Goal: Navigation & Orientation: Understand site structure

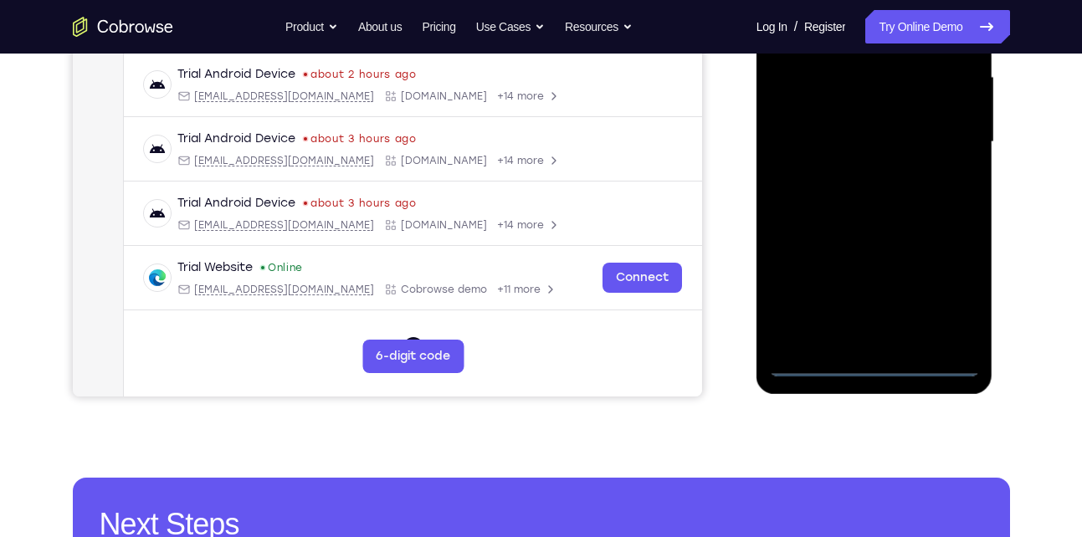
click at [880, 370] on div at bounding box center [874, 142] width 211 height 469
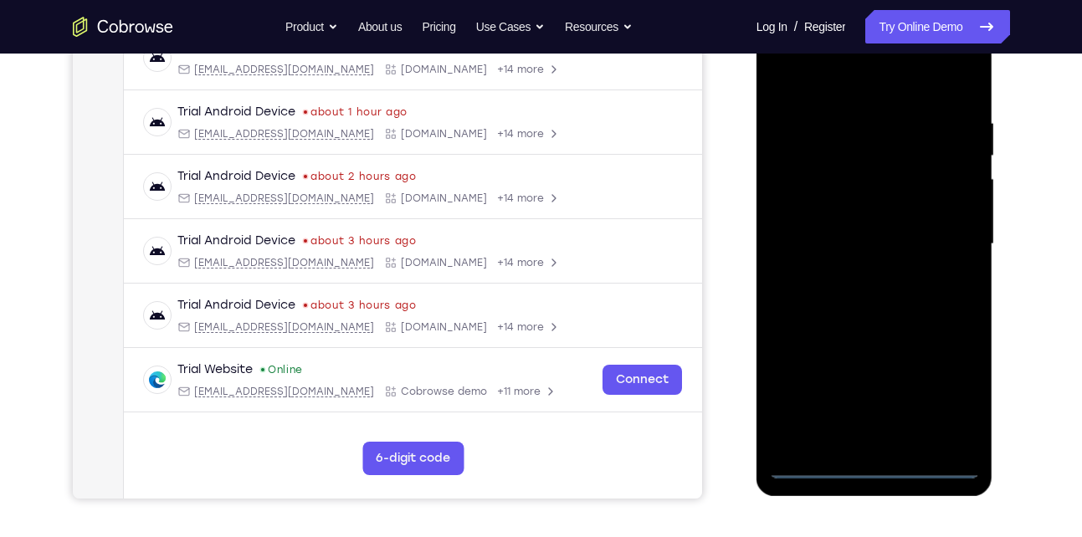
scroll to position [273, 0]
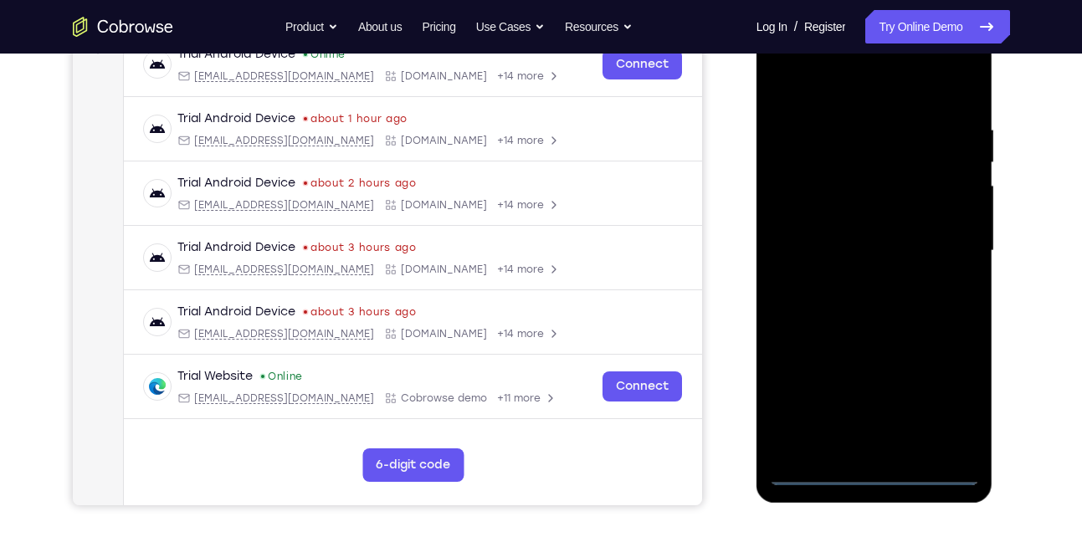
click at [943, 405] on div at bounding box center [874, 251] width 211 height 469
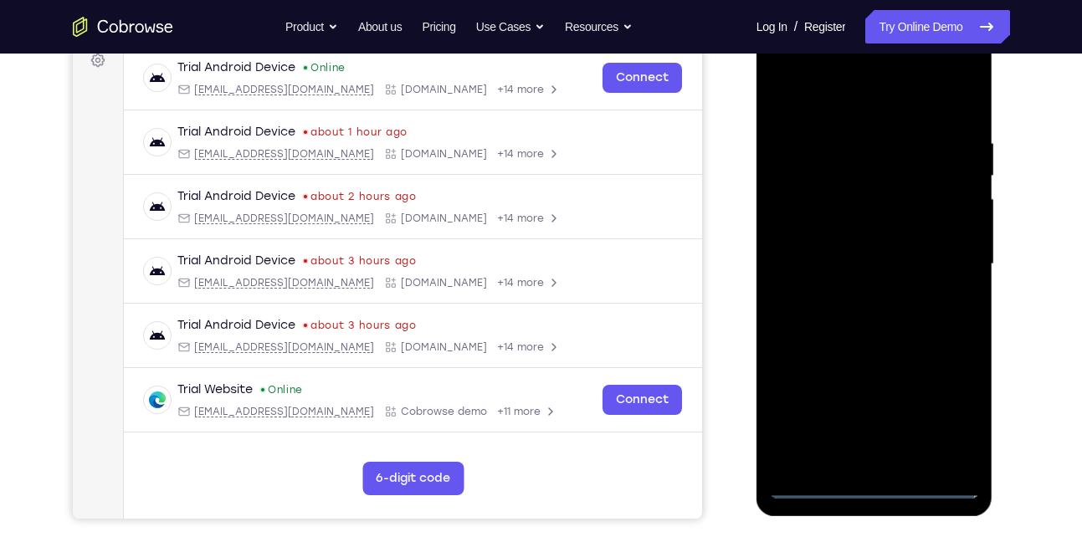
scroll to position [259, 0]
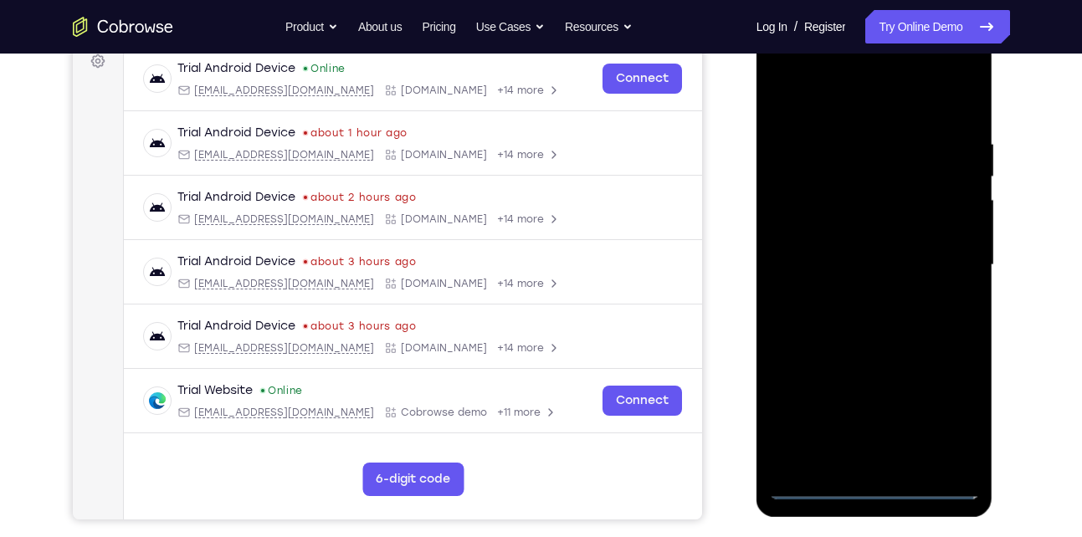
click at [866, 111] on div at bounding box center [874, 265] width 211 height 469
click at [949, 262] on div at bounding box center [874, 265] width 211 height 469
click at [851, 299] on div at bounding box center [874, 265] width 211 height 469
click at [844, 248] on div at bounding box center [874, 265] width 211 height 469
click at [840, 263] on div at bounding box center [874, 265] width 211 height 469
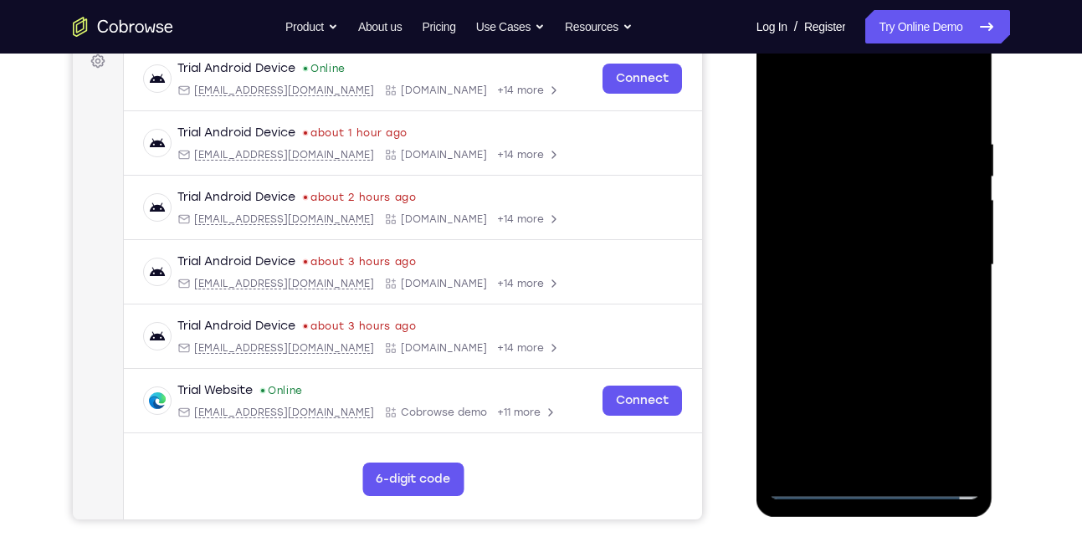
click at [833, 320] on div at bounding box center [874, 265] width 211 height 469
drag, startPoint x: 806, startPoint y: 106, endPoint x: 790, endPoint y: 64, distance: 45.6
click at [790, 64] on div at bounding box center [874, 265] width 211 height 469
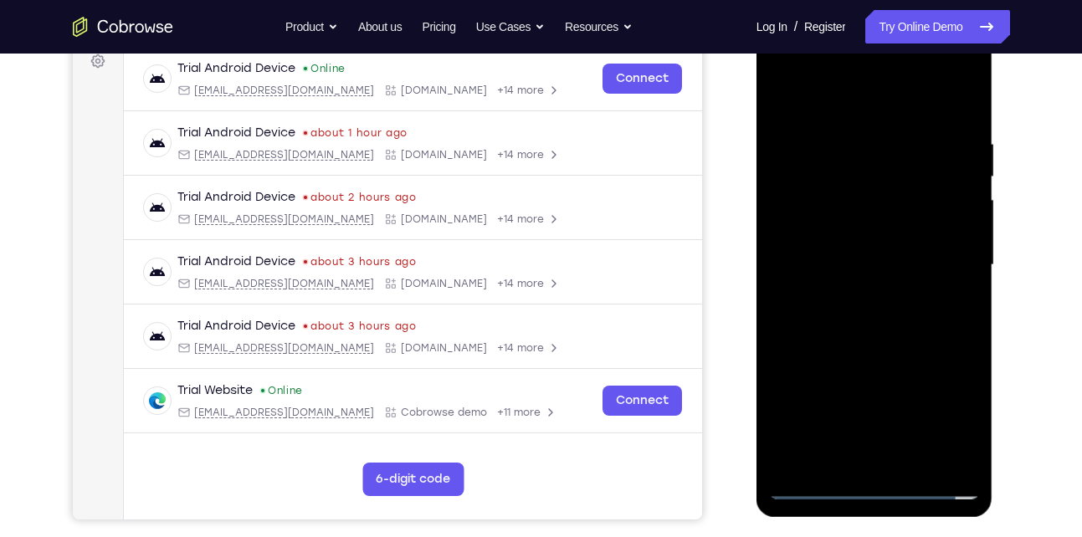
click at [843, 300] on div at bounding box center [874, 265] width 211 height 469
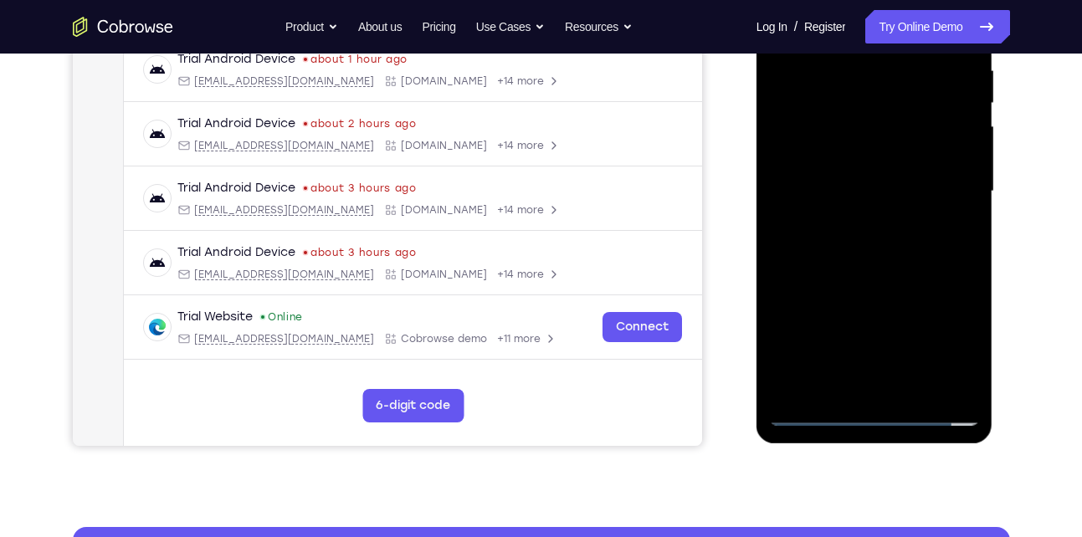
scroll to position [333, 0]
click at [868, 256] on div at bounding box center [874, 190] width 211 height 469
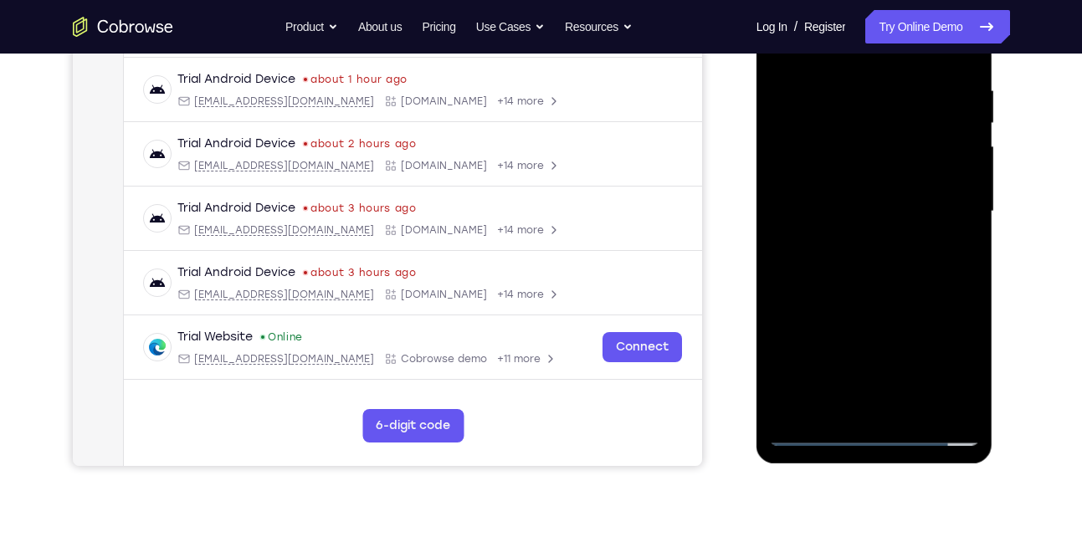
scroll to position [311, 0]
click at [917, 413] on div at bounding box center [874, 212] width 211 height 469
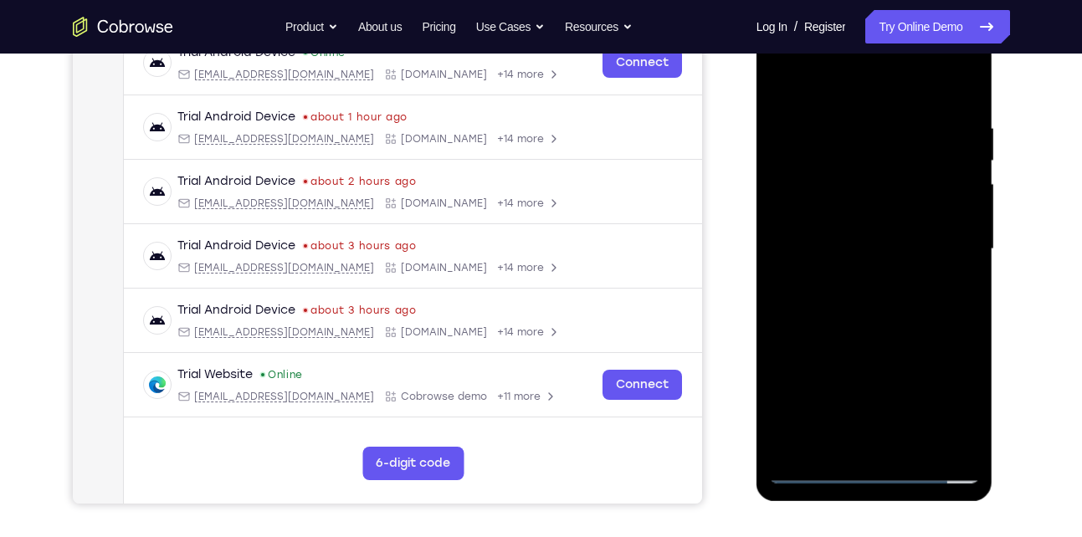
scroll to position [273, 0]
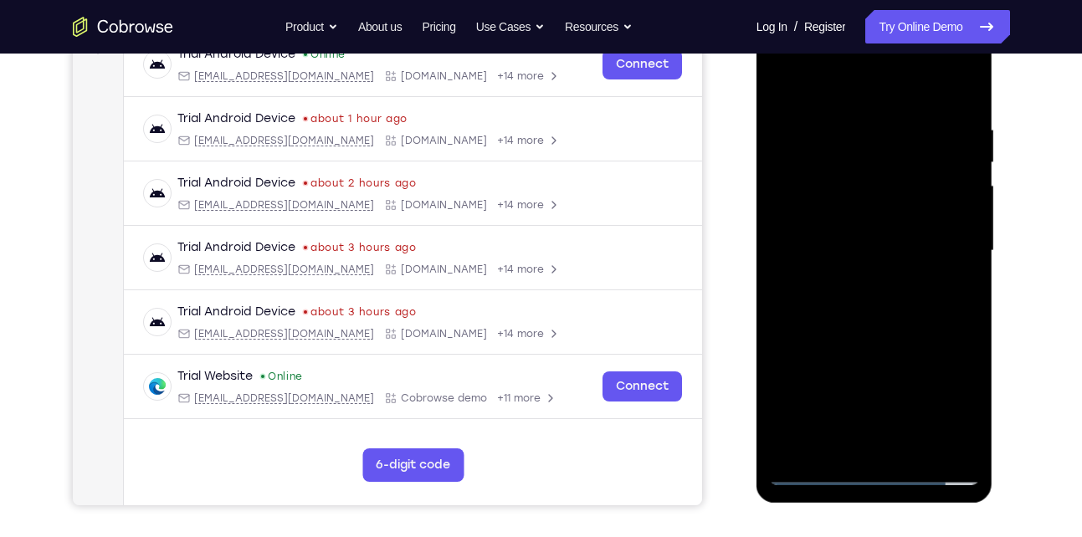
click at [886, 341] on div at bounding box center [874, 251] width 211 height 469
click at [875, 239] on div at bounding box center [874, 251] width 211 height 469
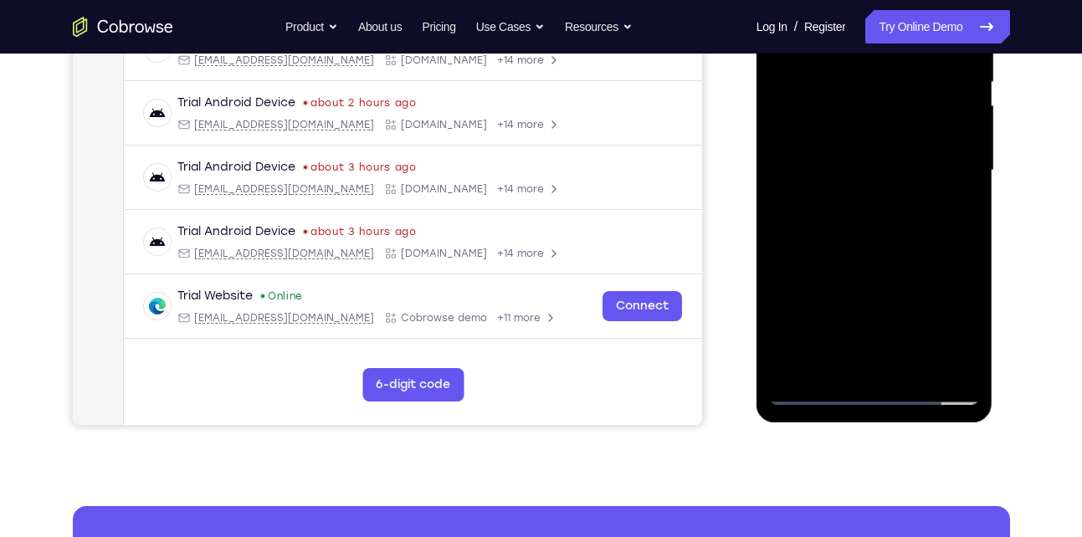
scroll to position [354, 0]
click at [840, 366] on div at bounding box center [874, 170] width 211 height 469
click at [838, 366] on div at bounding box center [874, 170] width 211 height 469
click at [922, 265] on div at bounding box center [874, 170] width 211 height 469
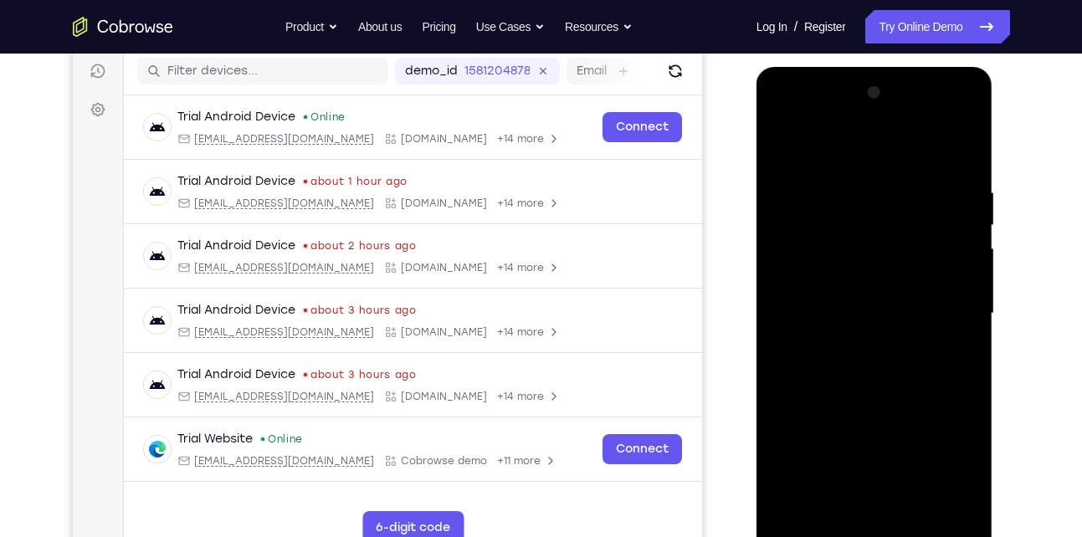
scroll to position [206, 0]
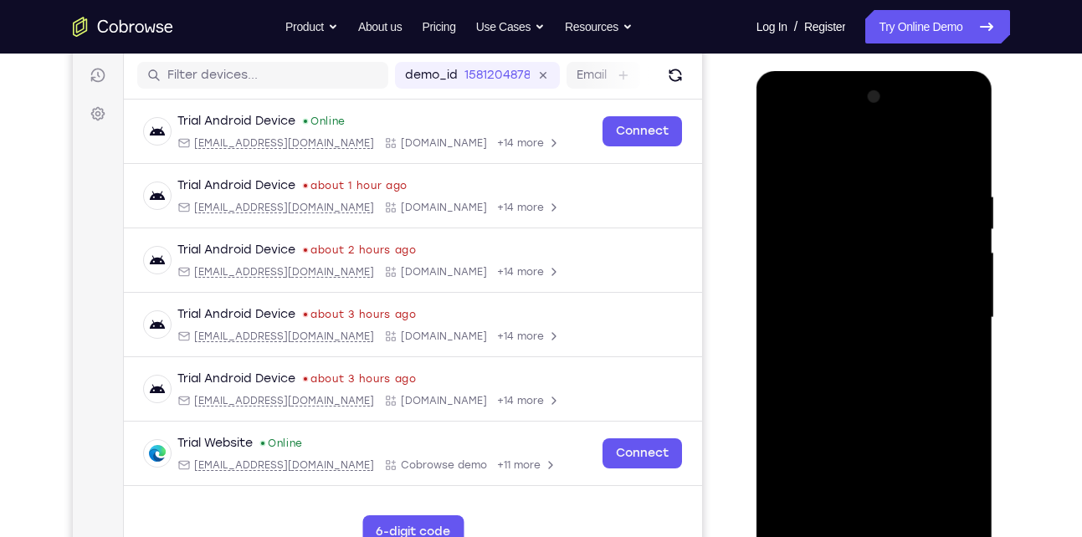
click at [787, 149] on div at bounding box center [874, 318] width 211 height 469
click at [835, 169] on div at bounding box center [874, 318] width 211 height 469
click at [858, 226] on div at bounding box center [874, 318] width 211 height 469
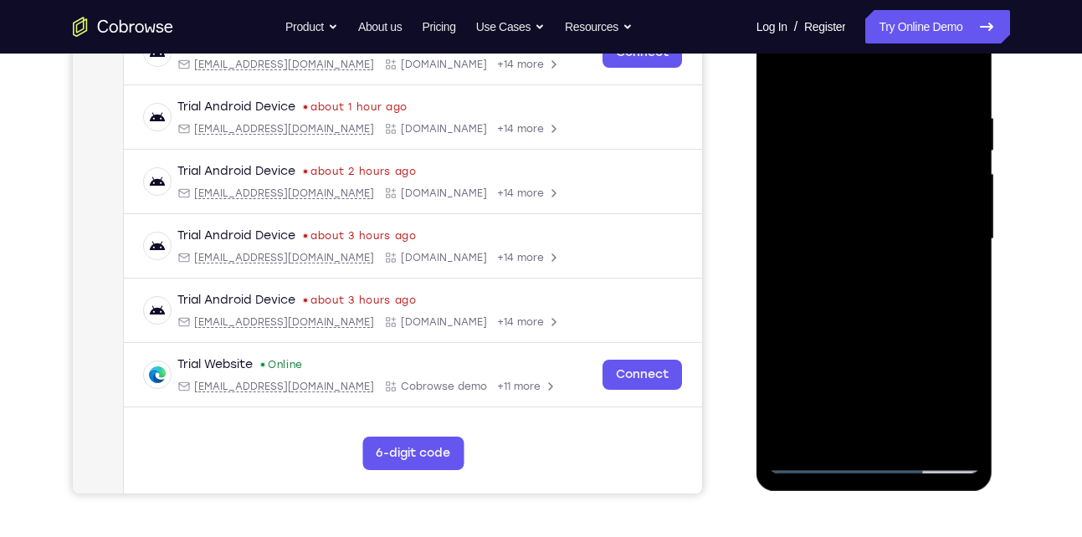
scroll to position [283, 0]
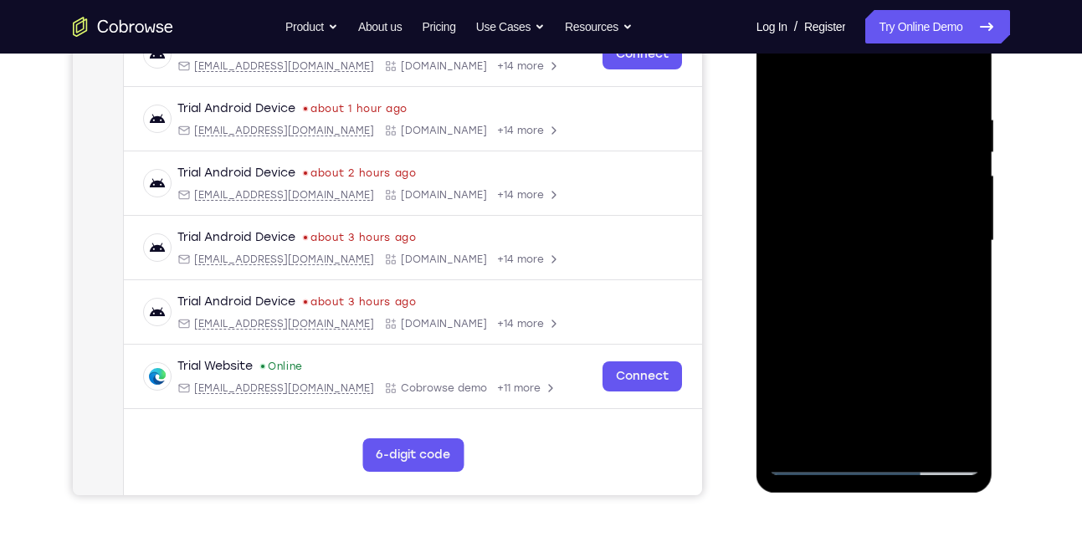
click at [886, 124] on div at bounding box center [874, 241] width 211 height 469
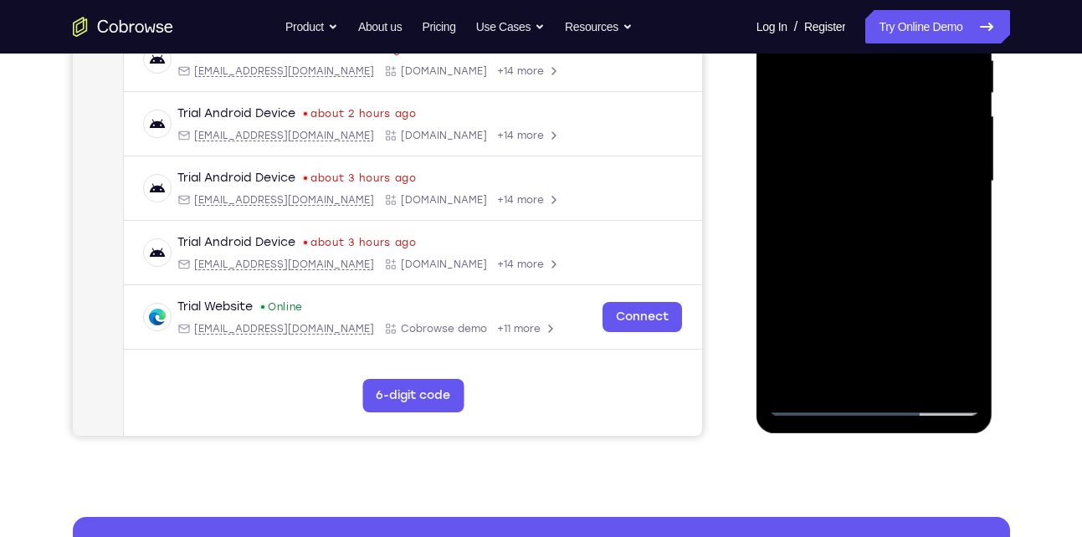
scroll to position [351, 0]
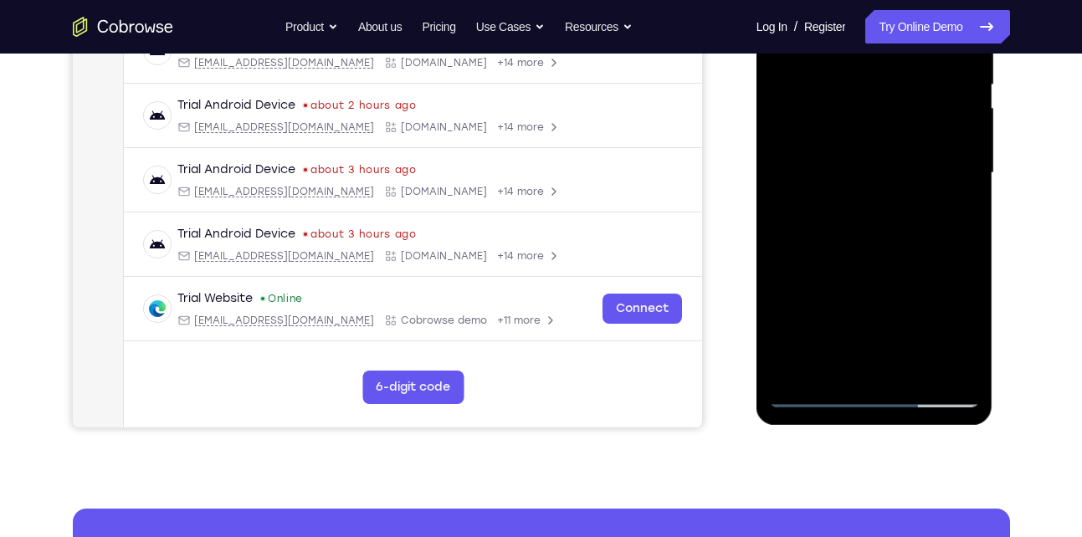
drag, startPoint x: 860, startPoint y: 307, endPoint x: 823, endPoint y: 136, distance: 175.5
click at [823, 136] on div at bounding box center [874, 173] width 211 height 469
click at [829, 363] on div at bounding box center [874, 173] width 211 height 469
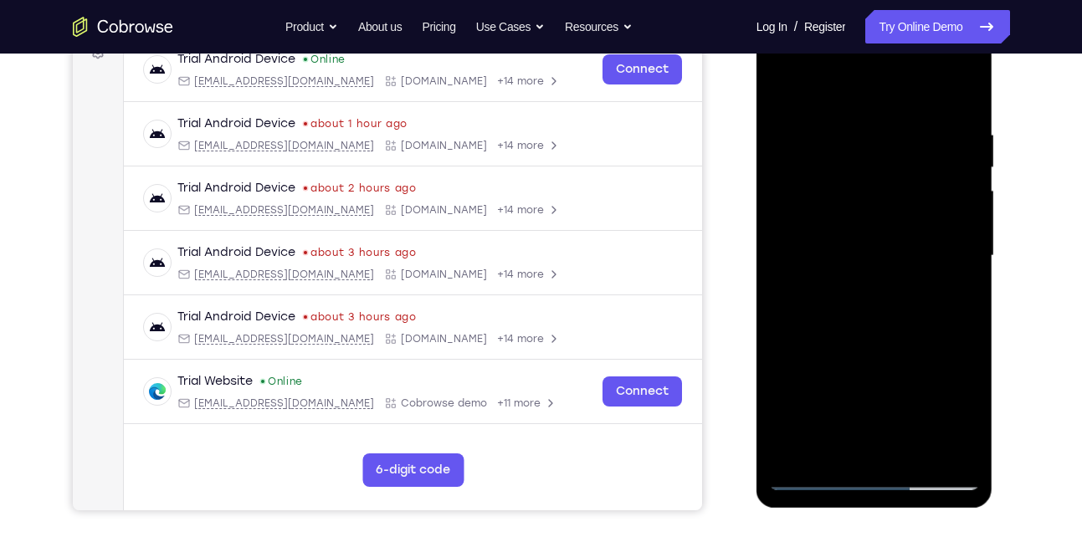
click at [789, 87] on div at bounding box center [874, 256] width 211 height 469
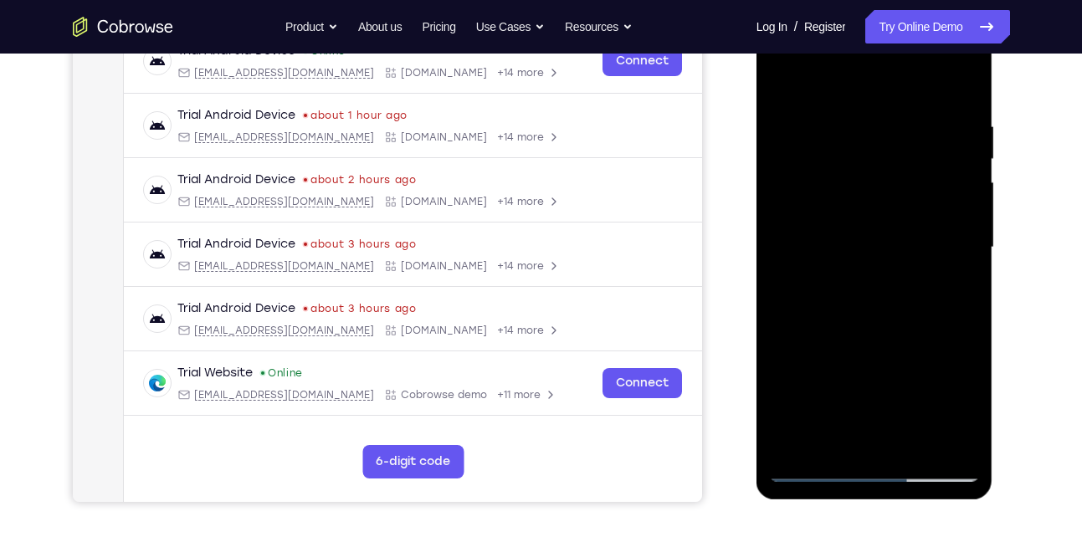
scroll to position [272, 0]
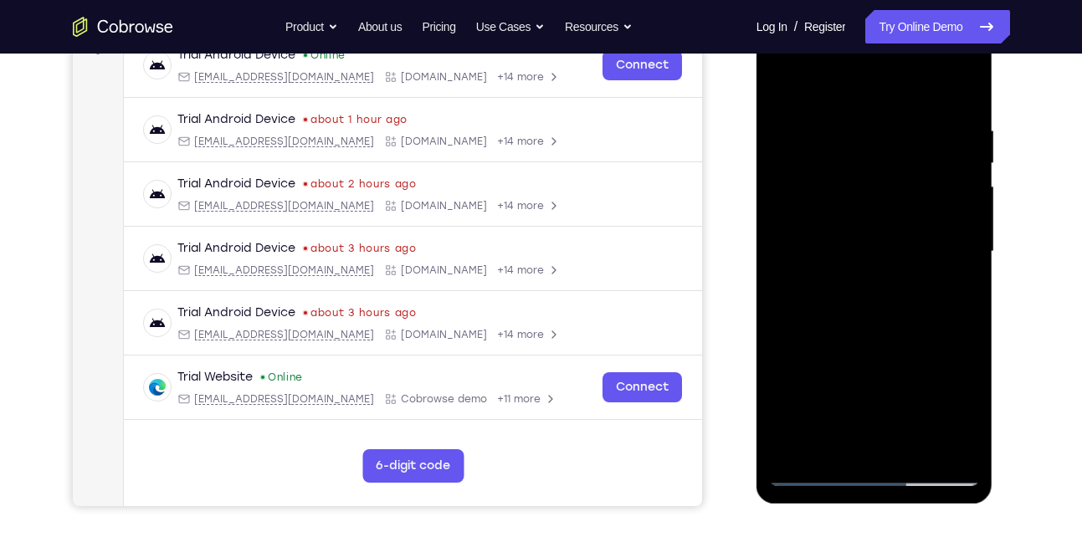
click at [854, 129] on div at bounding box center [874, 252] width 211 height 469
click at [924, 170] on div at bounding box center [874, 252] width 211 height 469
click at [942, 172] on div at bounding box center [874, 252] width 211 height 469
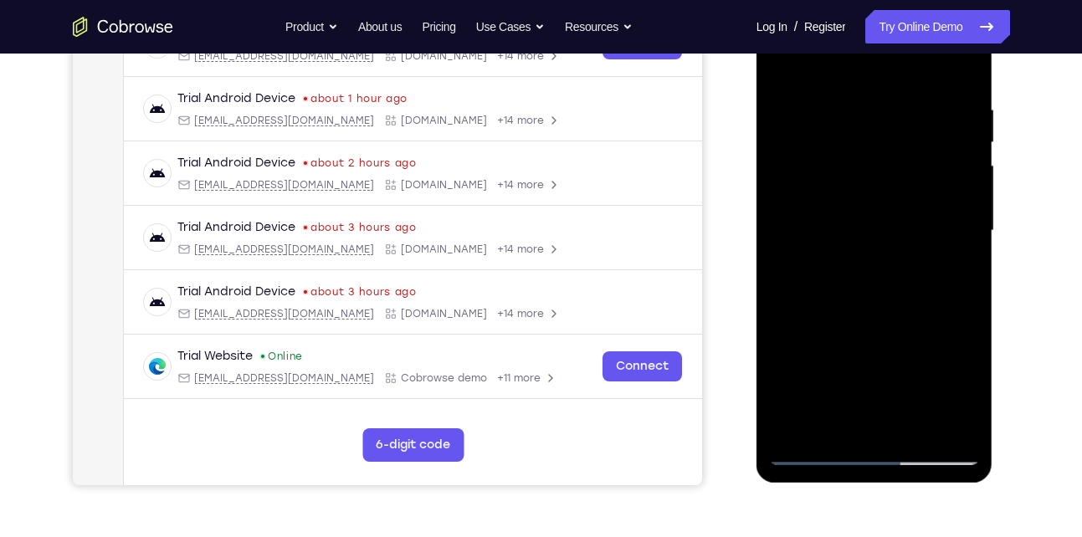
scroll to position [294, 0]
click at [942, 172] on div at bounding box center [874, 230] width 211 height 469
click at [958, 72] on div at bounding box center [874, 230] width 211 height 469
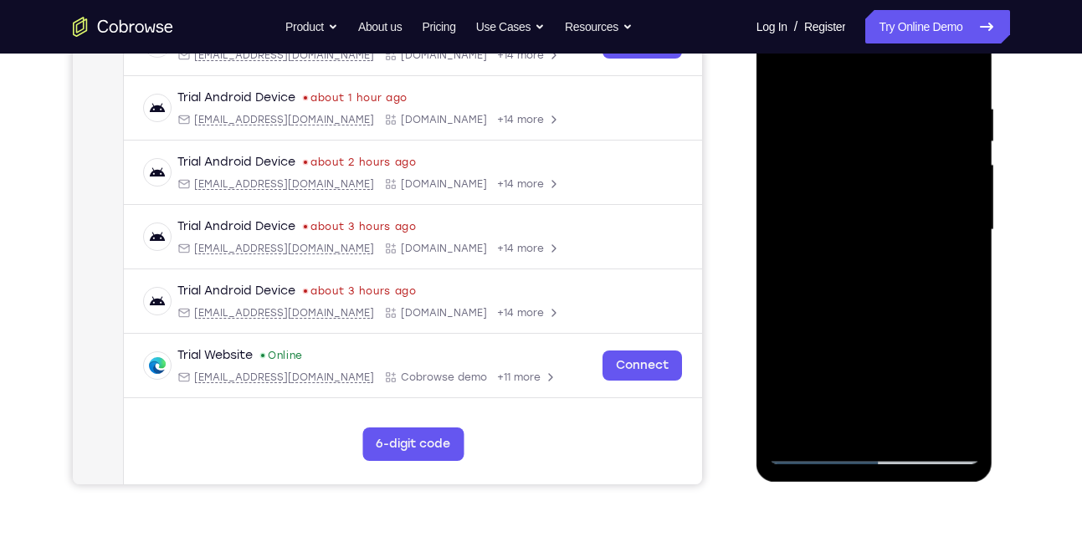
drag, startPoint x: 891, startPoint y: 149, endPoint x: 888, endPoint y: 421, distance: 272.0
click at [888, 421] on div at bounding box center [874, 230] width 211 height 469
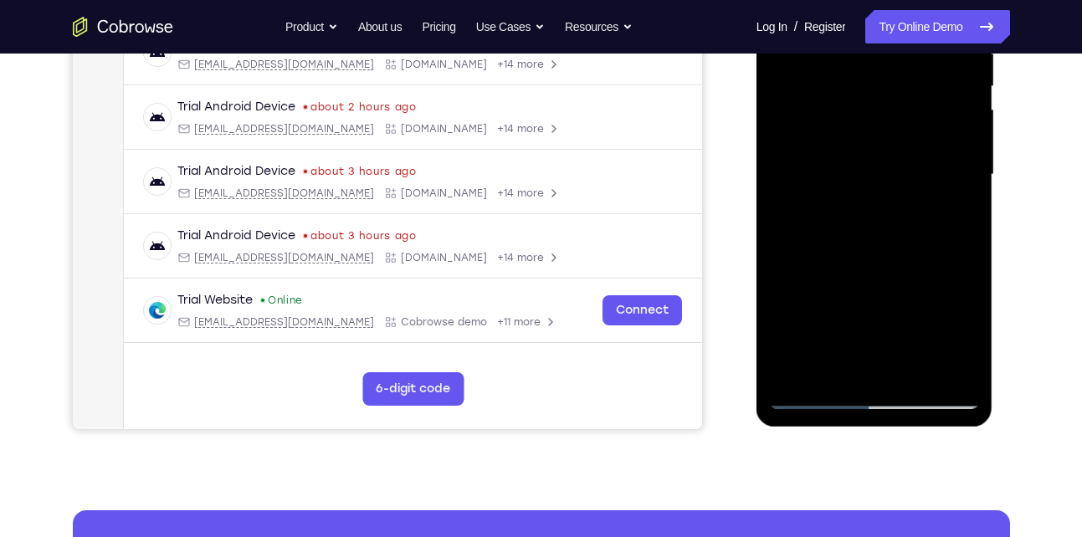
scroll to position [351, 0]
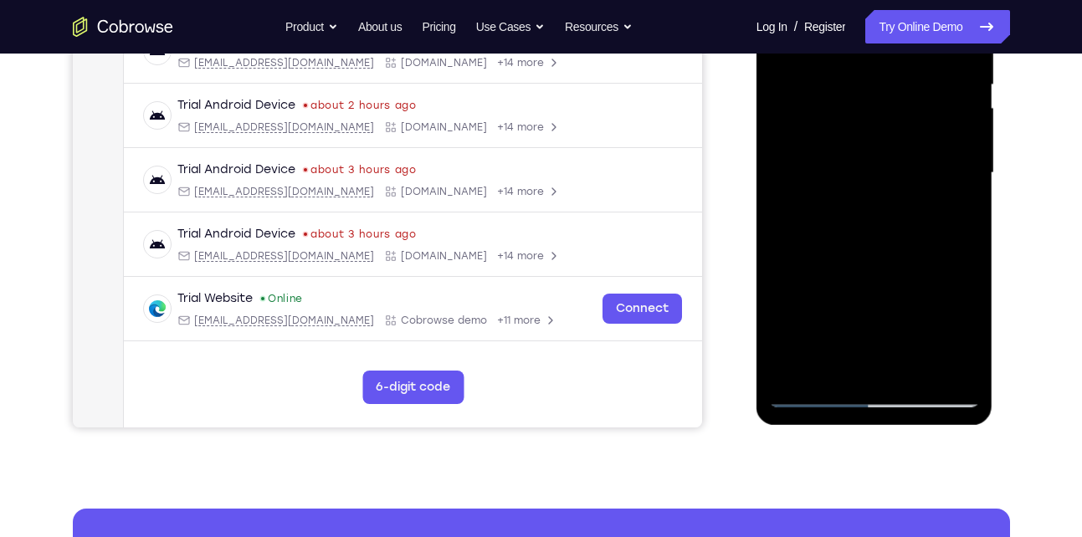
drag, startPoint x: 864, startPoint y: 80, endPoint x: 907, endPoint y: 94, distance: 45.5
click at [907, 94] on div at bounding box center [874, 173] width 211 height 469
click at [909, 188] on div at bounding box center [874, 173] width 211 height 469
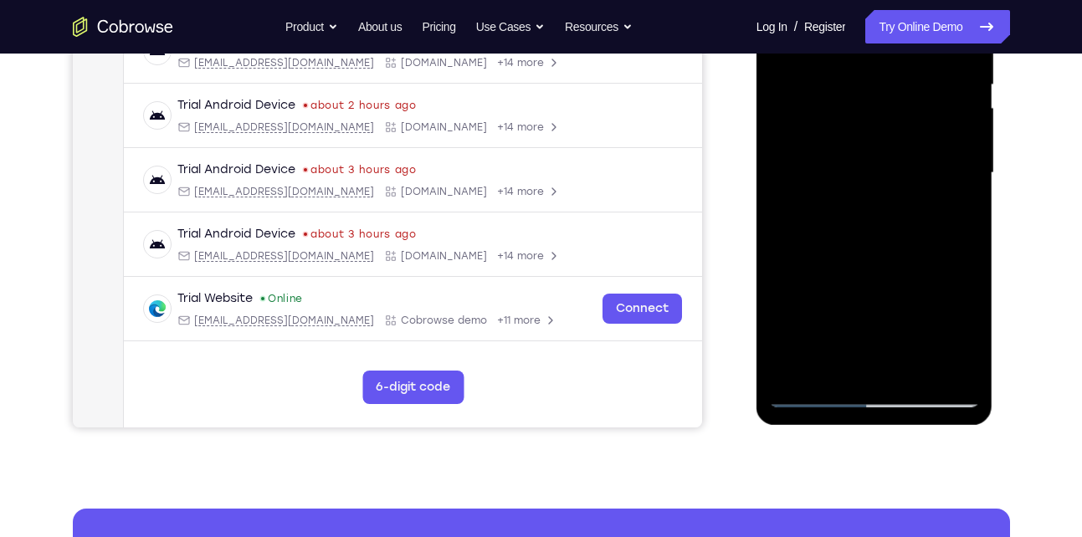
drag, startPoint x: 867, startPoint y: 301, endPoint x: 849, endPoint y: 150, distance: 152.6
click at [849, 150] on div at bounding box center [874, 173] width 211 height 469
click at [782, 194] on div at bounding box center [874, 173] width 211 height 469
drag, startPoint x: 843, startPoint y: 295, endPoint x: 829, endPoint y: 87, distance: 208.1
click at [829, 87] on div at bounding box center [874, 173] width 211 height 469
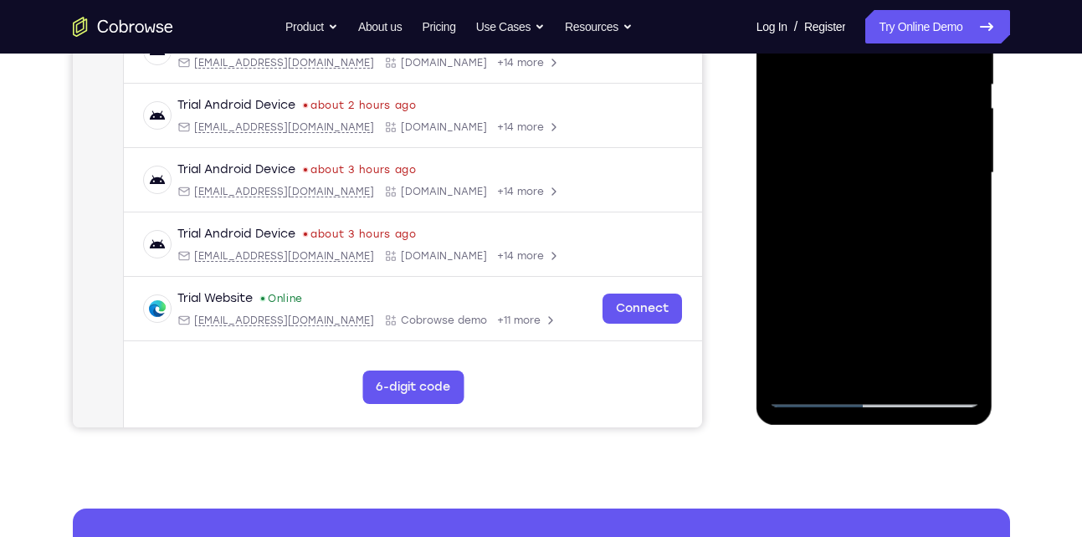
drag, startPoint x: 857, startPoint y: 259, endPoint x: 835, endPoint y: 73, distance: 187.2
click at [835, 73] on div at bounding box center [874, 173] width 211 height 469
drag, startPoint x: 849, startPoint y: 275, endPoint x: 832, endPoint y: 102, distance: 174.1
click at [832, 102] on div at bounding box center [874, 173] width 211 height 469
drag, startPoint x: 853, startPoint y: 263, endPoint x: 845, endPoint y: 103, distance: 160.0
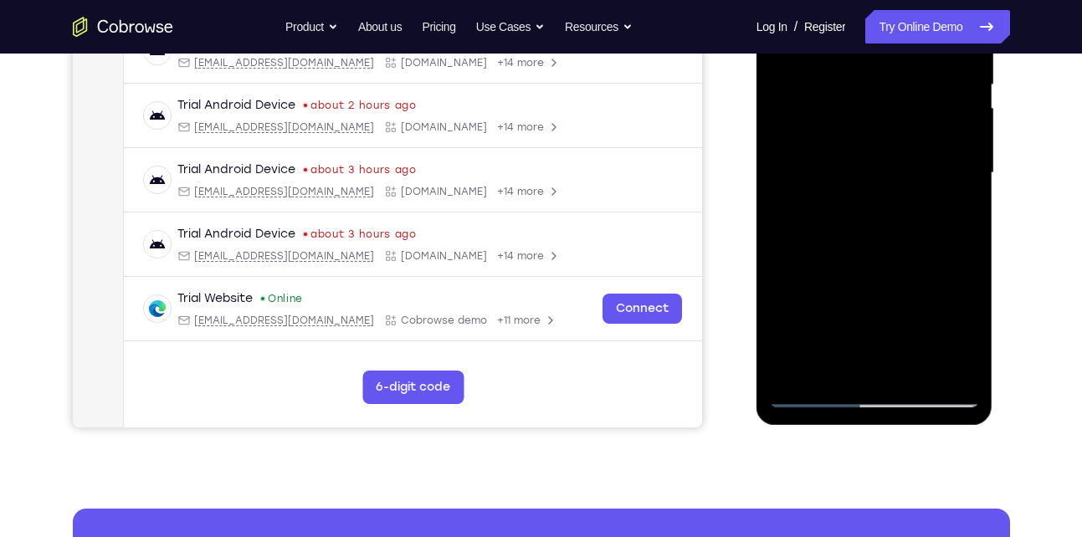
click at [845, 103] on div at bounding box center [874, 173] width 211 height 469
drag, startPoint x: 837, startPoint y: 254, endPoint x: 839, endPoint y: 107, distance: 147.3
click at [839, 107] on div at bounding box center [874, 173] width 211 height 469
drag, startPoint x: 842, startPoint y: 252, endPoint x: 831, endPoint y: 95, distance: 157.7
click at [831, 95] on div at bounding box center [874, 173] width 211 height 469
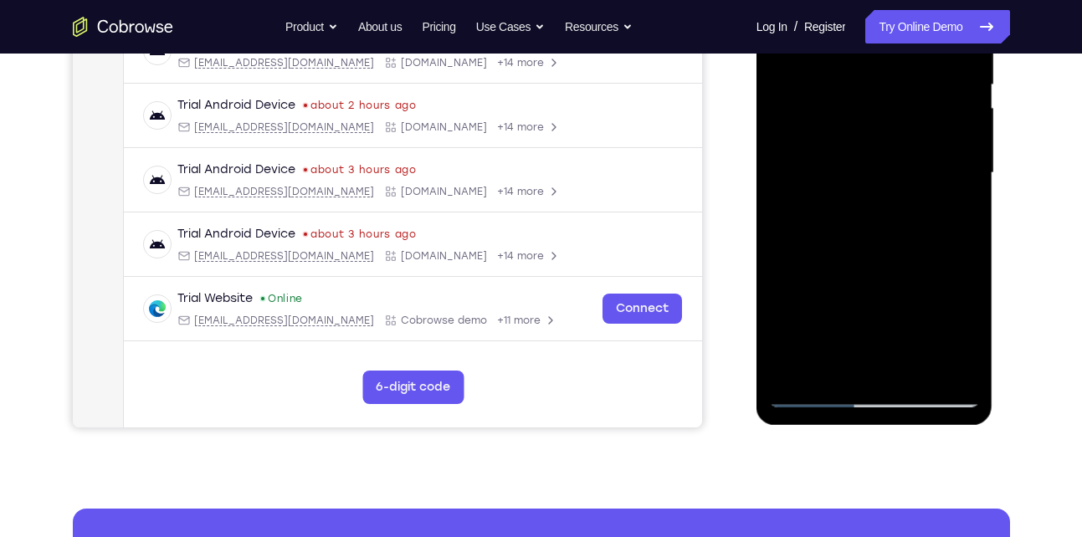
click at [785, 325] on div at bounding box center [874, 173] width 211 height 469
click at [792, 371] on div at bounding box center [874, 173] width 211 height 469
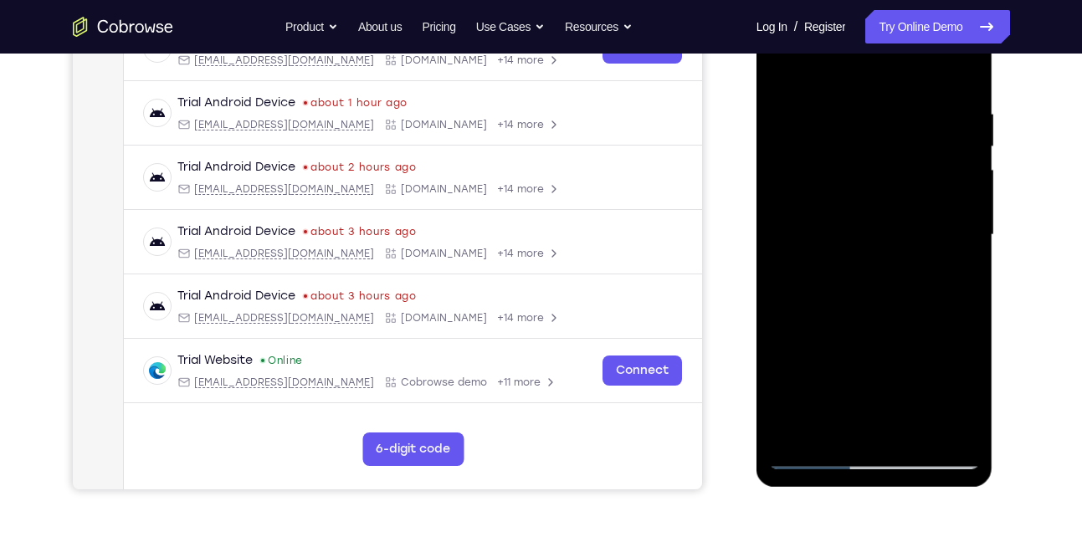
scroll to position [285, 0]
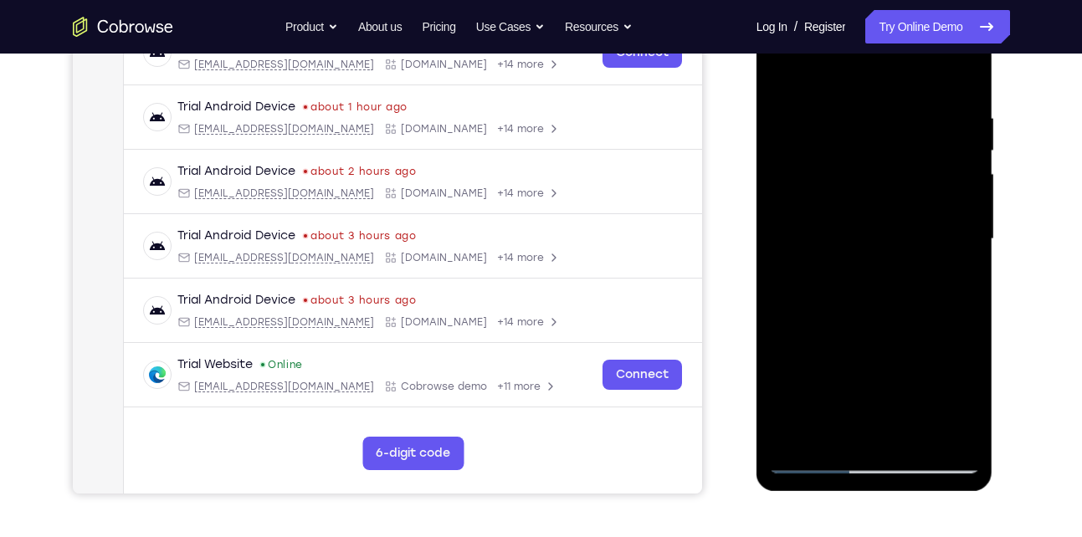
click at [851, 116] on div at bounding box center [874, 239] width 211 height 469
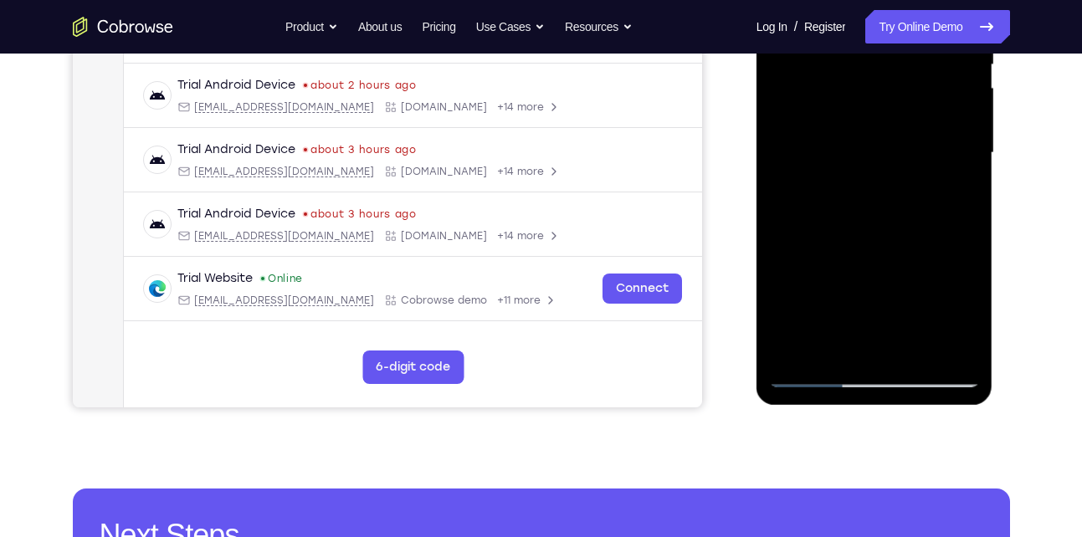
click at [828, 342] on div at bounding box center [874, 153] width 211 height 469
click at [829, 346] on div at bounding box center [874, 153] width 211 height 469
drag, startPoint x: 897, startPoint y: 310, endPoint x: 886, endPoint y: 271, distance: 40.0
click at [886, 271] on div at bounding box center [874, 153] width 211 height 469
drag, startPoint x: 884, startPoint y: 290, endPoint x: 881, endPoint y: 264, distance: 26.9
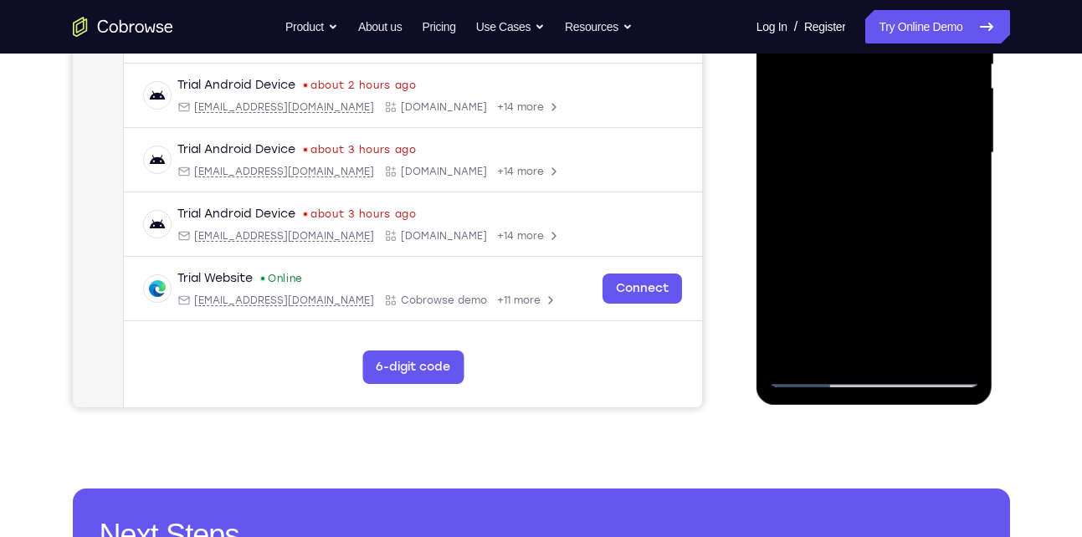
click at [881, 264] on div at bounding box center [874, 153] width 211 height 469
drag, startPoint x: 886, startPoint y: 311, endPoint x: 875, endPoint y: 275, distance: 38.4
click at [875, 275] on div at bounding box center [874, 153] width 211 height 469
click at [827, 321] on div at bounding box center [874, 153] width 211 height 469
drag, startPoint x: 852, startPoint y: 290, endPoint x: 847, endPoint y: 365, distance: 75.5
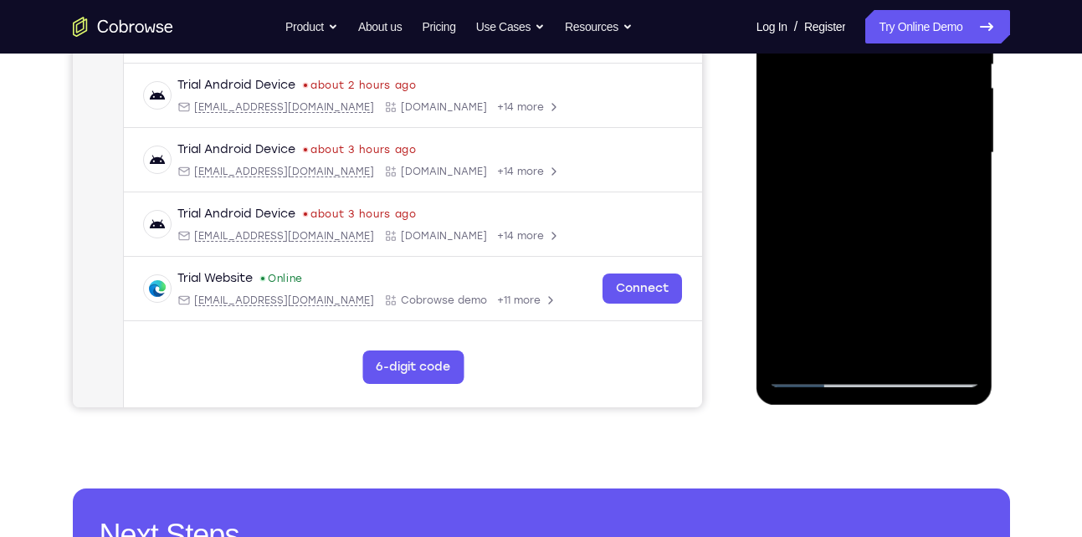
click at [847, 365] on div at bounding box center [874, 153] width 211 height 469
click at [819, 374] on div at bounding box center [874, 153] width 211 height 469
click at [958, 342] on div at bounding box center [874, 153] width 211 height 469
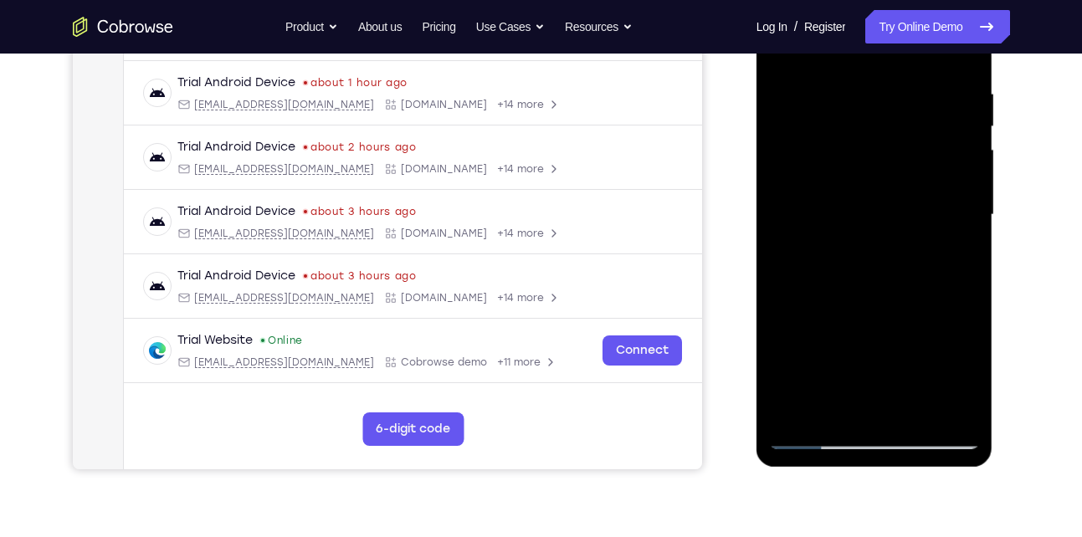
scroll to position [307, 0]
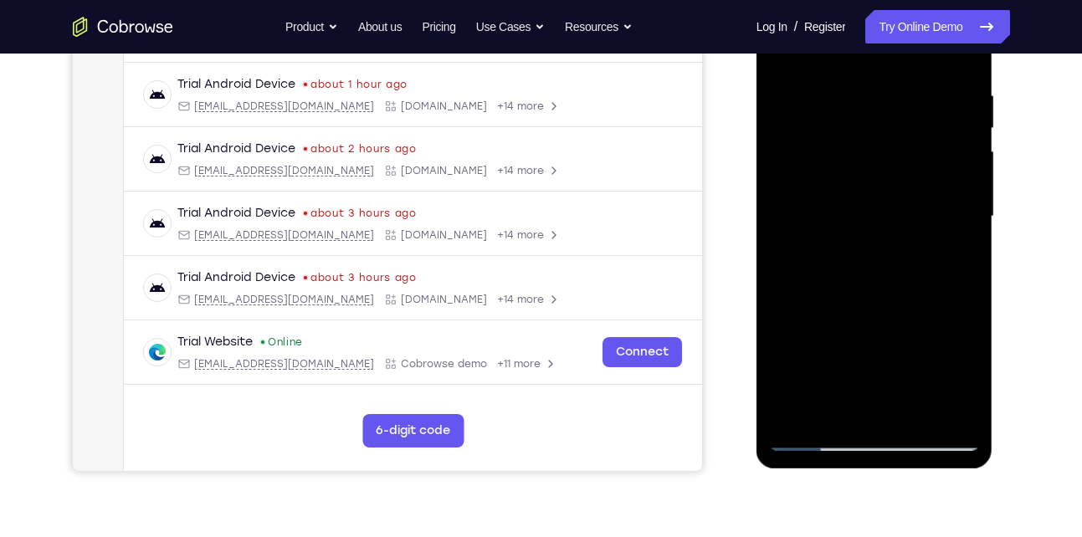
click at [959, 256] on div at bounding box center [874, 216] width 211 height 469
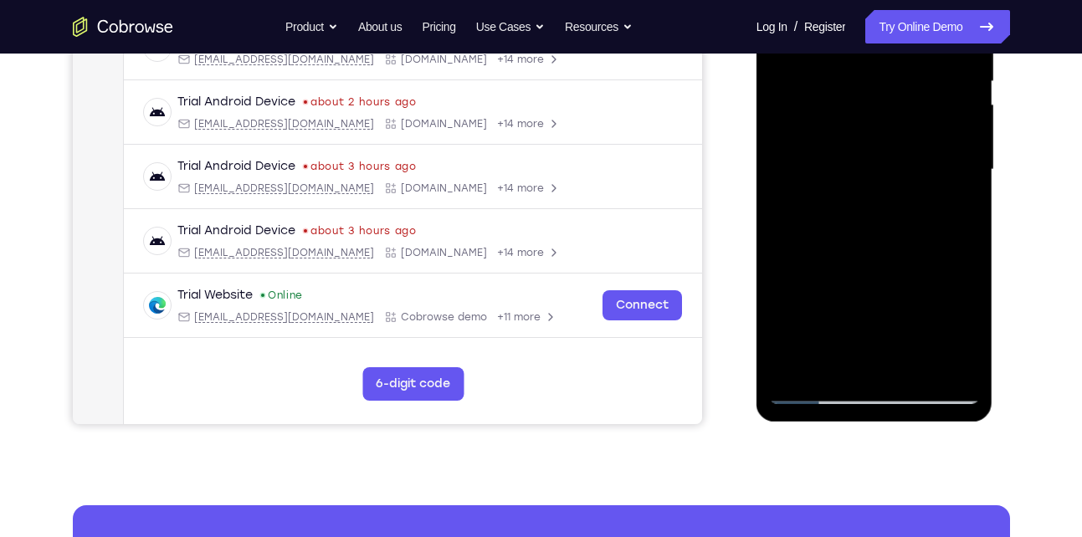
scroll to position [357, 0]
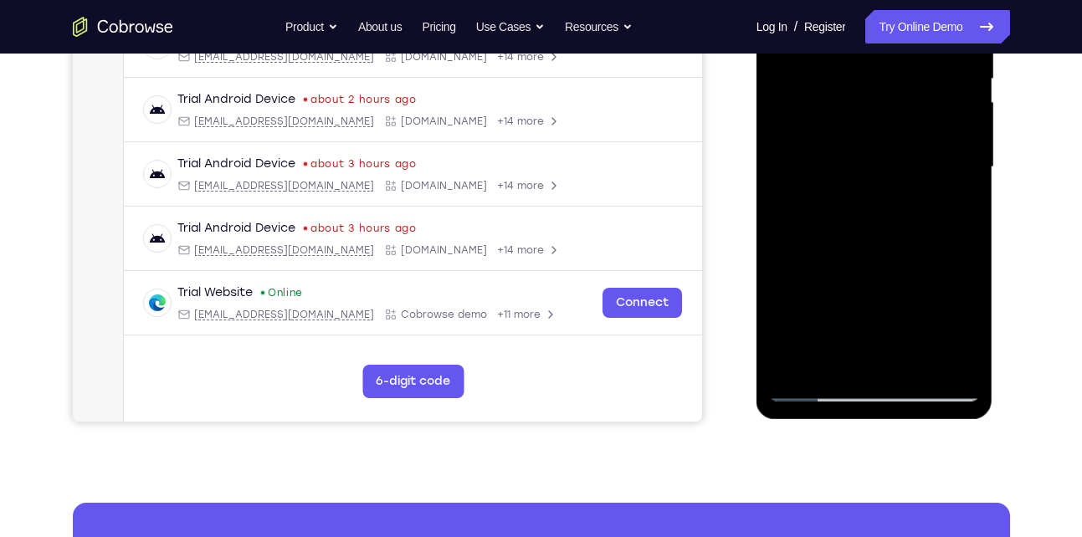
click at [941, 356] on div at bounding box center [874, 167] width 211 height 469
click at [881, 356] on div at bounding box center [874, 167] width 211 height 469
click at [815, 388] on div at bounding box center [874, 167] width 211 height 469
click at [949, 361] on div at bounding box center [874, 167] width 211 height 469
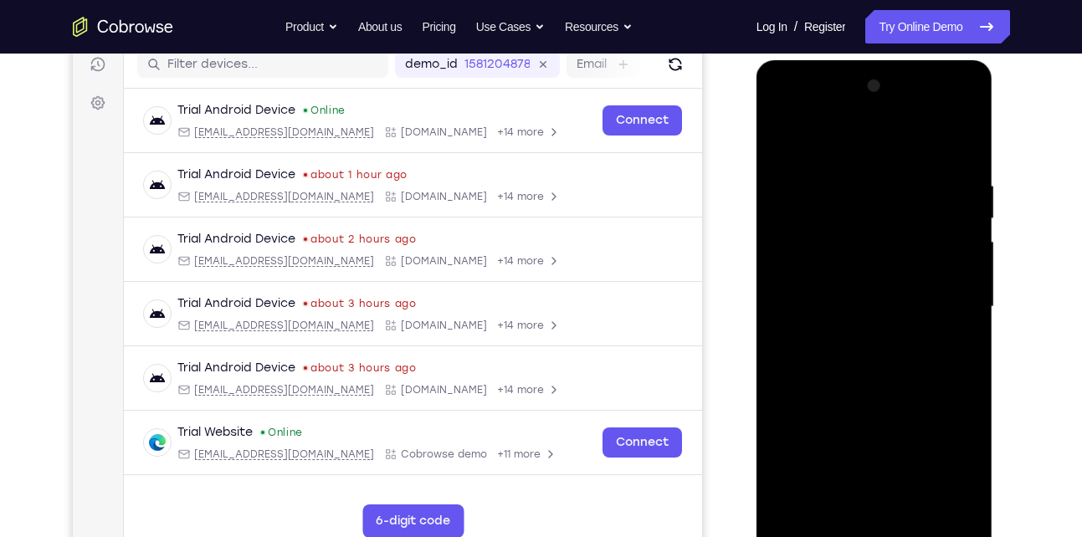
scroll to position [216, 0]
click at [951, 276] on div at bounding box center [874, 308] width 211 height 469
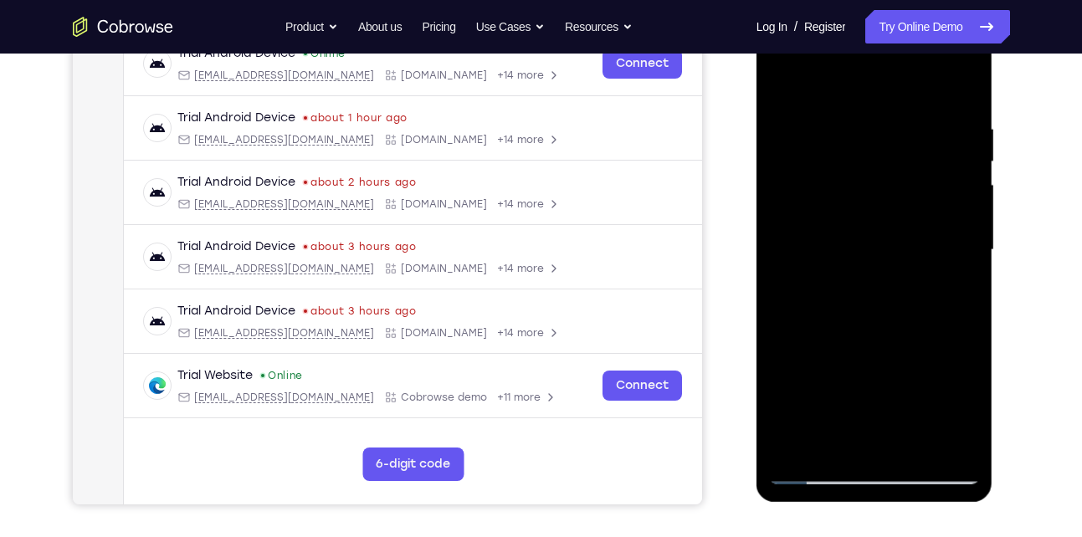
click at [951, 276] on div at bounding box center [874, 250] width 211 height 469
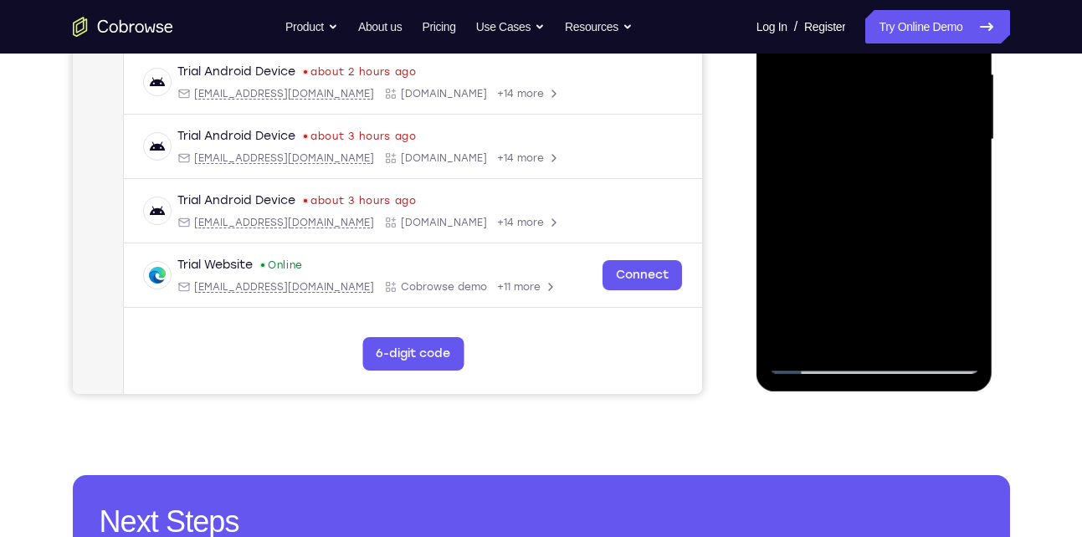
scroll to position [262, 0]
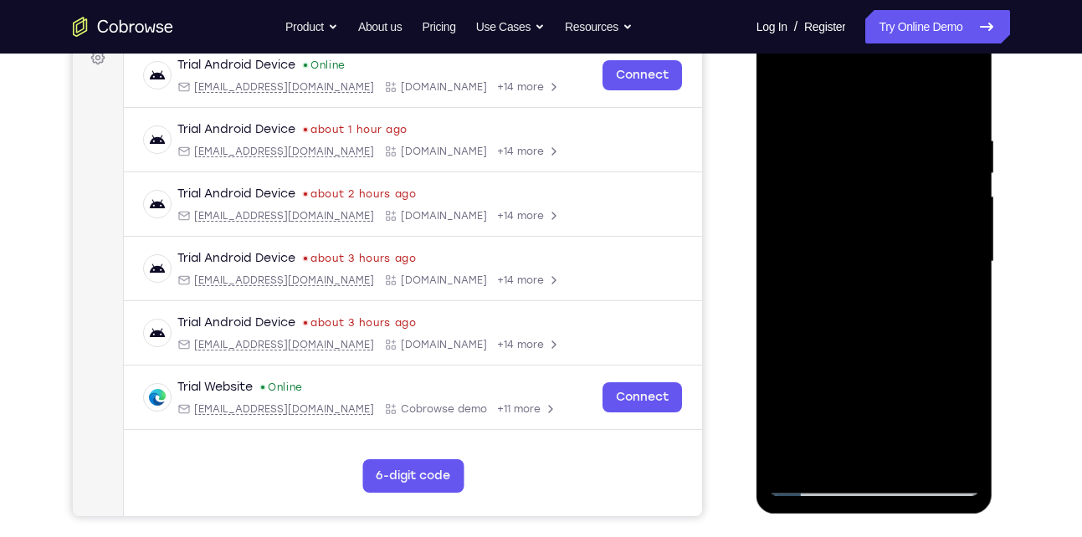
click at [951, 276] on div at bounding box center [874, 262] width 211 height 469
click at [959, 207] on div at bounding box center [874, 262] width 211 height 469
click at [957, 99] on div at bounding box center [874, 262] width 211 height 469
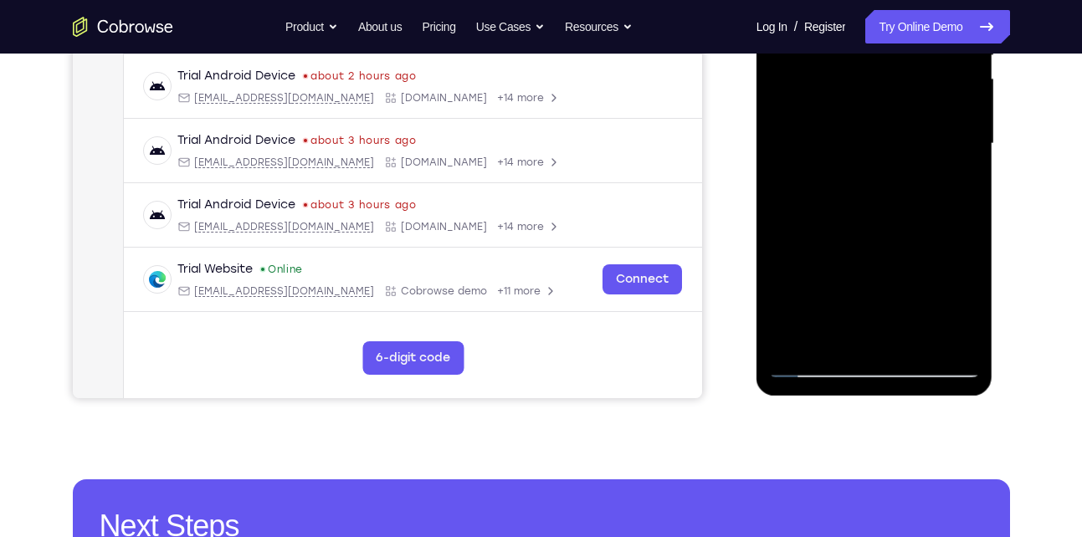
scroll to position [382, 0]
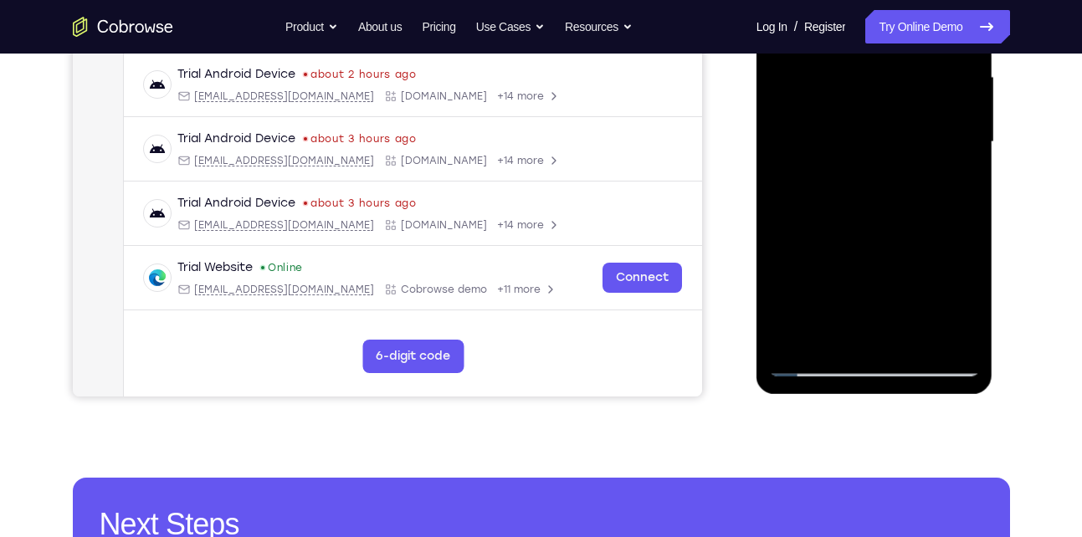
click at [911, 332] on div at bounding box center [874, 142] width 211 height 469
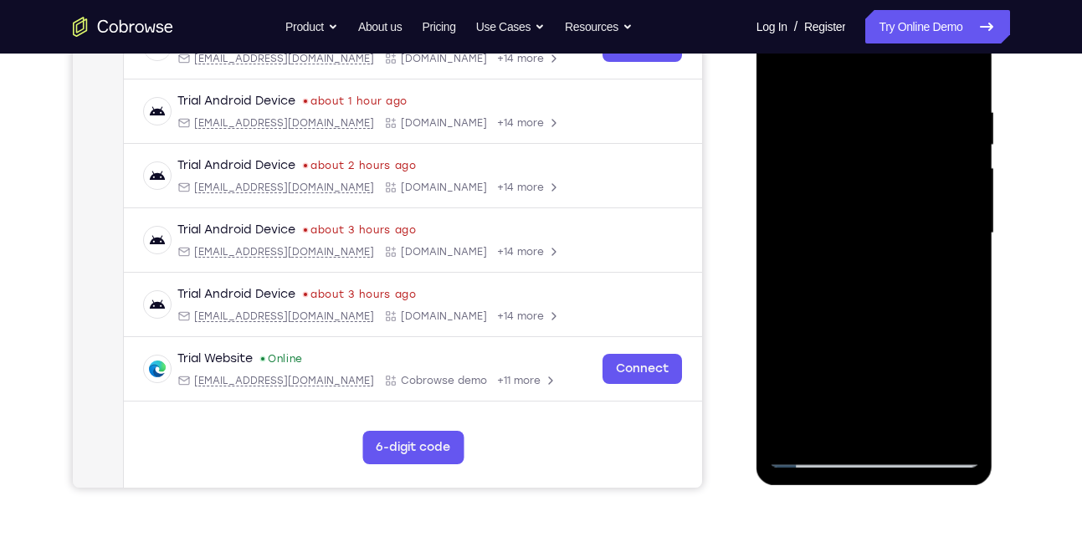
scroll to position [287, 0]
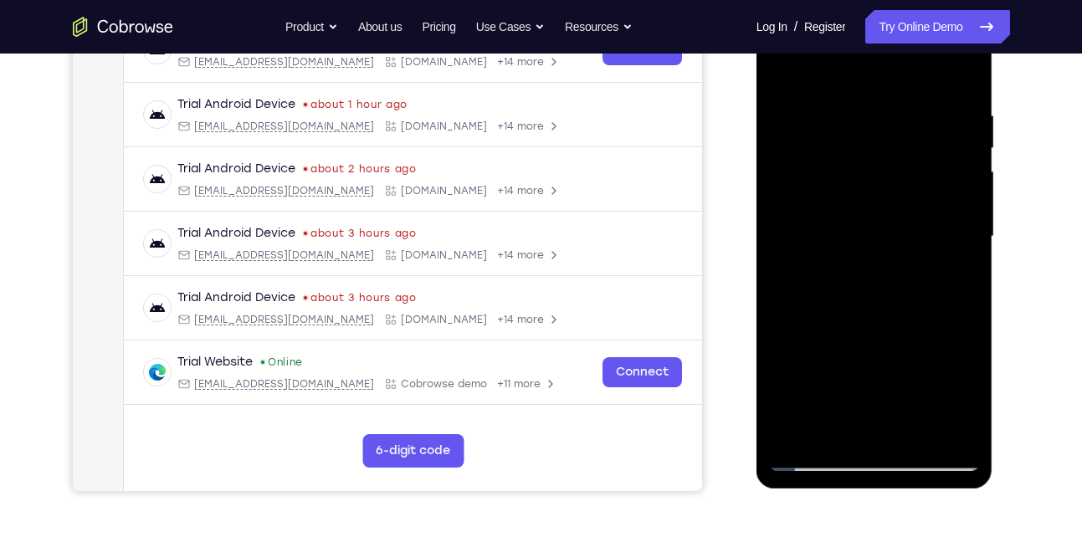
click at [783, 69] on div at bounding box center [874, 237] width 211 height 469
drag, startPoint x: 851, startPoint y: 137, endPoint x: 855, endPoint y: 358, distance: 221.0
click at [855, 358] on div at bounding box center [874, 237] width 211 height 469
click at [845, 110] on div at bounding box center [874, 237] width 211 height 469
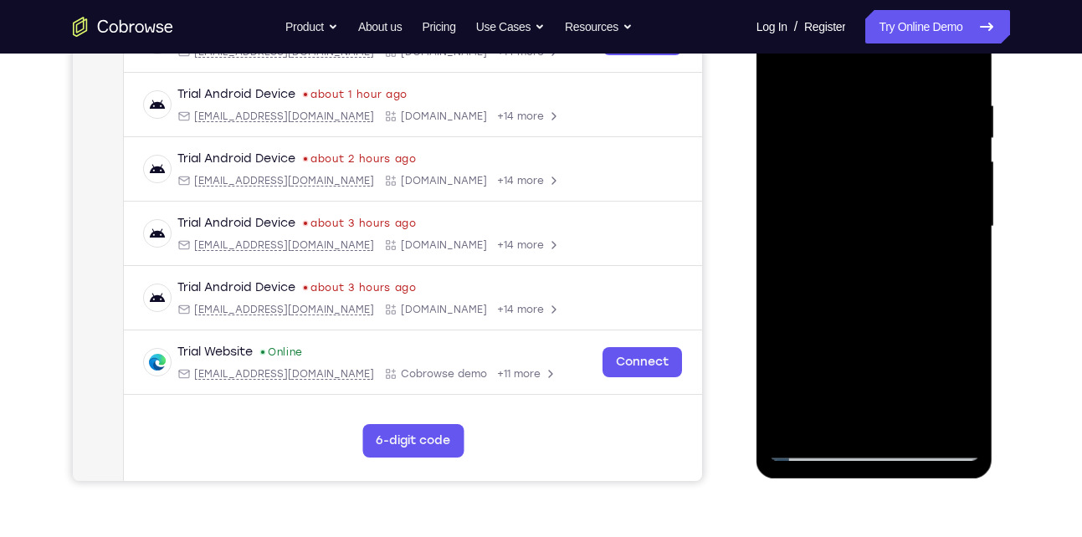
scroll to position [308, 0]
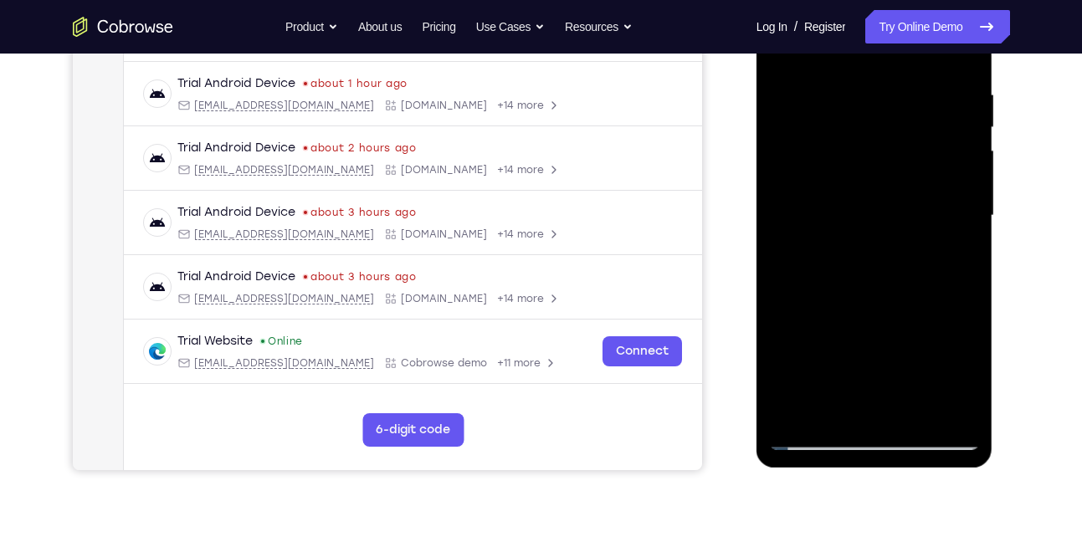
click at [942, 212] on div at bounding box center [874, 216] width 211 height 469
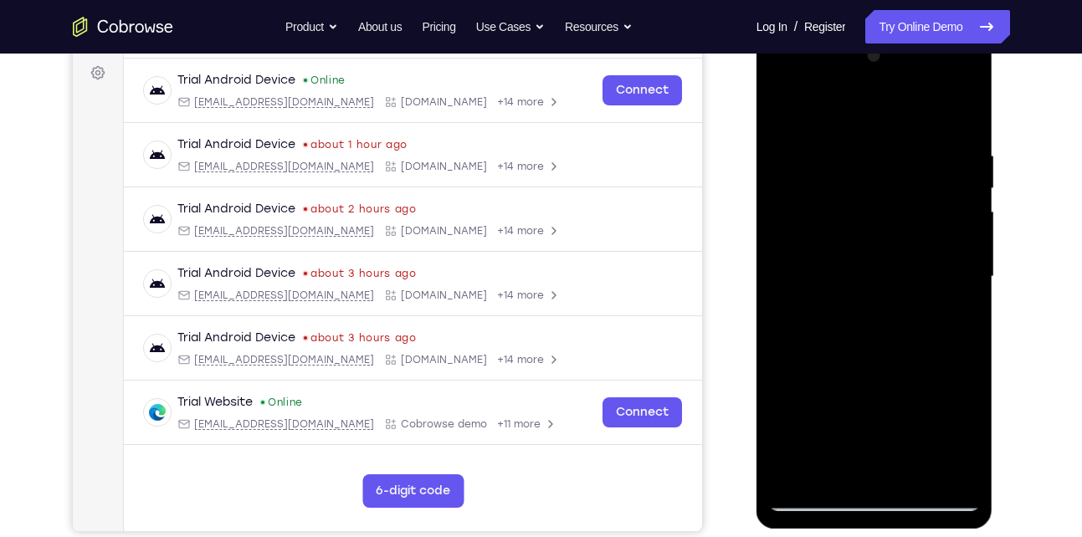
scroll to position [227, 0]
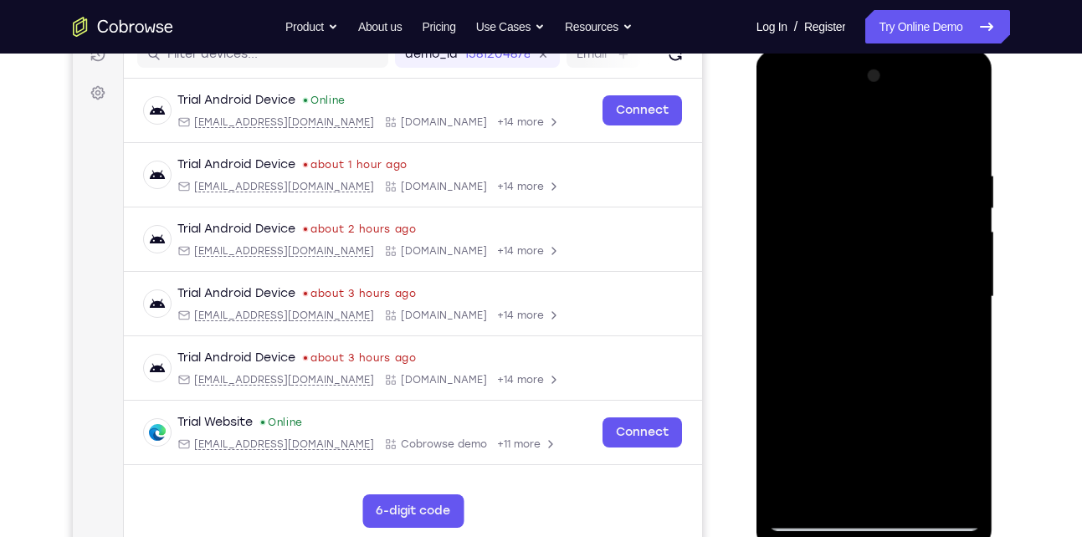
click at [958, 228] on div at bounding box center [874, 297] width 211 height 469
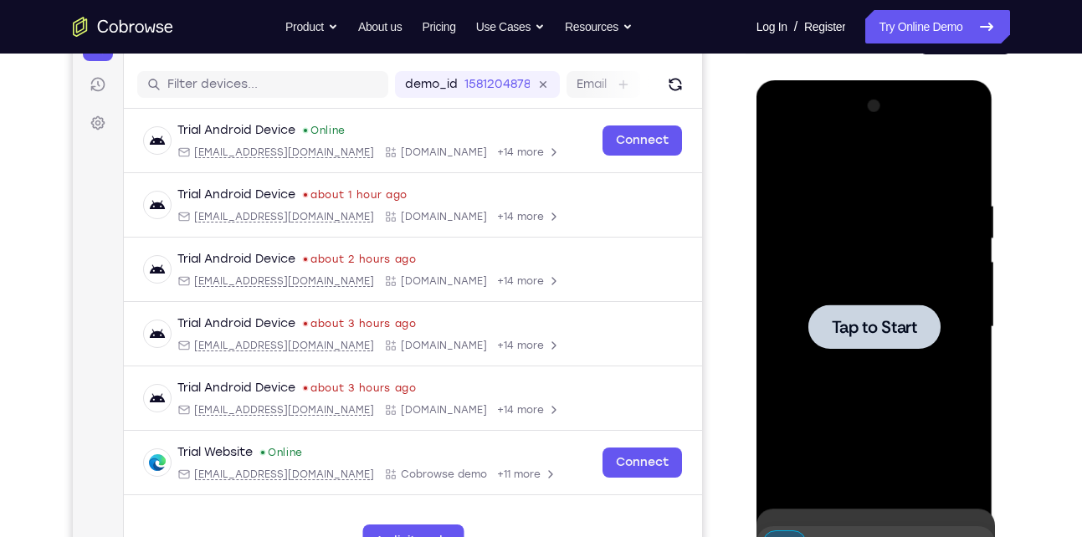
scroll to position [234, 0]
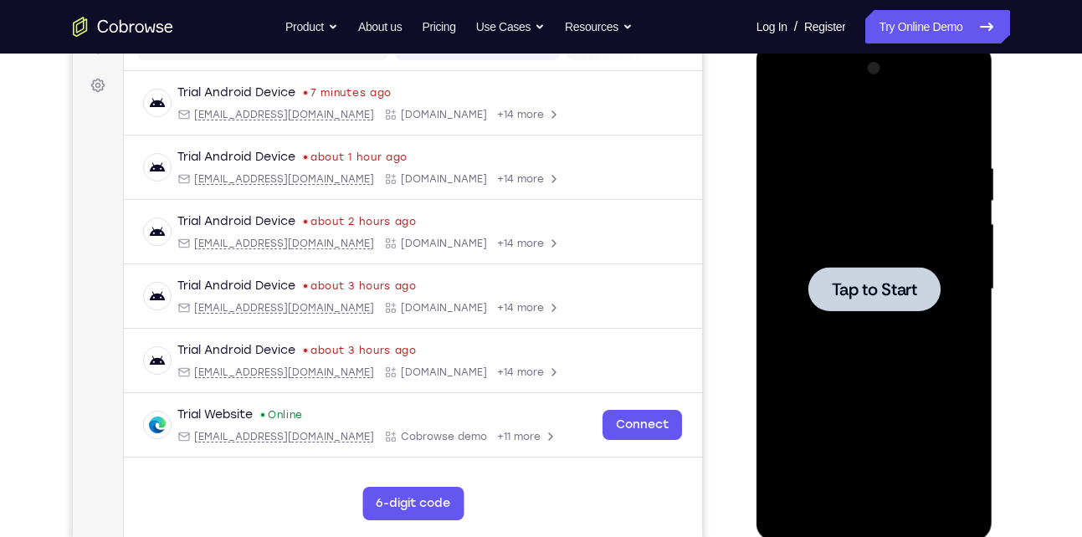
click at [915, 300] on div at bounding box center [875, 289] width 132 height 44
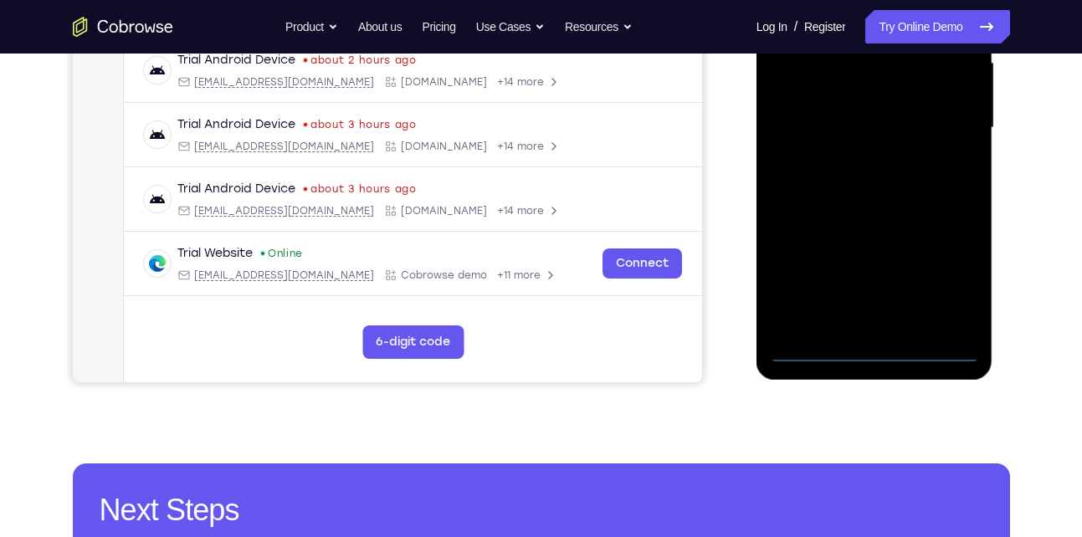
scroll to position [369, 0]
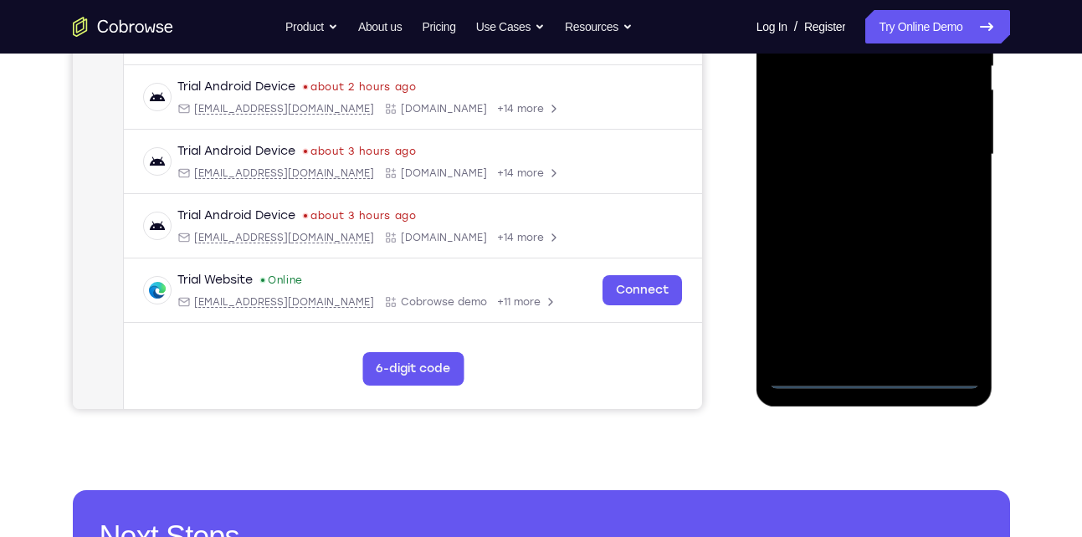
click at [876, 374] on div at bounding box center [874, 154] width 211 height 469
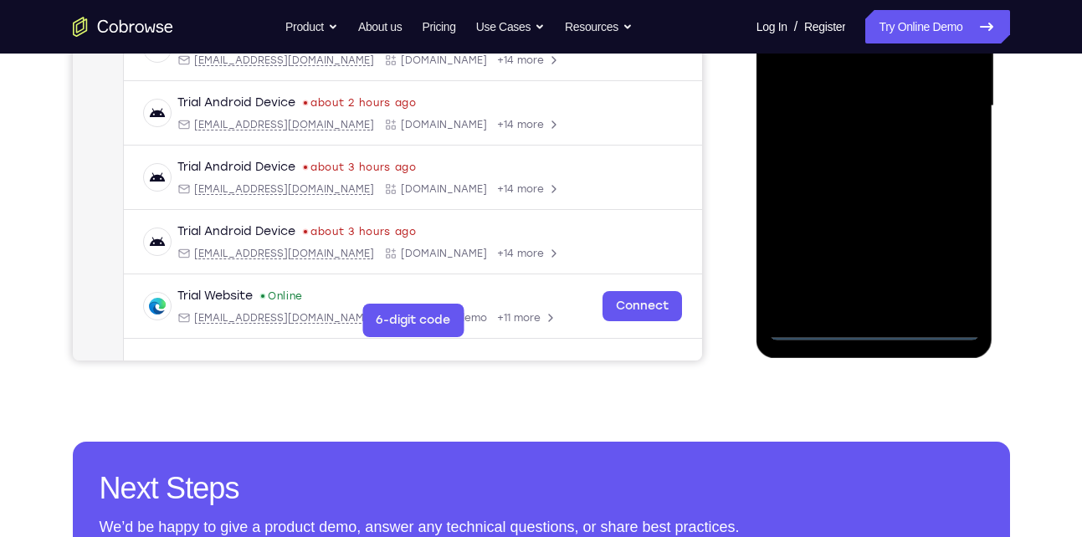
scroll to position [420, 0]
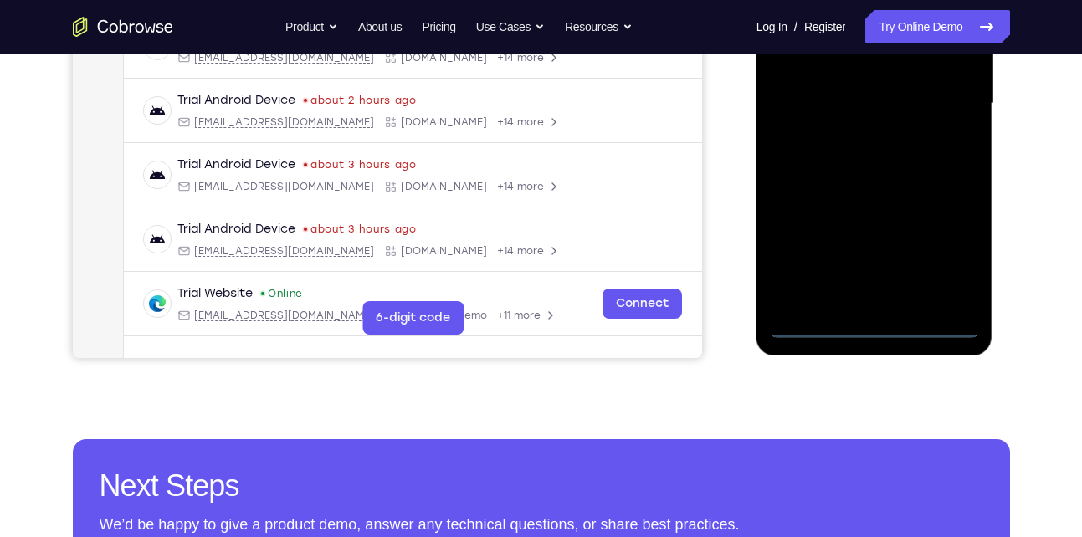
click at [870, 326] on div at bounding box center [874, 103] width 211 height 469
click at [958, 258] on div at bounding box center [874, 103] width 211 height 469
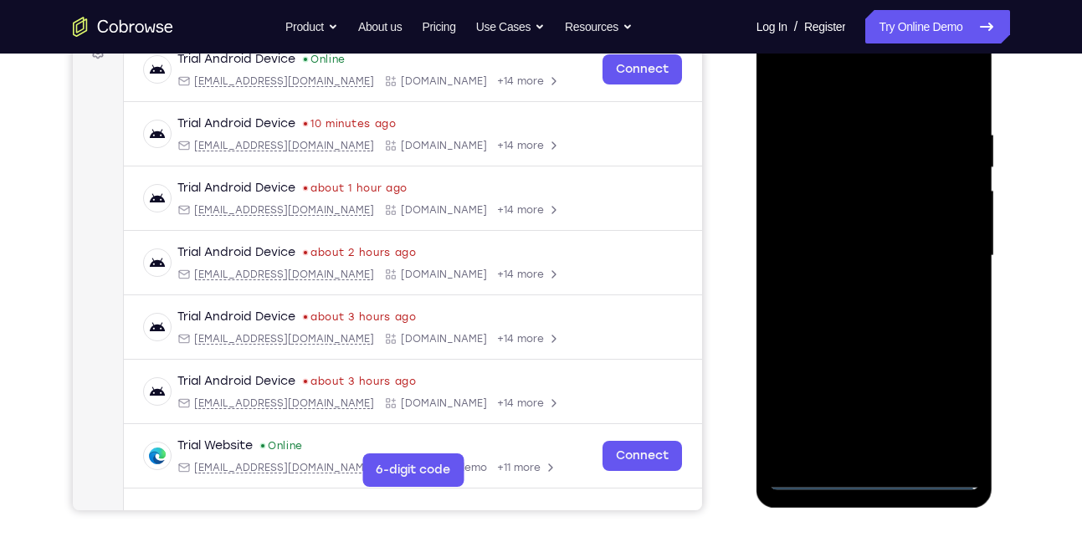
click at [869, 100] on div at bounding box center [874, 256] width 211 height 469
click at [946, 250] on div at bounding box center [874, 256] width 211 height 469
click at [855, 288] on div at bounding box center [874, 256] width 211 height 469
click at [871, 242] on div at bounding box center [874, 256] width 211 height 469
click at [855, 260] on div at bounding box center [874, 256] width 211 height 469
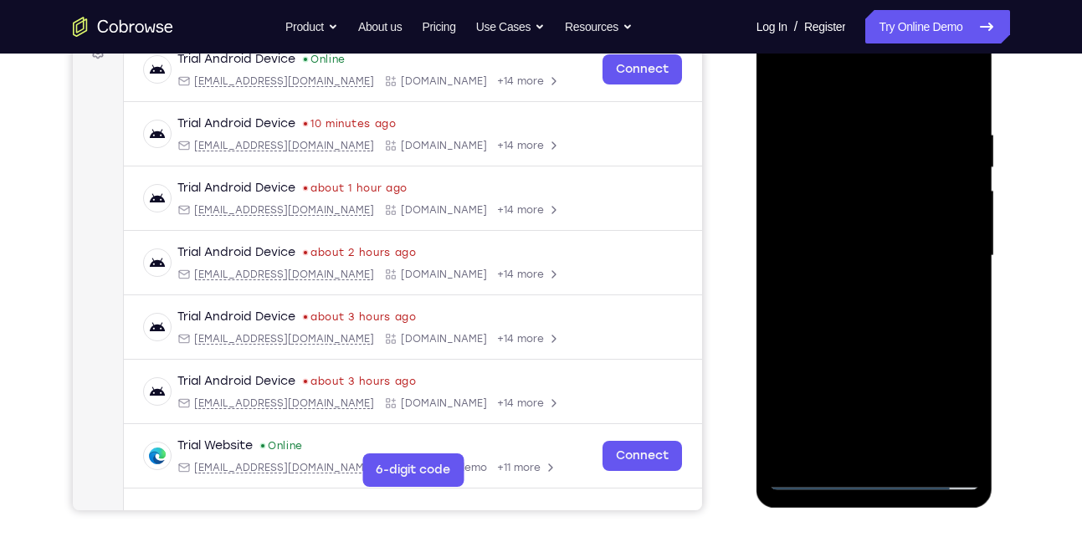
click at [852, 305] on div at bounding box center [874, 256] width 211 height 469
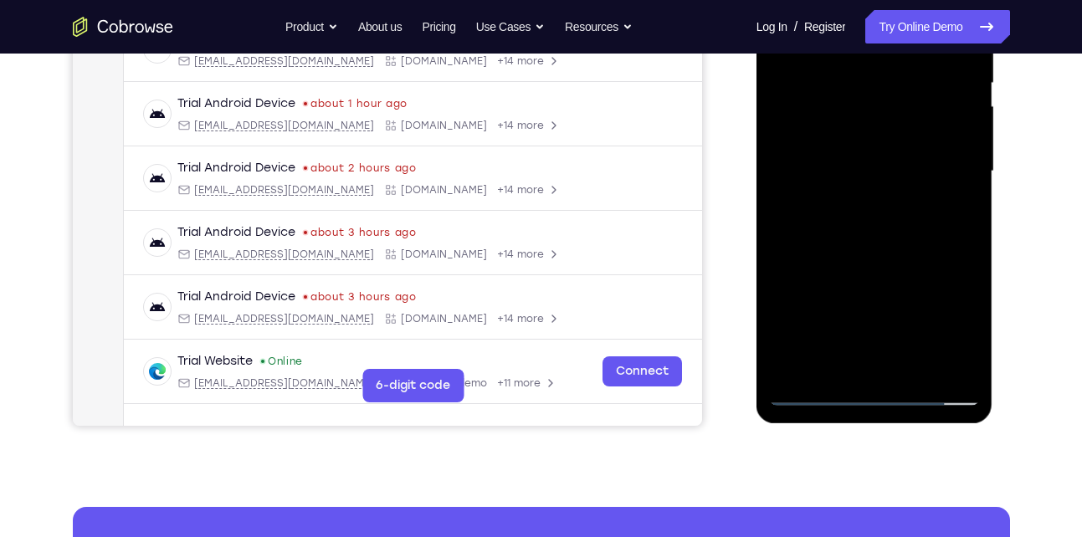
scroll to position [334, 0]
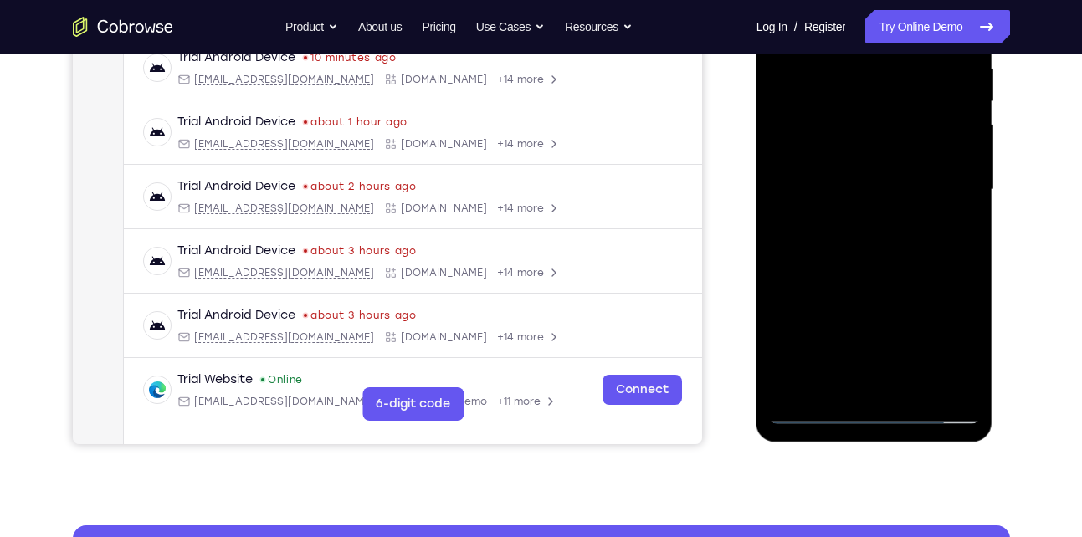
click at [874, 264] on div at bounding box center [874, 190] width 211 height 469
click at [842, 264] on div at bounding box center [874, 190] width 211 height 469
click at [920, 388] on div at bounding box center [874, 190] width 211 height 469
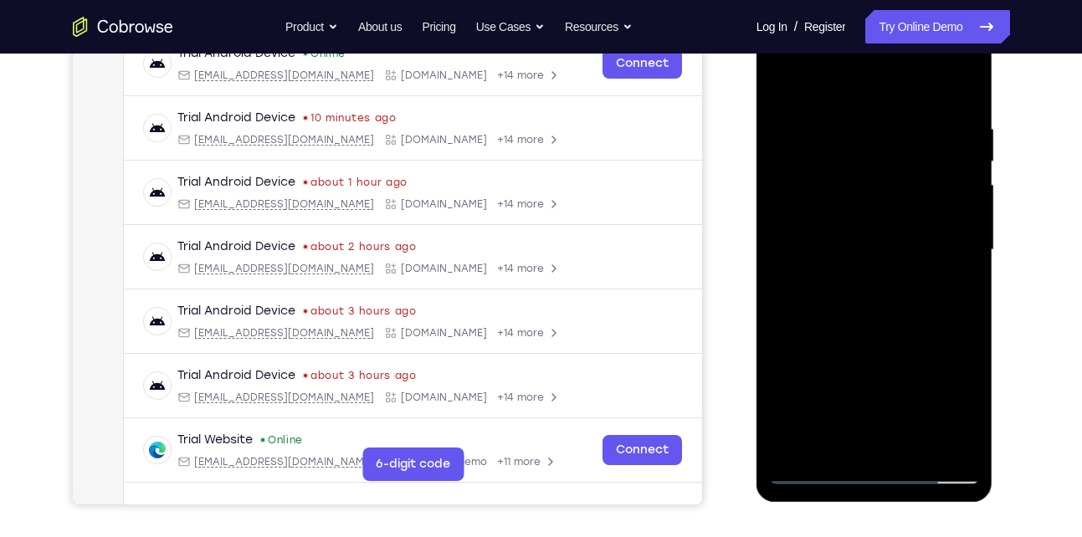
scroll to position [239, 0]
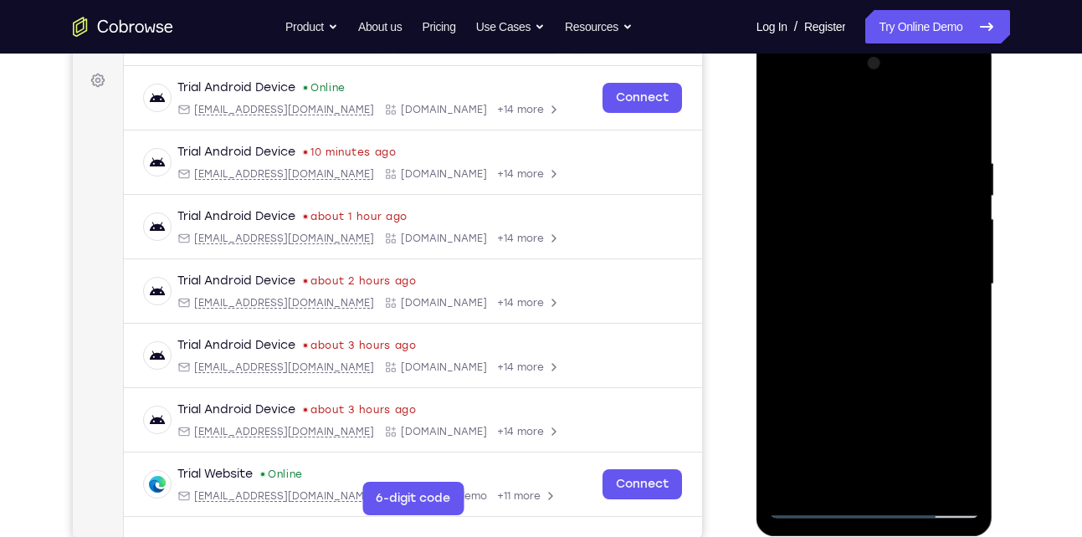
click at [917, 377] on div at bounding box center [874, 284] width 211 height 469
click at [875, 285] on div at bounding box center [874, 284] width 211 height 469
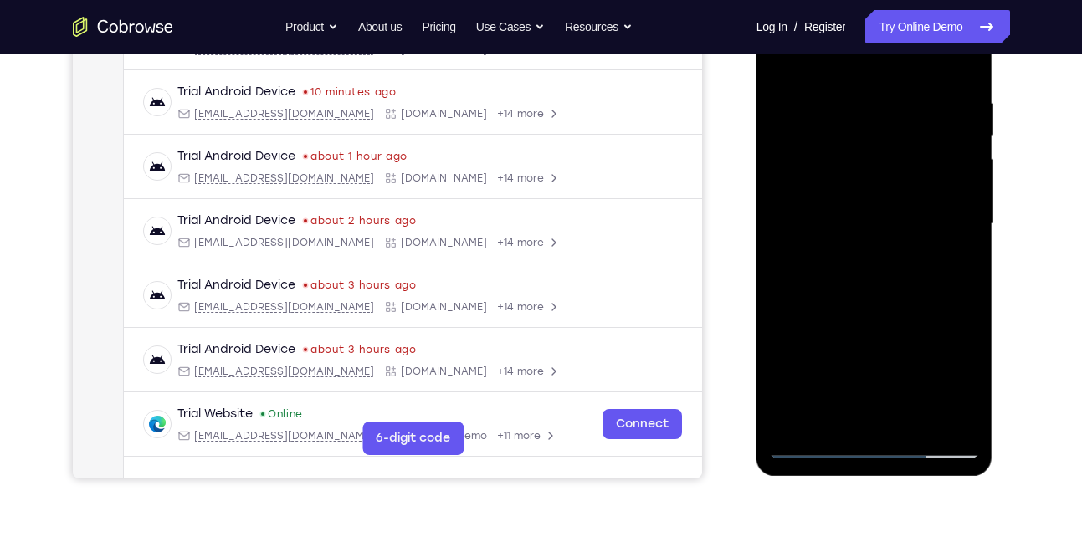
scroll to position [298, 0]
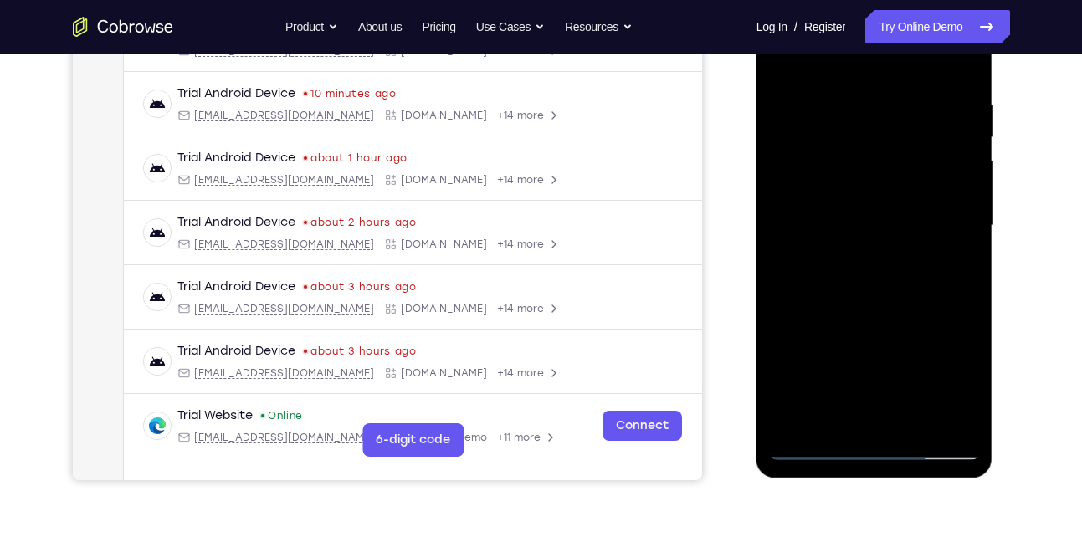
click at [782, 64] on div at bounding box center [874, 226] width 211 height 469
click at [851, 101] on div at bounding box center [874, 226] width 211 height 469
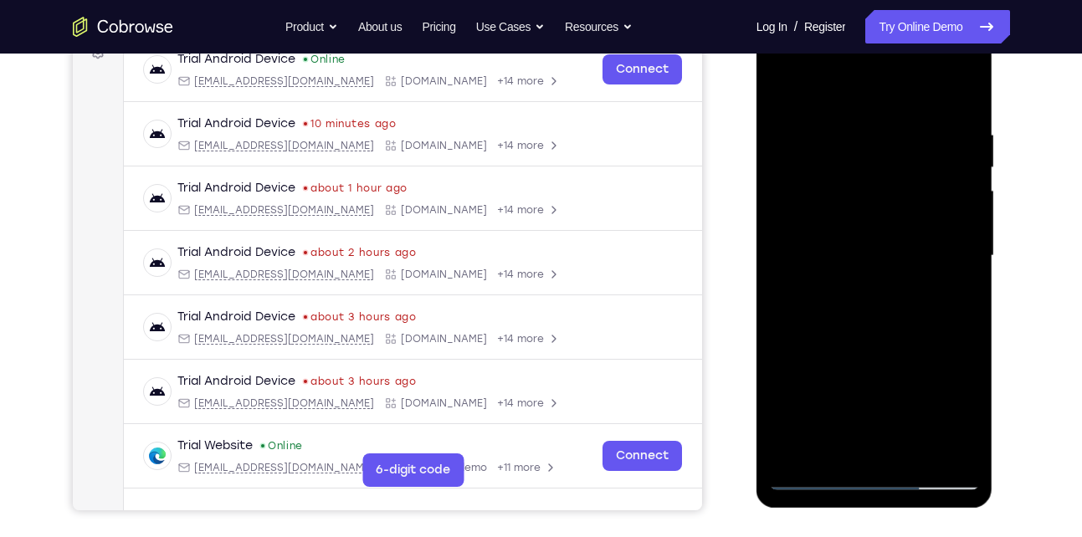
click at [963, 193] on div at bounding box center [874, 256] width 211 height 469
click at [963, 204] on div at bounding box center [874, 256] width 211 height 469
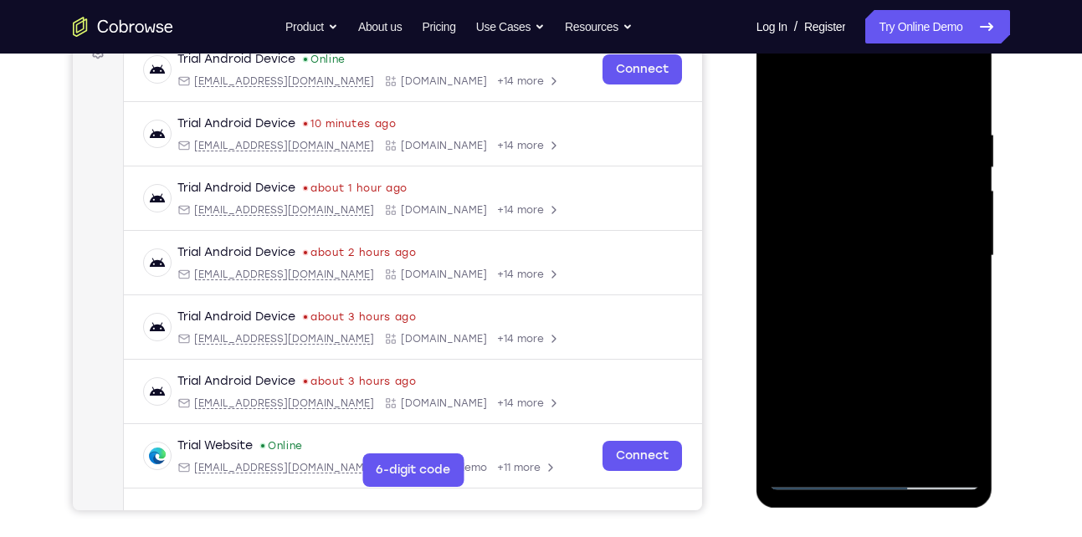
scroll to position [285, 0]
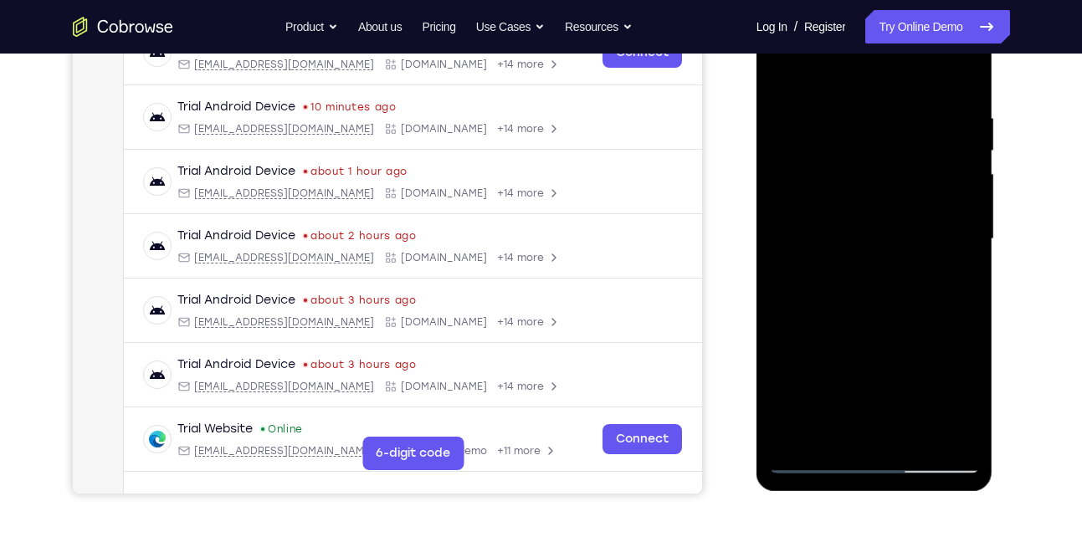
click at [963, 204] on div at bounding box center [874, 239] width 211 height 469
drag, startPoint x: 963, startPoint y: 187, endPoint x: 816, endPoint y: 213, distance: 148.8
click at [816, 213] on div at bounding box center [874, 239] width 211 height 469
click at [948, 160] on div at bounding box center [874, 239] width 211 height 469
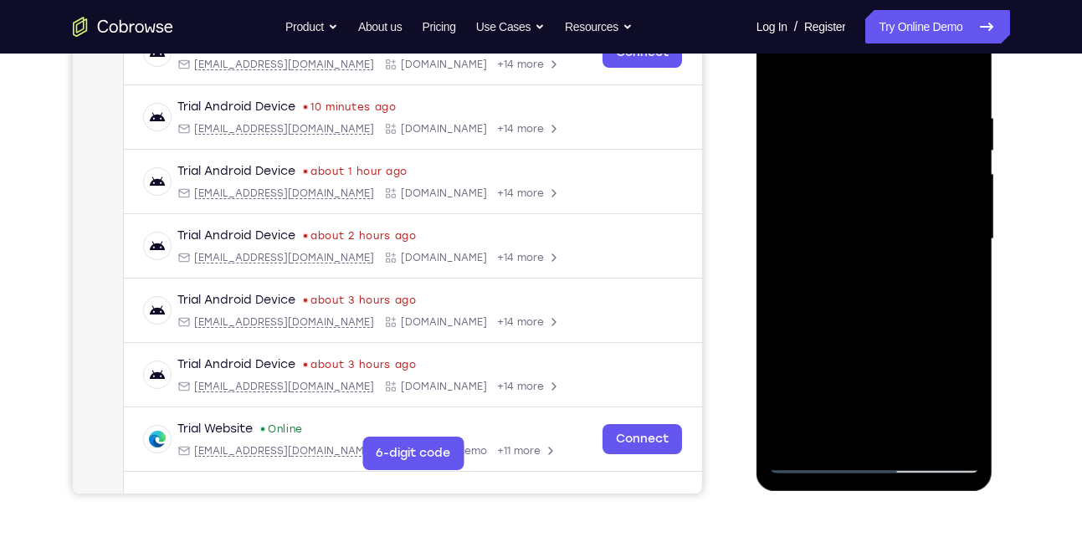
click at [948, 160] on div at bounding box center [874, 239] width 211 height 469
click at [960, 79] on div at bounding box center [874, 239] width 211 height 469
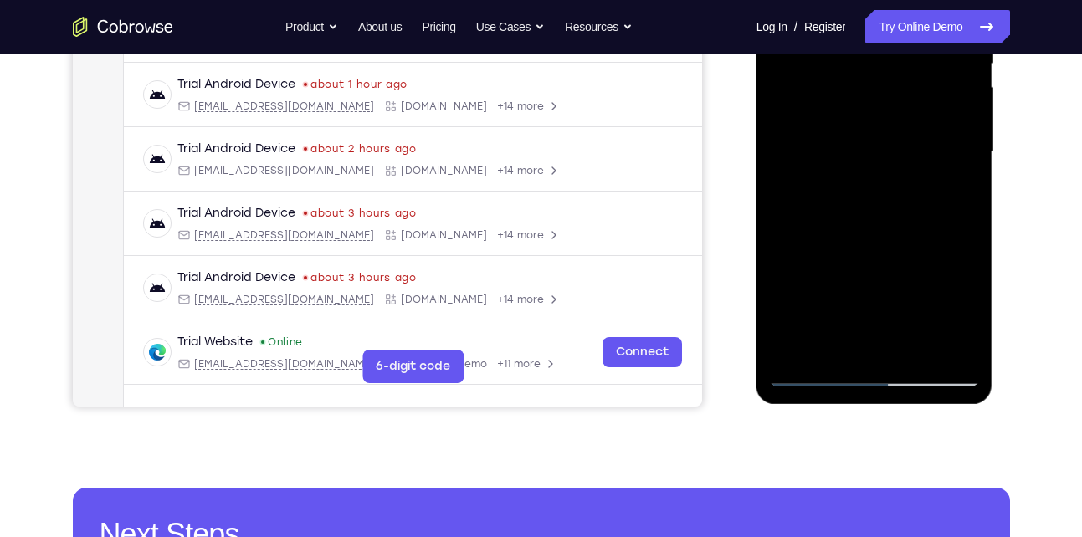
scroll to position [445, 0]
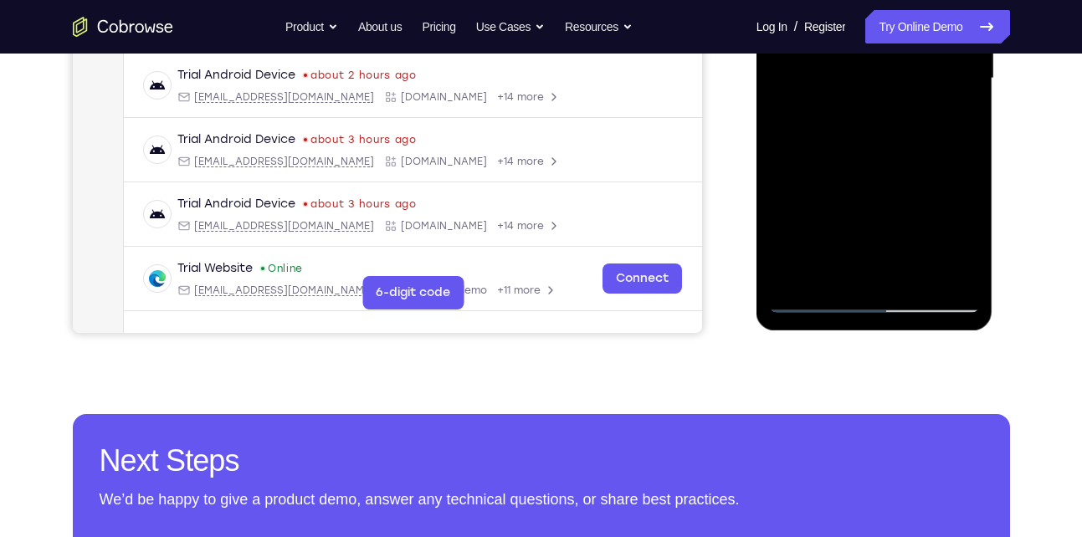
click at [912, 275] on div at bounding box center [874, 78] width 211 height 469
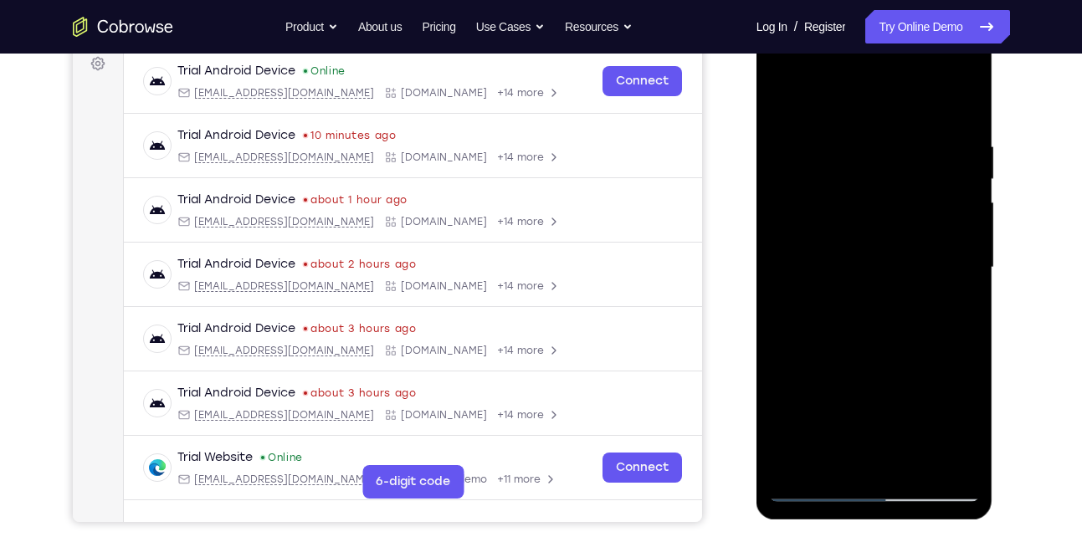
scroll to position [253, 0]
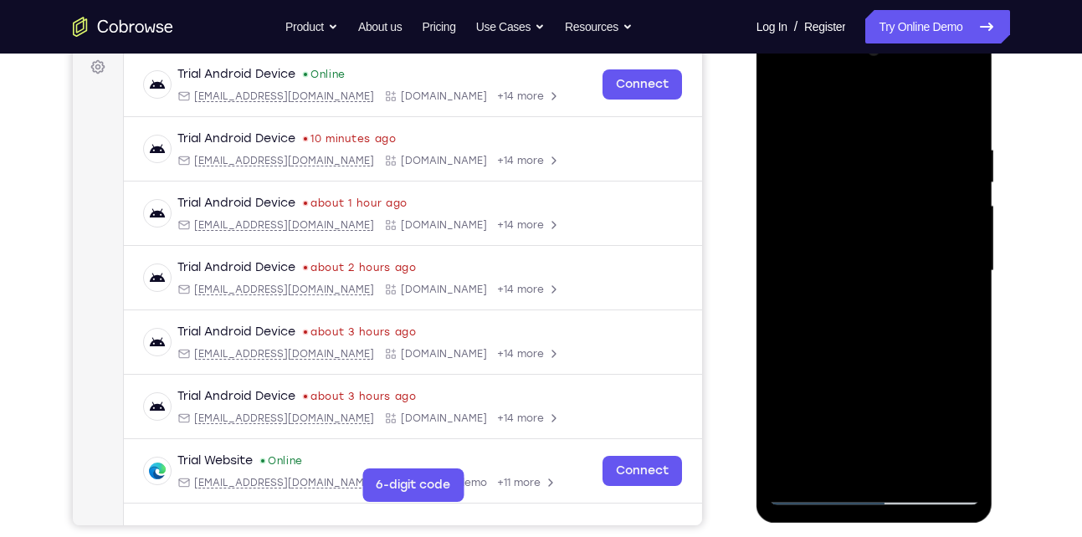
click at [794, 99] on div at bounding box center [874, 271] width 211 height 469
drag, startPoint x: 922, startPoint y: 140, endPoint x: 909, endPoint y: 349, distance: 209.6
click at [909, 349] on div at bounding box center [874, 271] width 211 height 469
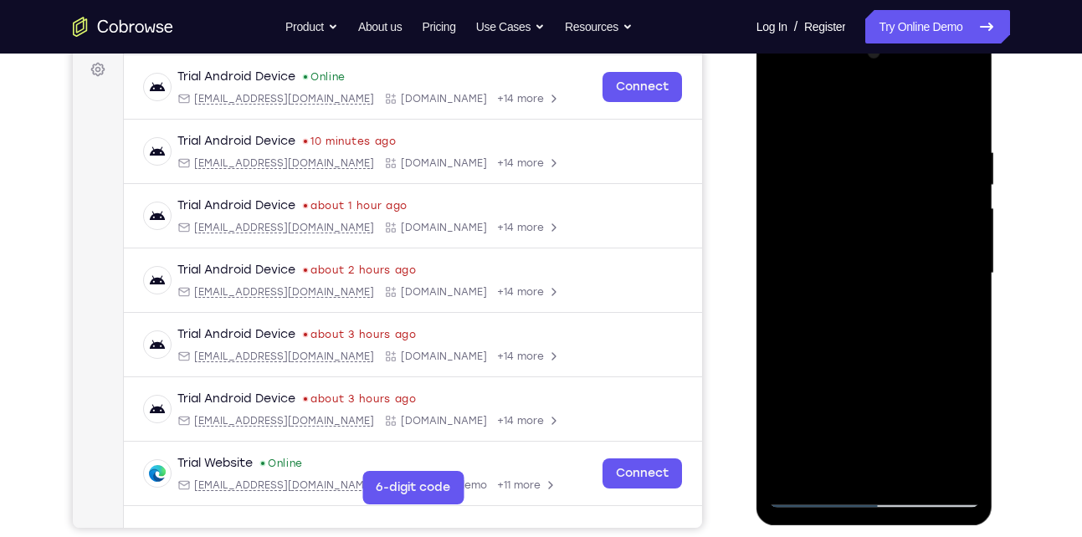
scroll to position [249, 0]
click at [844, 137] on div at bounding box center [874, 274] width 211 height 469
click at [956, 176] on div at bounding box center [874, 274] width 211 height 469
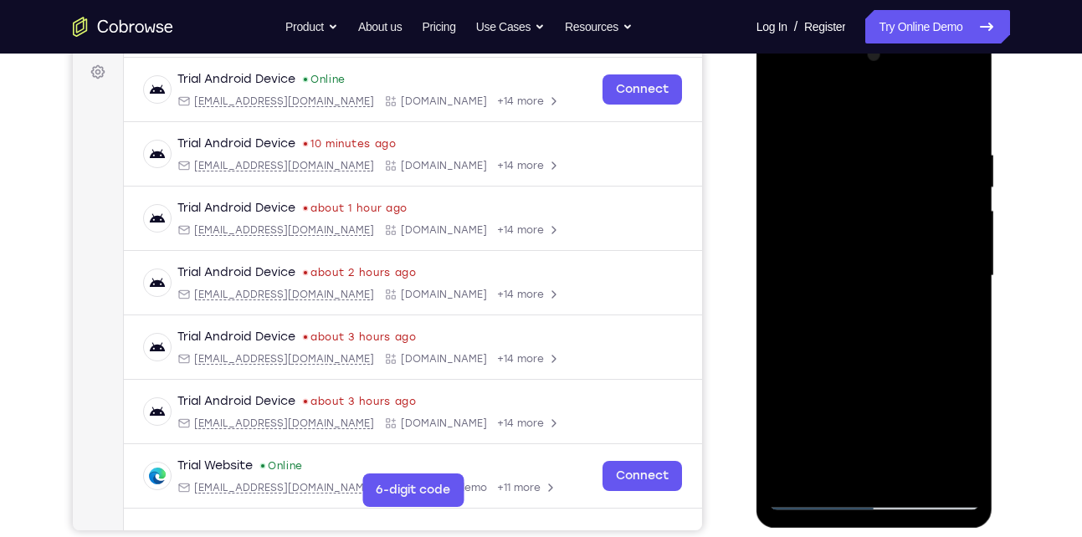
click at [956, 176] on div at bounding box center [874, 276] width 211 height 469
drag, startPoint x: 956, startPoint y: 177, endPoint x: 815, endPoint y: 188, distance: 141.0
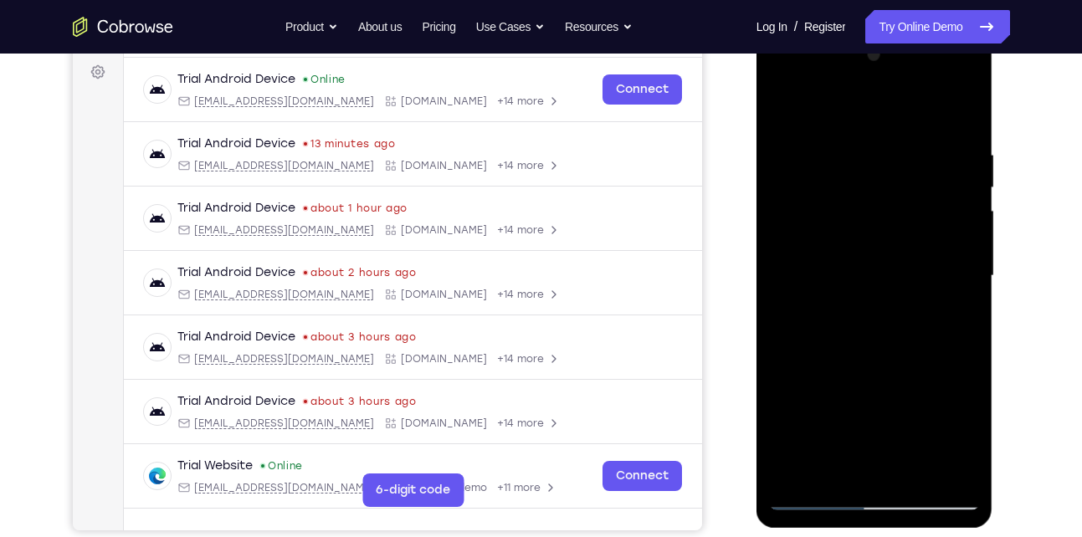
click at [815, 188] on div at bounding box center [874, 276] width 211 height 469
drag, startPoint x: 949, startPoint y: 287, endPoint x: 853, endPoint y: 263, distance: 99.3
click at [853, 263] on div at bounding box center [874, 276] width 211 height 469
click at [948, 248] on div at bounding box center [874, 276] width 211 height 469
drag, startPoint x: 881, startPoint y: 232, endPoint x: 909, endPoint y: 254, distance: 35.2
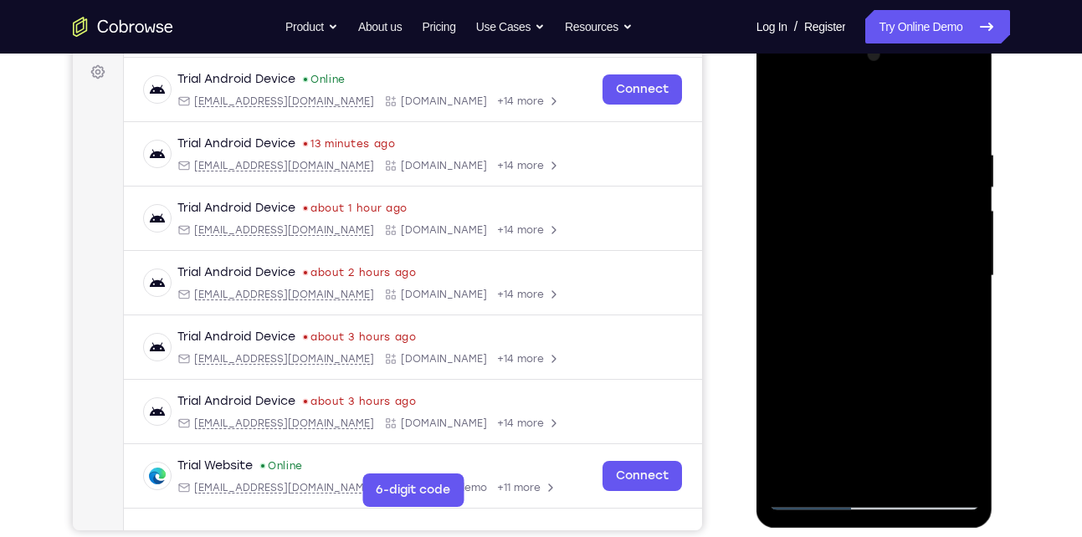
click at [909, 254] on div at bounding box center [874, 276] width 211 height 469
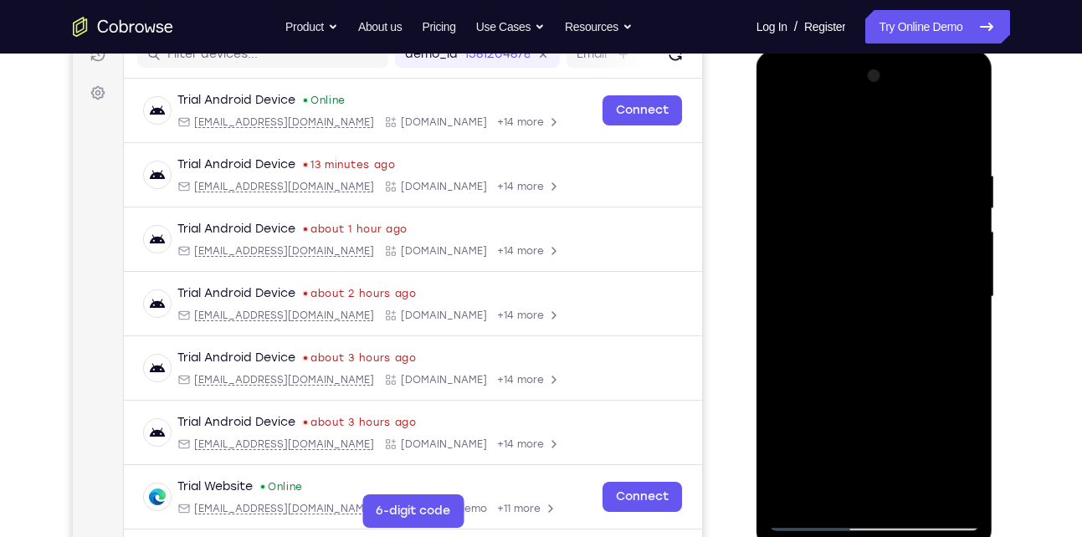
scroll to position [226, 0]
click at [938, 259] on div at bounding box center [874, 298] width 211 height 469
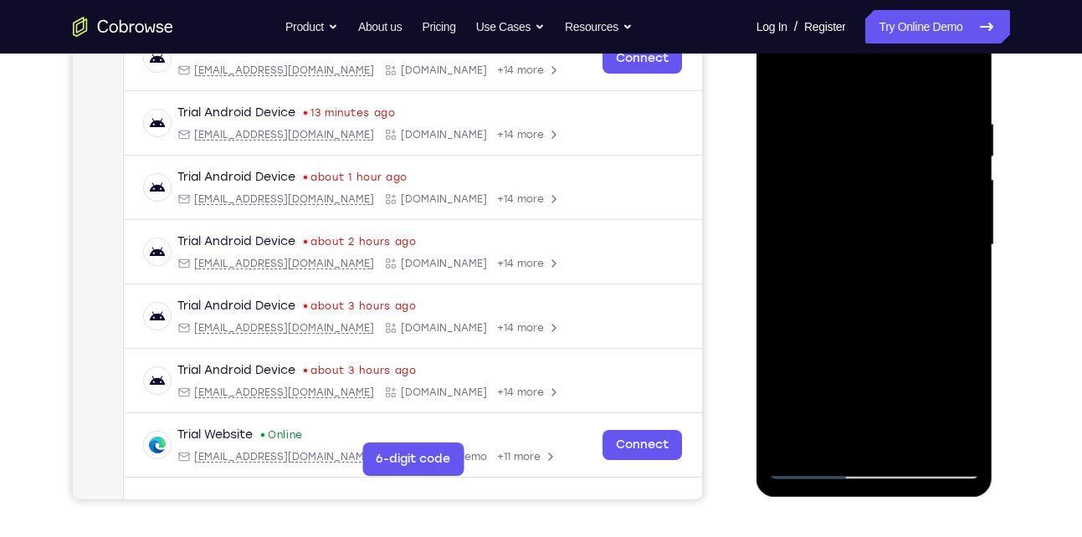
scroll to position [278, 0]
click at [950, 213] on div at bounding box center [874, 246] width 211 height 469
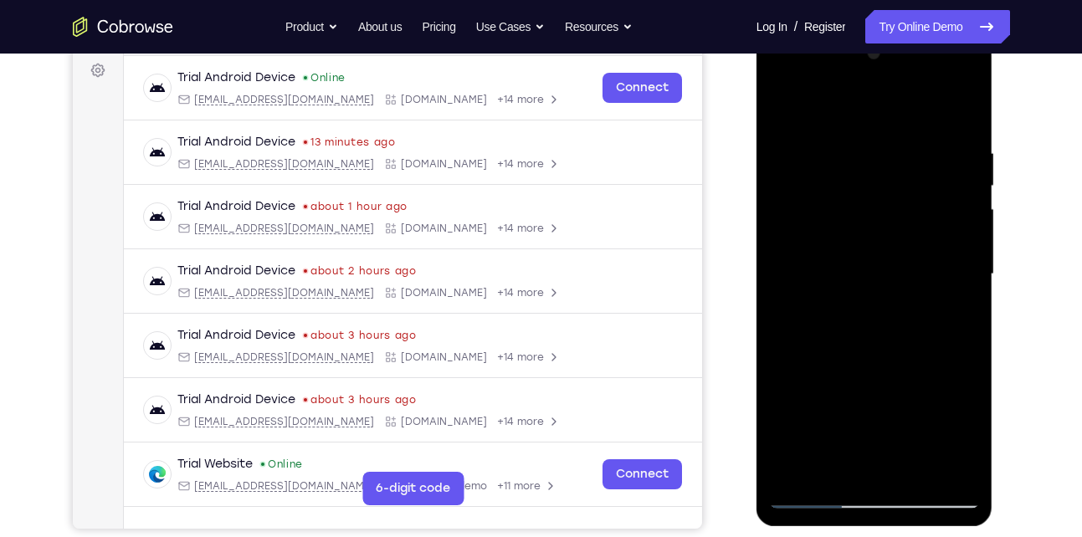
scroll to position [249, 0]
click at [949, 213] on div at bounding box center [874, 275] width 211 height 469
click at [939, 170] on div at bounding box center [874, 275] width 211 height 469
click at [950, 147] on div at bounding box center [874, 275] width 211 height 469
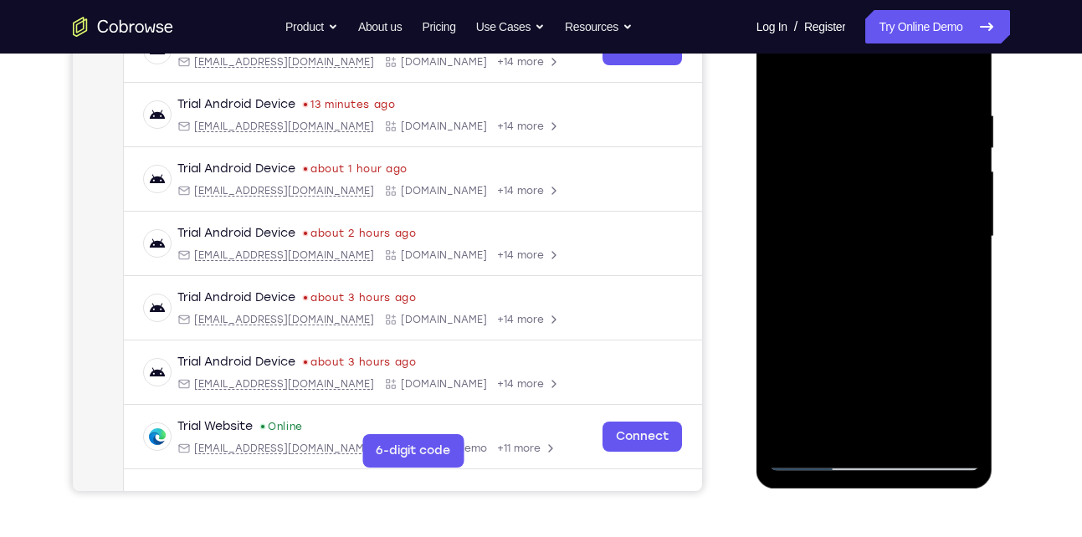
scroll to position [281, 0]
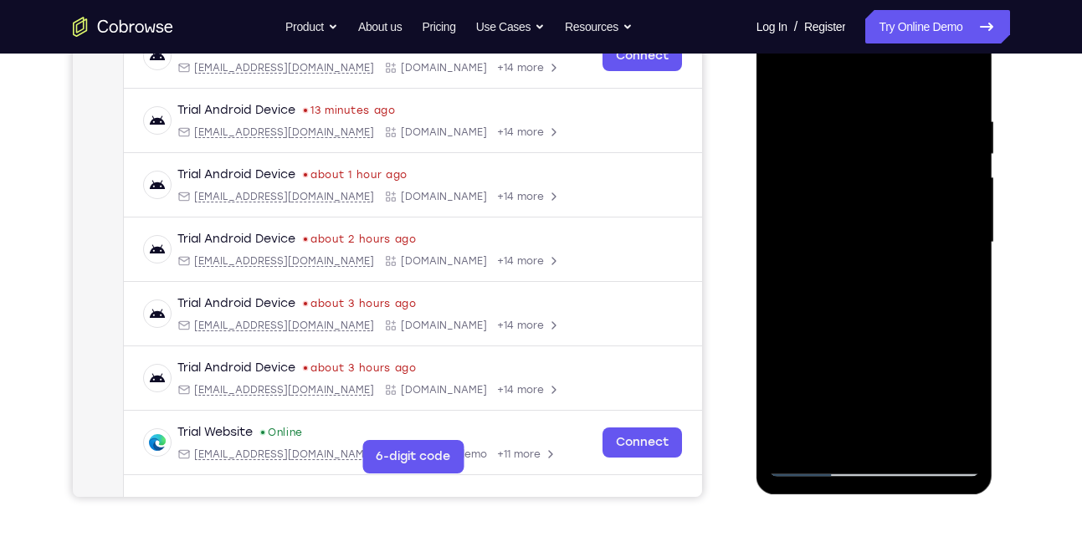
click at [963, 81] on div at bounding box center [874, 242] width 211 height 469
drag, startPoint x: 892, startPoint y: 105, endPoint x: 879, endPoint y: 350, distance: 245.6
click at [879, 350] on div at bounding box center [874, 242] width 211 height 469
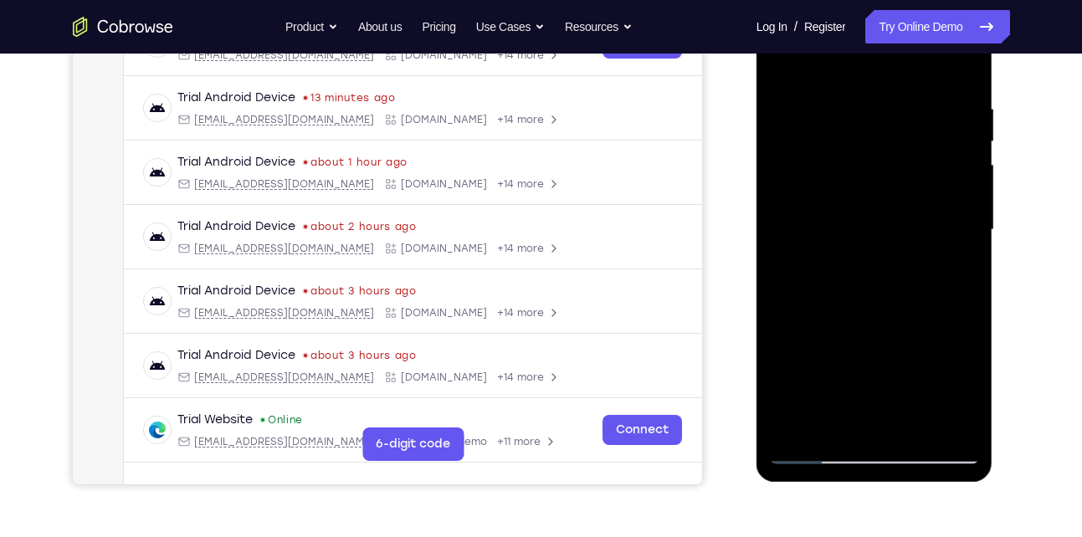
scroll to position [295, 0]
click at [844, 84] on div at bounding box center [874, 229] width 211 height 469
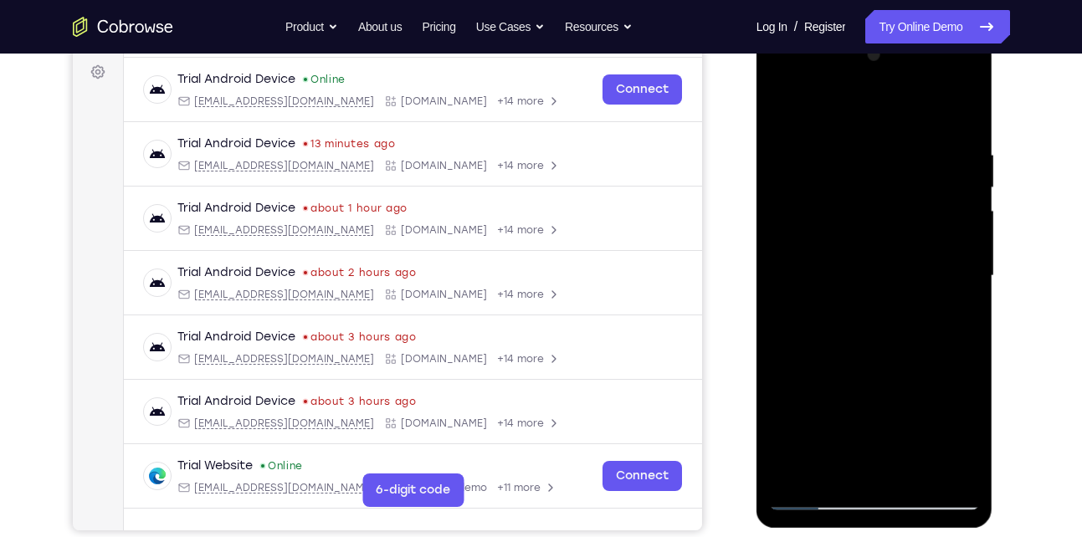
click at [946, 198] on div at bounding box center [874, 276] width 211 height 469
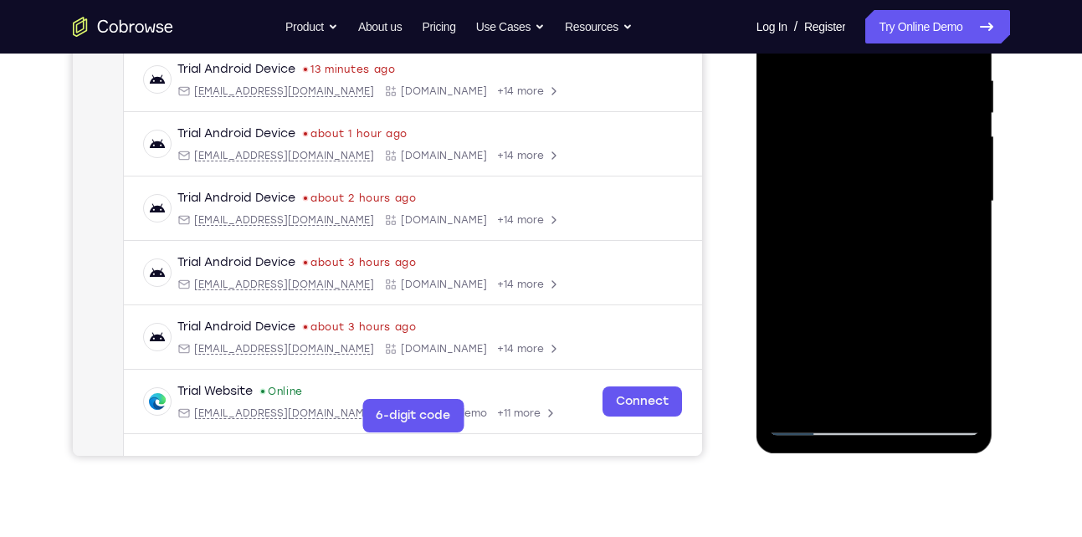
click at [960, 230] on div at bounding box center [874, 201] width 211 height 469
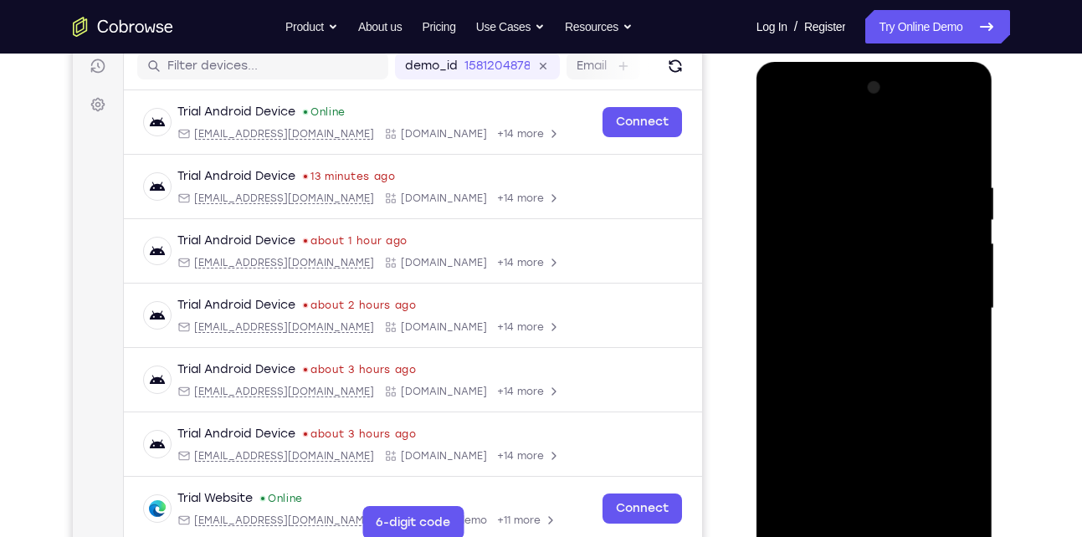
scroll to position [210, 0]
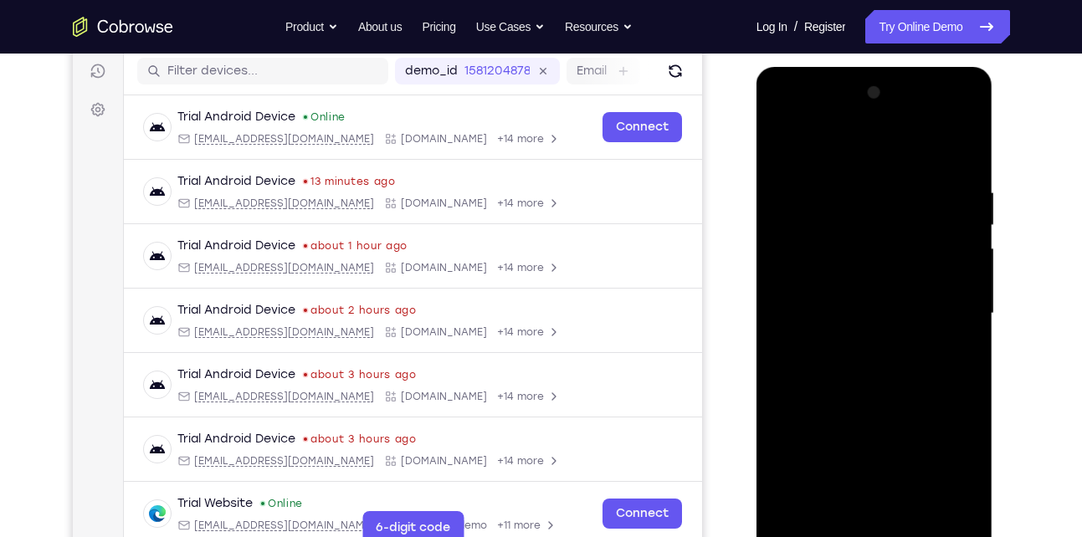
click at [960, 230] on div at bounding box center [874, 314] width 211 height 469
click at [958, 147] on div at bounding box center [874, 314] width 211 height 469
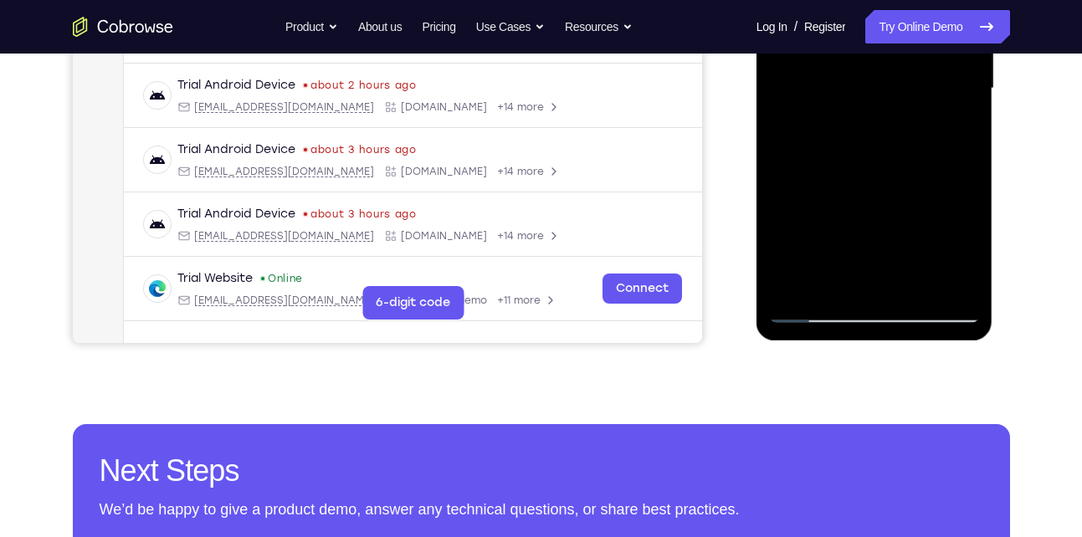
scroll to position [438, 0]
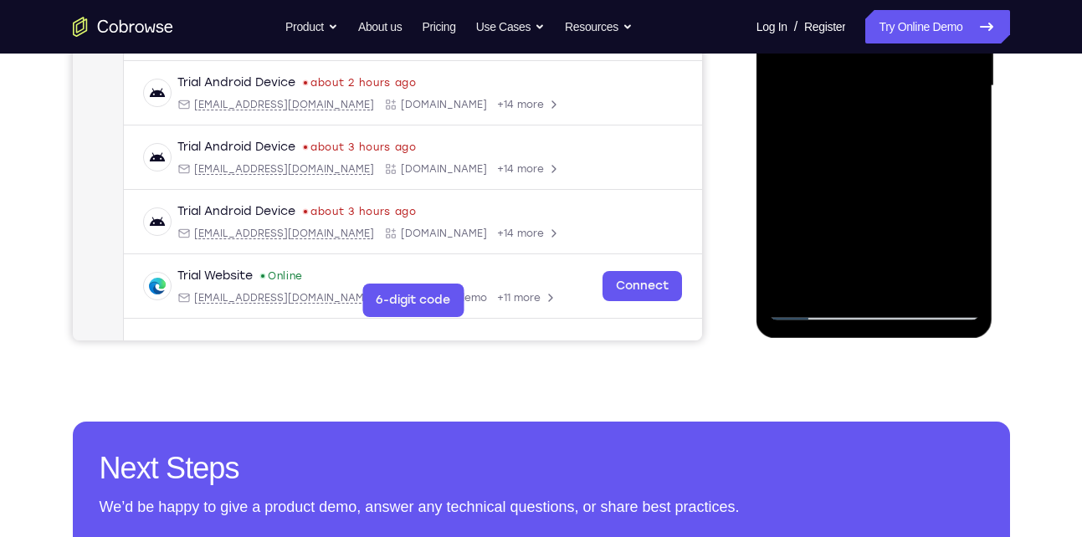
click at [909, 284] on div at bounding box center [874, 86] width 211 height 469
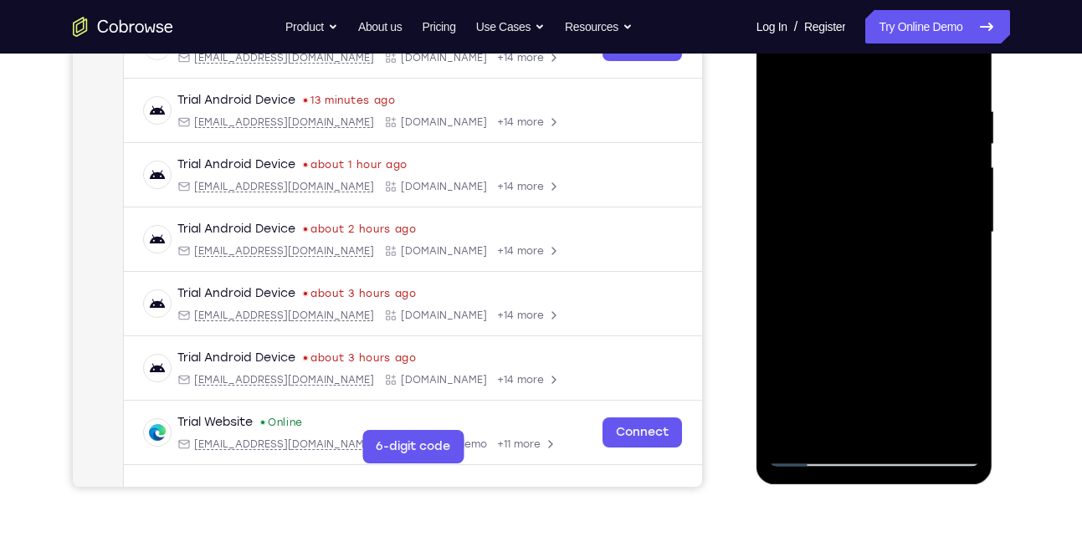
scroll to position [256, 0]
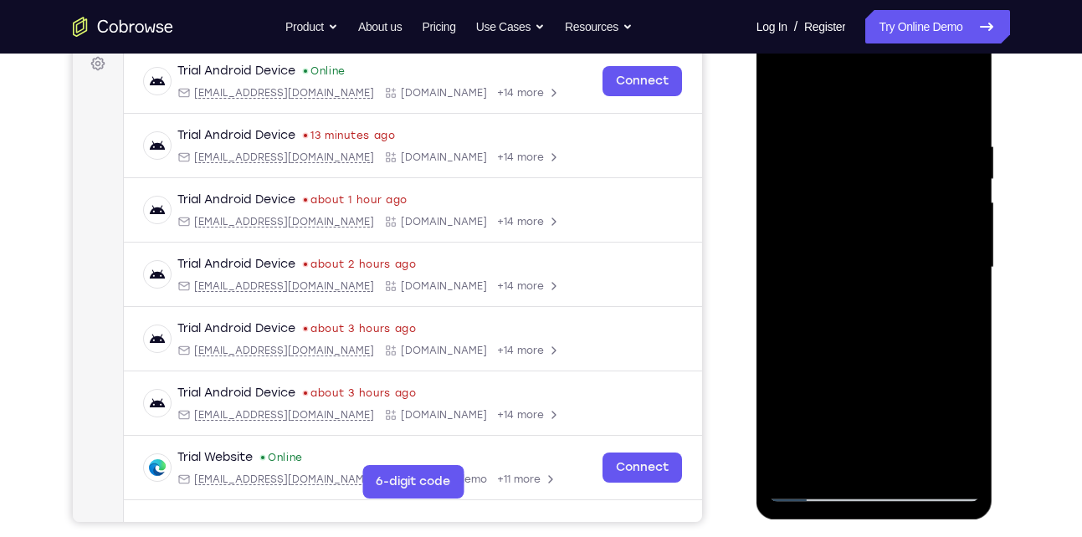
click at [785, 93] on div at bounding box center [874, 267] width 211 height 469
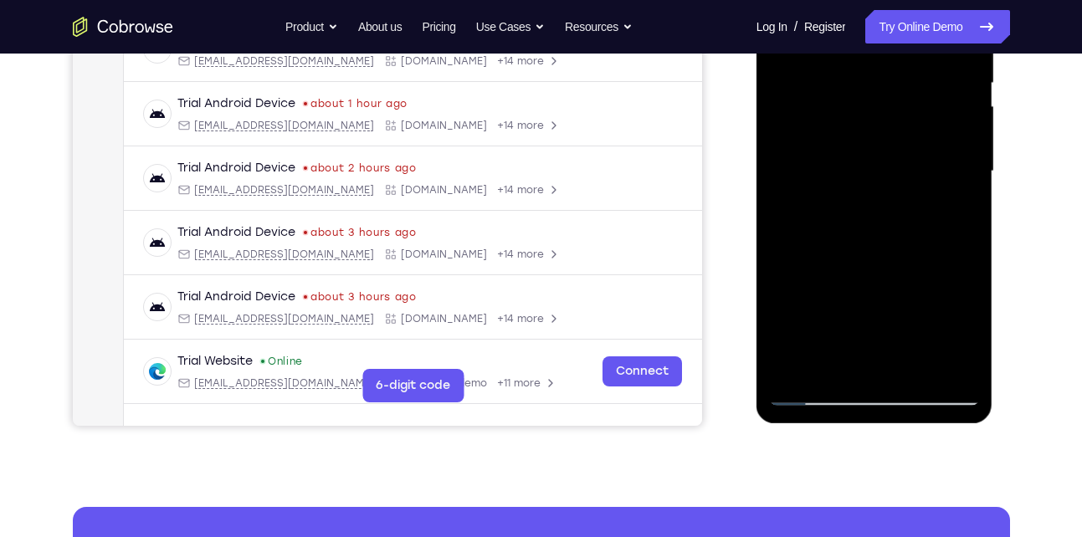
scroll to position [357, 0]
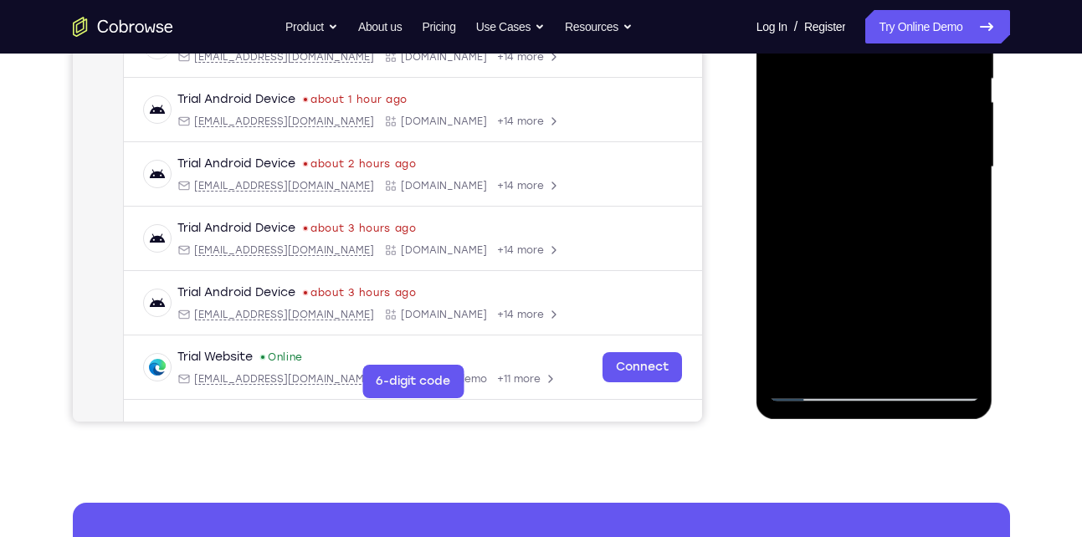
click at [786, 90] on div at bounding box center [874, 167] width 211 height 469
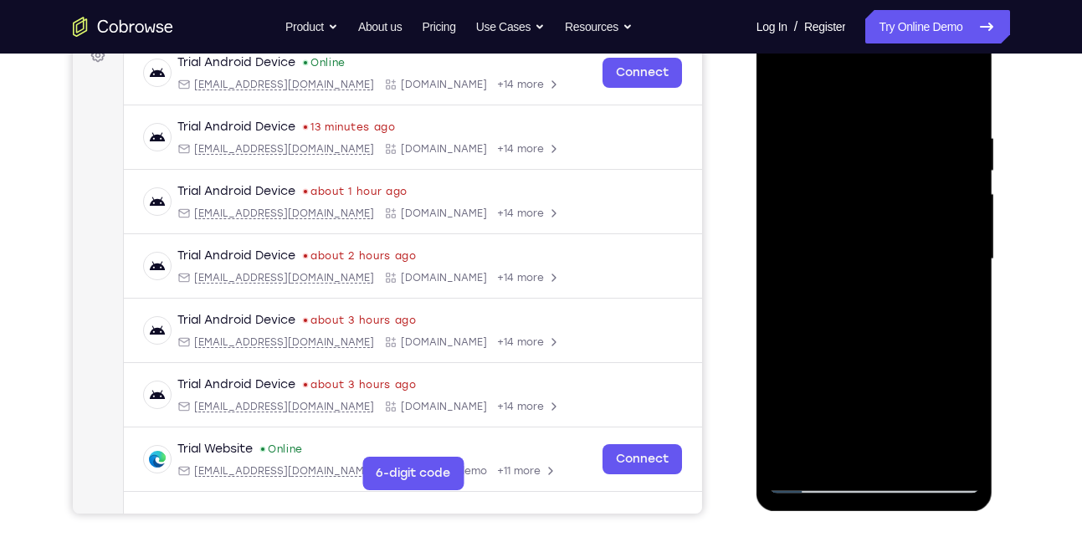
scroll to position [264, 0]
click at [964, 152] on div at bounding box center [874, 260] width 211 height 469
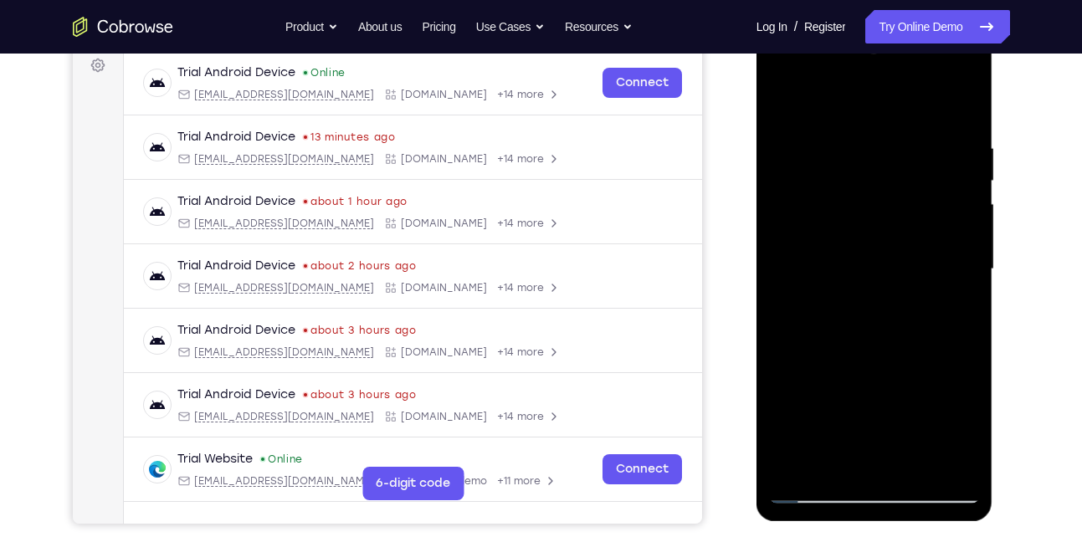
scroll to position [249, 0]
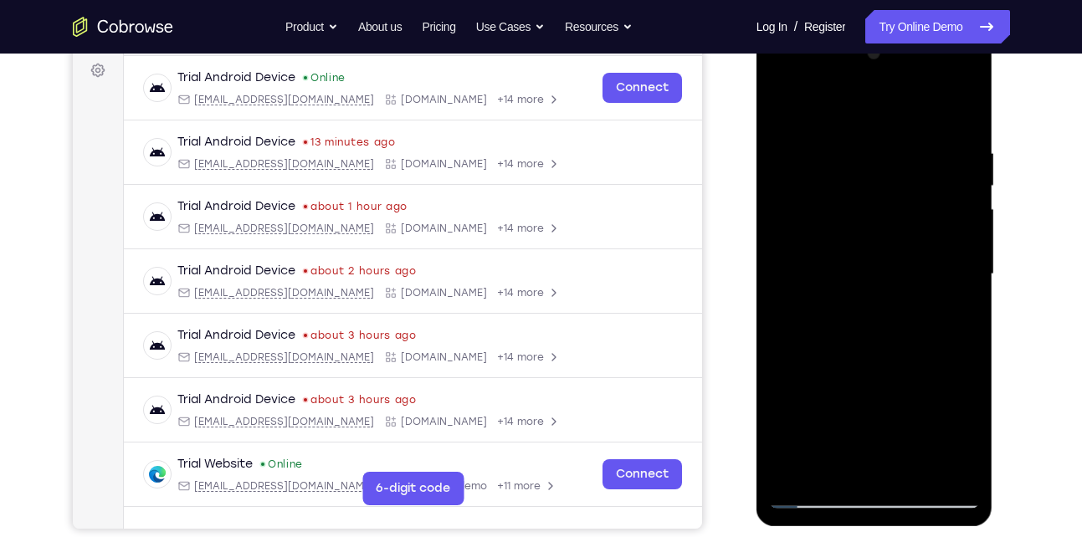
click at [962, 117] on div at bounding box center [874, 274] width 211 height 469
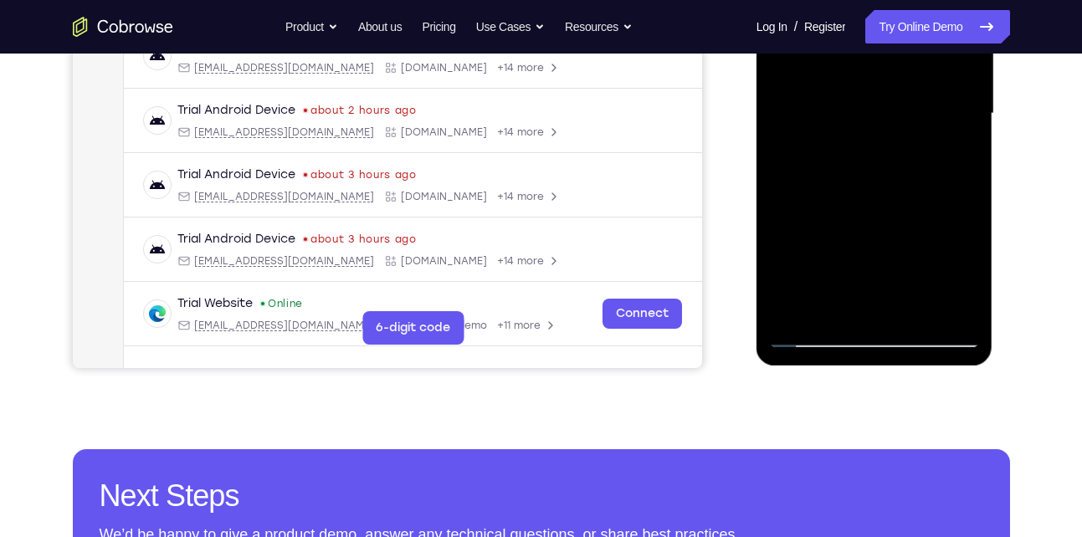
scroll to position [283, 0]
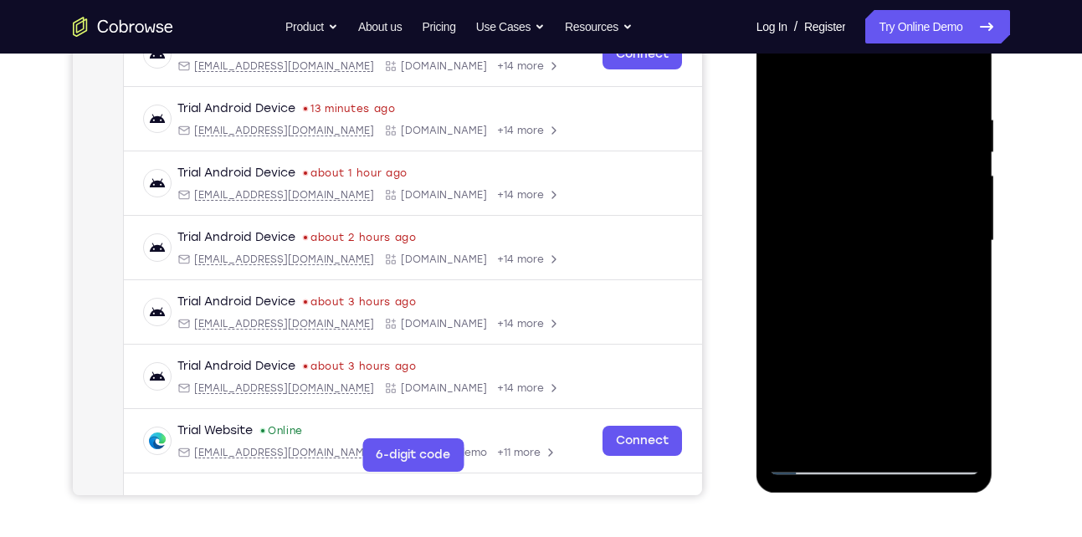
drag, startPoint x: 876, startPoint y: 122, endPoint x: 871, endPoint y: 342, distance: 220.2
click at [871, 342] on div at bounding box center [874, 241] width 211 height 469
click at [845, 121] on div at bounding box center [874, 241] width 211 height 469
click at [932, 122] on div at bounding box center [874, 241] width 211 height 469
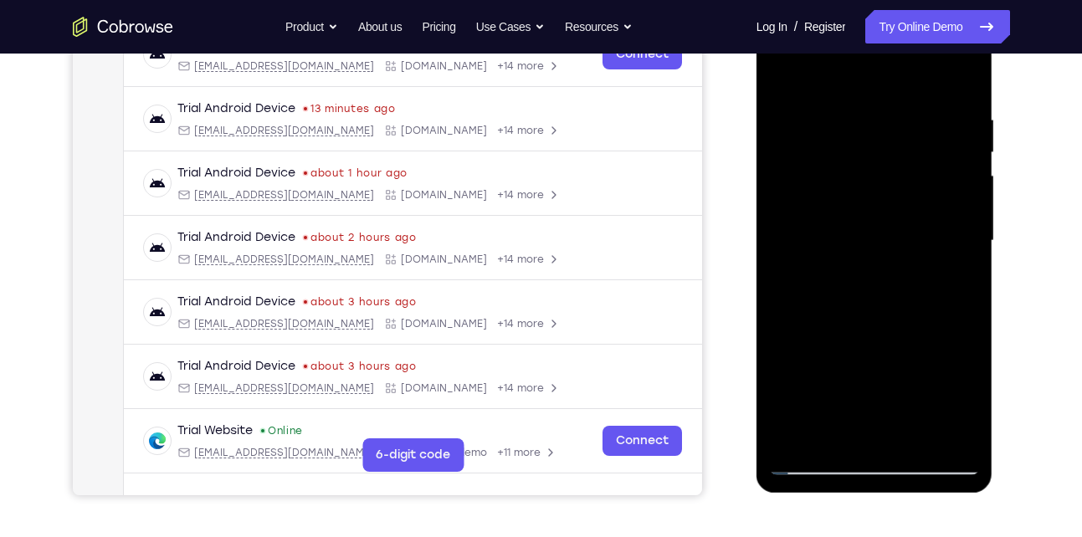
click at [932, 122] on div at bounding box center [874, 241] width 211 height 469
click at [789, 85] on div at bounding box center [874, 241] width 211 height 469
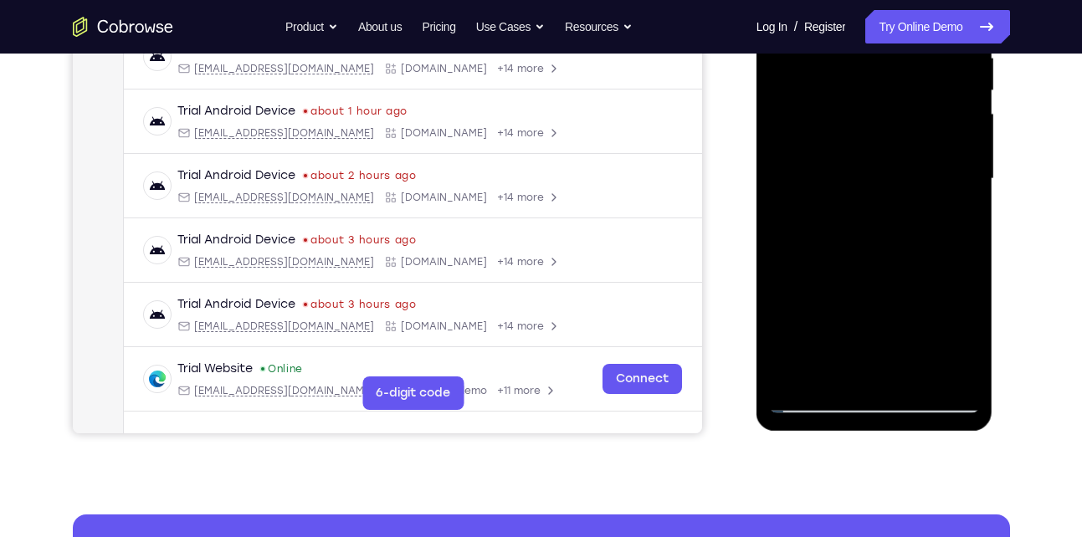
scroll to position [344, 0]
click at [941, 199] on div at bounding box center [874, 180] width 211 height 469
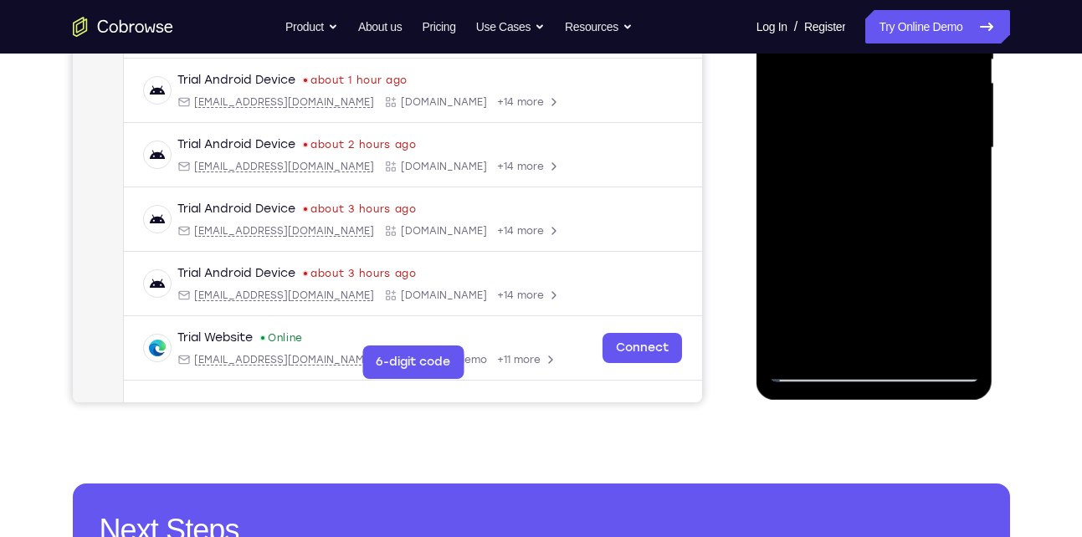
scroll to position [438, 0]
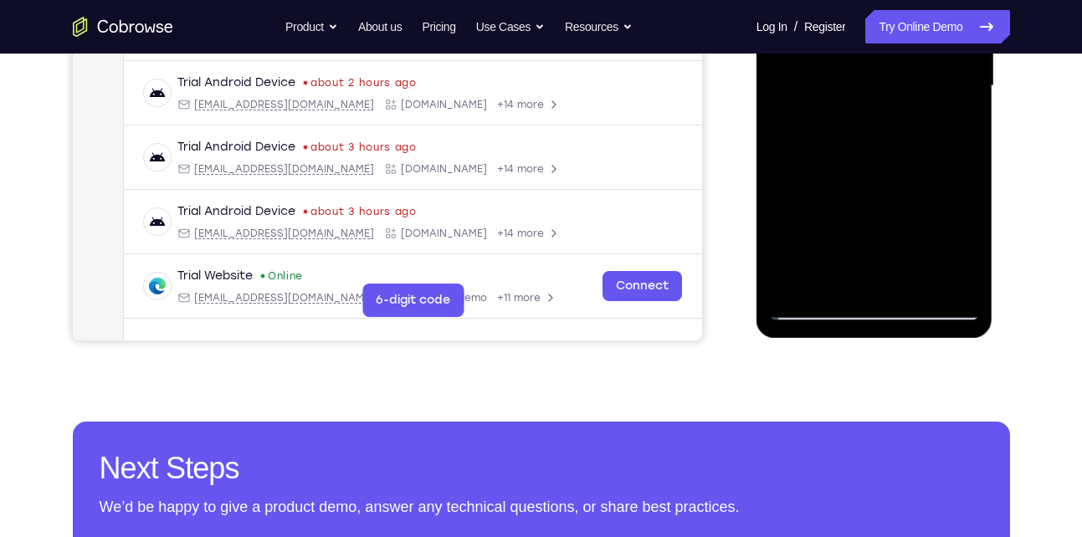
click at [912, 279] on div at bounding box center [874, 86] width 211 height 469
click at [819, 306] on div at bounding box center [874, 86] width 211 height 469
click at [949, 281] on div at bounding box center [874, 86] width 211 height 469
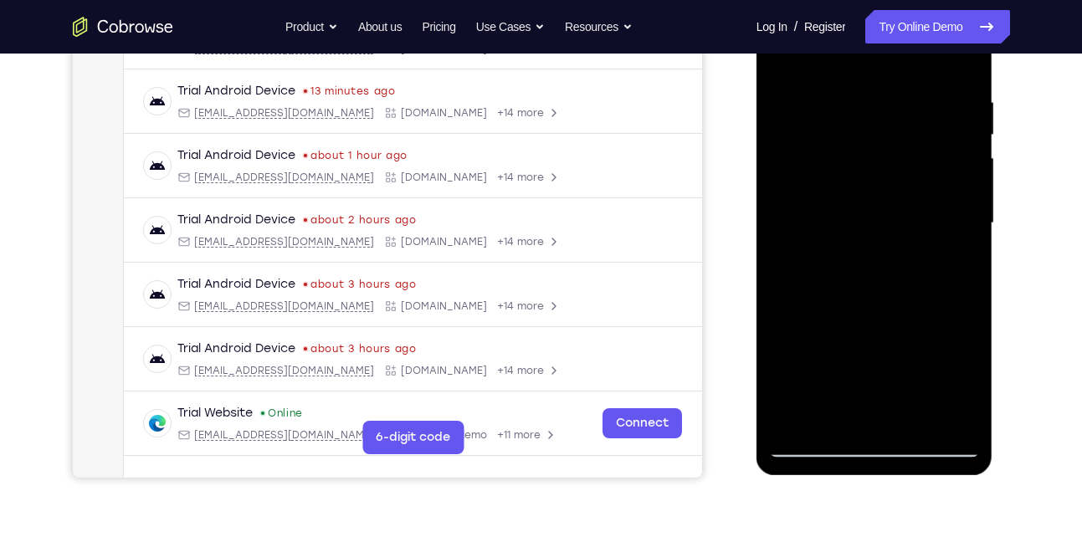
scroll to position [320, 0]
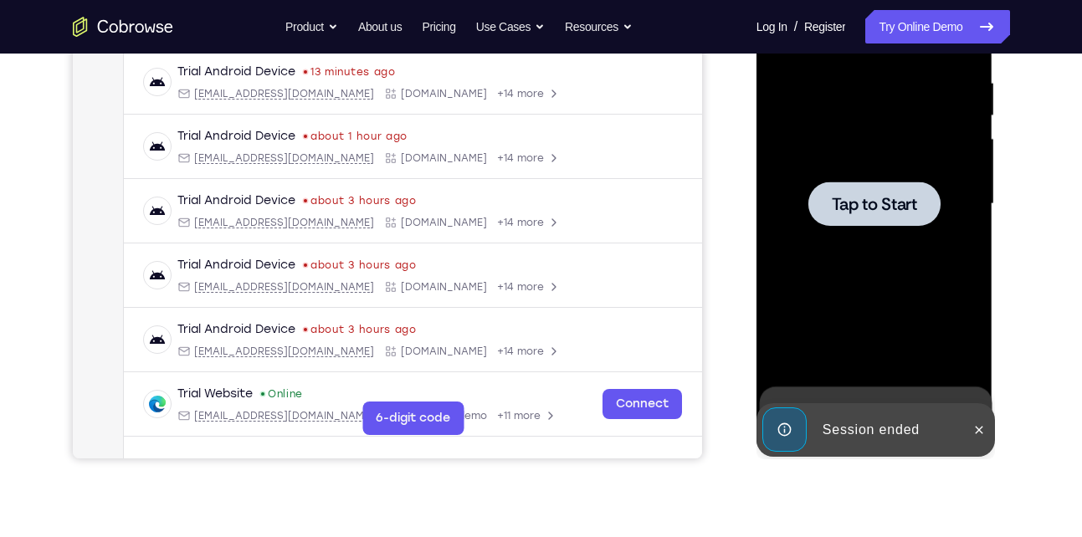
click at [884, 255] on div at bounding box center [874, 204] width 211 height 469
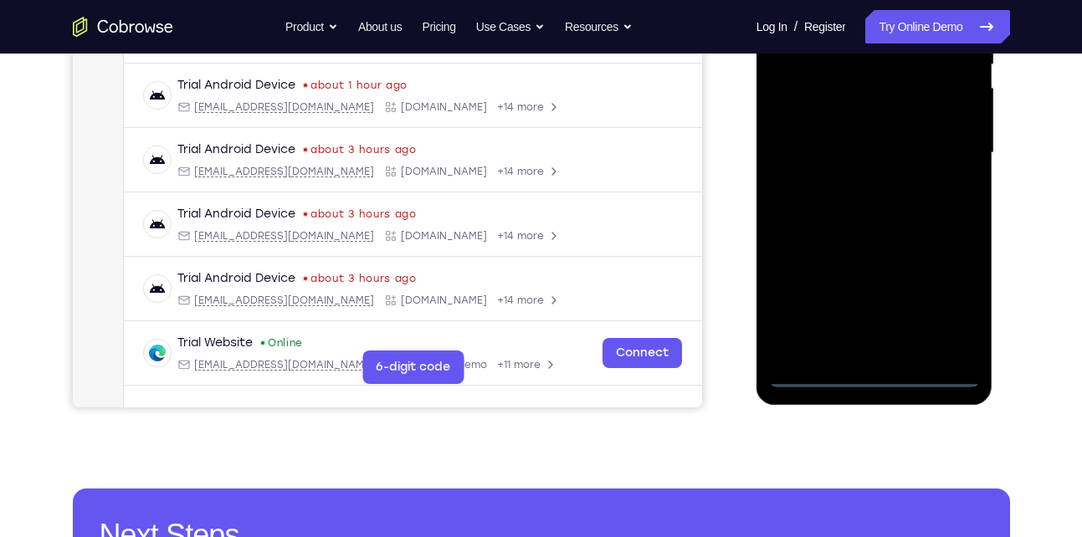
scroll to position [398, 0]
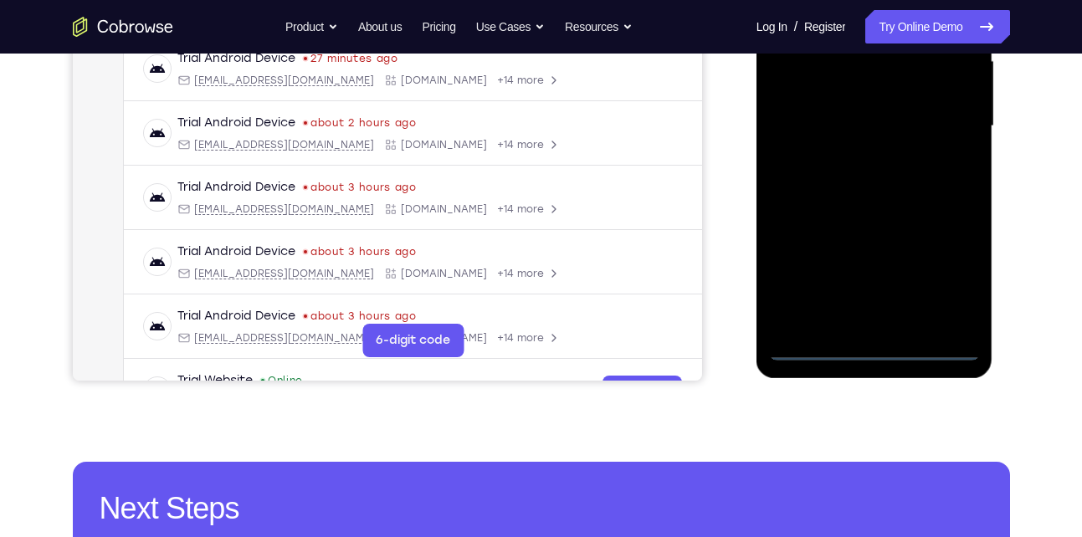
click at [875, 347] on div at bounding box center [874, 126] width 211 height 469
click at [941, 276] on div at bounding box center [874, 126] width 211 height 469
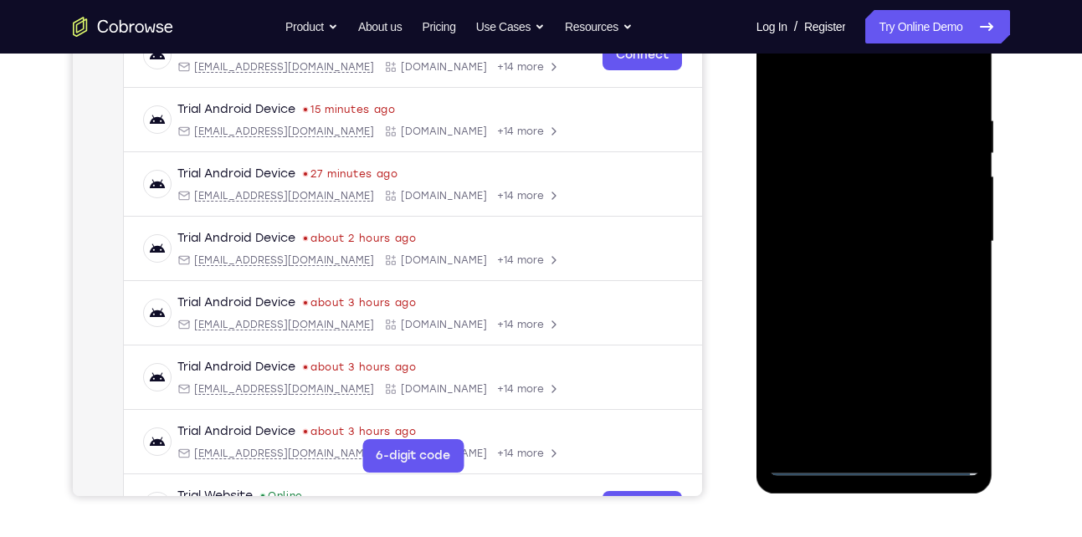
scroll to position [281, 0]
click at [839, 79] on div at bounding box center [874, 242] width 211 height 469
click at [944, 239] on div at bounding box center [874, 242] width 211 height 469
click at [850, 276] on div at bounding box center [874, 242] width 211 height 469
click at [854, 207] on div at bounding box center [874, 242] width 211 height 469
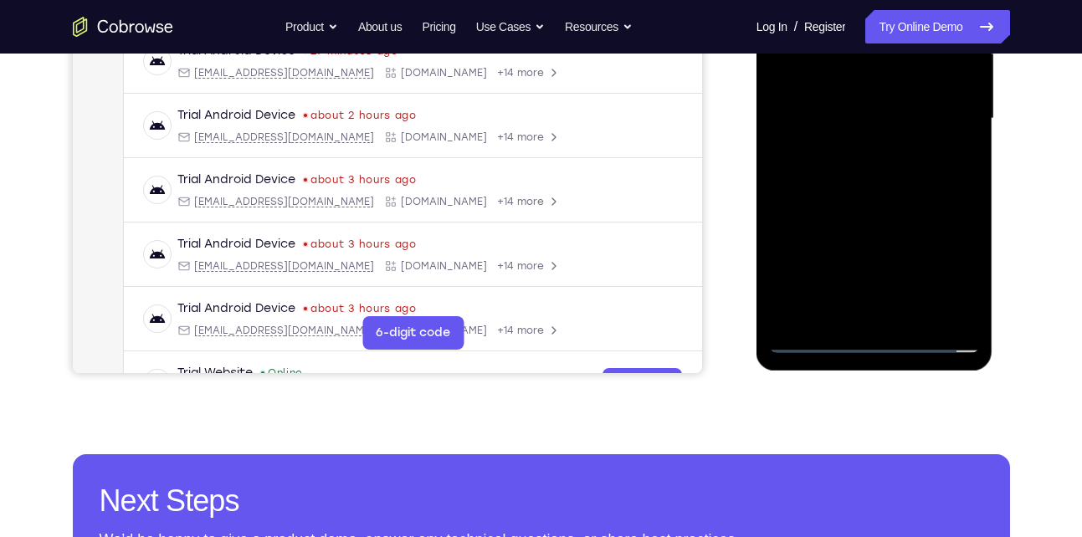
scroll to position [408, 0]
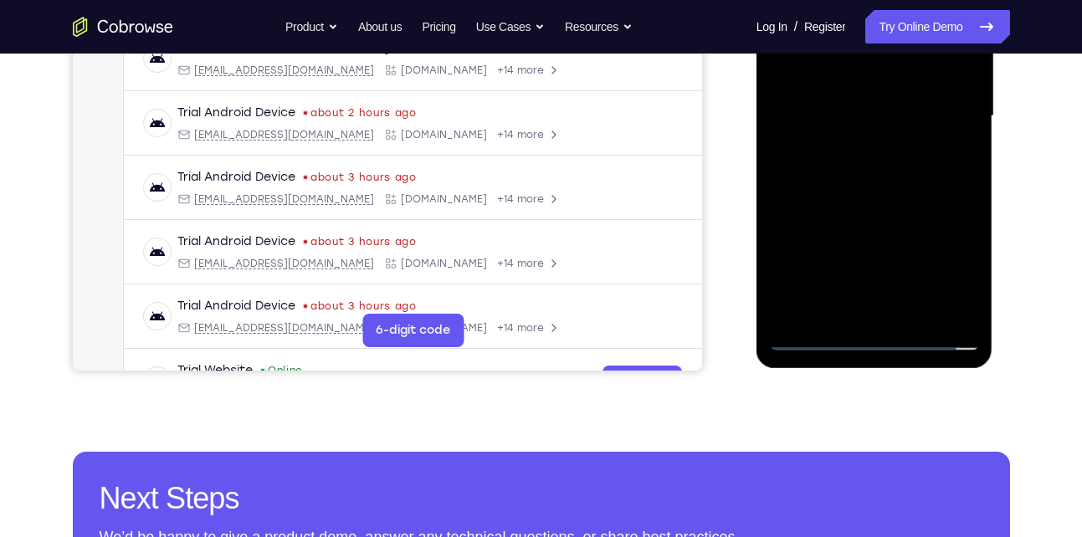
click at [813, 338] on div at bounding box center [874, 116] width 211 height 469
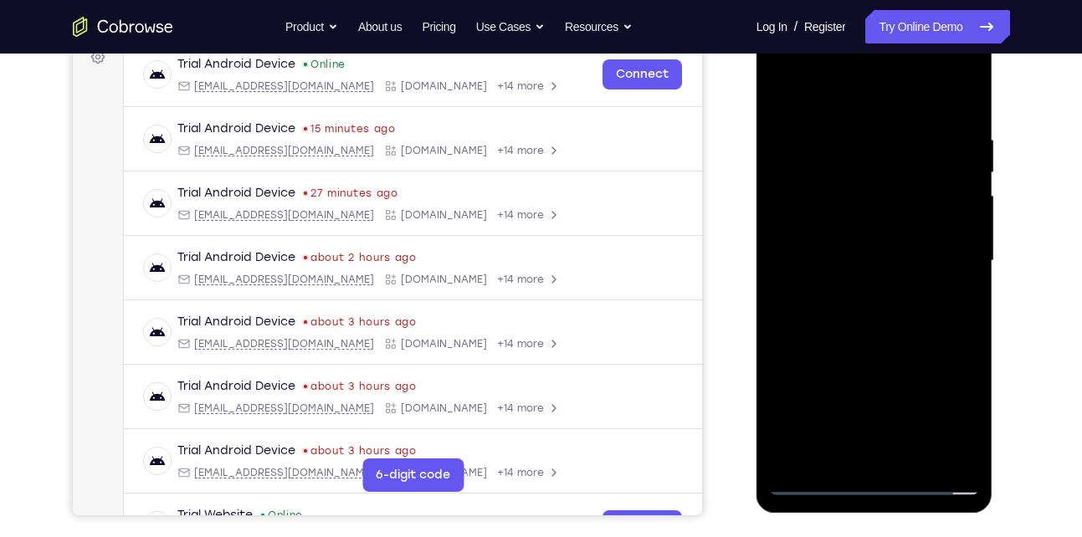
scroll to position [261, 0]
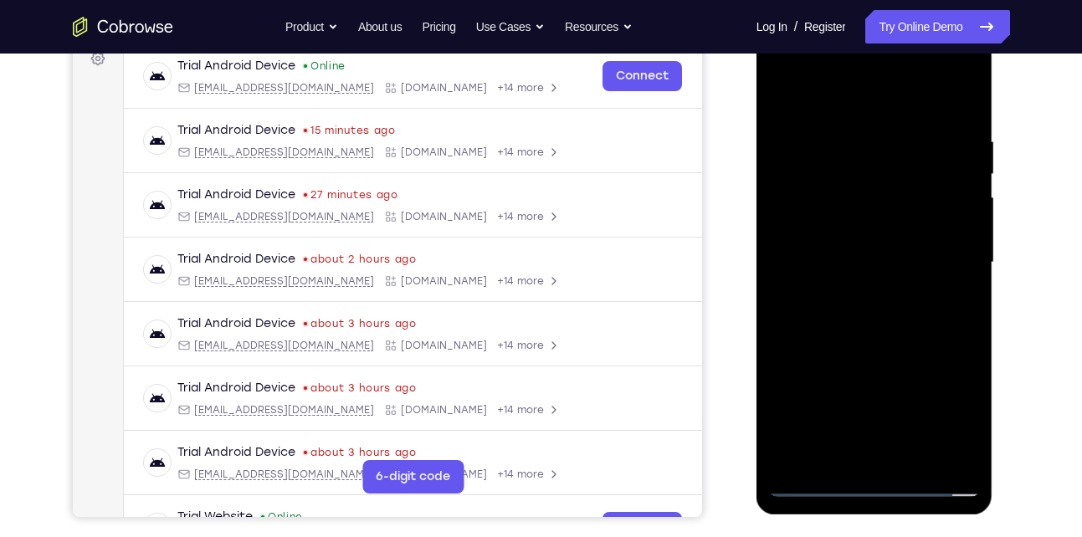
click at [879, 225] on div at bounding box center [874, 262] width 211 height 469
drag, startPoint x: 893, startPoint y: 110, endPoint x: 888, endPoint y: 98, distance: 12.7
click at [888, 98] on div at bounding box center [874, 262] width 211 height 469
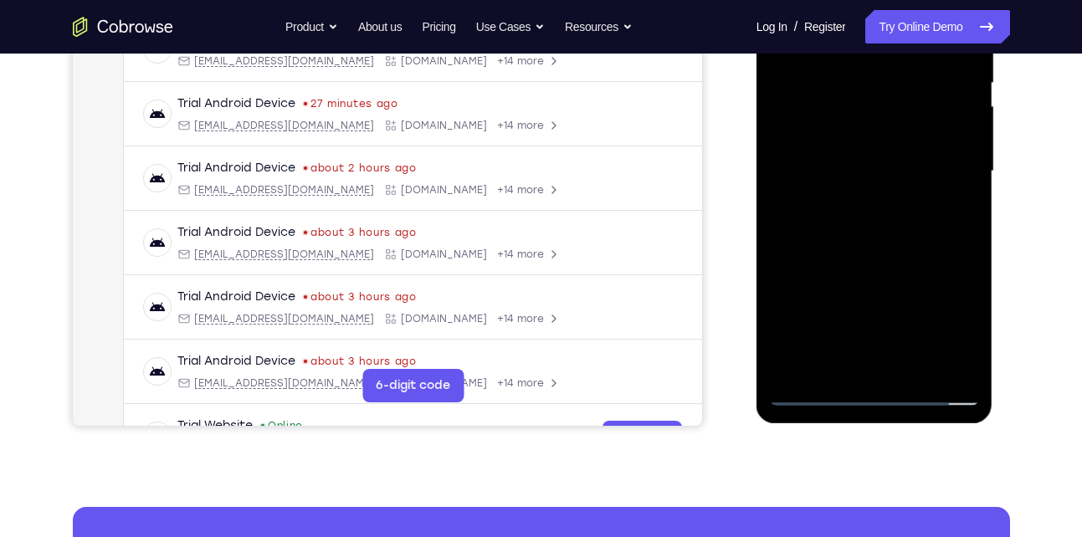
scroll to position [387, 0]
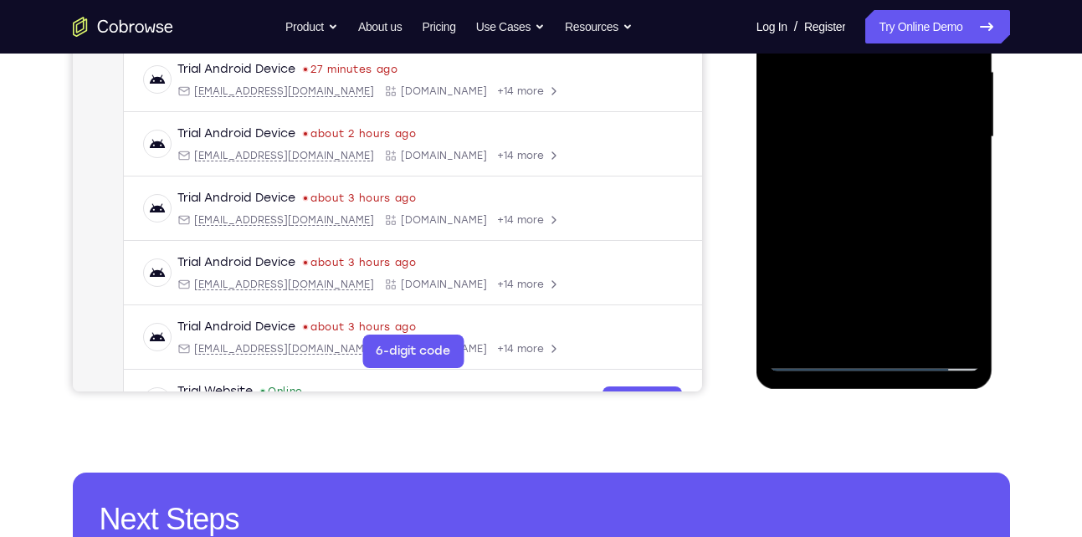
drag, startPoint x: 882, startPoint y: 95, endPoint x: 883, endPoint y: 137, distance: 41.9
click at [883, 137] on div at bounding box center [874, 137] width 211 height 469
drag, startPoint x: 855, startPoint y: 226, endPoint x: 855, endPoint y: 182, distance: 44.4
click at [855, 182] on div at bounding box center [874, 137] width 211 height 469
click at [783, 239] on div at bounding box center [874, 137] width 211 height 469
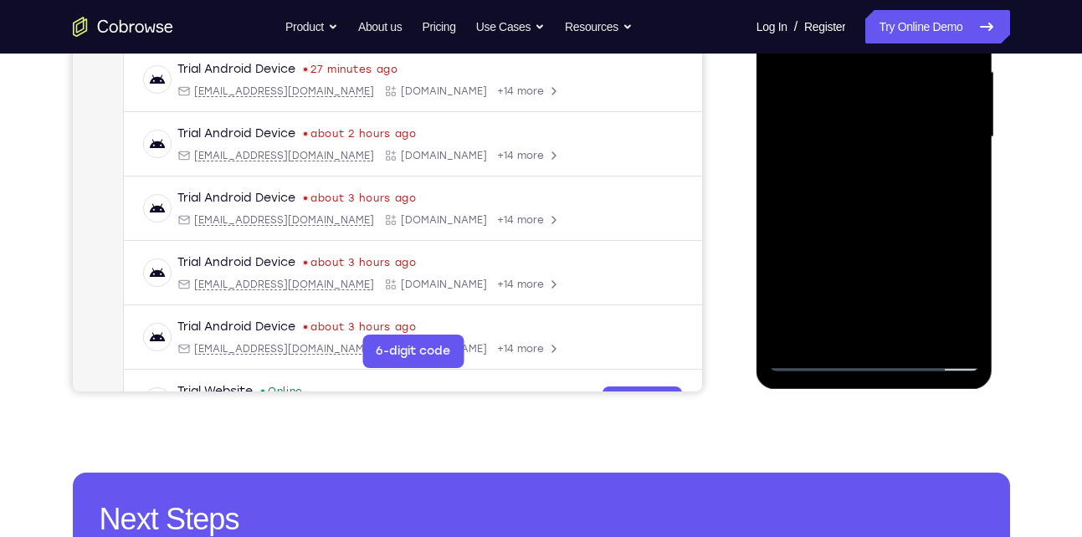
click at [809, 239] on div at bounding box center [874, 137] width 211 height 469
click at [815, 277] on div at bounding box center [874, 137] width 211 height 469
click at [961, 133] on div at bounding box center [874, 137] width 211 height 469
click at [912, 332] on div at bounding box center [874, 137] width 211 height 469
click at [914, 182] on div at bounding box center [874, 137] width 211 height 469
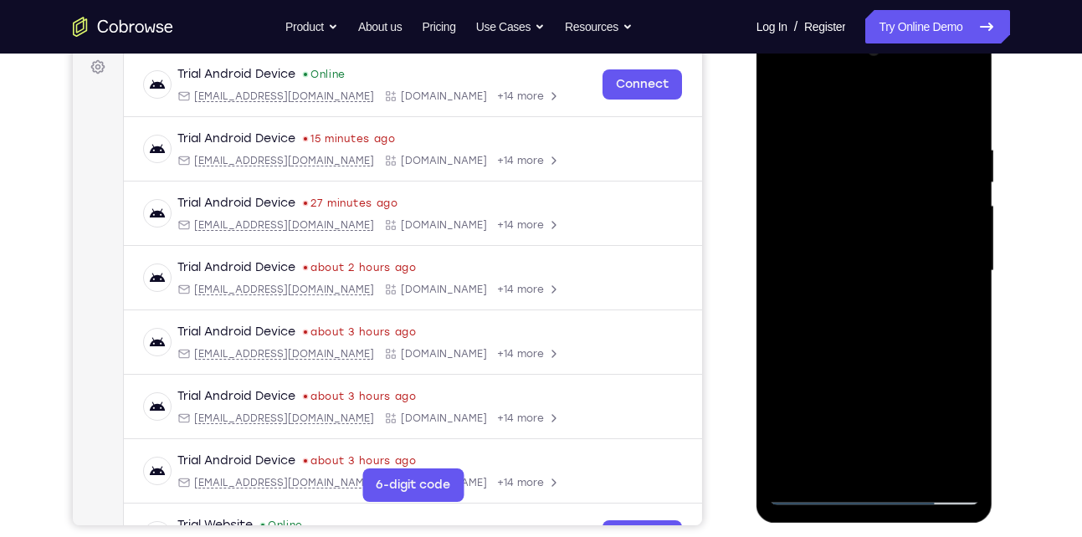
scroll to position [252, 0]
click at [878, 354] on div at bounding box center [874, 272] width 211 height 469
click at [786, 104] on div at bounding box center [874, 272] width 211 height 469
click at [850, 132] on div at bounding box center [874, 272] width 211 height 469
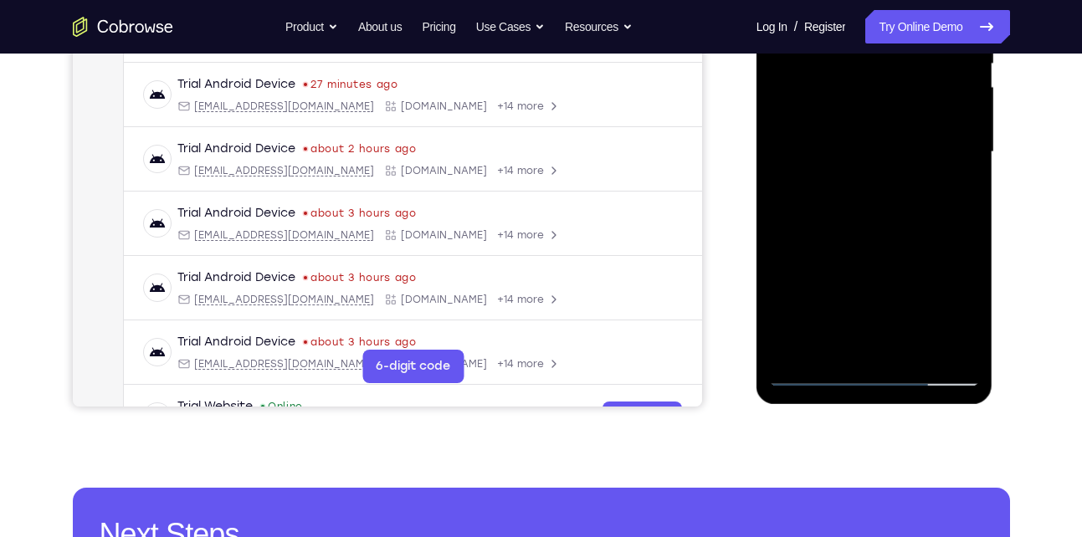
scroll to position [244, 0]
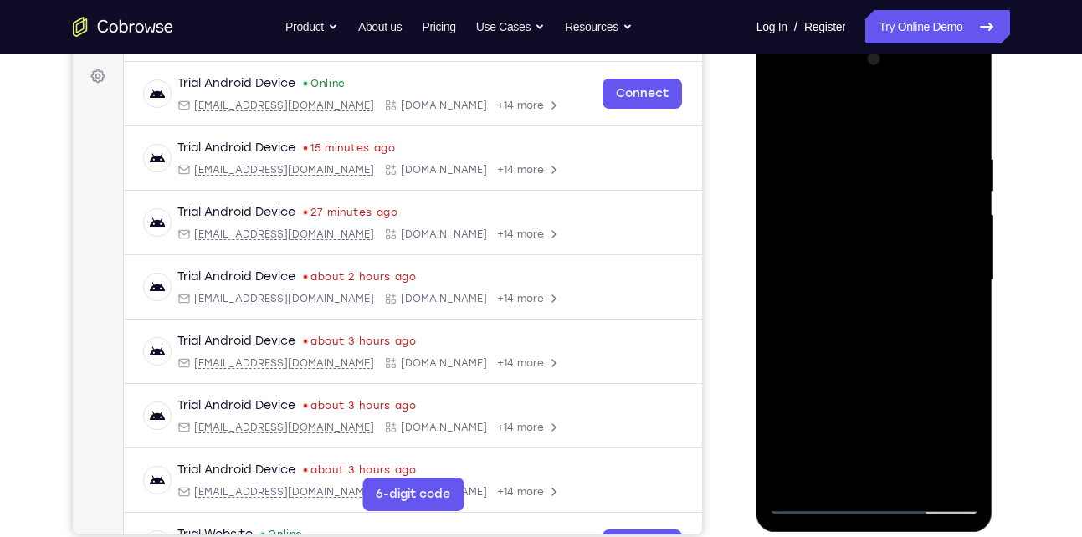
drag, startPoint x: 955, startPoint y: 197, endPoint x: 860, endPoint y: 201, distance: 94.7
click at [860, 201] on div at bounding box center [874, 280] width 211 height 469
click at [943, 184] on div at bounding box center [874, 280] width 211 height 469
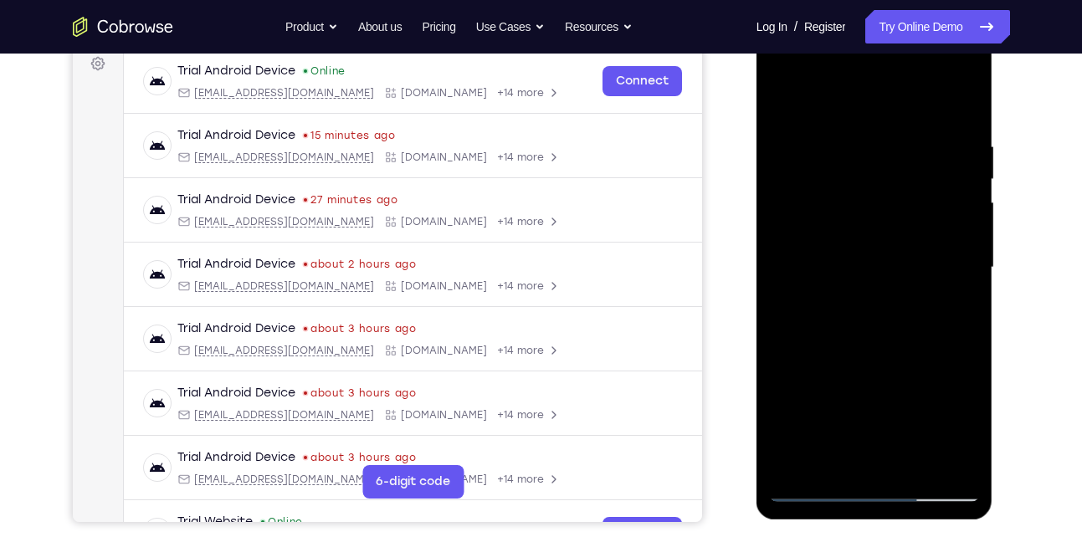
scroll to position [238, 0]
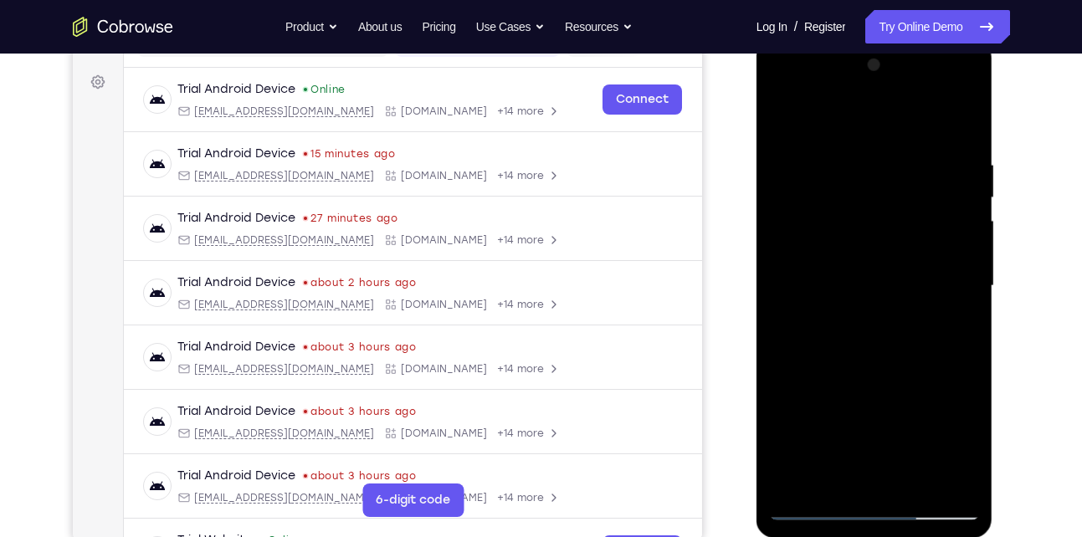
click at [959, 213] on div at bounding box center [874, 286] width 211 height 469
click at [957, 213] on div at bounding box center [874, 286] width 211 height 469
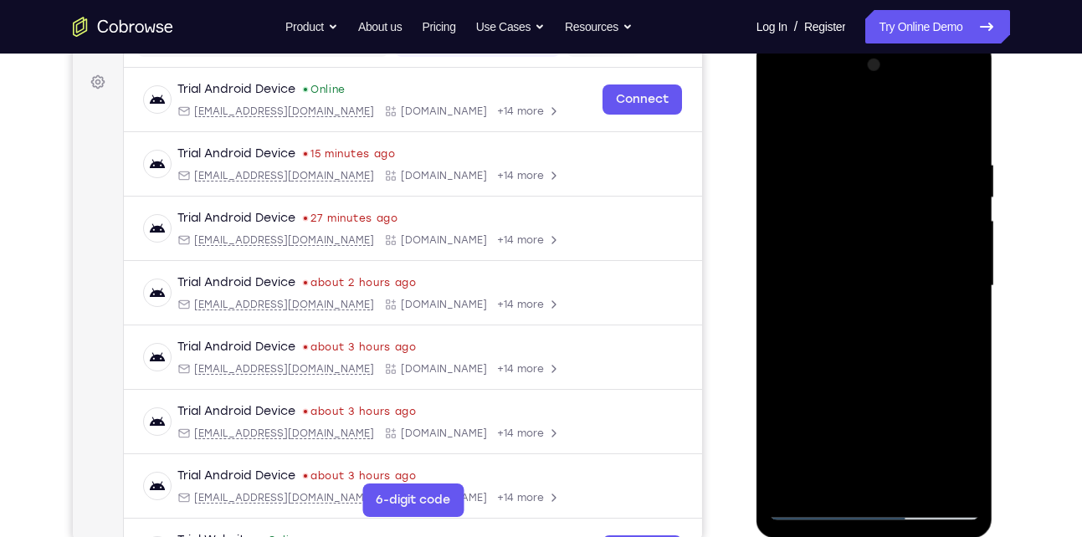
click at [957, 213] on div at bounding box center [874, 286] width 211 height 469
click at [790, 226] on div at bounding box center [874, 286] width 211 height 469
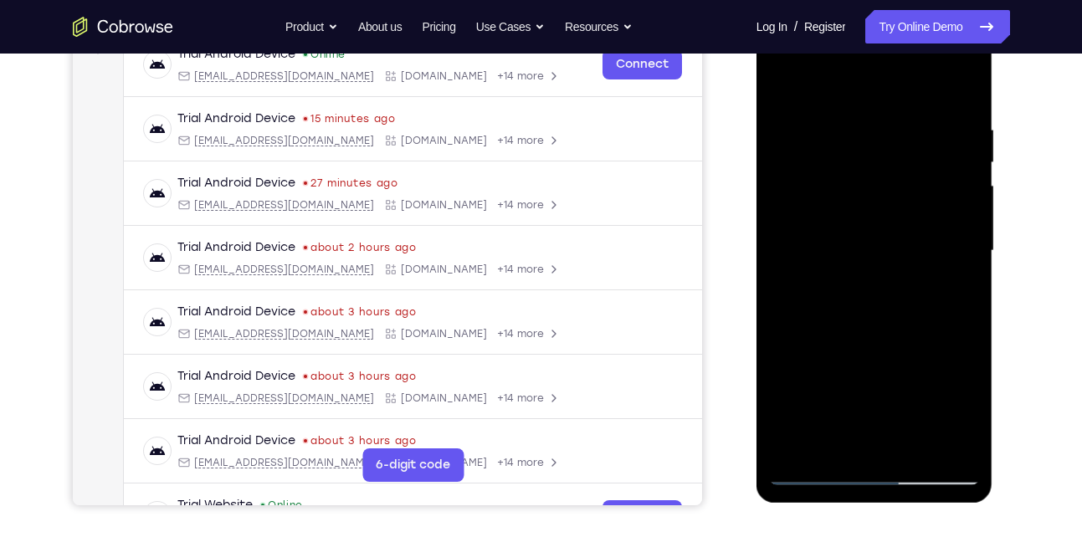
scroll to position [271, 0]
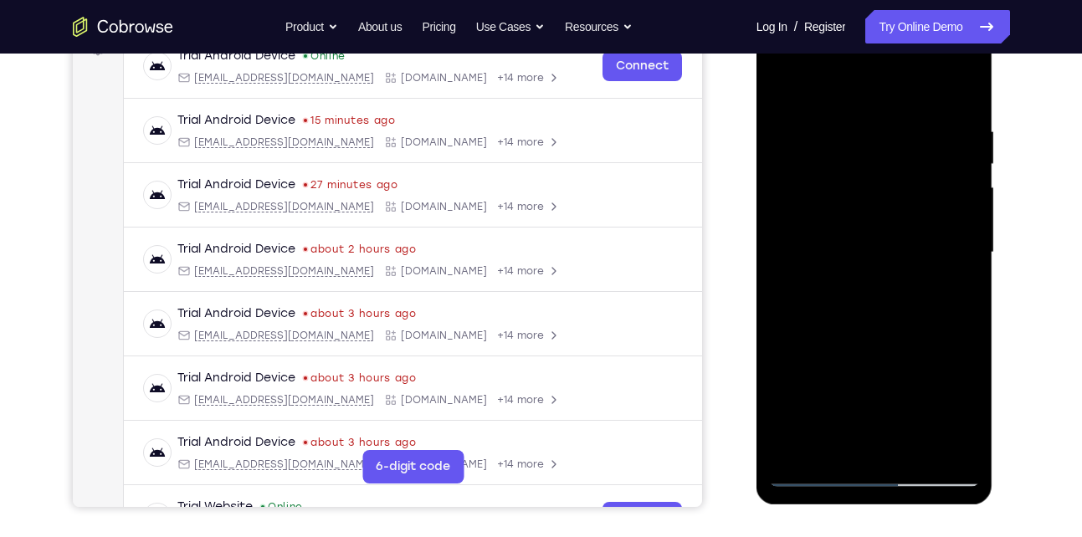
click at [954, 208] on div at bounding box center [874, 252] width 211 height 469
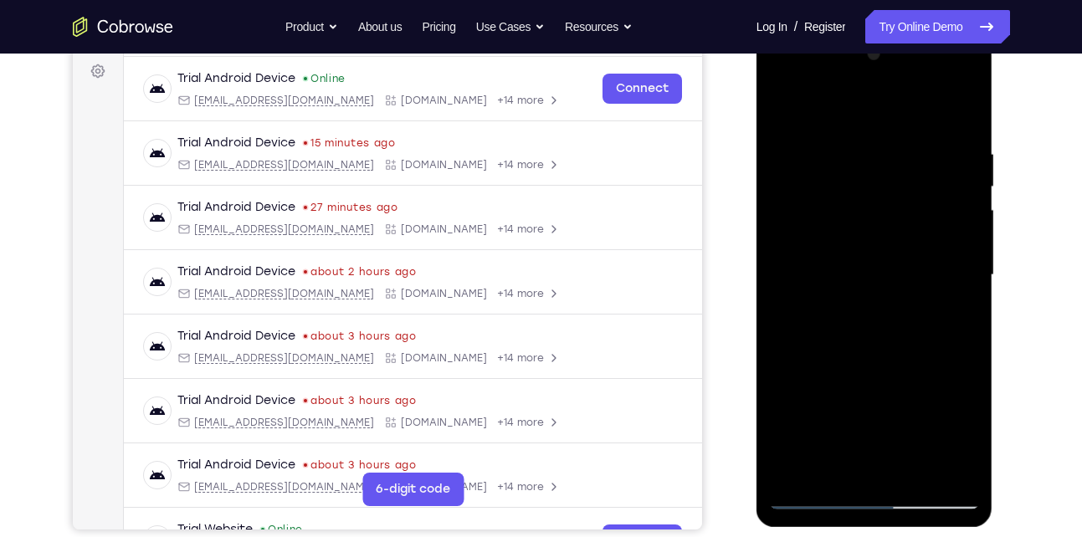
click at [962, 211] on div at bounding box center [874, 275] width 211 height 469
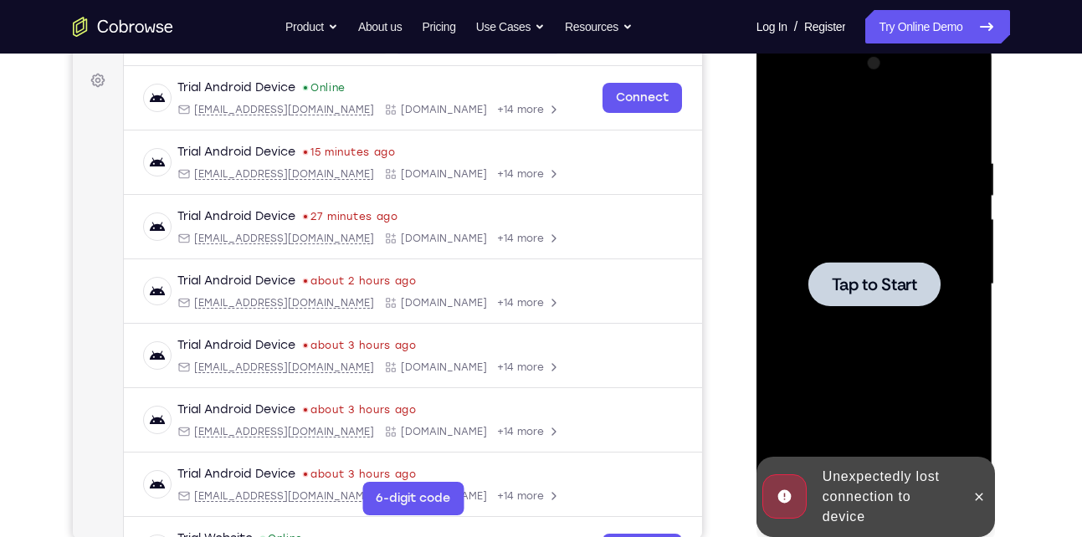
scroll to position [224, 0]
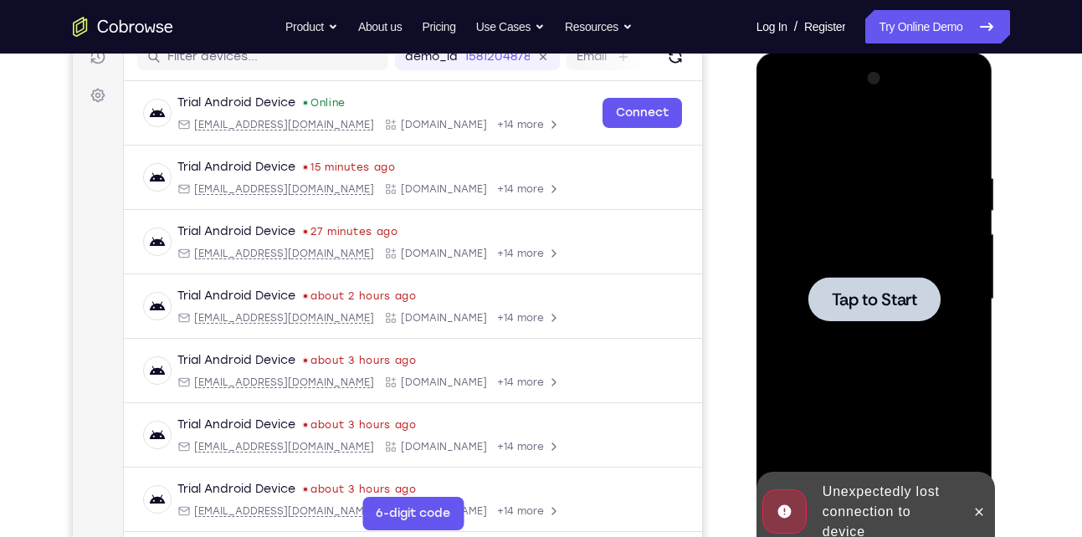
click at [912, 229] on div at bounding box center [874, 299] width 211 height 469
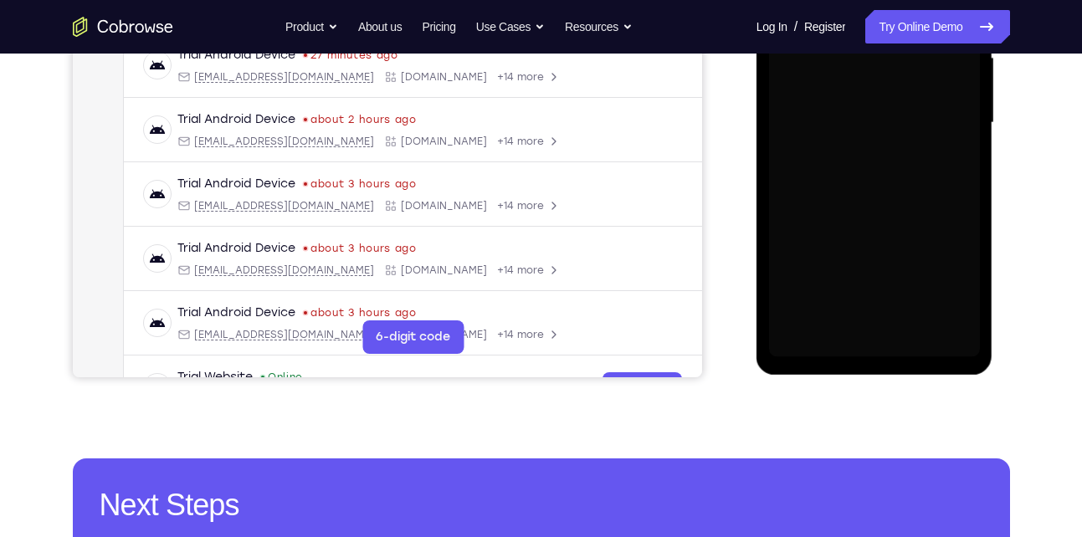
scroll to position [402, 0]
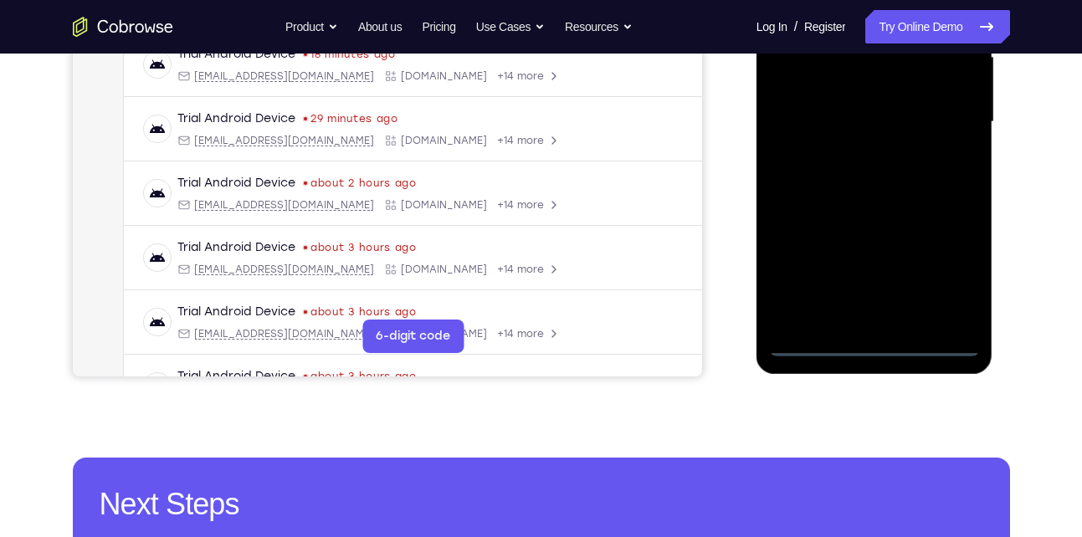
click at [874, 347] on div at bounding box center [874, 122] width 211 height 469
click at [950, 275] on div at bounding box center [874, 122] width 211 height 469
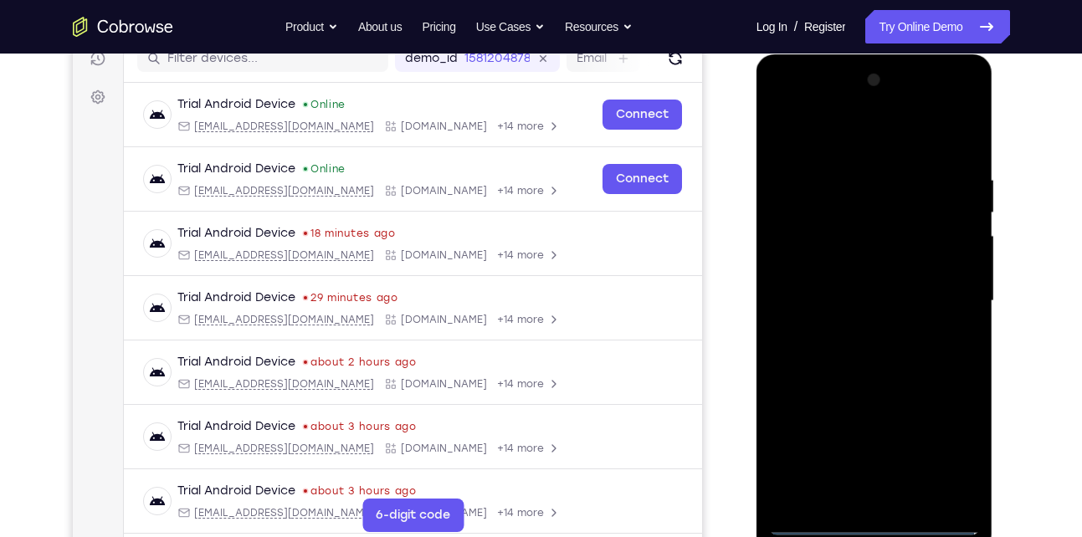
scroll to position [222, 0]
click at [867, 144] on div at bounding box center [874, 302] width 211 height 469
click at [945, 287] on div at bounding box center [874, 302] width 211 height 469
click at [850, 334] on div at bounding box center [874, 302] width 211 height 469
click at [860, 332] on div at bounding box center [874, 302] width 211 height 469
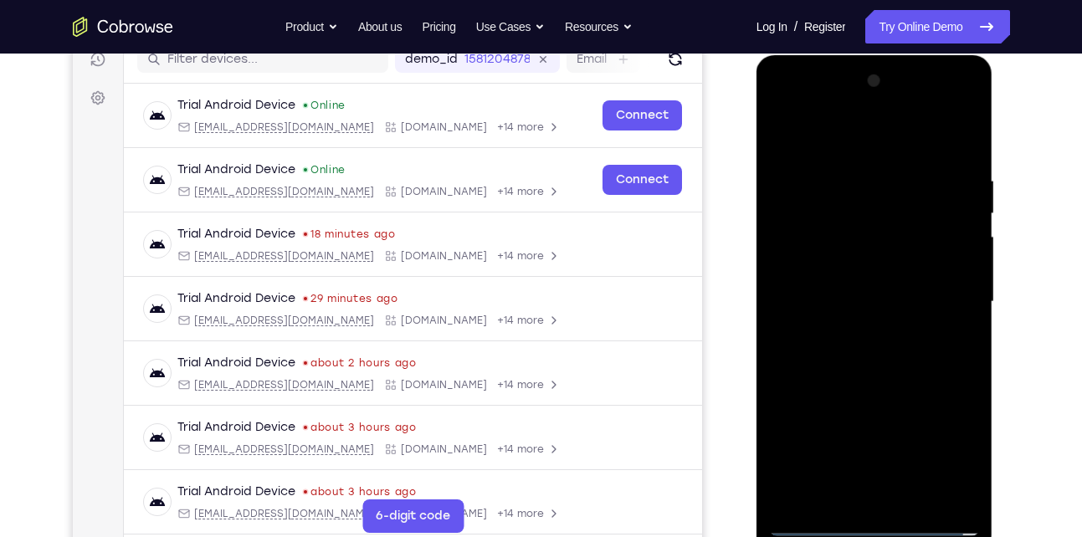
click at [869, 283] on div at bounding box center [874, 302] width 211 height 469
click at [871, 305] on div at bounding box center [874, 302] width 211 height 469
click at [878, 296] on div at bounding box center [874, 302] width 211 height 469
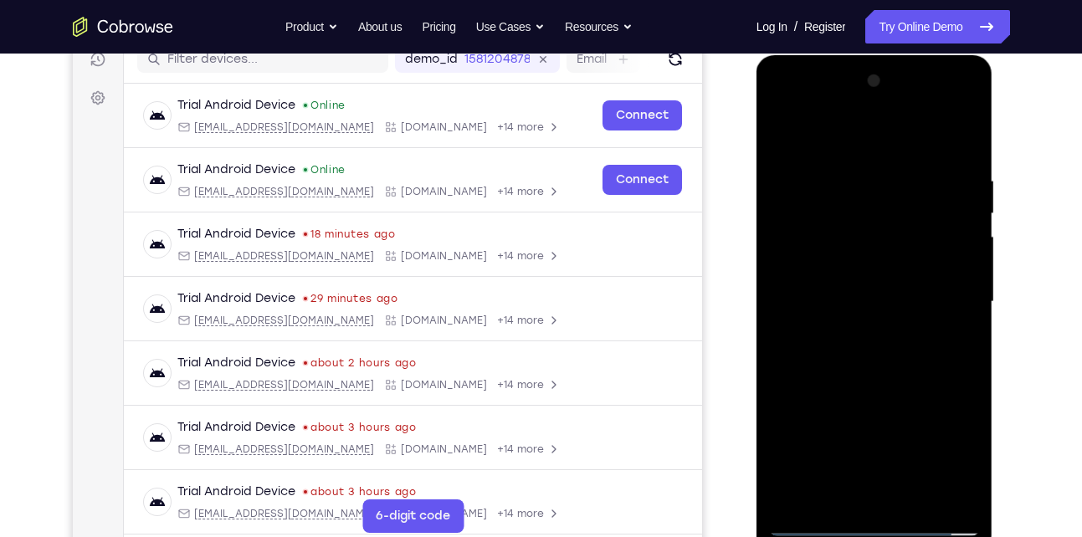
click at [850, 332] on div at bounding box center [874, 302] width 211 height 469
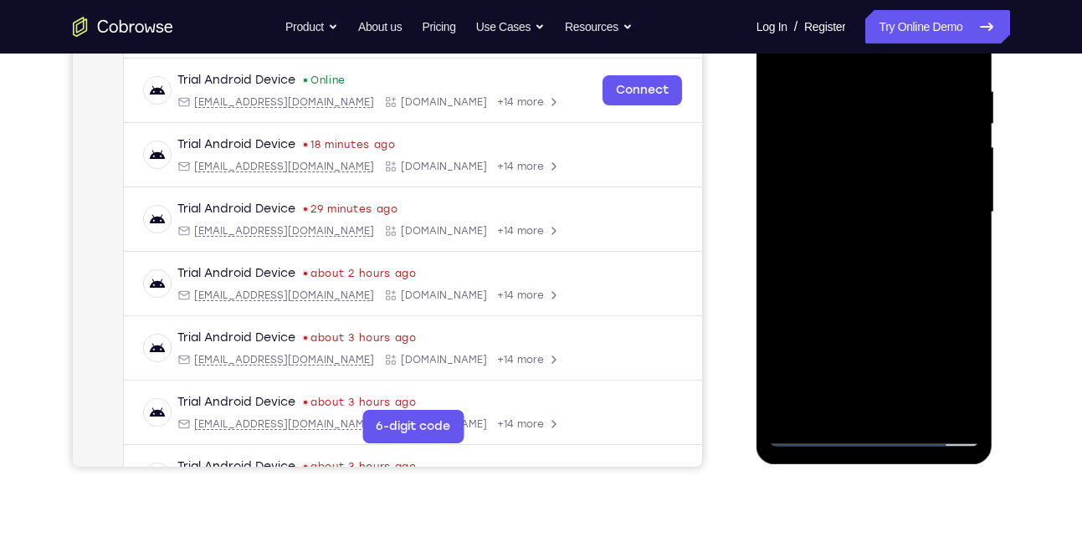
scroll to position [311, 0]
click at [859, 90] on div at bounding box center [874, 213] width 211 height 469
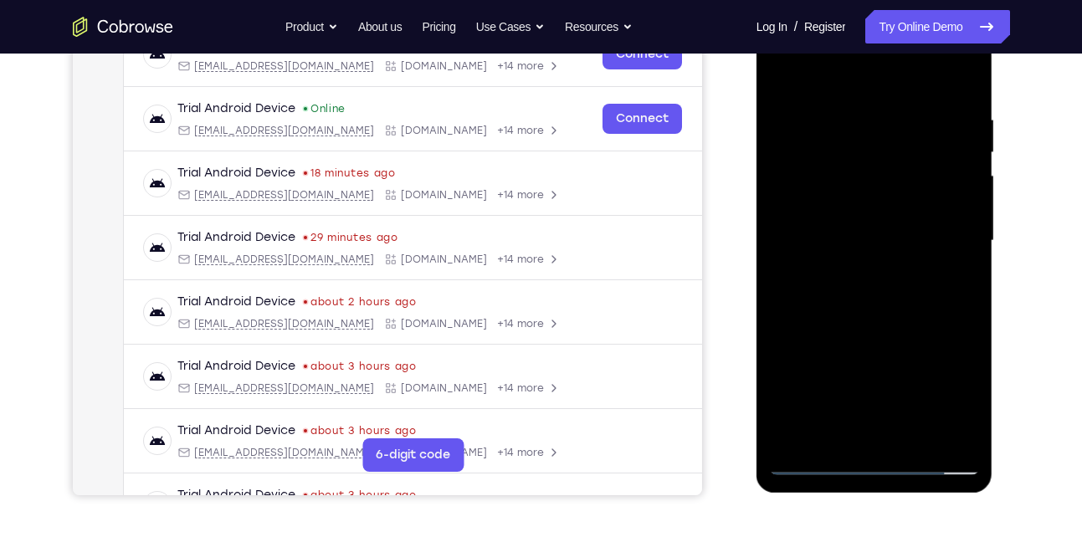
scroll to position [271, 0]
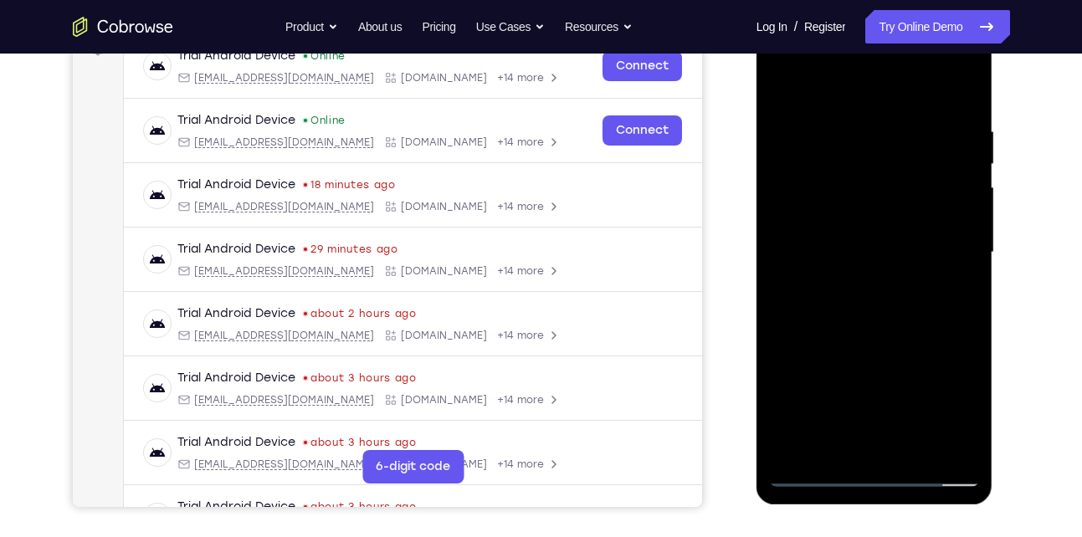
click at [968, 104] on div at bounding box center [874, 252] width 211 height 469
drag, startPoint x: 877, startPoint y: 95, endPoint x: 860, endPoint y: 29, distance: 67.6
click at [860, 29] on div at bounding box center [874, 252] width 211 height 469
click at [917, 306] on div at bounding box center [874, 252] width 211 height 469
click at [864, 119] on div at bounding box center [874, 252] width 211 height 469
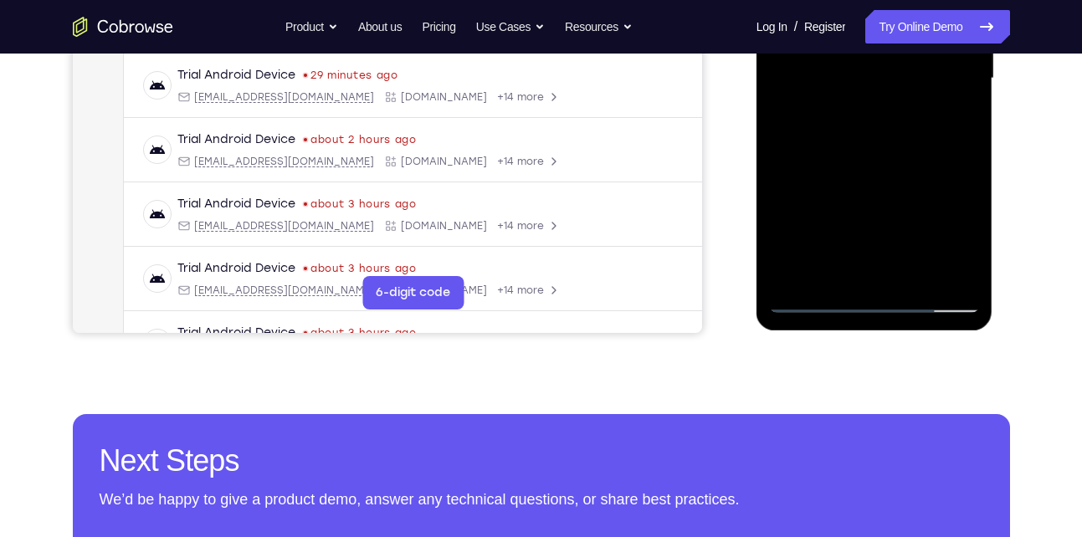
scroll to position [446, 0]
click at [853, 273] on div at bounding box center [874, 77] width 211 height 469
click at [816, 298] on div at bounding box center [874, 77] width 211 height 469
click at [953, 268] on div at bounding box center [874, 77] width 211 height 469
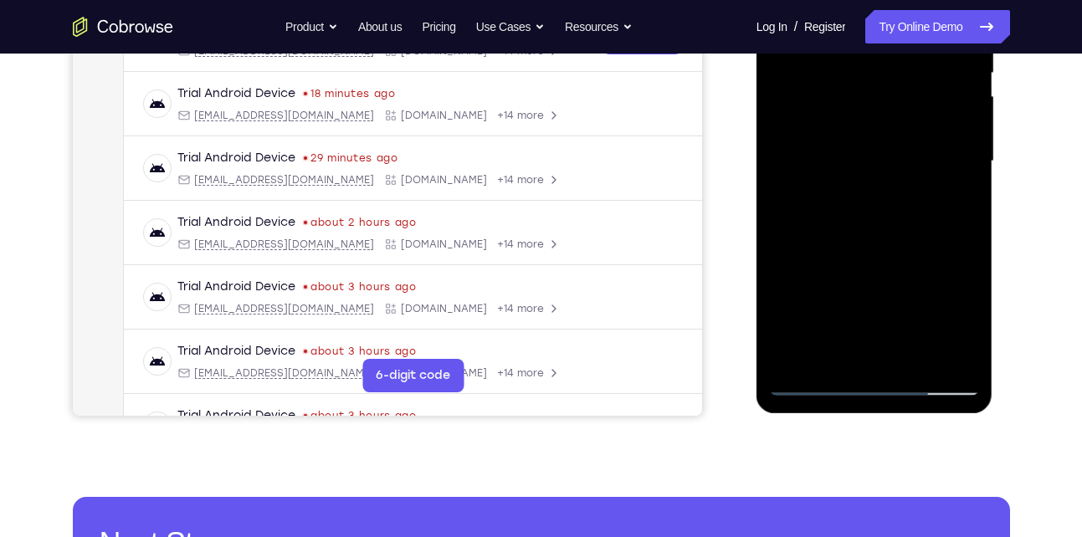
scroll to position [364, 0]
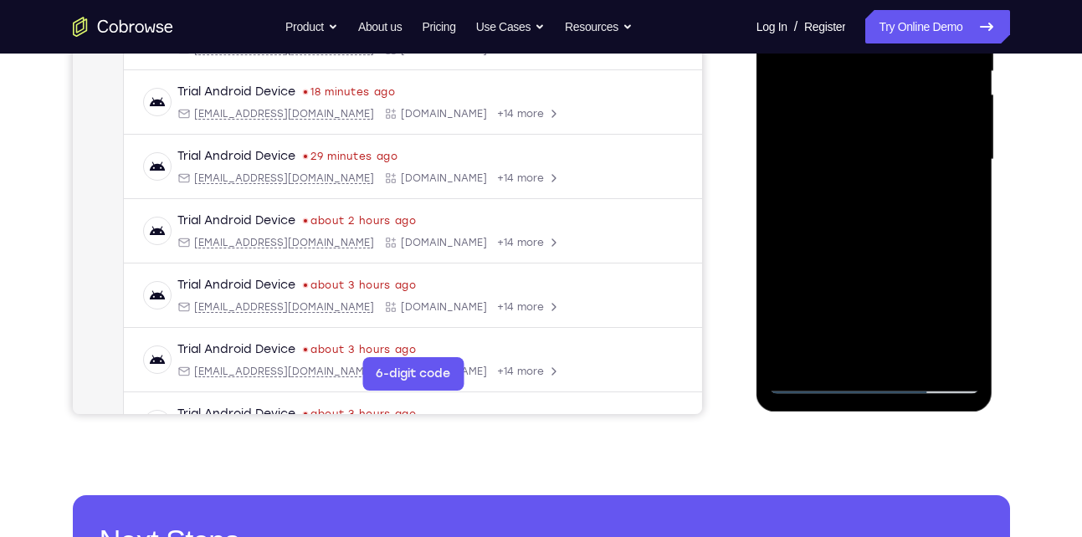
click at [938, 346] on div at bounding box center [874, 160] width 211 height 469
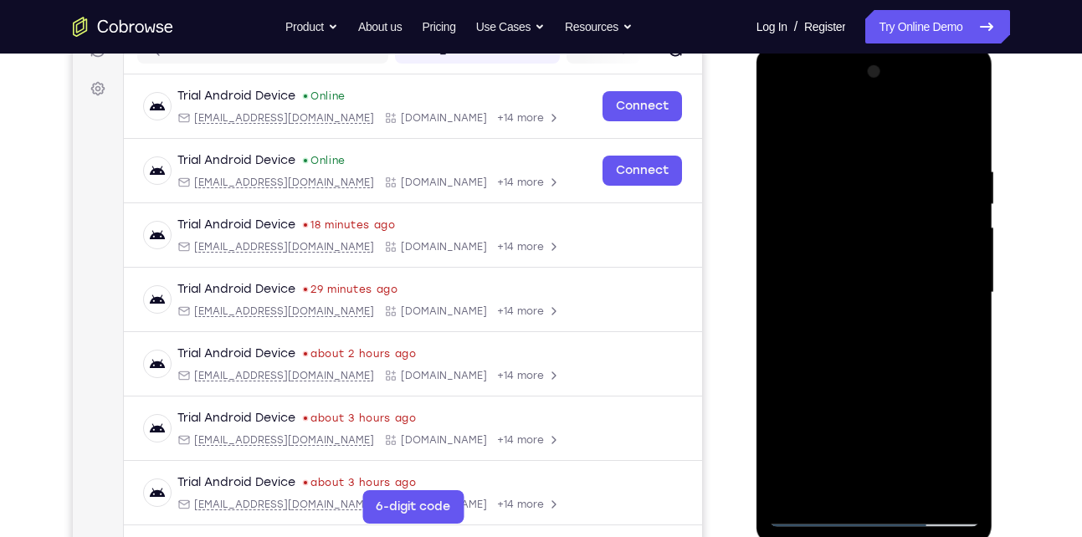
scroll to position [230, 0]
click at [939, 199] on div at bounding box center [874, 293] width 211 height 469
click at [965, 132] on div at bounding box center [874, 293] width 211 height 469
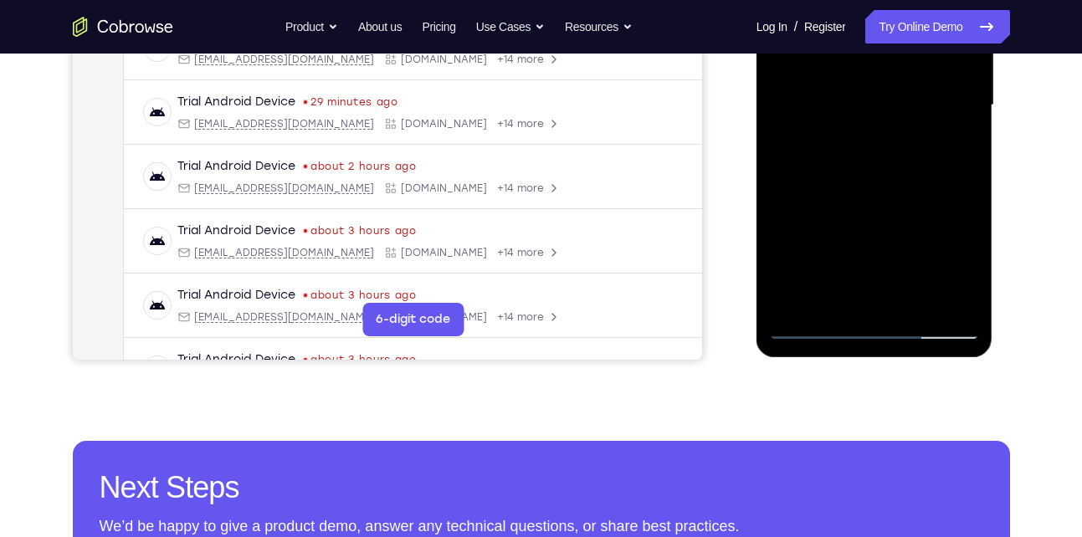
scroll to position [419, 0]
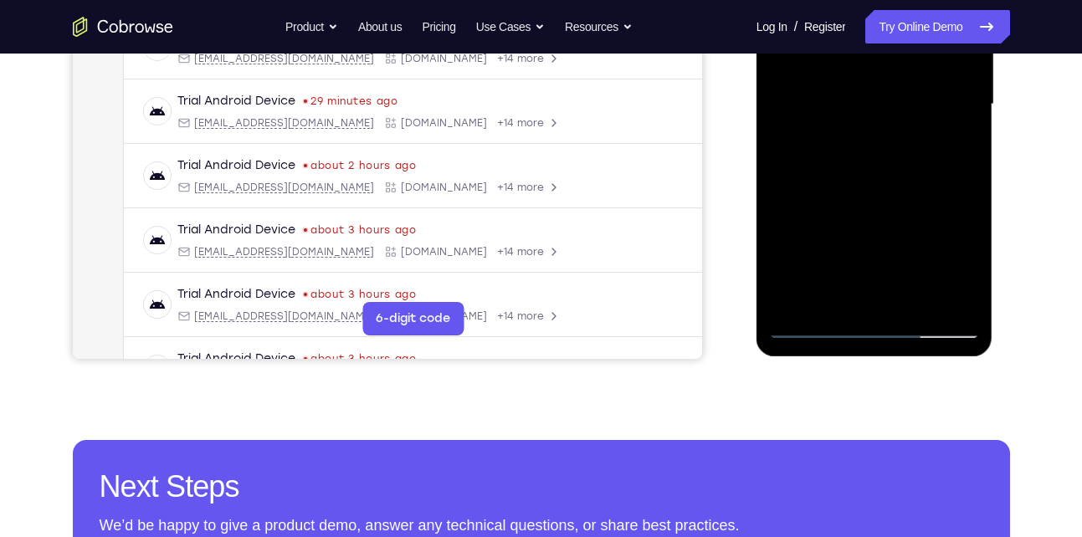
click at [912, 299] on div at bounding box center [874, 104] width 211 height 469
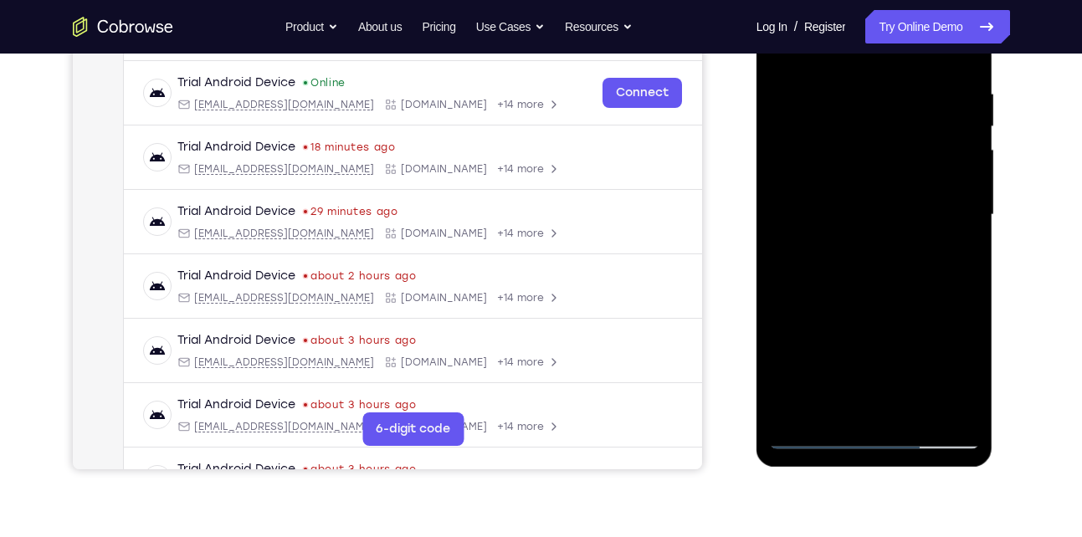
scroll to position [308, 0]
click at [896, 309] on div at bounding box center [874, 216] width 211 height 469
click at [853, 239] on div at bounding box center [874, 216] width 211 height 469
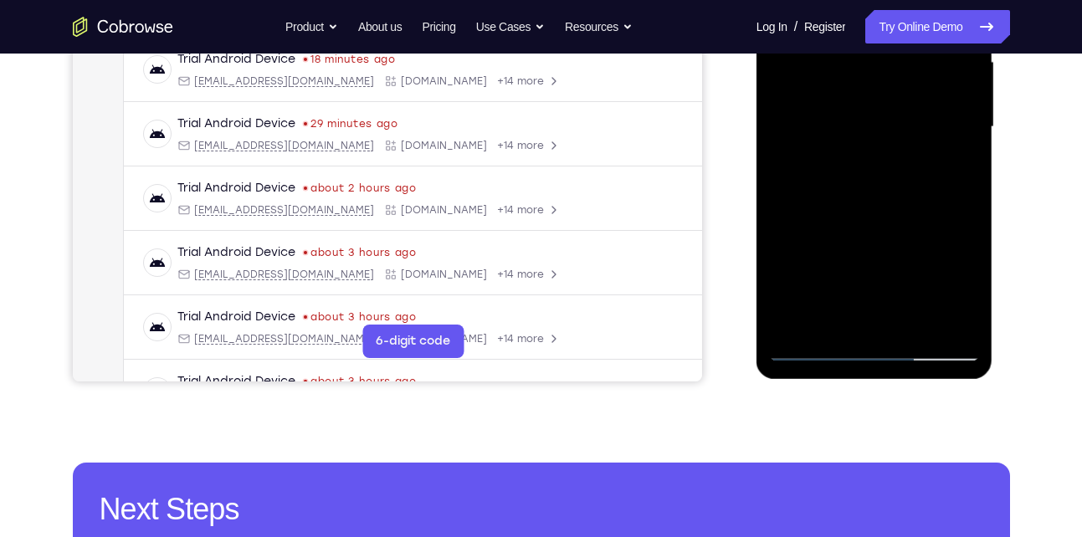
click at [816, 347] on div at bounding box center [874, 127] width 211 height 469
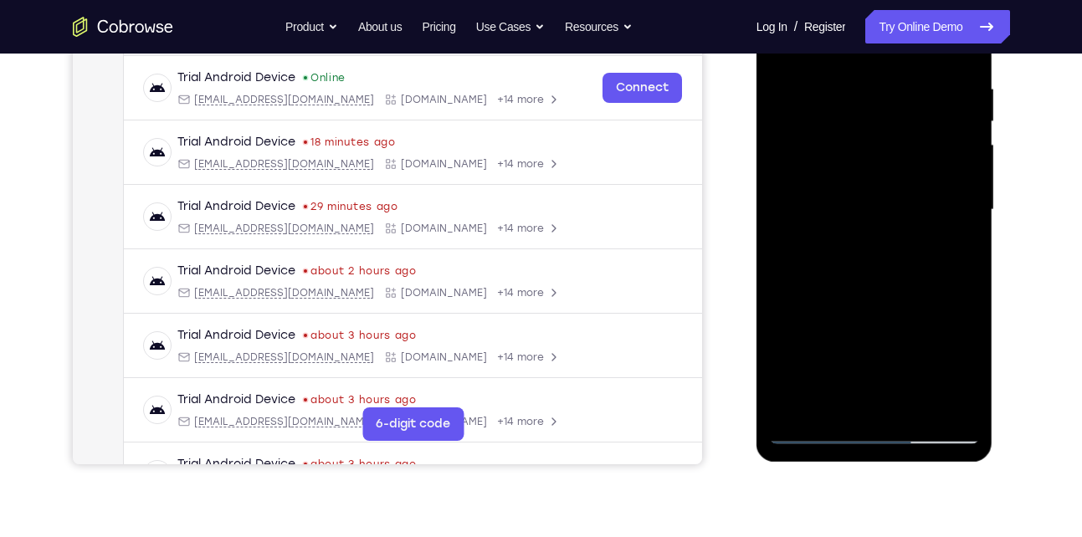
scroll to position [313, 0]
drag, startPoint x: 884, startPoint y: 113, endPoint x: 870, endPoint y: 317, distance: 204.7
click at [870, 317] on div at bounding box center [874, 211] width 211 height 469
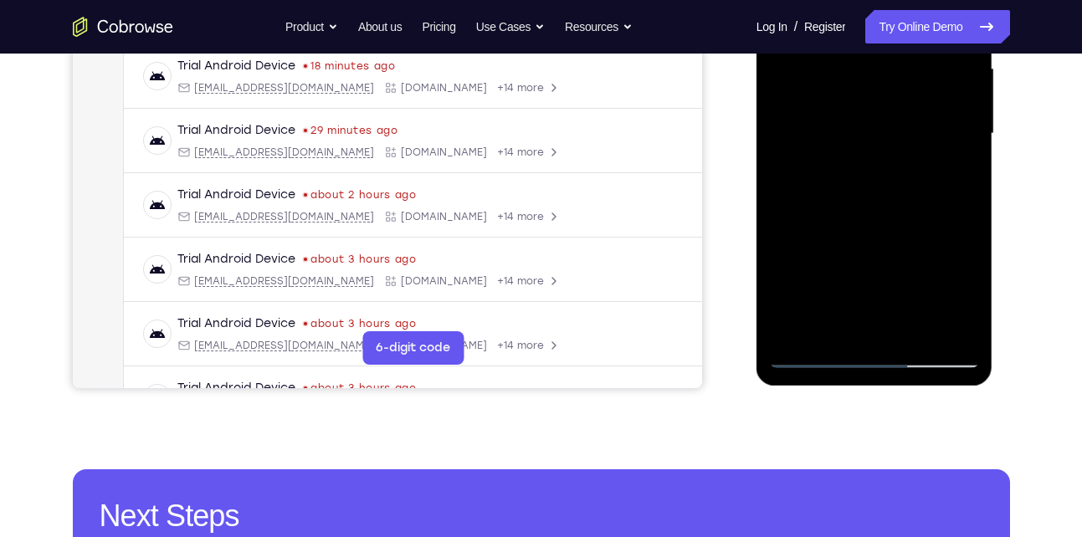
scroll to position [394, 0]
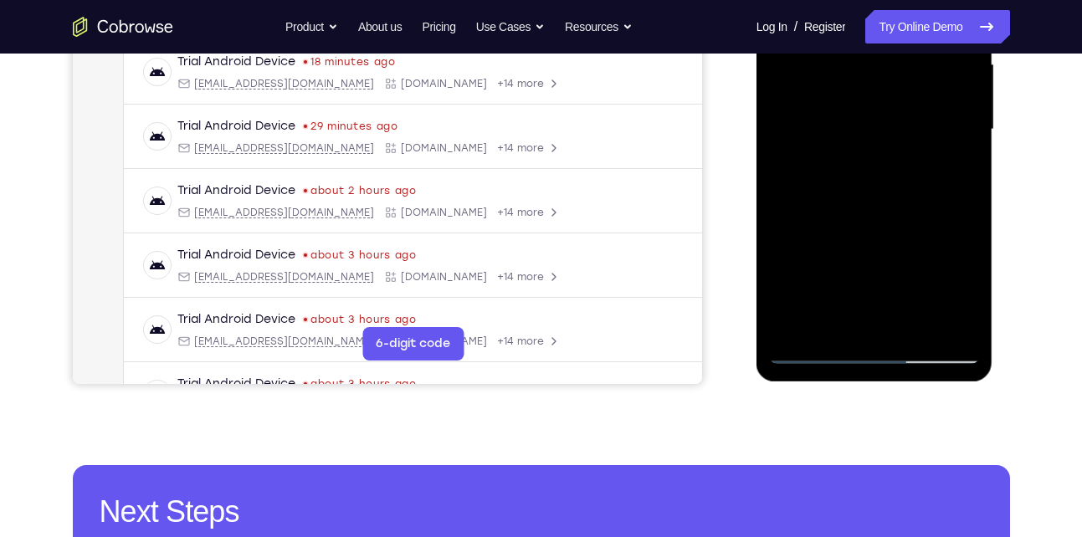
click at [949, 328] on div at bounding box center [874, 129] width 211 height 469
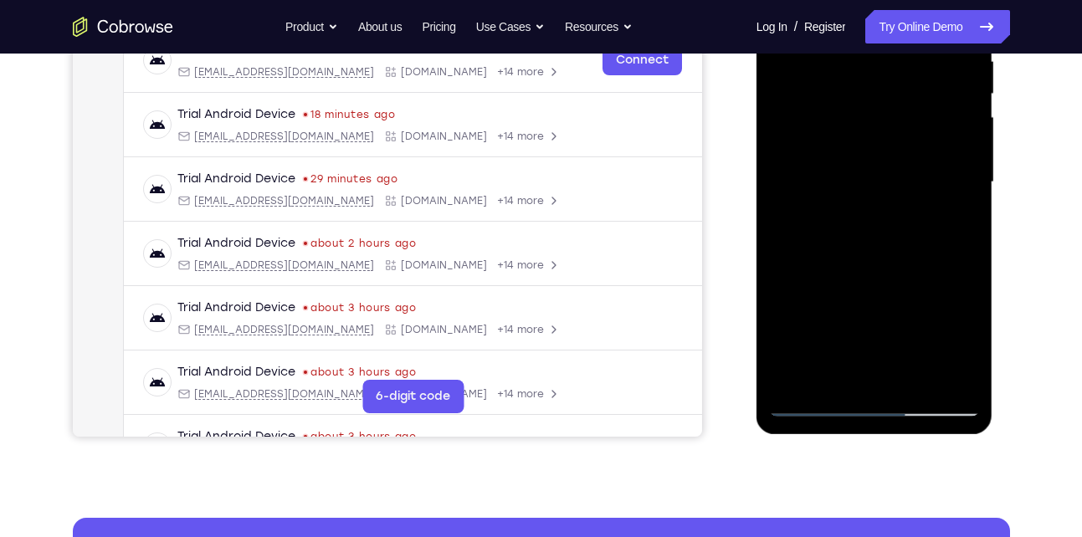
scroll to position [316, 0]
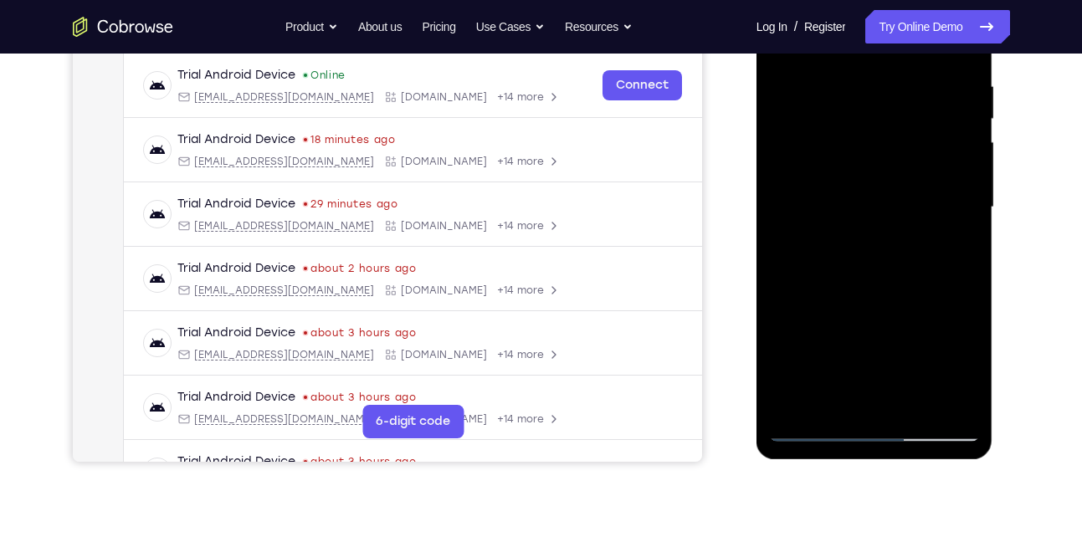
click at [879, 229] on div at bounding box center [874, 207] width 211 height 469
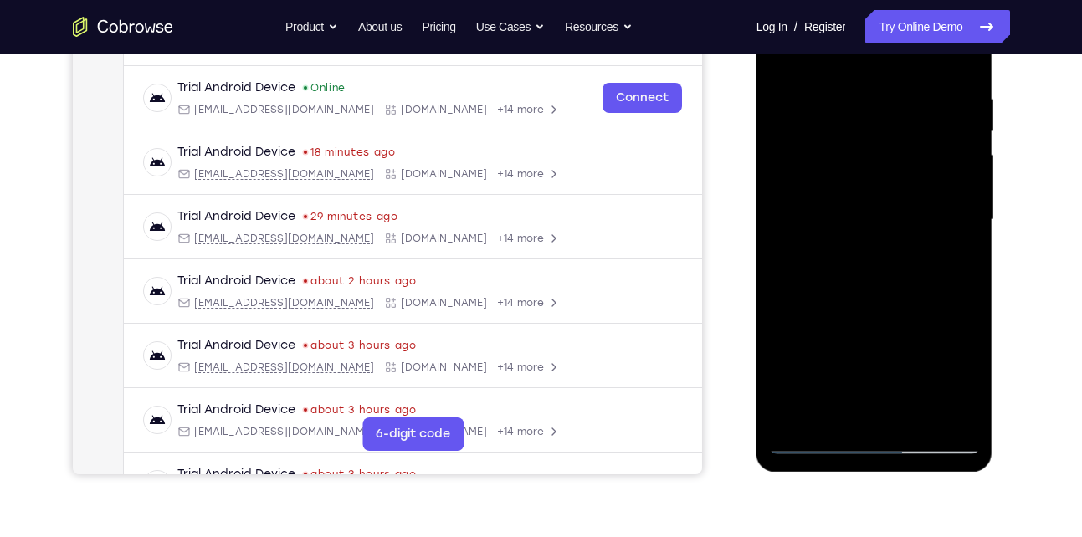
scroll to position [303, 0]
click at [835, 83] on div at bounding box center [874, 221] width 211 height 469
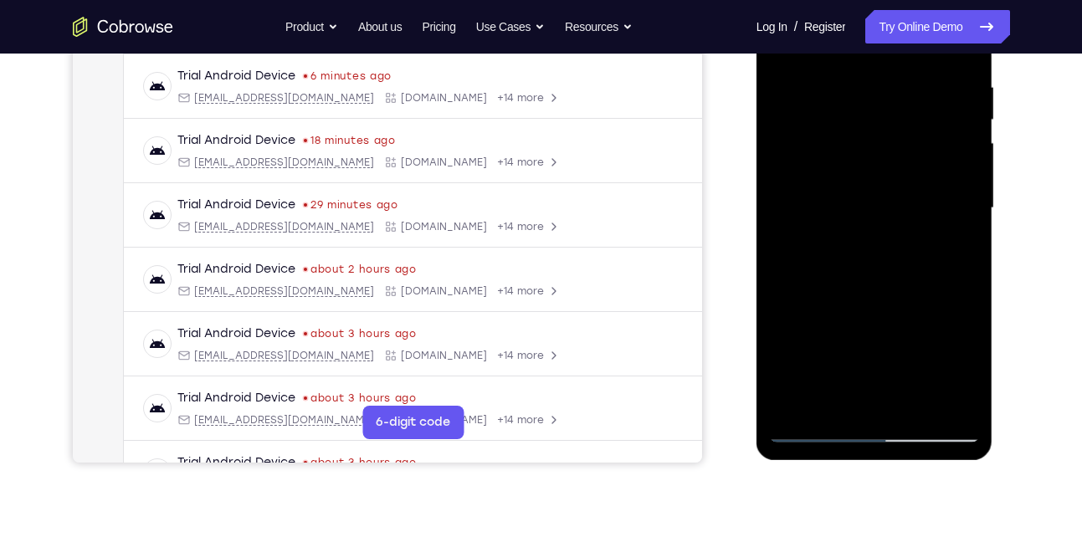
scroll to position [382, 0]
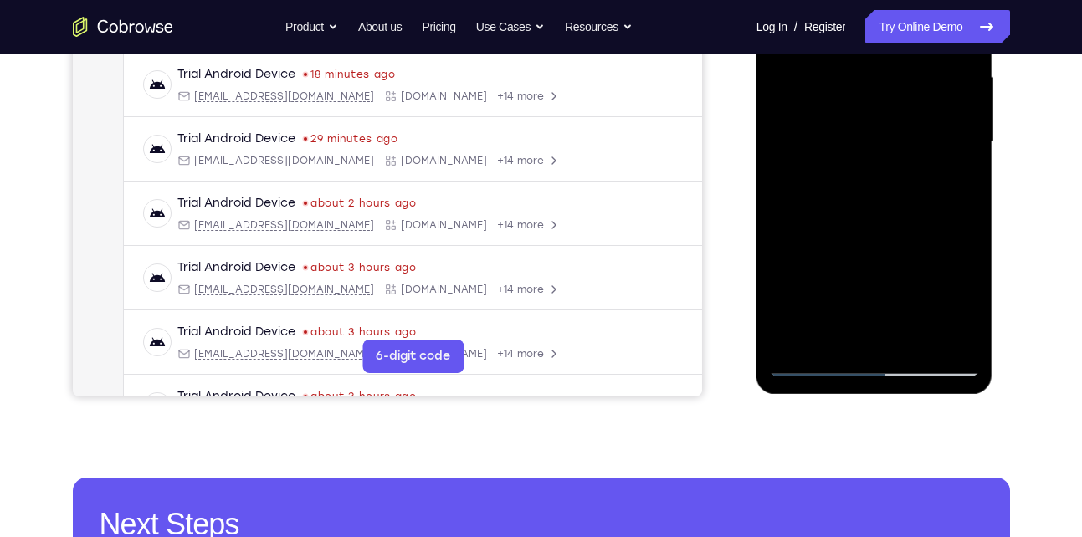
click at [808, 362] on div at bounding box center [874, 142] width 211 height 469
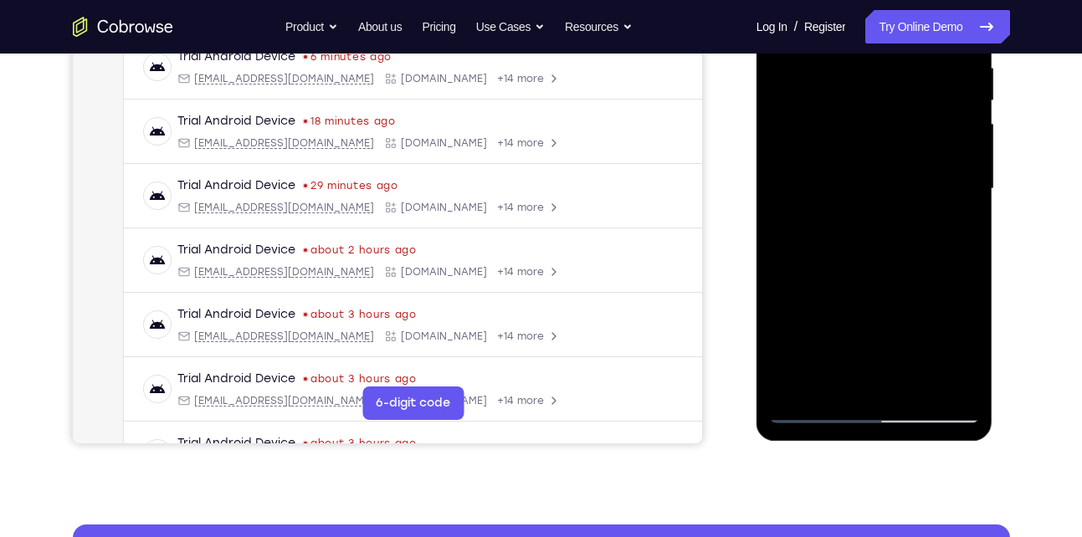
scroll to position [373, 0]
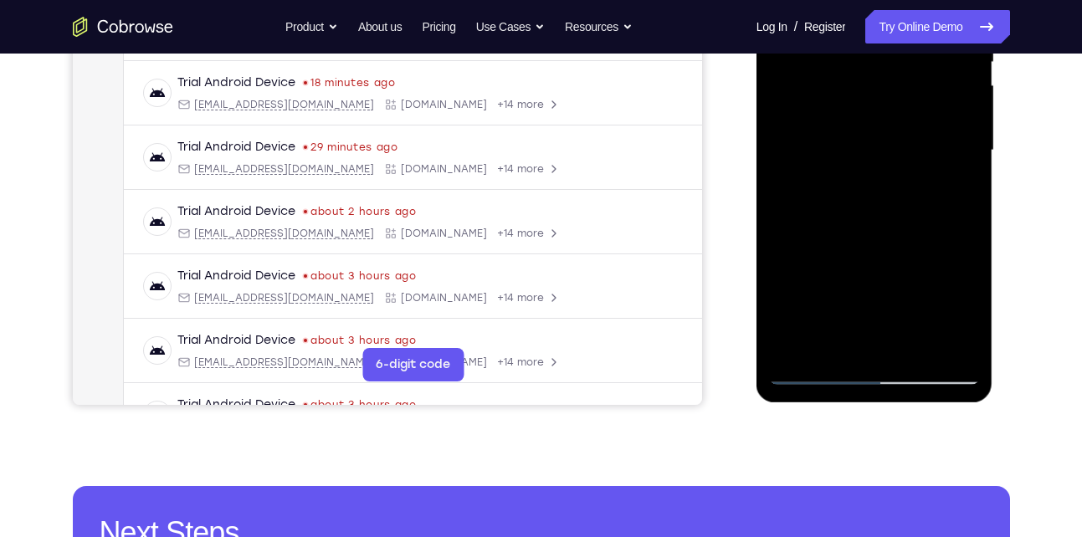
click at [830, 347] on div at bounding box center [874, 150] width 211 height 469
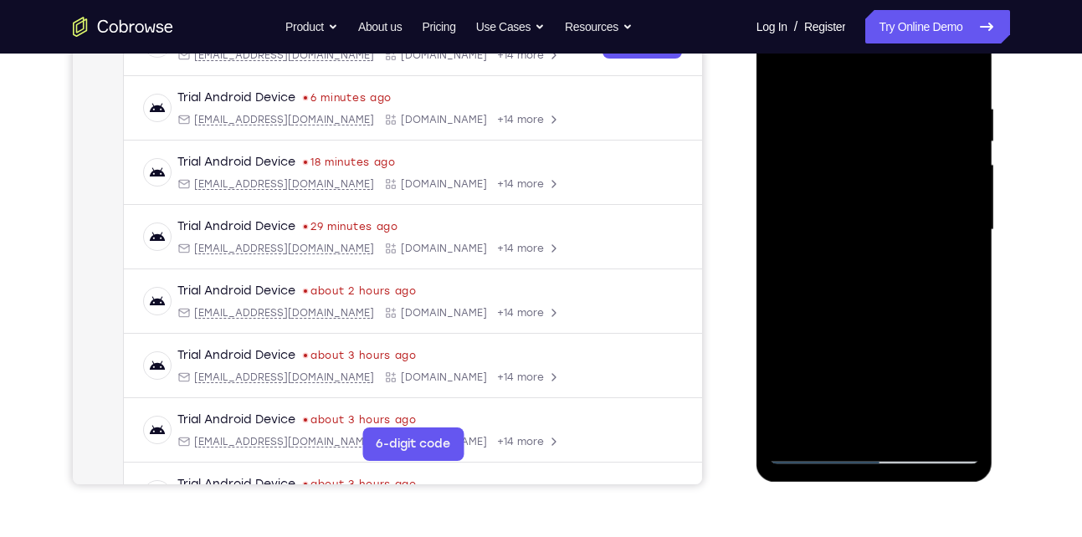
scroll to position [293, 0]
click at [858, 67] on div at bounding box center [874, 231] width 211 height 469
click at [844, 149] on div at bounding box center [874, 231] width 211 height 469
click at [946, 171] on div at bounding box center [874, 231] width 211 height 469
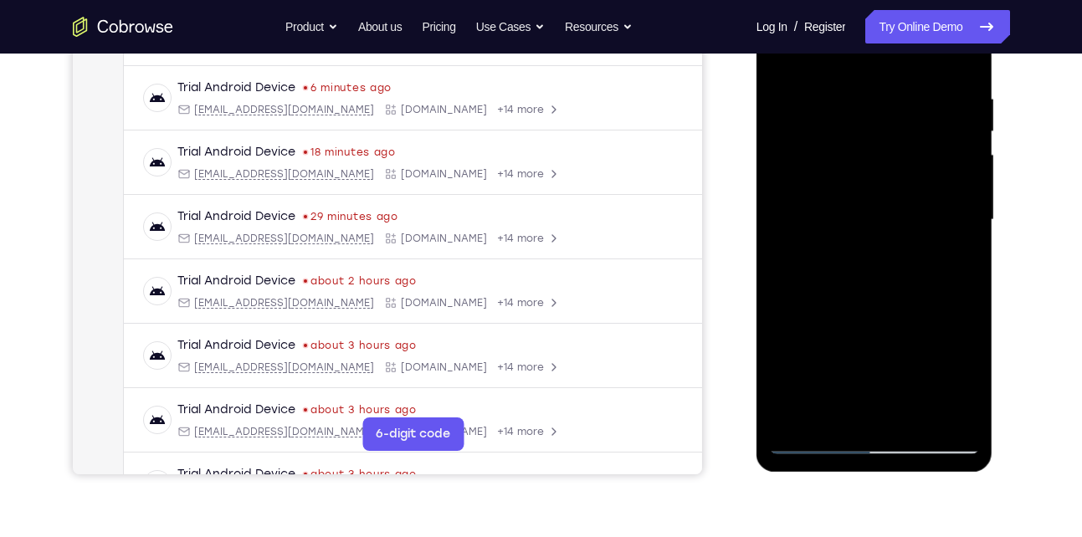
scroll to position [363, 0]
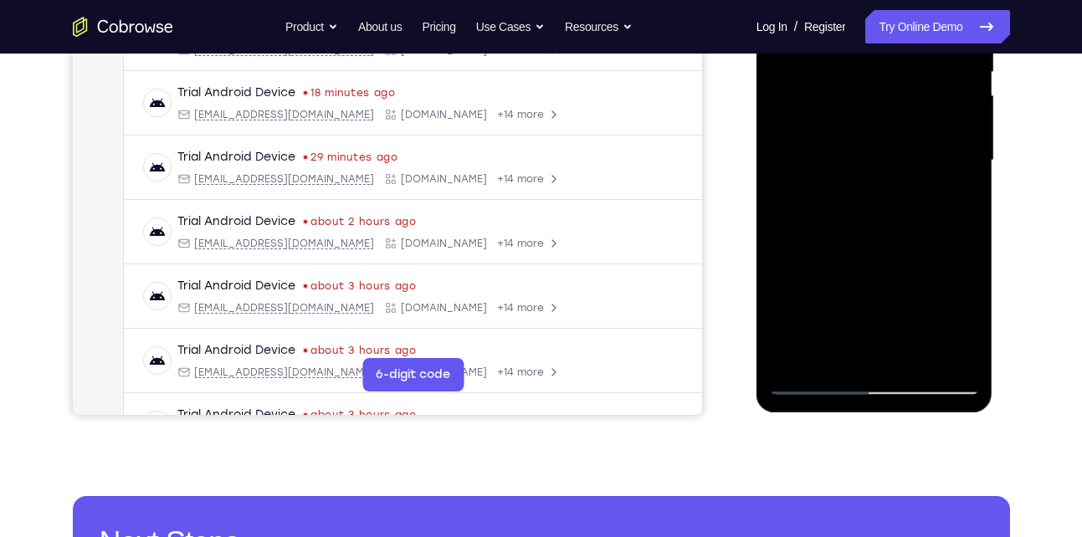
click at [917, 358] on div at bounding box center [874, 160] width 211 height 469
click at [817, 383] on div at bounding box center [874, 160] width 211 height 469
click at [814, 382] on div at bounding box center [874, 160] width 211 height 469
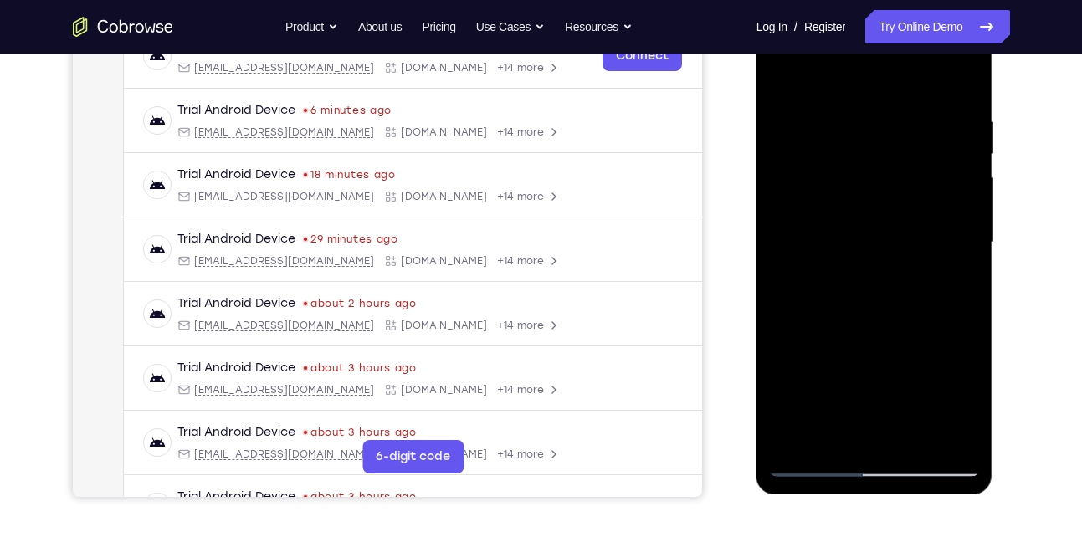
scroll to position [275, 0]
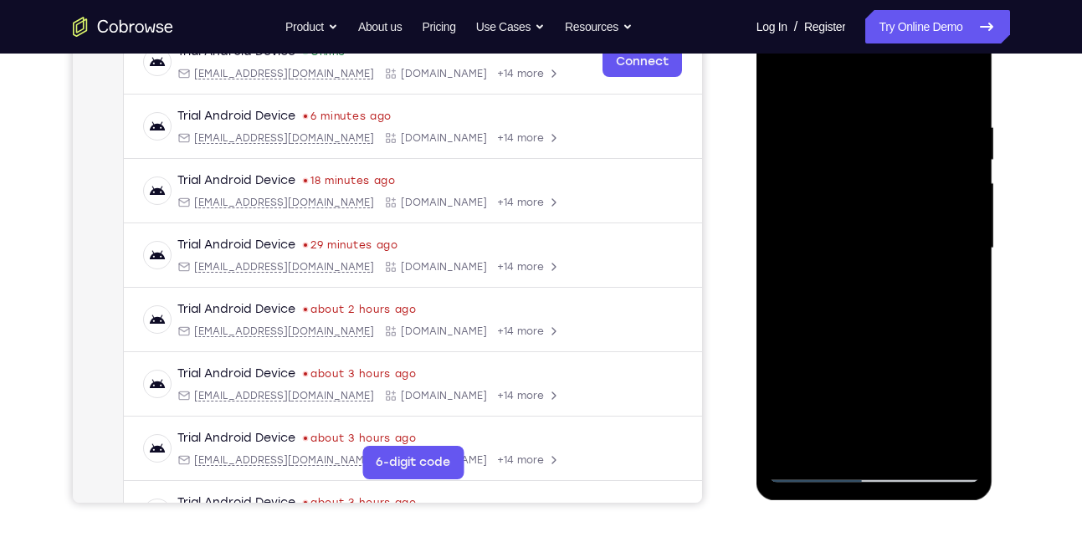
click at [788, 78] on div at bounding box center [874, 248] width 211 height 469
click at [912, 299] on div at bounding box center [874, 248] width 211 height 469
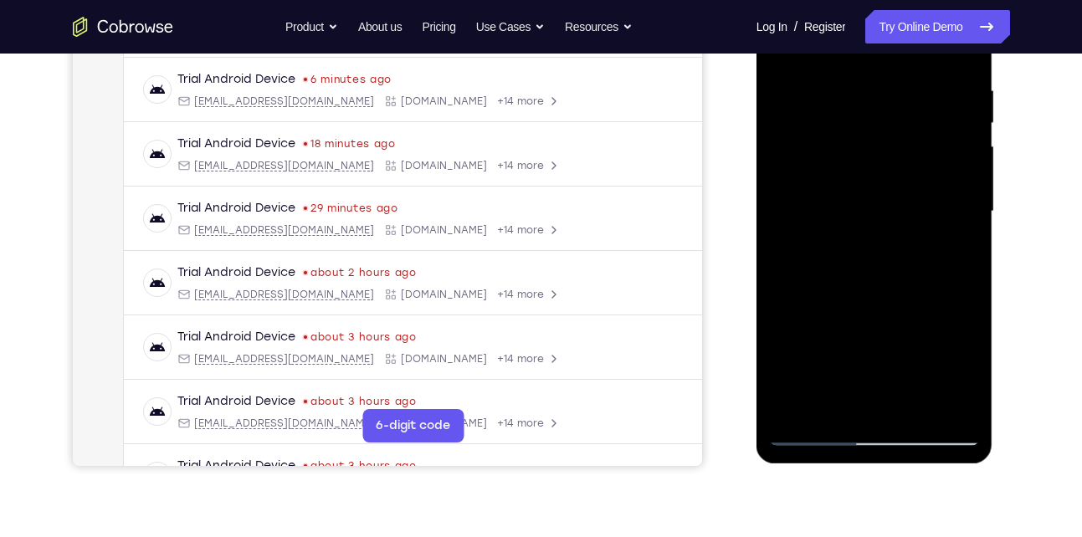
scroll to position [313, 0]
click at [958, 260] on div at bounding box center [874, 211] width 211 height 469
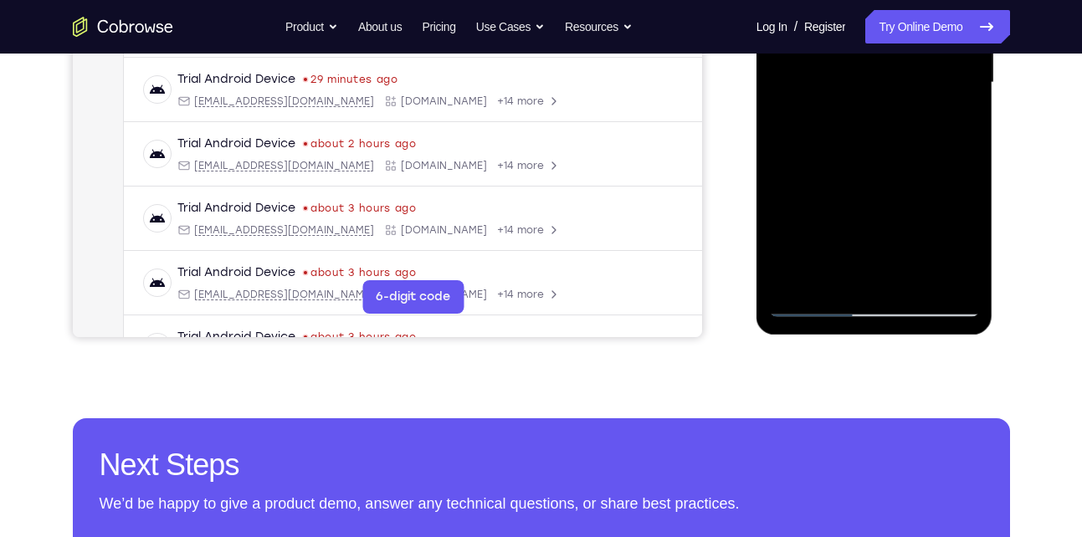
click at [813, 302] on div at bounding box center [874, 82] width 211 height 469
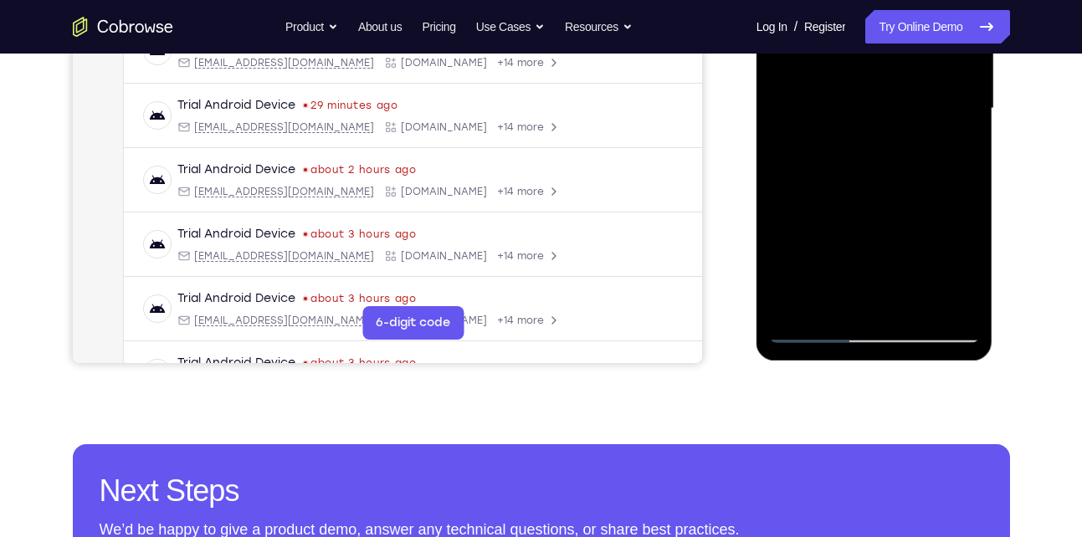
scroll to position [414, 0]
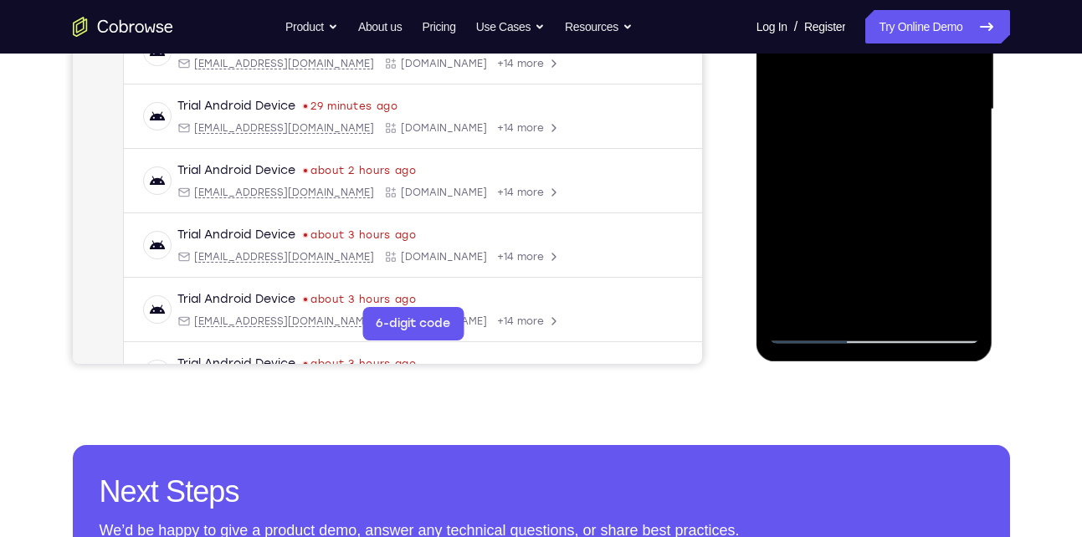
click at [958, 159] on div at bounding box center [874, 109] width 211 height 469
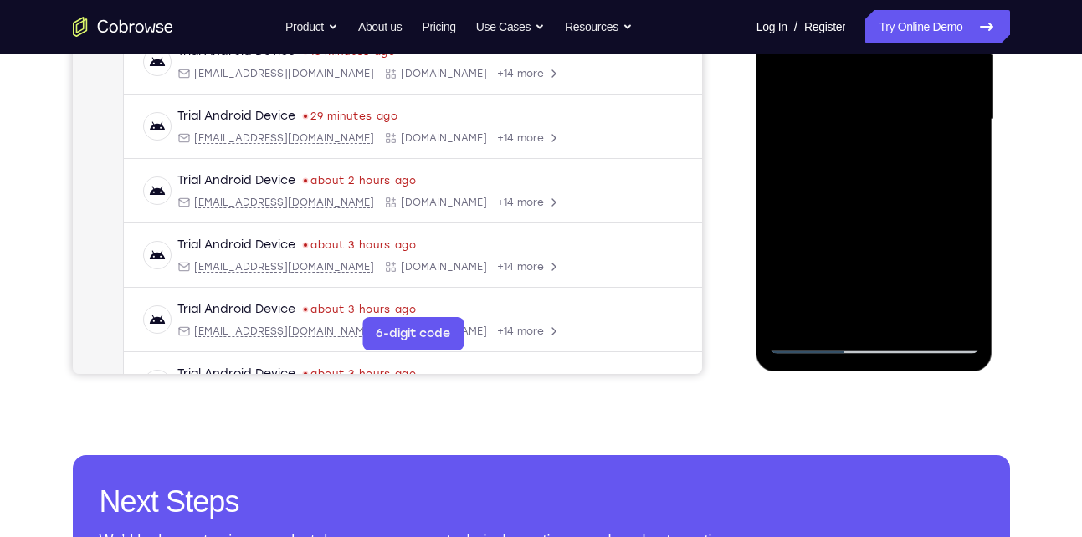
click at [878, 136] on div at bounding box center [874, 119] width 211 height 469
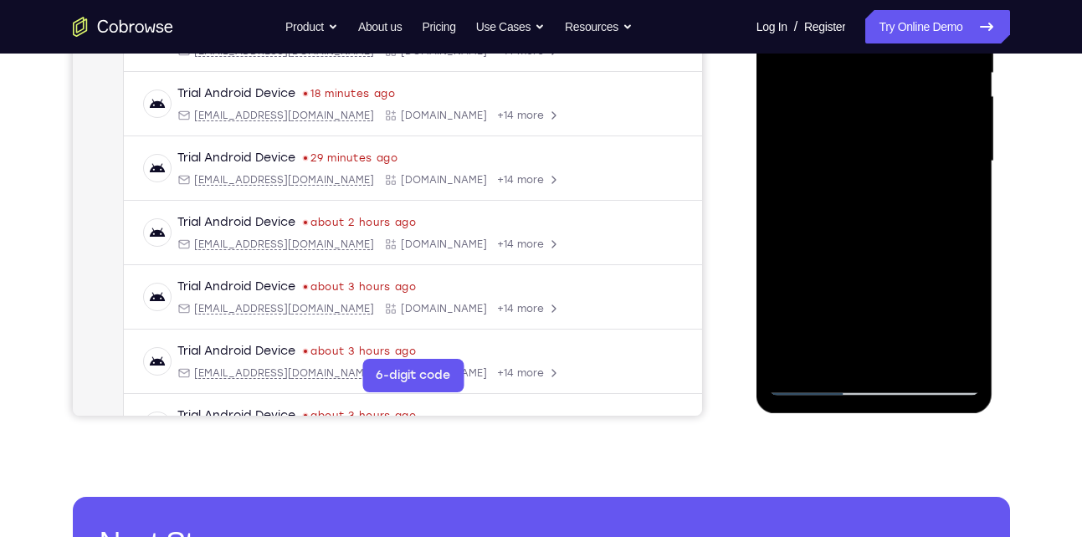
scroll to position [316, 0]
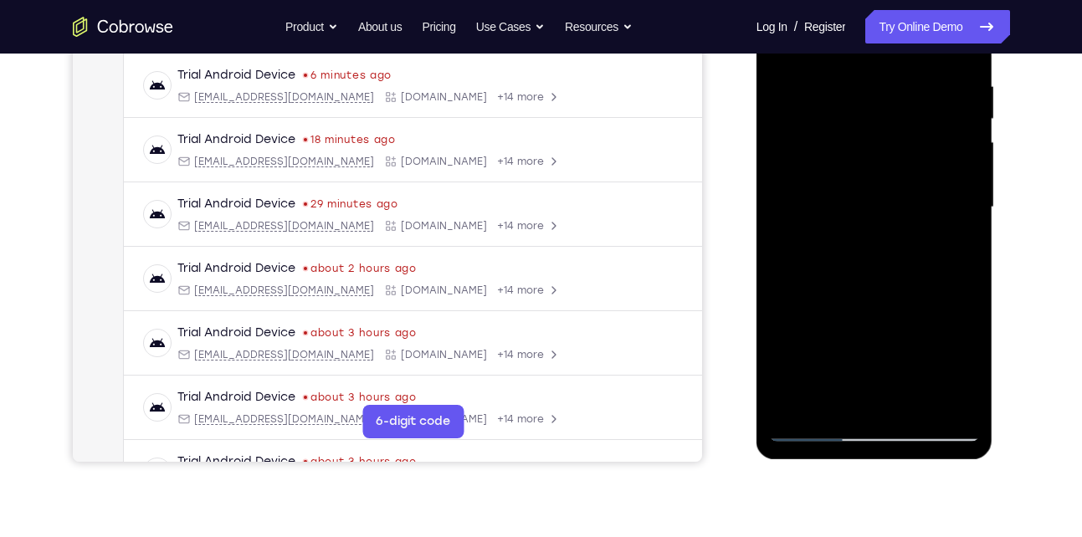
click at [822, 61] on div at bounding box center [874, 207] width 211 height 469
click at [791, 236] on div at bounding box center [874, 207] width 211 height 469
drag, startPoint x: 880, startPoint y: 100, endPoint x: 867, endPoint y: 333, distance: 233.0
click at [867, 333] on div at bounding box center [874, 207] width 211 height 469
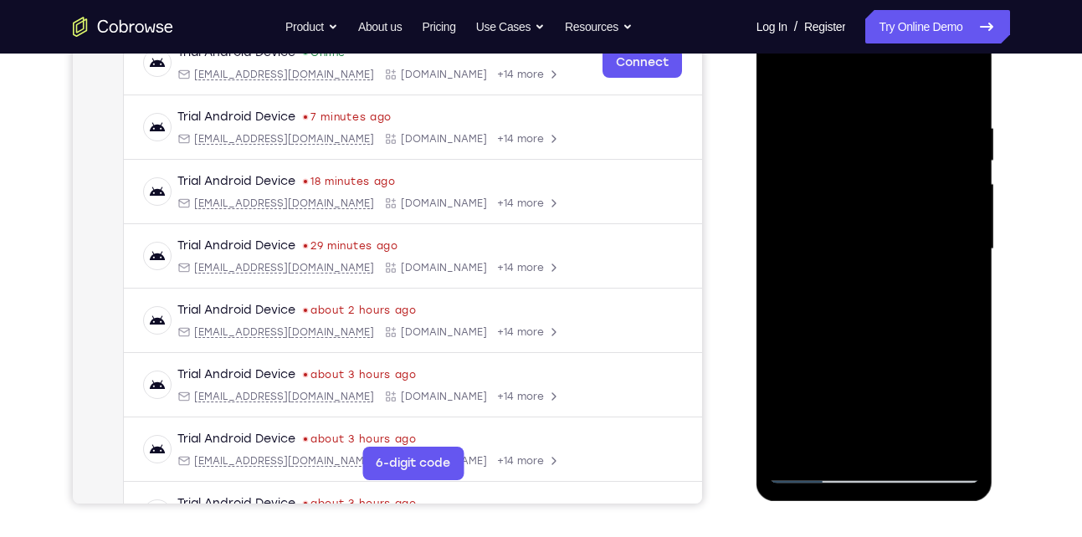
scroll to position [274, 0]
click at [853, 124] on div at bounding box center [874, 250] width 211 height 469
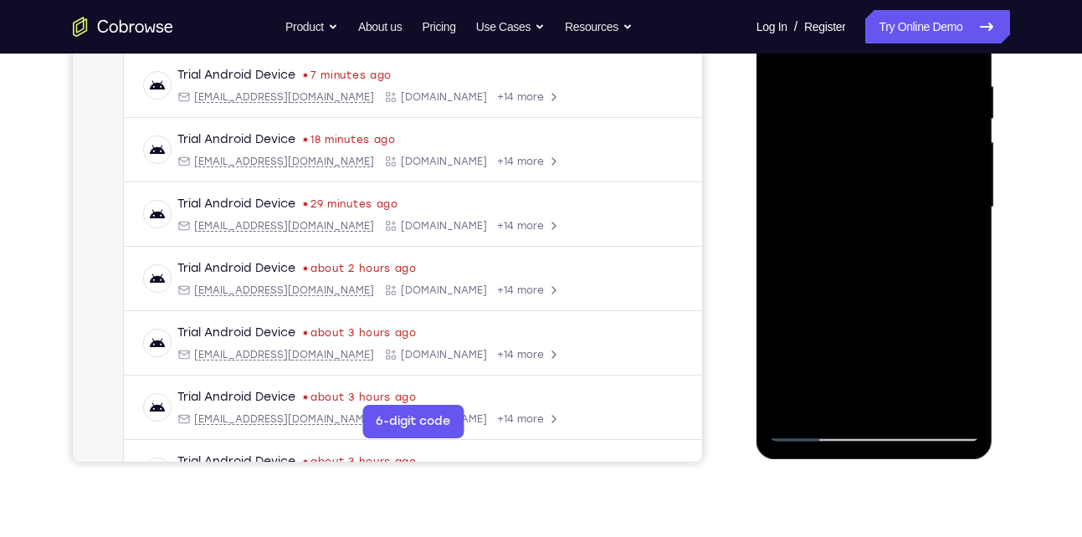
scroll to position [283, 0]
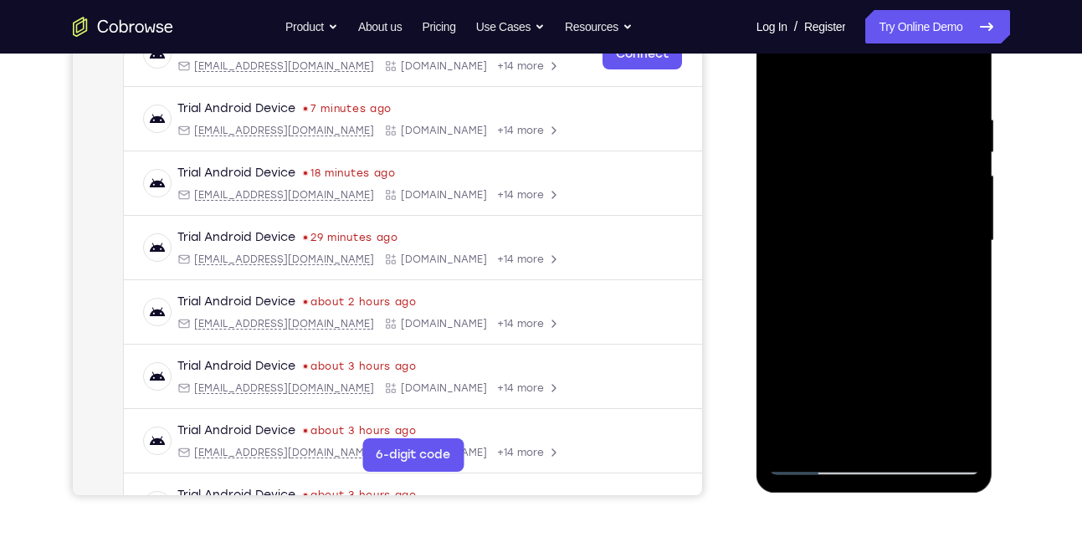
click at [940, 192] on div at bounding box center [874, 241] width 211 height 469
click at [955, 200] on div at bounding box center [874, 241] width 211 height 469
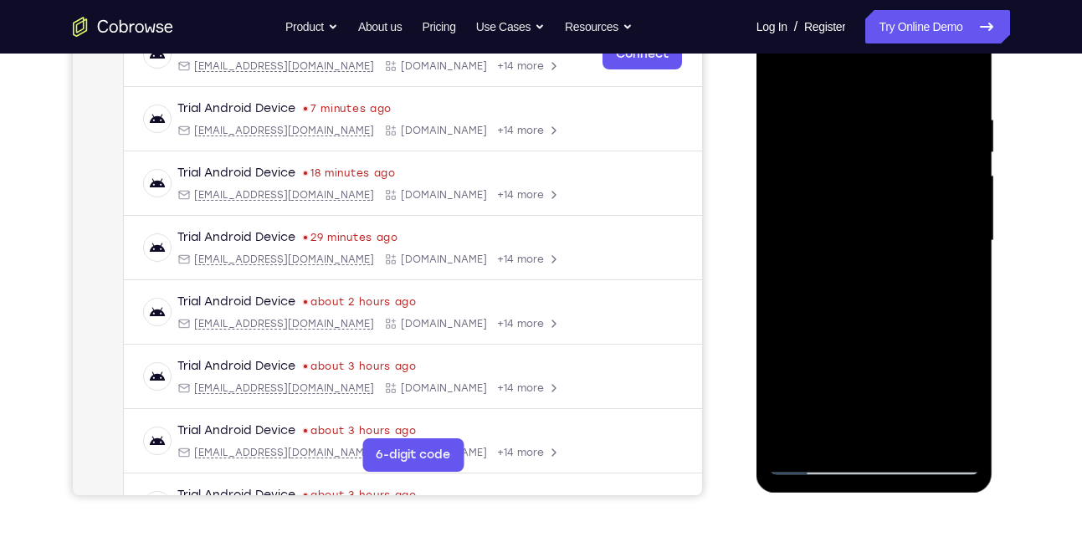
click at [955, 200] on div at bounding box center [874, 241] width 211 height 469
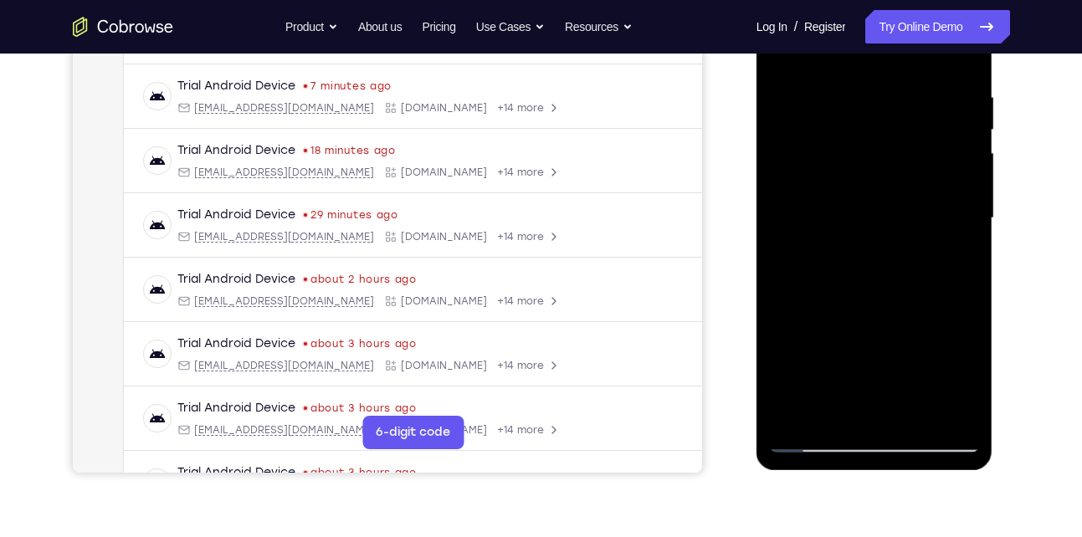
scroll to position [303, 0]
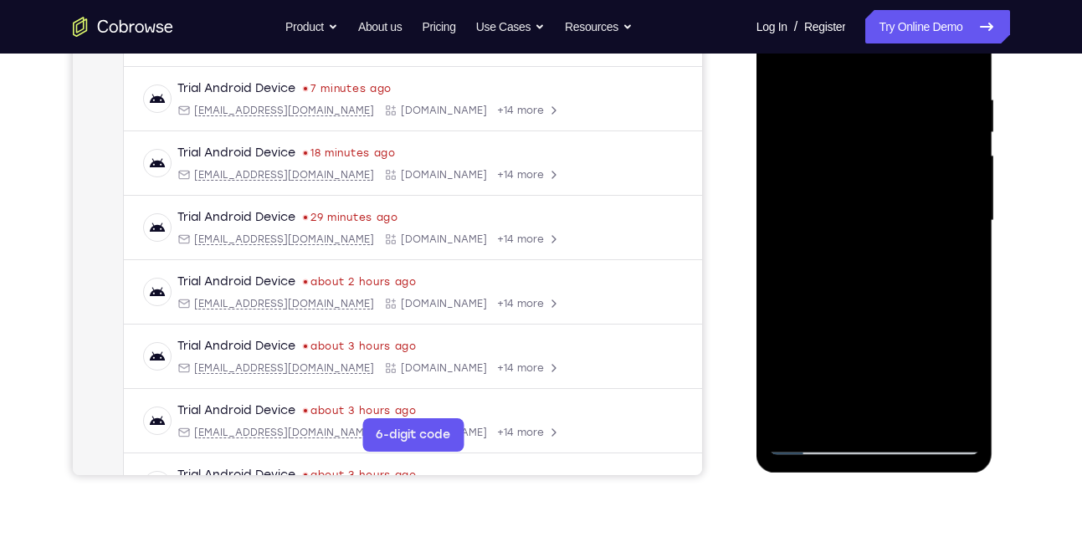
click at [955, 200] on div at bounding box center [874, 221] width 211 height 469
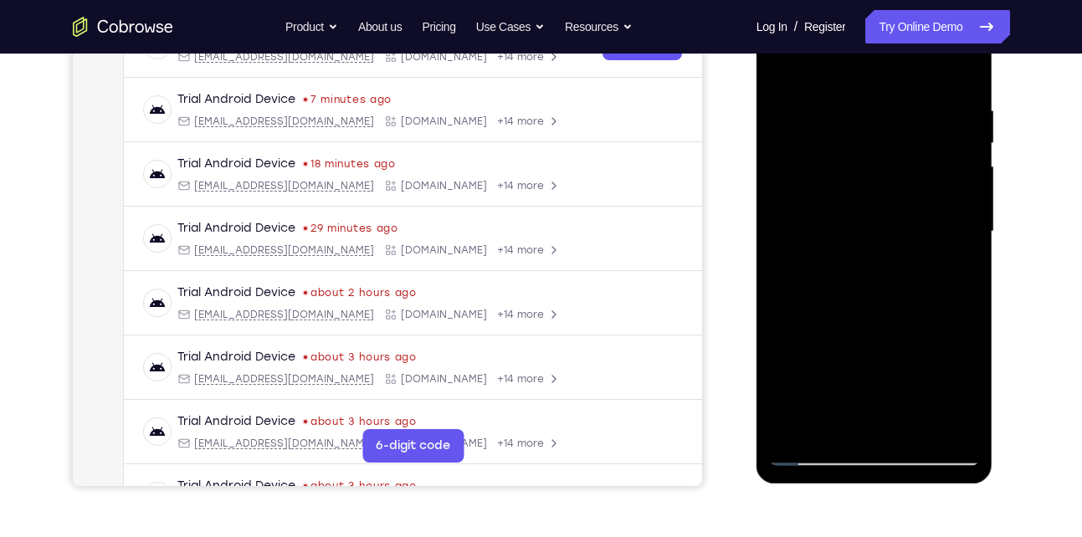
click at [955, 200] on div at bounding box center [874, 231] width 211 height 469
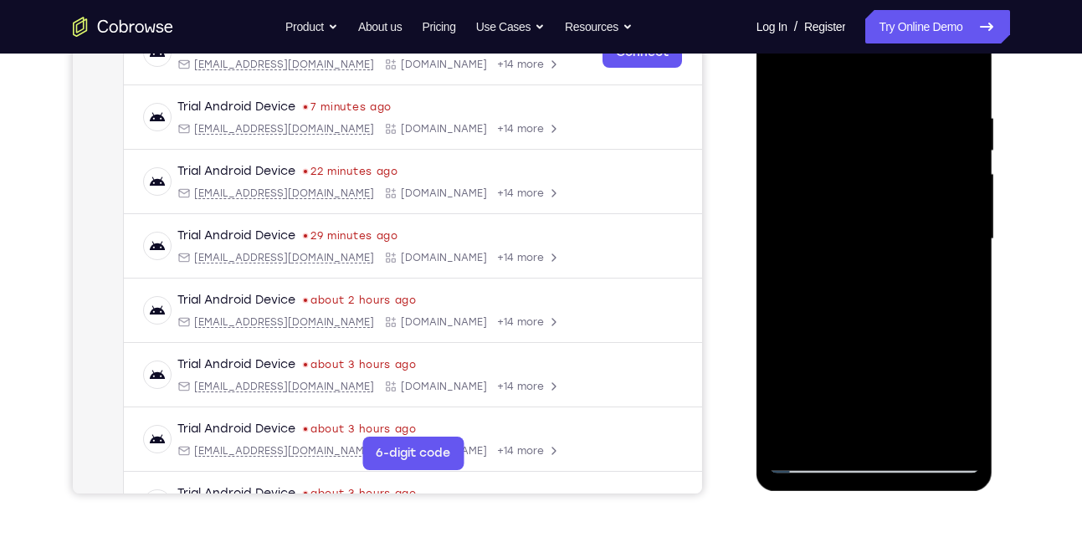
scroll to position [271, 0]
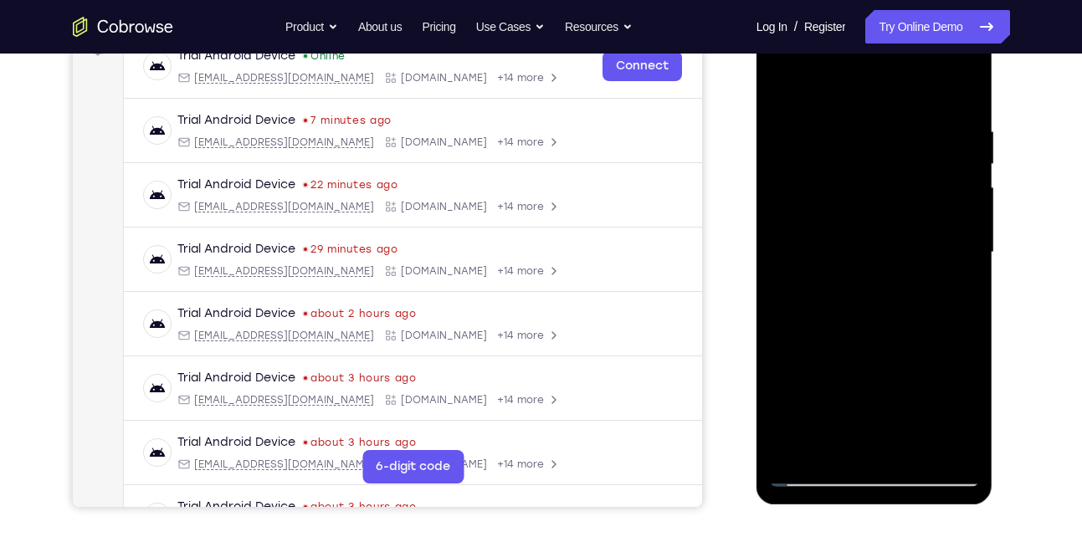
click at [964, 181] on div at bounding box center [874, 252] width 211 height 469
click at [942, 193] on div at bounding box center [874, 252] width 211 height 469
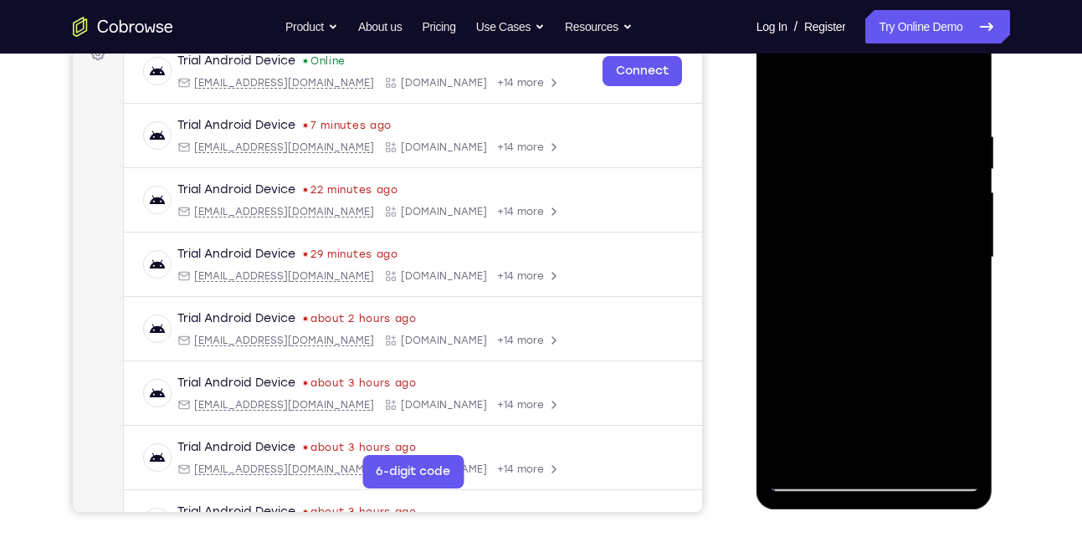
scroll to position [263, 0]
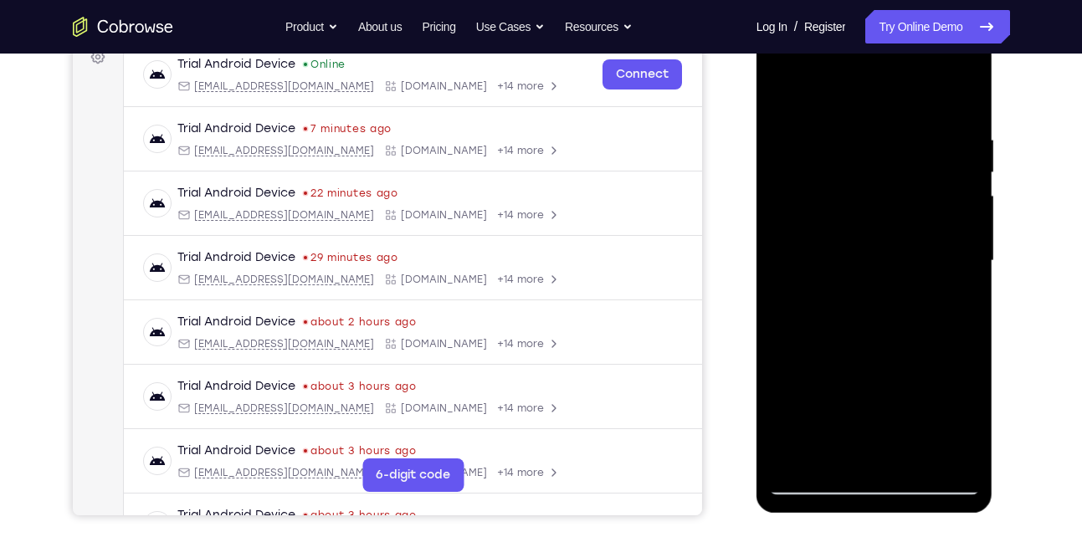
click at [953, 182] on div at bounding box center [874, 261] width 211 height 469
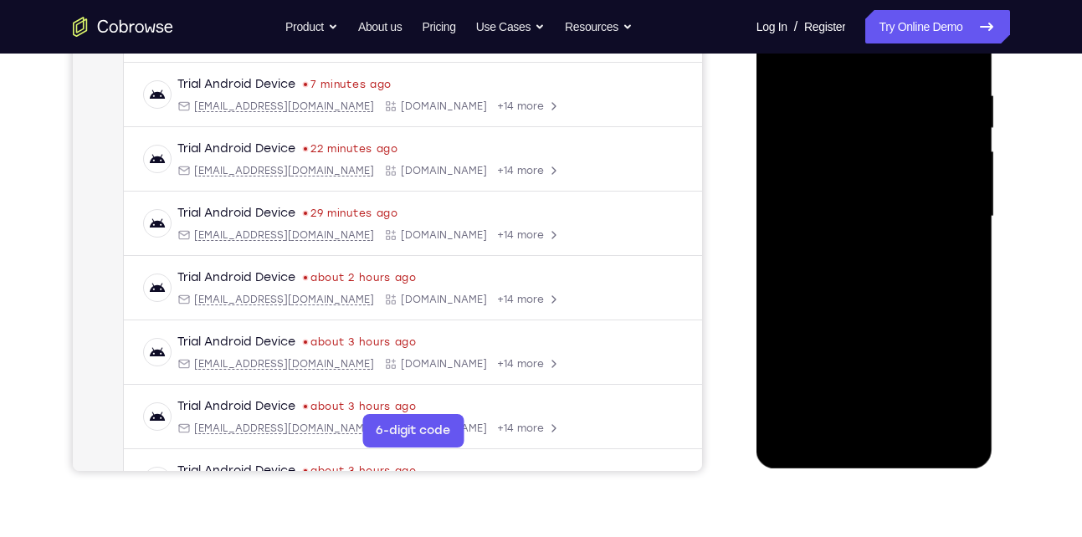
scroll to position [285, 0]
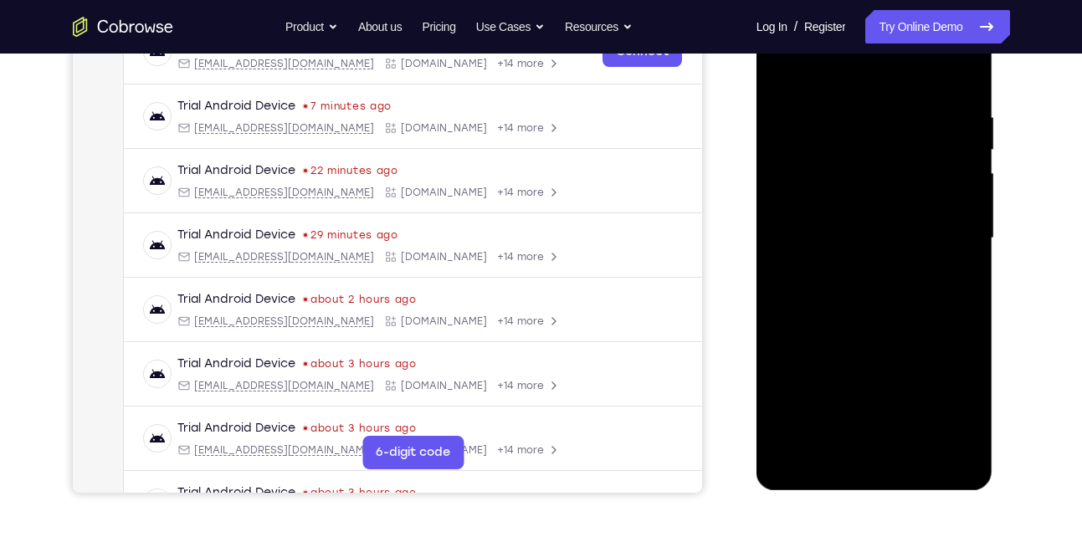
click at [958, 76] on div at bounding box center [874, 238] width 211 height 469
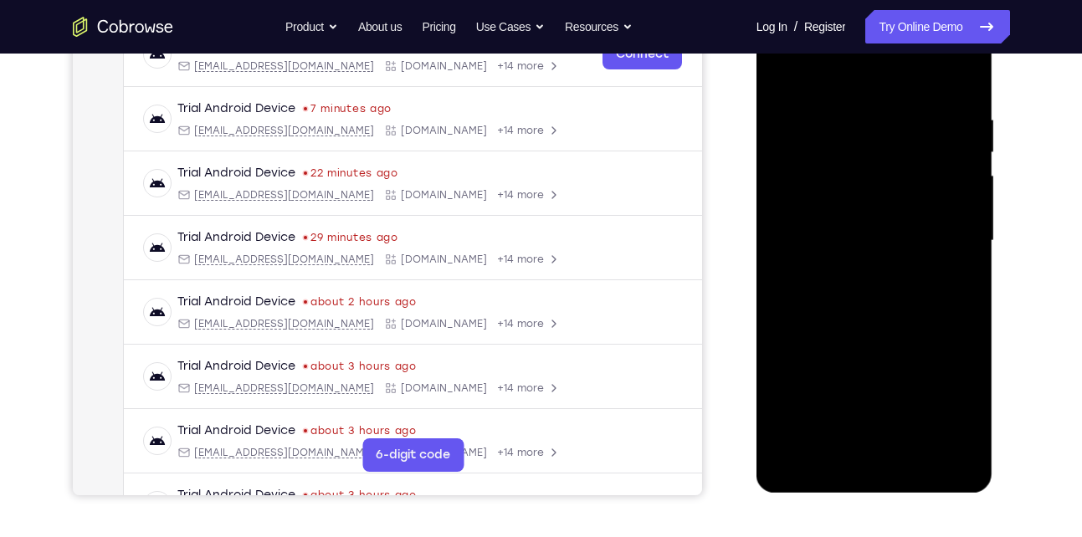
click at [962, 83] on div at bounding box center [874, 241] width 211 height 469
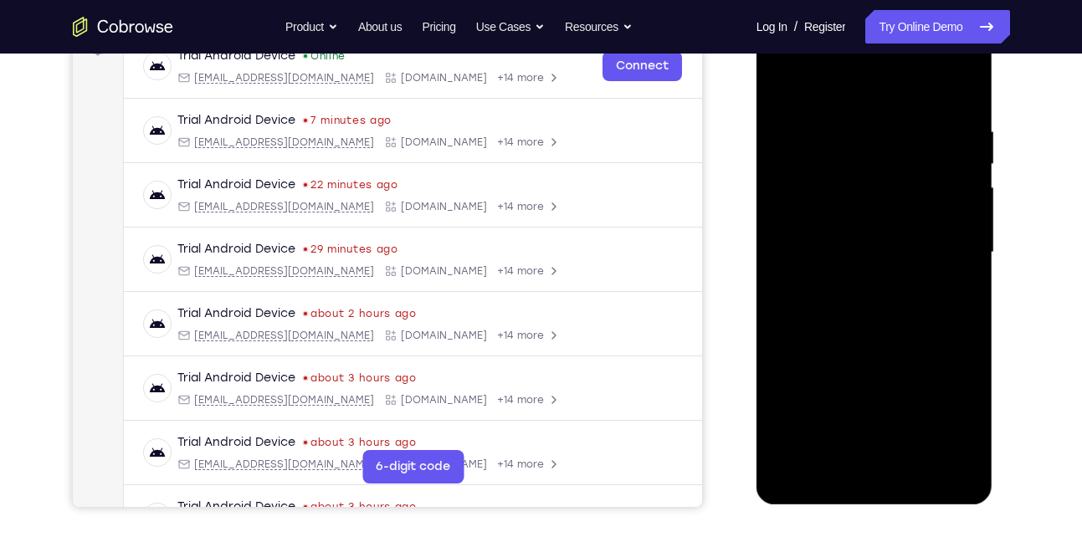
scroll to position [270, 0]
click at [960, 89] on div at bounding box center [874, 253] width 211 height 469
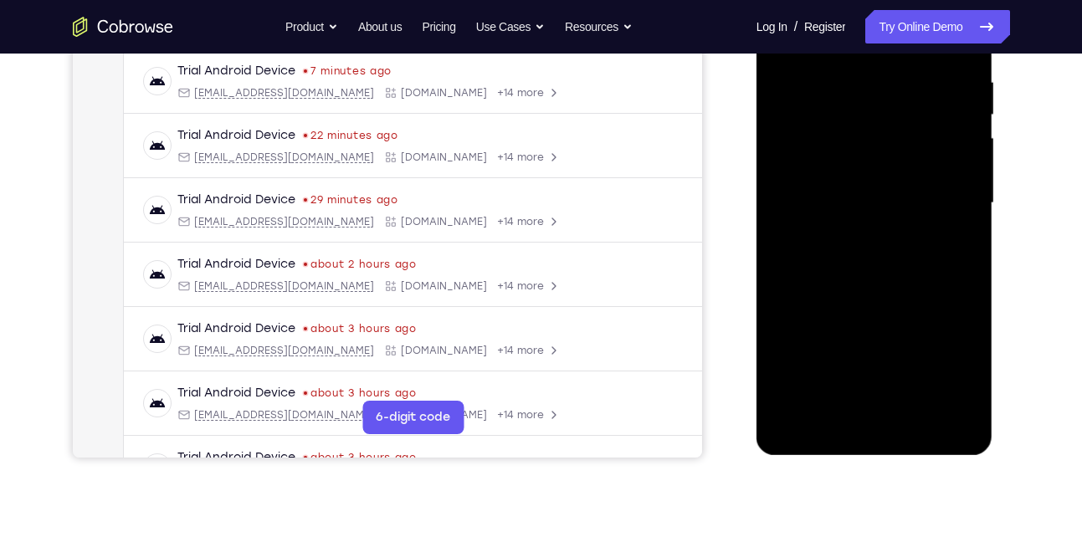
scroll to position [326, 0]
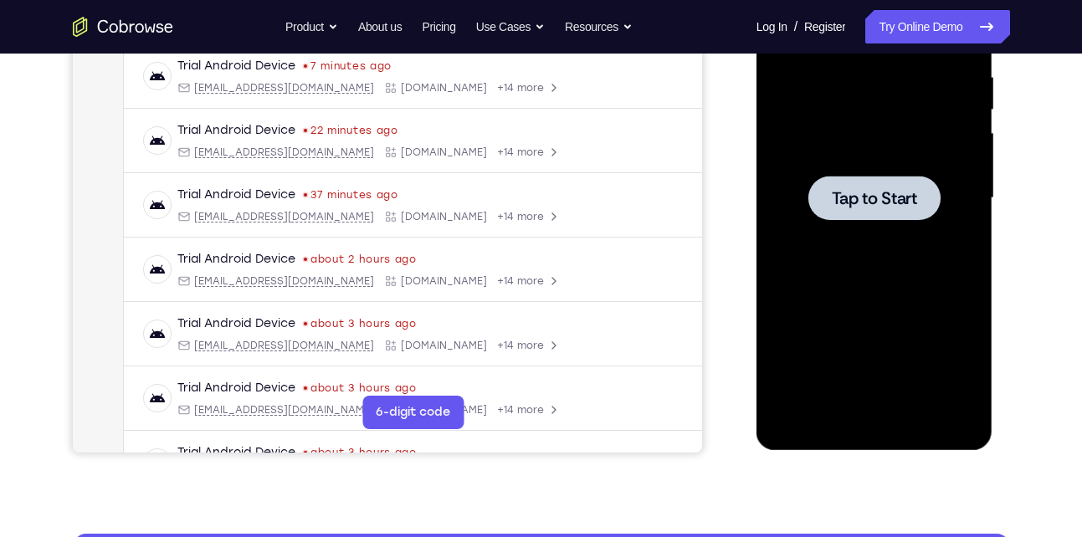
click at [804, 222] on div at bounding box center [874, 198] width 211 height 469
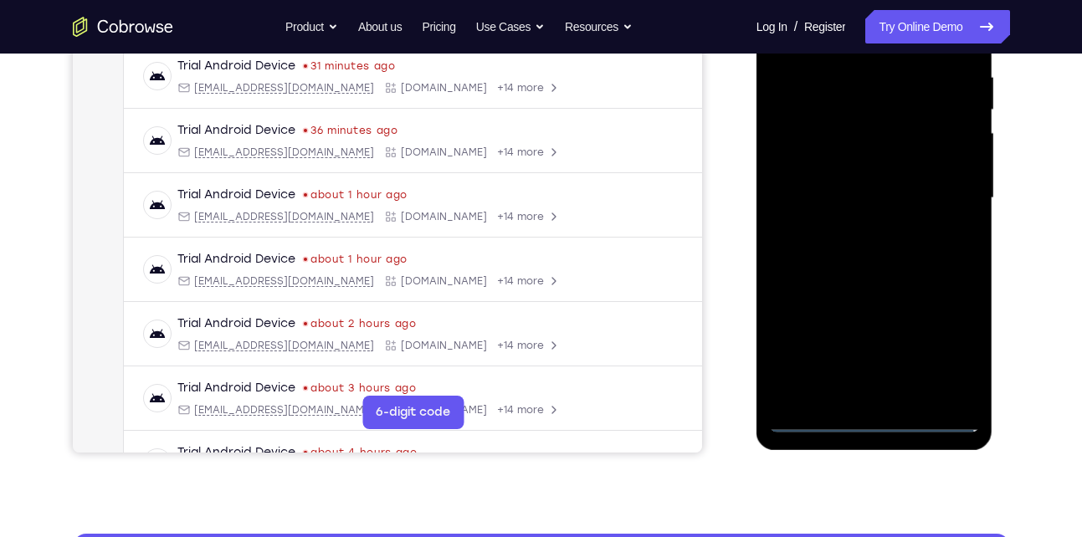
scroll to position [381, 0]
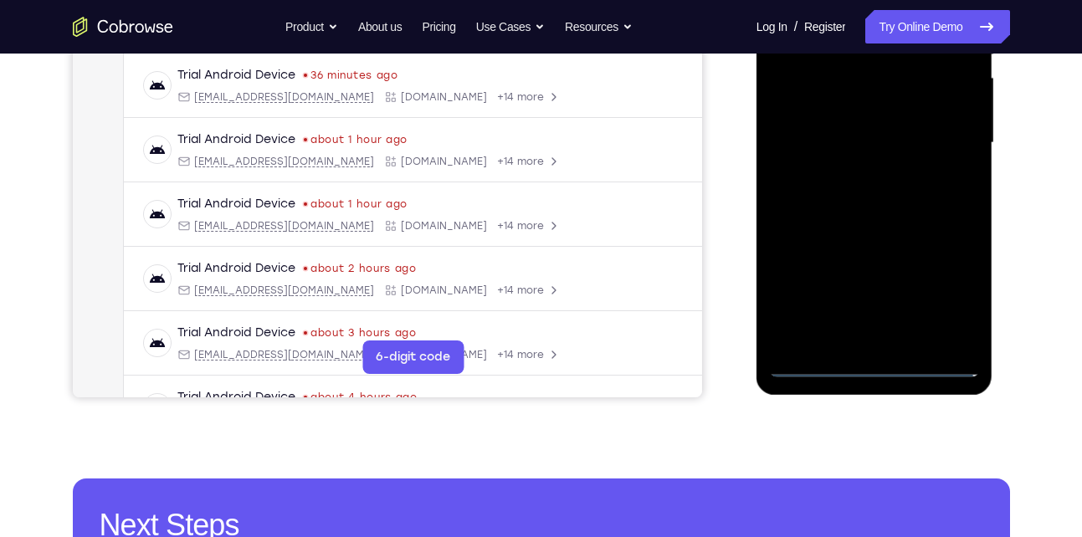
click at [872, 364] on div at bounding box center [874, 143] width 211 height 469
click at [950, 285] on div at bounding box center [874, 143] width 211 height 469
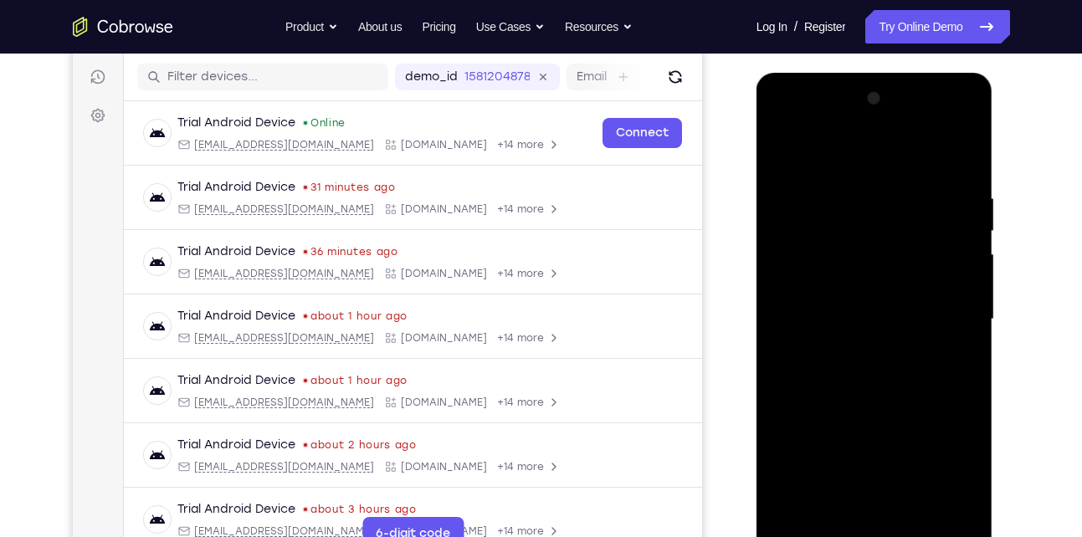
scroll to position [203, 0]
click at [865, 163] on div at bounding box center [874, 320] width 211 height 469
click at [950, 307] on div at bounding box center [874, 320] width 211 height 469
click at [948, 309] on div at bounding box center [874, 320] width 211 height 469
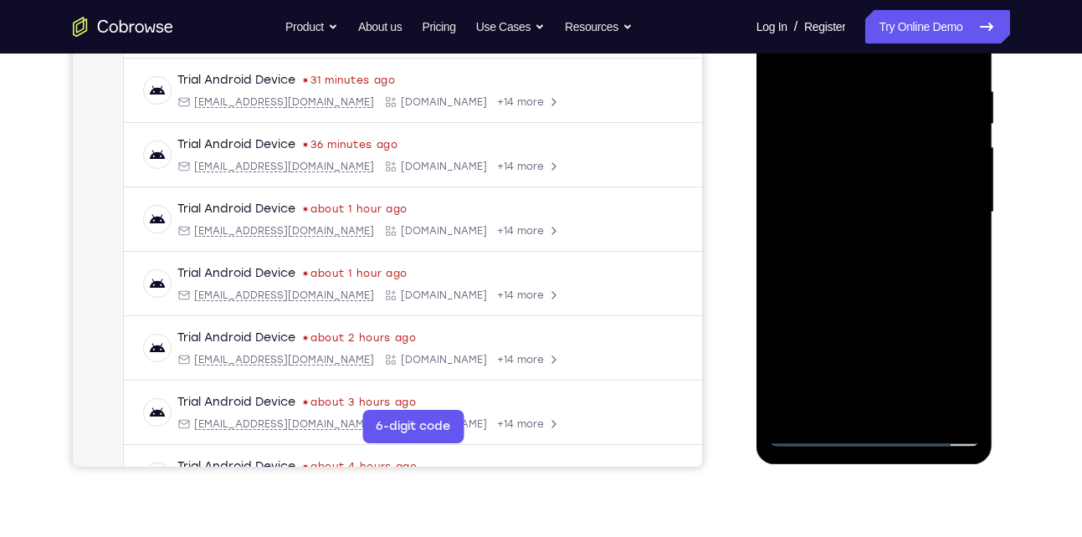
scroll to position [313, 0]
click at [909, 365] on div at bounding box center [874, 211] width 211 height 469
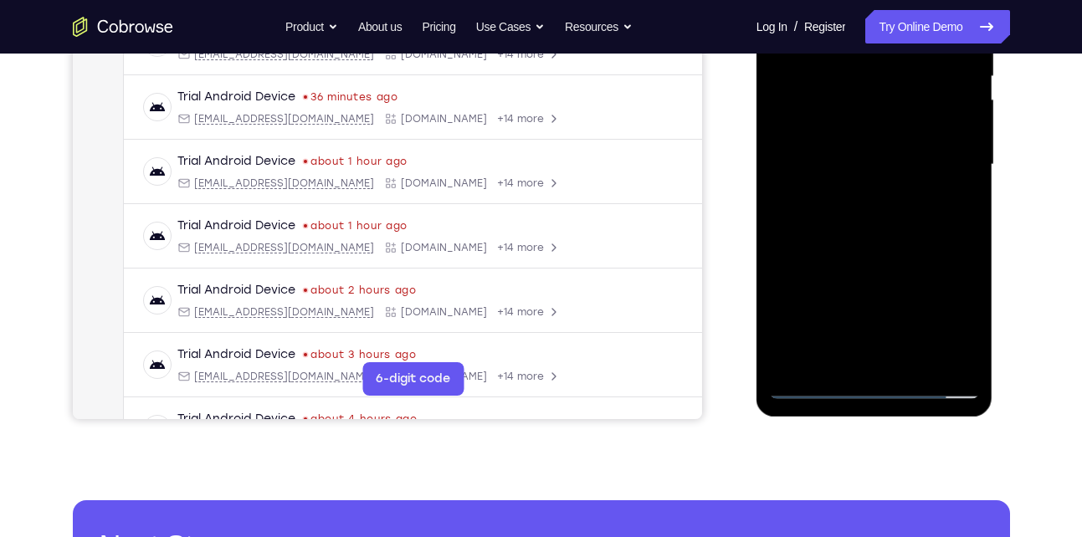
scroll to position [360, 0]
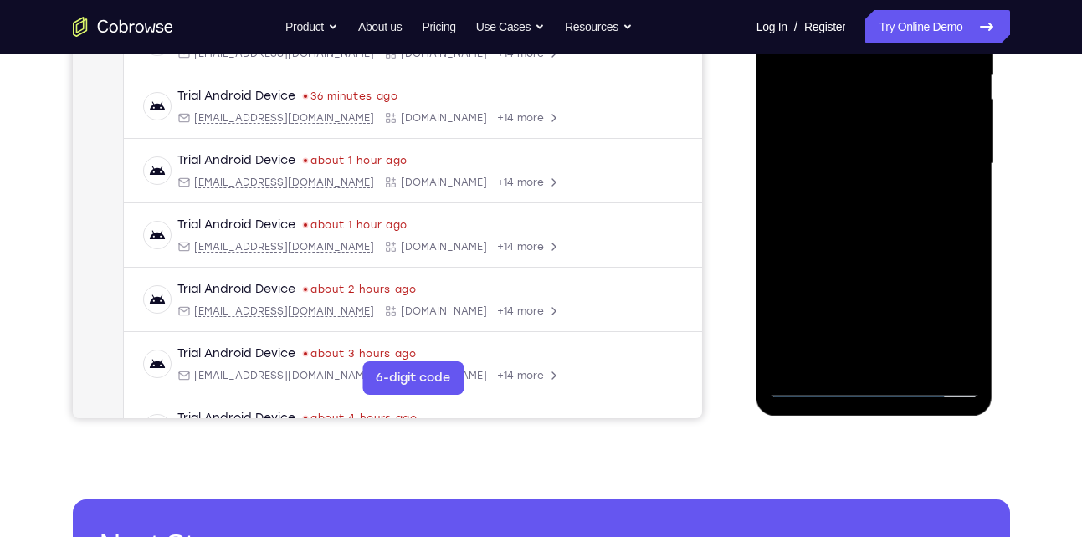
click at [857, 197] on div at bounding box center [874, 164] width 211 height 469
click at [849, 151] on div at bounding box center [874, 164] width 211 height 469
click at [871, 162] on div at bounding box center [874, 164] width 211 height 469
click at [835, 221] on div at bounding box center [874, 164] width 211 height 469
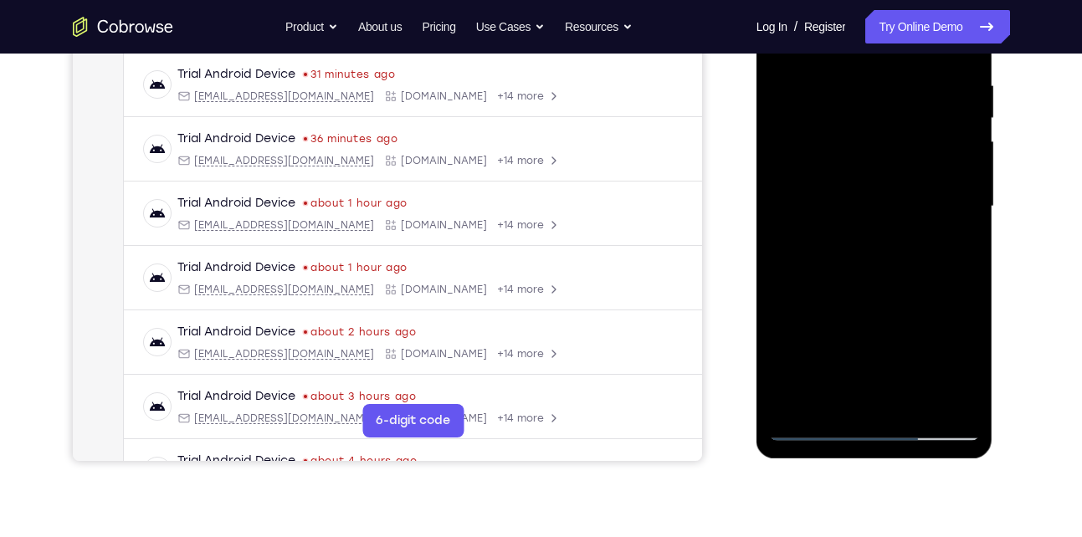
scroll to position [318, 0]
click at [958, 60] on div at bounding box center [874, 206] width 211 height 469
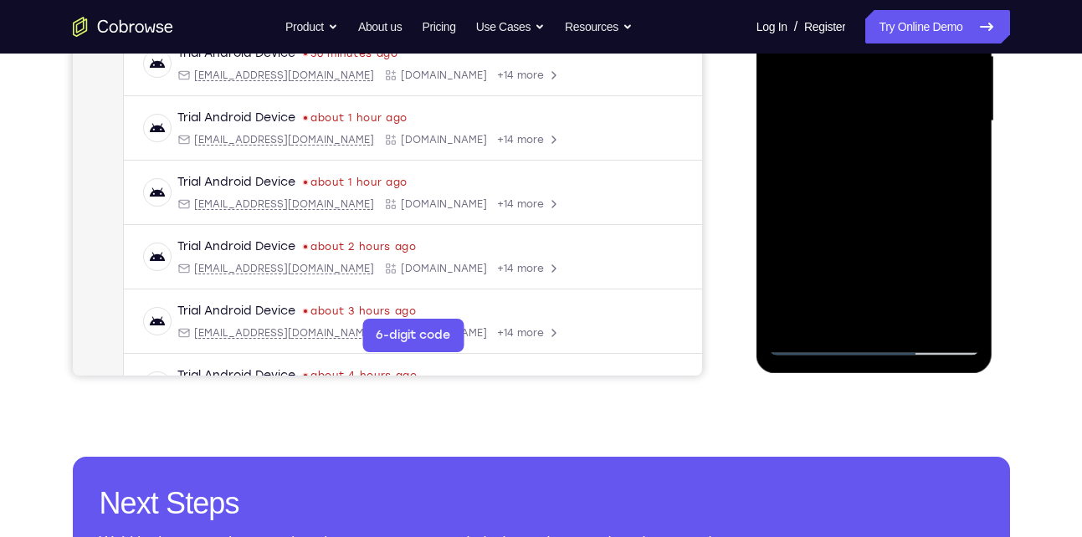
scroll to position [404, 0]
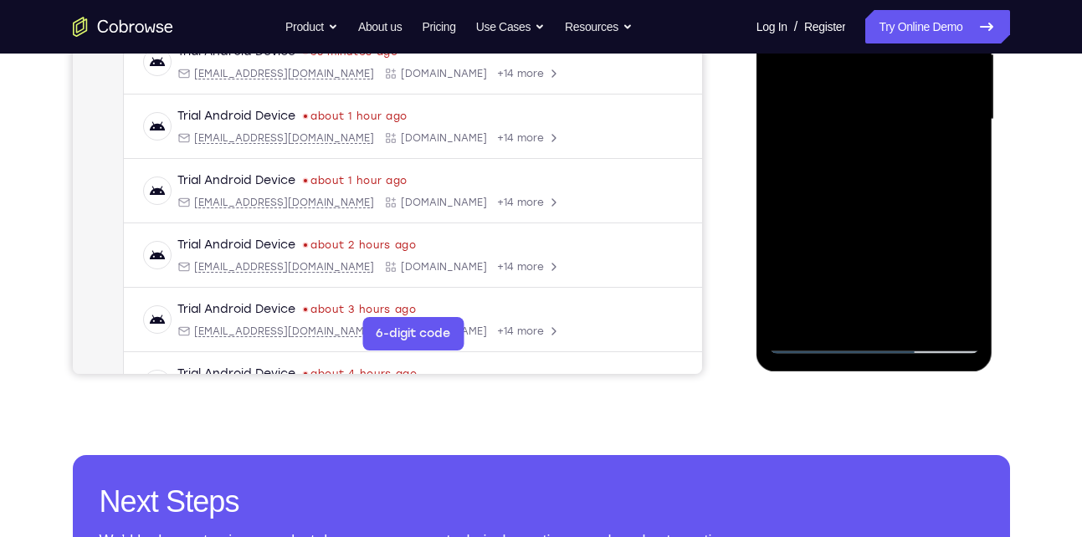
click at [876, 196] on div at bounding box center [874, 119] width 211 height 469
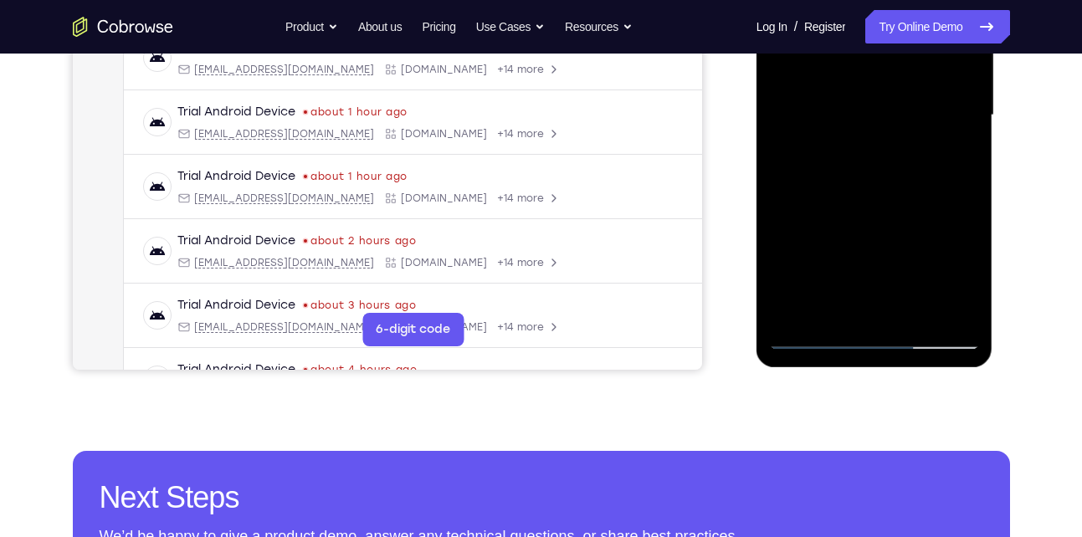
click at [917, 311] on div at bounding box center [874, 115] width 211 height 469
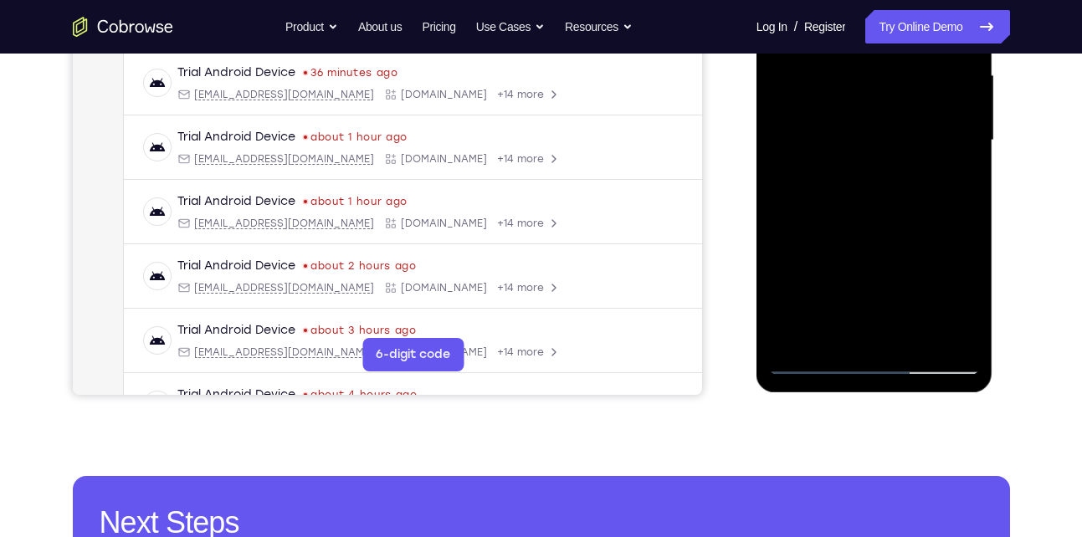
click at [870, 234] on div at bounding box center [874, 140] width 211 height 469
click at [852, 167] on div at bounding box center [874, 140] width 211 height 469
click at [843, 326] on div at bounding box center [874, 140] width 211 height 469
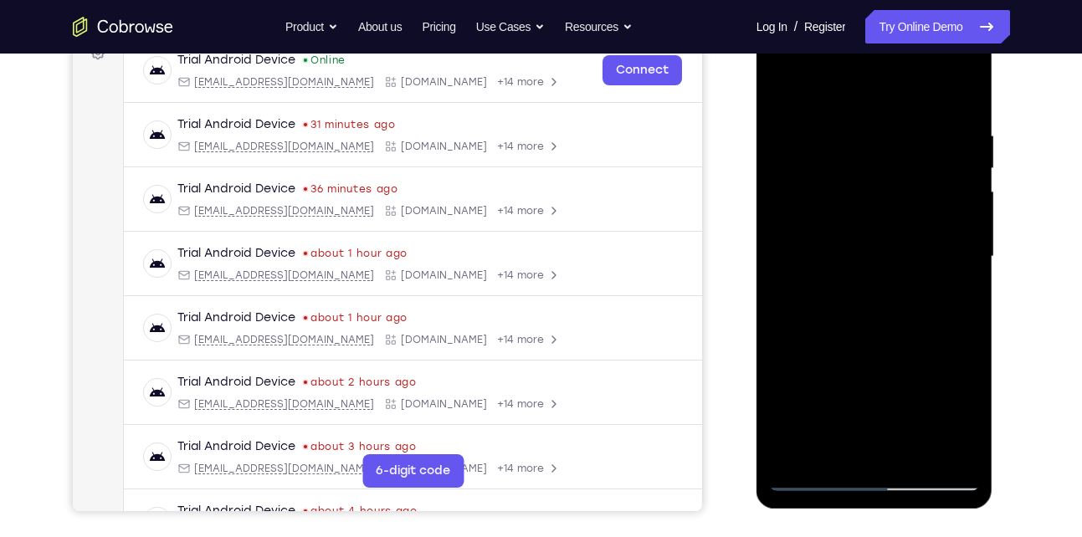
scroll to position [265, 0]
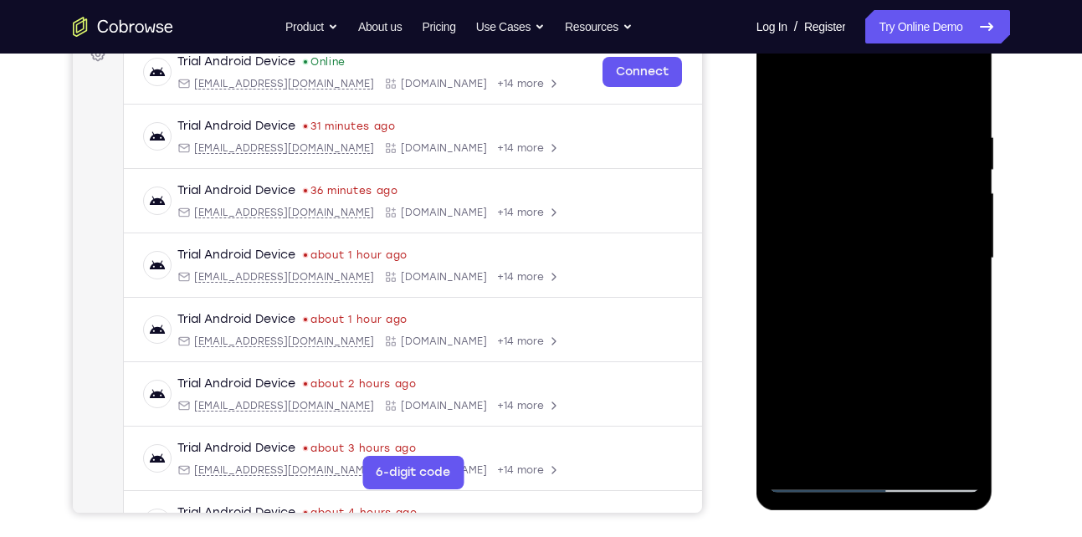
click at [781, 94] on div at bounding box center [874, 258] width 211 height 469
click at [855, 286] on div at bounding box center [874, 258] width 211 height 469
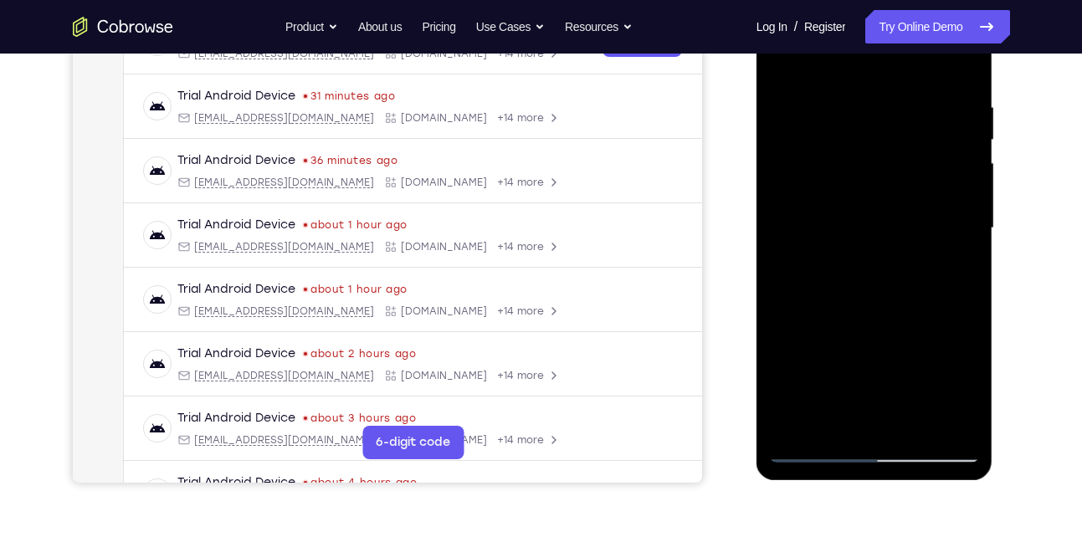
scroll to position [292, 0]
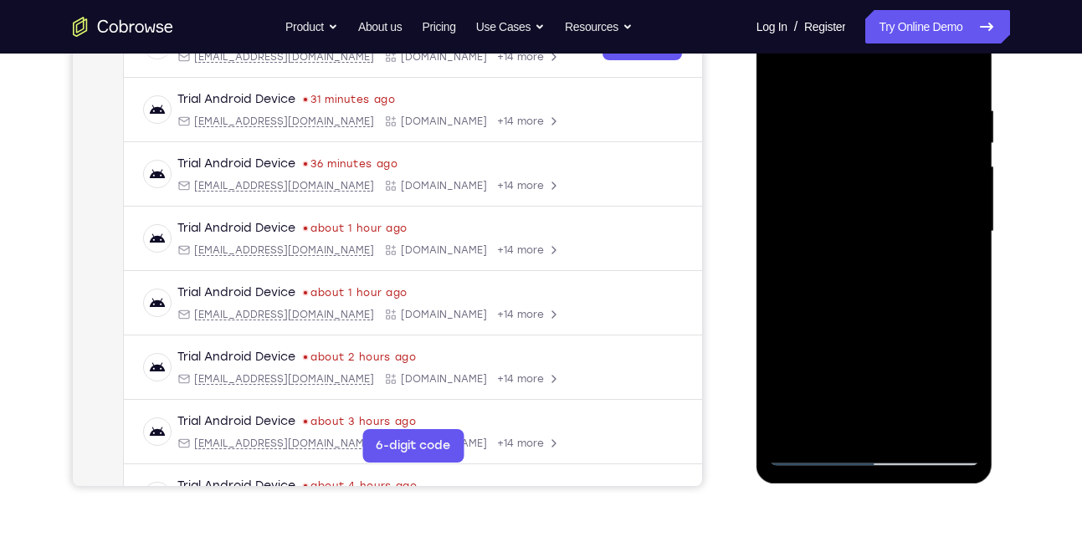
click at [786, 68] on div at bounding box center [874, 231] width 211 height 469
drag, startPoint x: 860, startPoint y: 97, endPoint x: 862, endPoint y: 121, distance: 23.5
click at [862, 121] on div at bounding box center [874, 231] width 211 height 469
click at [966, 62] on div at bounding box center [874, 231] width 211 height 469
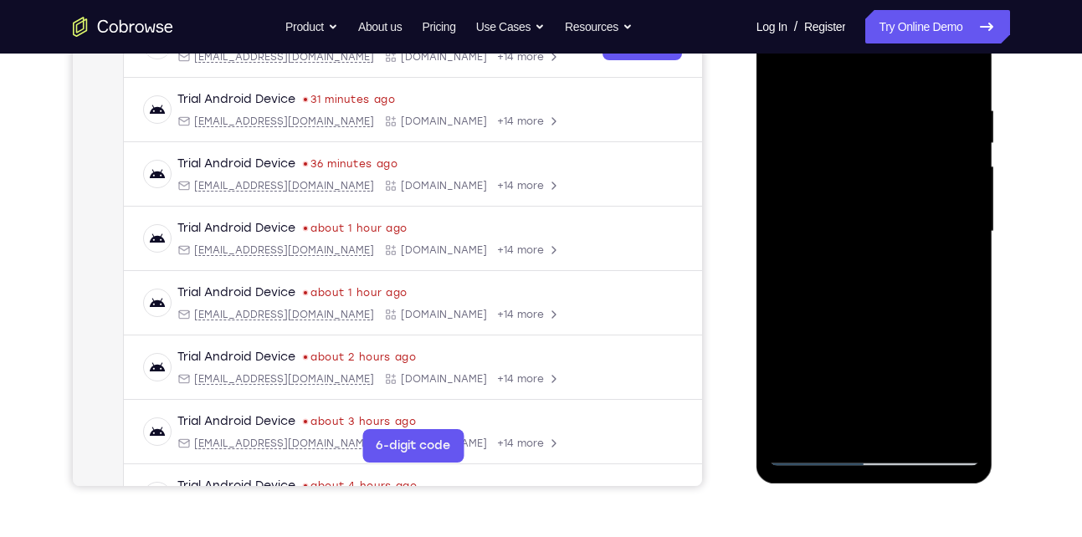
click at [788, 152] on div at bounding box center [874, 231] width 211 height 469
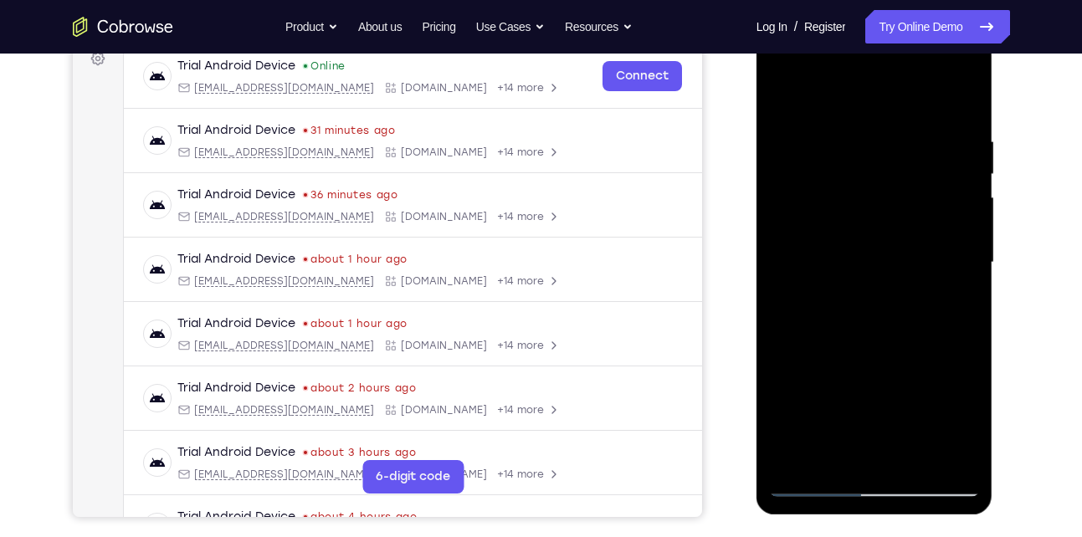
scroll to position [257, 0]
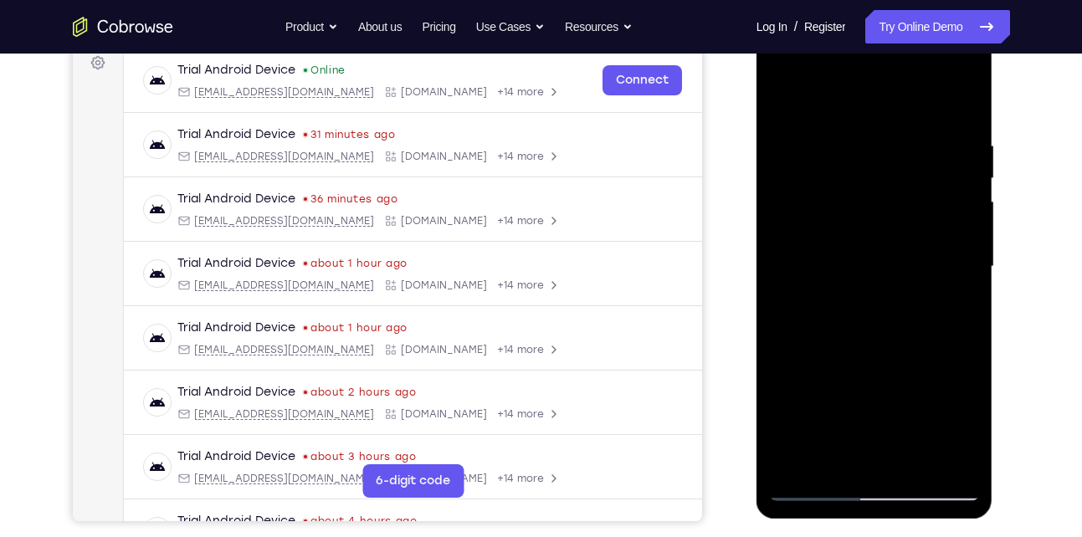
click at [785, 98] on div at bounding box center [874, 267] width 211 height 469
click at [967, 186] on div at bounding box center [874, 267] width 211 height 469
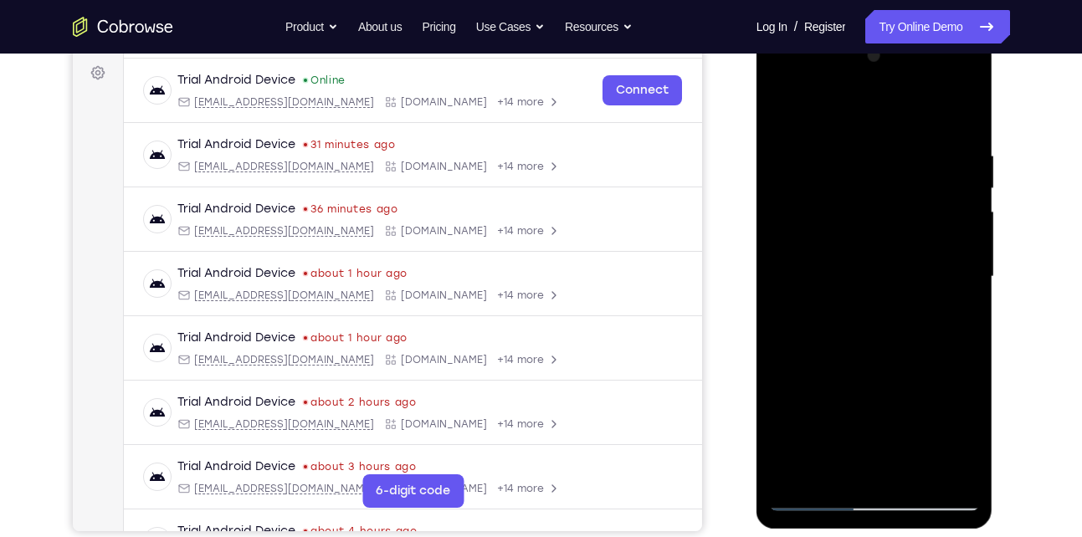
scroll to position [246, 0]
click at [937, 200] on div at bounding box center [874, 278] width 211 height 469
click at [906, 141] on div at bounding box center [874, 278] width 211 height 469
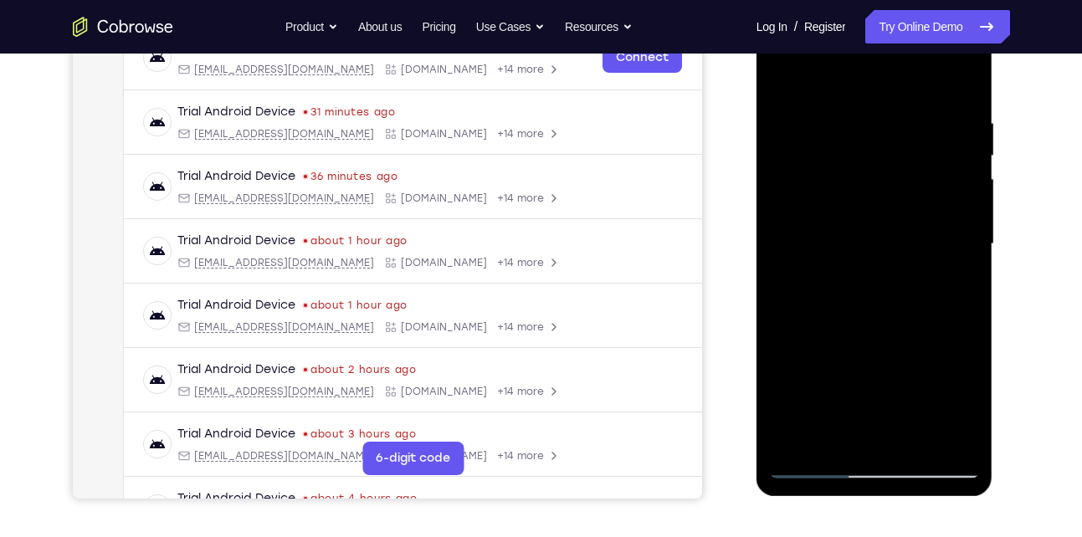
scroll to position [279, 0]
drag, startPoint x: 855, startPoint y: 231, endPoint x: 858, endPoint y: 155, distance: 76.2
click at [858, 155] on div at bounding box center [874, 245] width 211 height 469
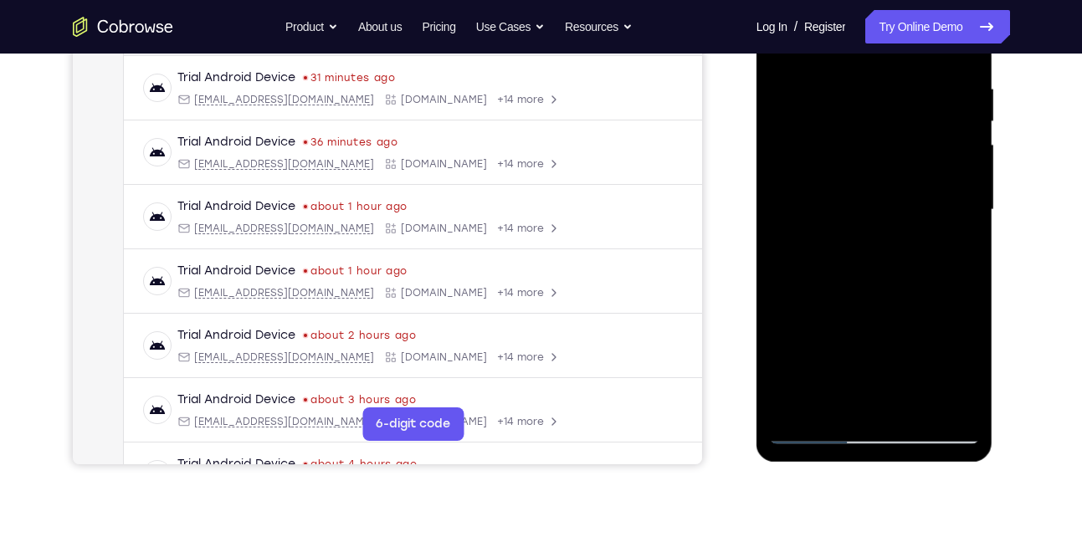
scroll to position [315, 0]
drag, startPoint x: 850, startPoint y: 256, endPoint x: 848, endPoint y: 162, distance: 93.8
click at [848, 162] on div at bounding box center [874, 209] width 211 height 469
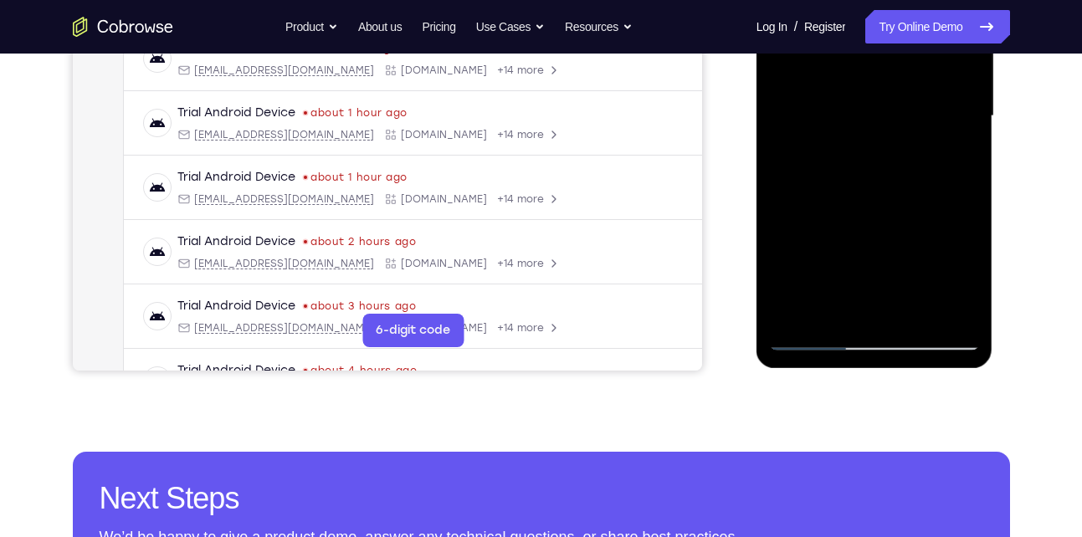
scroll to position [408, 0]
click at [910, 311] on div at bounding box center [874, 115] width 211 height 469
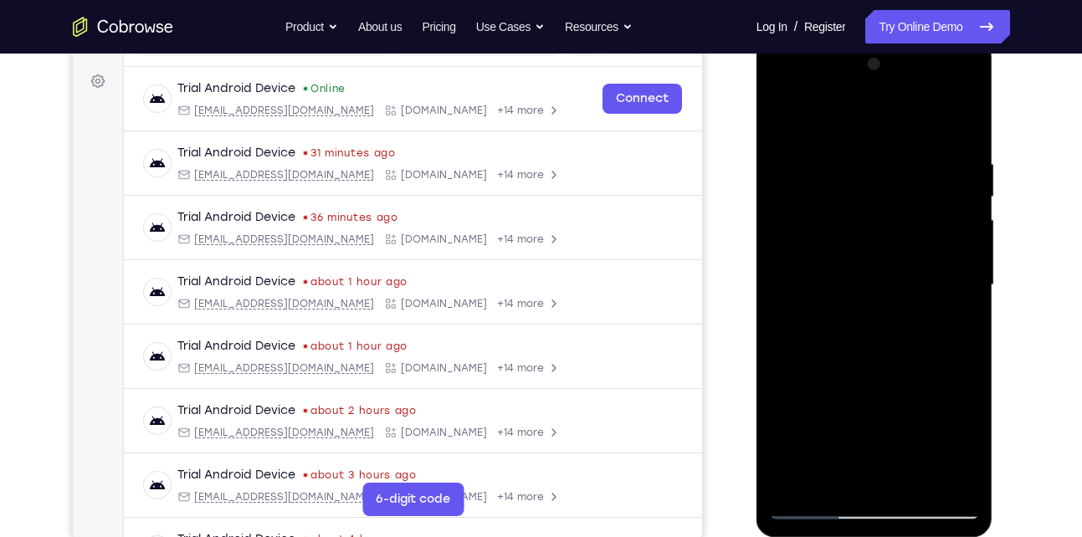
scroll to position [238, 0]
drag, startPoint x: 792, startPoint y: 117, endPoint x: 1472, endPoint y: 121, distance: 680.5
click at [792, 117] on div at bounding box center [874, 286] width 211 height 469
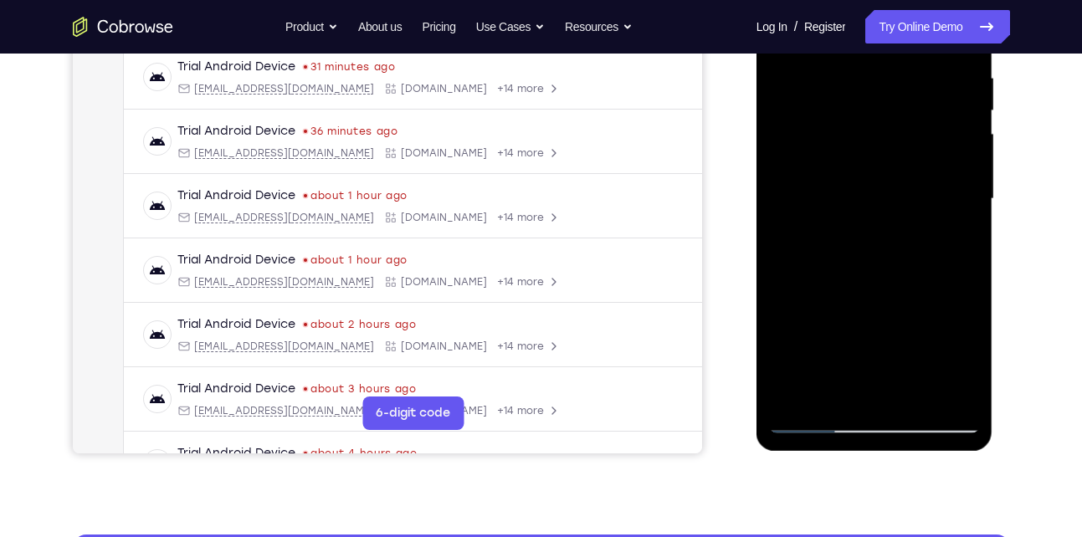
scroll to position [285, 0]
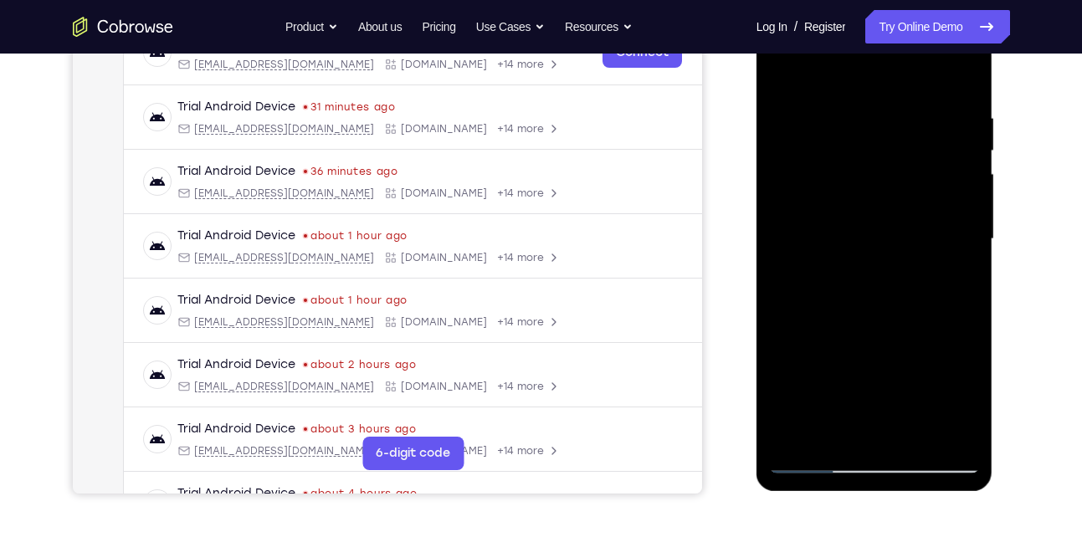
drag, startPoint x: 875, startPoint y: 111, endPoint x: 881, endPoint y: 310, distance: 198.5
click at [881, 310] on div at bounding box center [874, 239] width 211 height 469
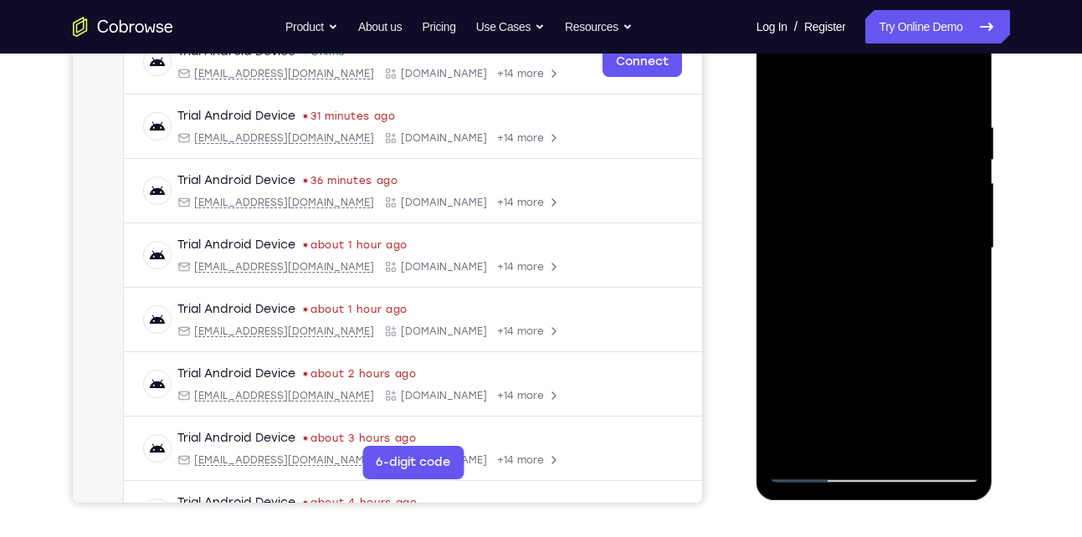
scroll to position [275, 0]
click at [949, 115] on div at bounding box center [874, 249] width 211 height 469
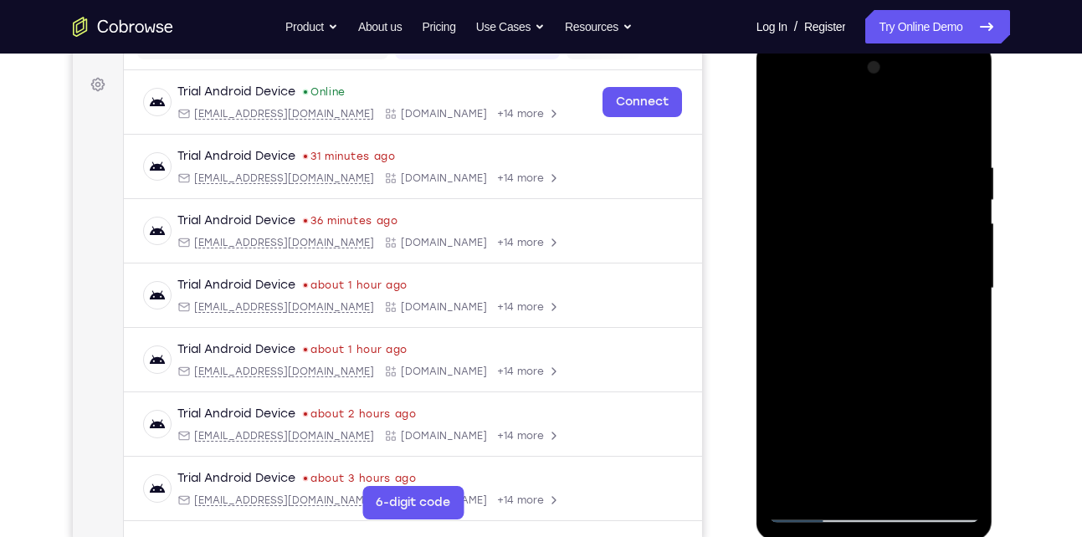
scroll to position [236, 0]
click at [961, 166] on div at bounding box center [874, 288] width 211 height 469
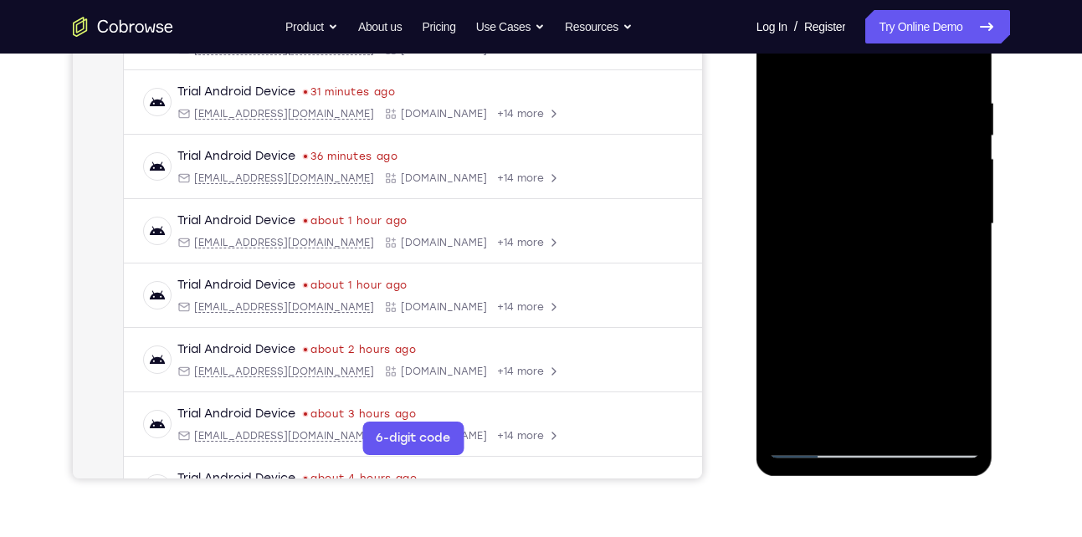
click at [963, 208] on div at bounding box center [874, 224] width 211 height 469
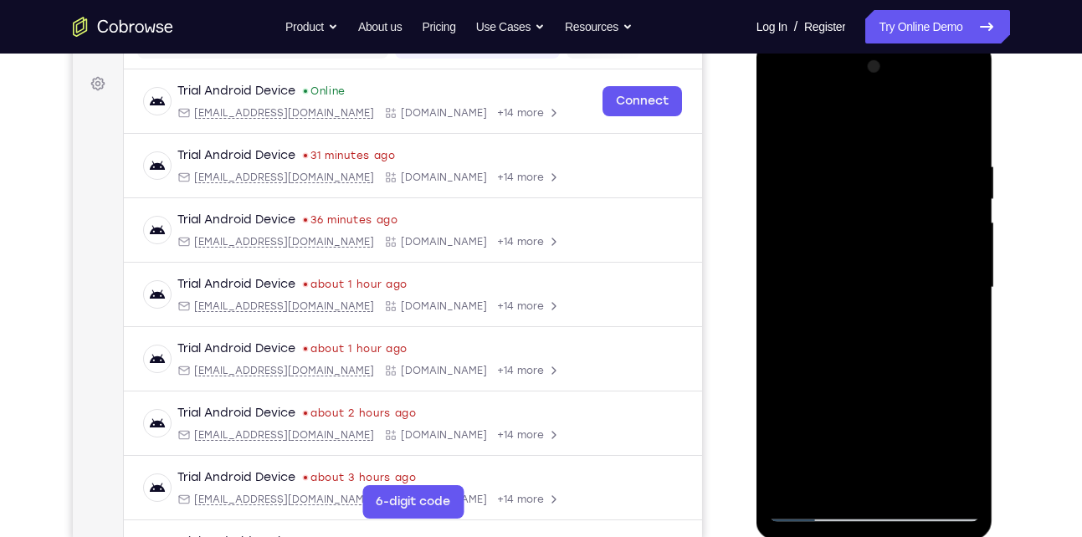
scroll to position [235, 0]
click at [958, 198] on div at bounding box center [874, 288] width 211 height 469
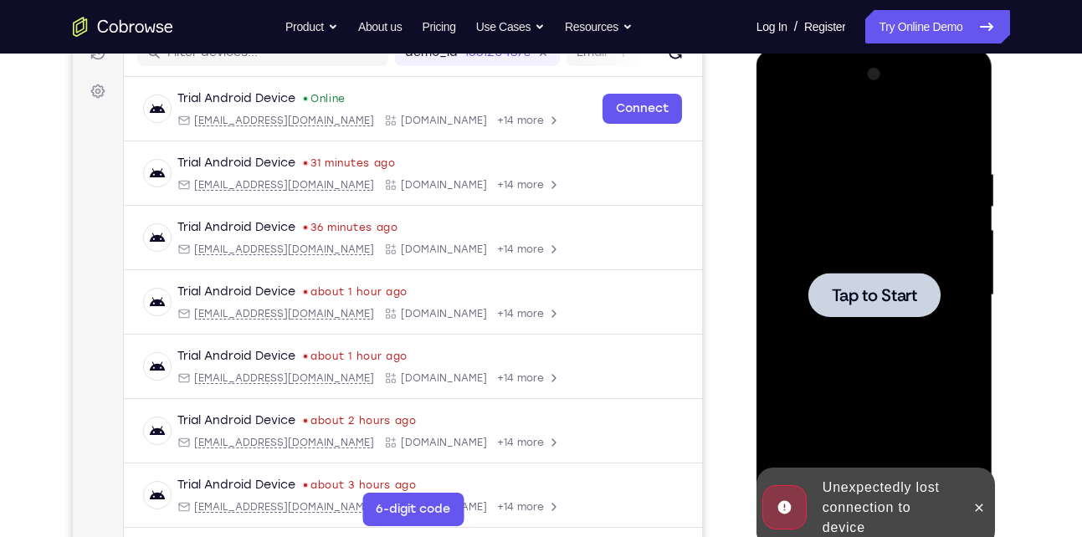
scroll to position [227, 0]
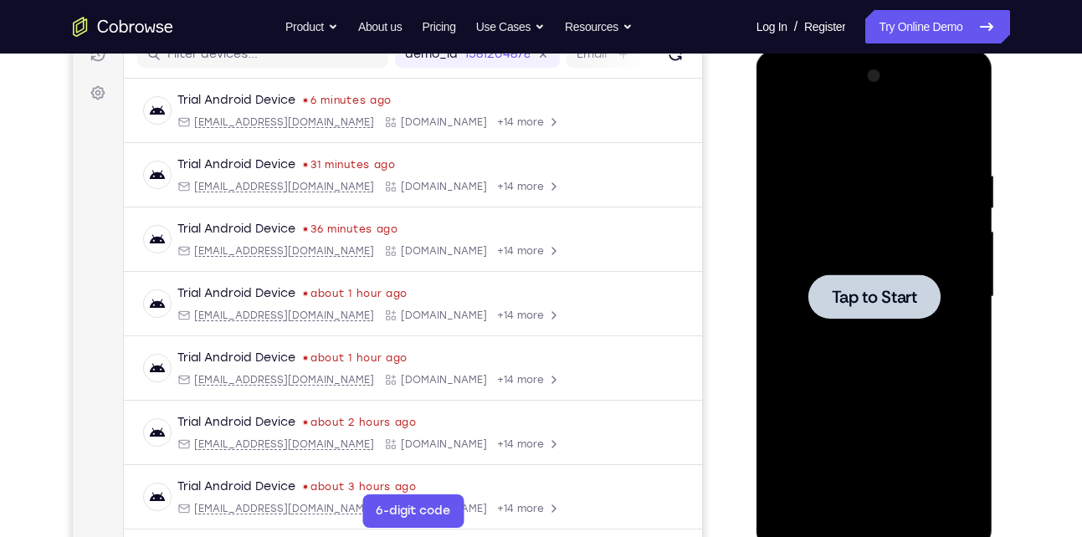
click at [848, 227] on div at bounding box center [874, 297] width 211 height 469
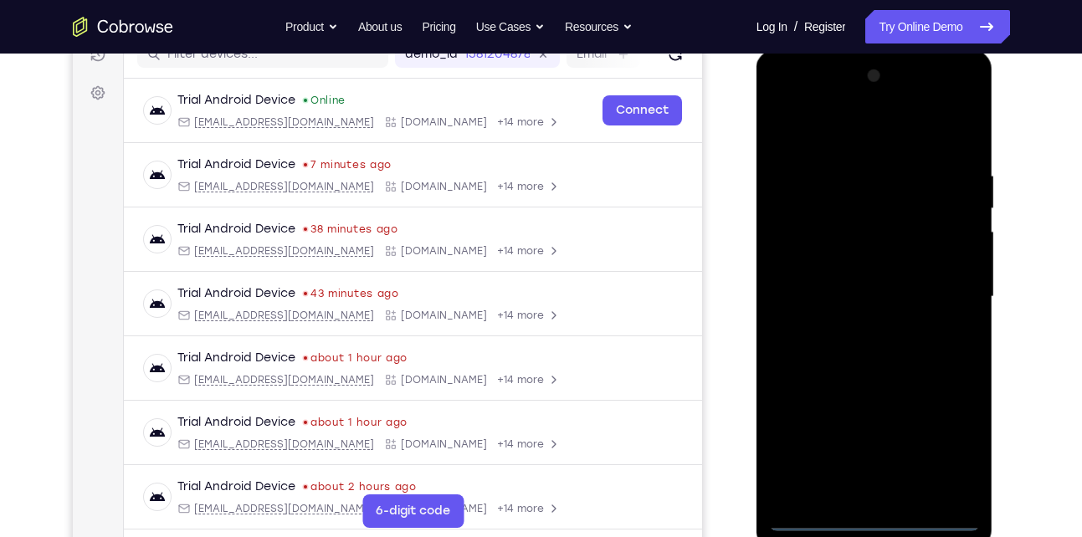
scroll to position [390, 0]
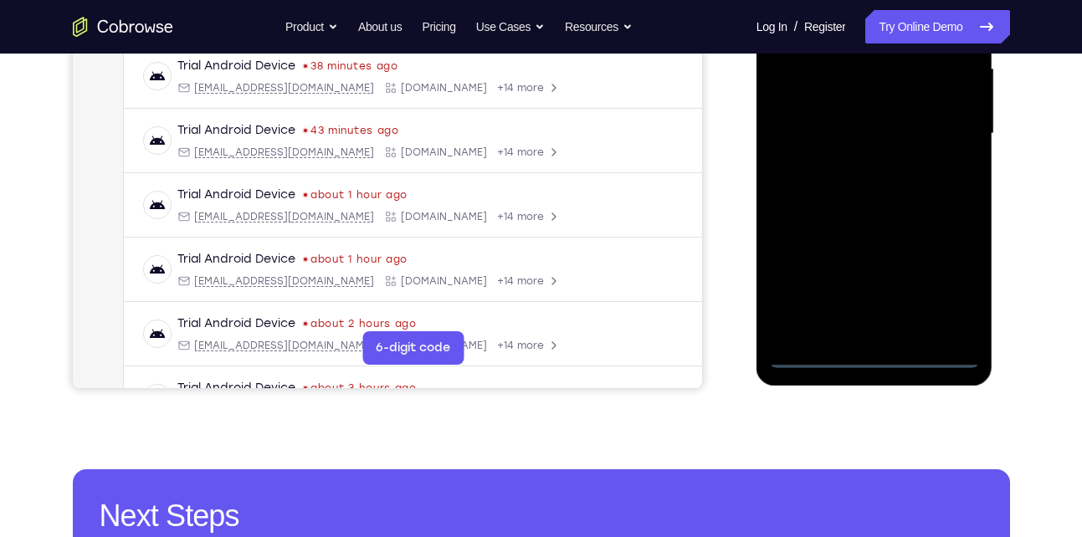
click at [877, 357] on div at bounding box center [874, 134] width 211 height 469
click at [941, 295] on div at bounding box center [874, 134] width 211 height 469
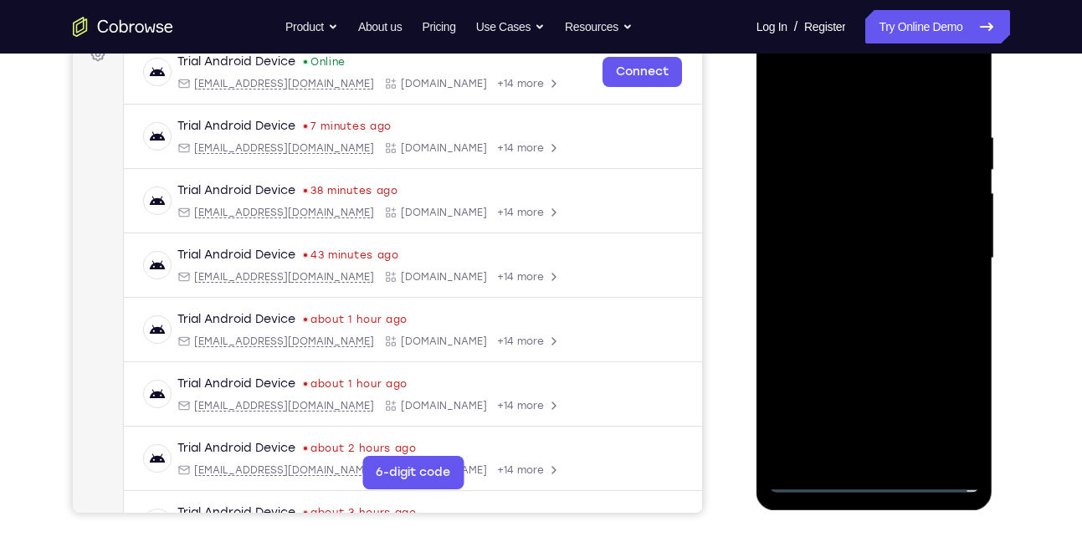
scroll to position [261, 0]
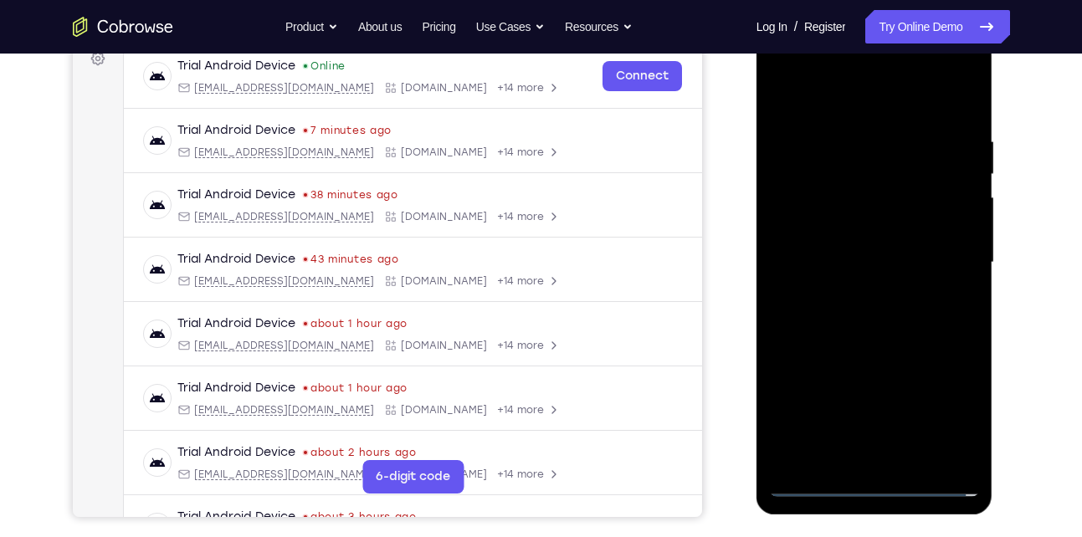
click at [856, 104] on div at bounding box center [874, 262] width 211 height 469
click at [946, 257] on div at bounding box center [874, 262] width 211 height 469
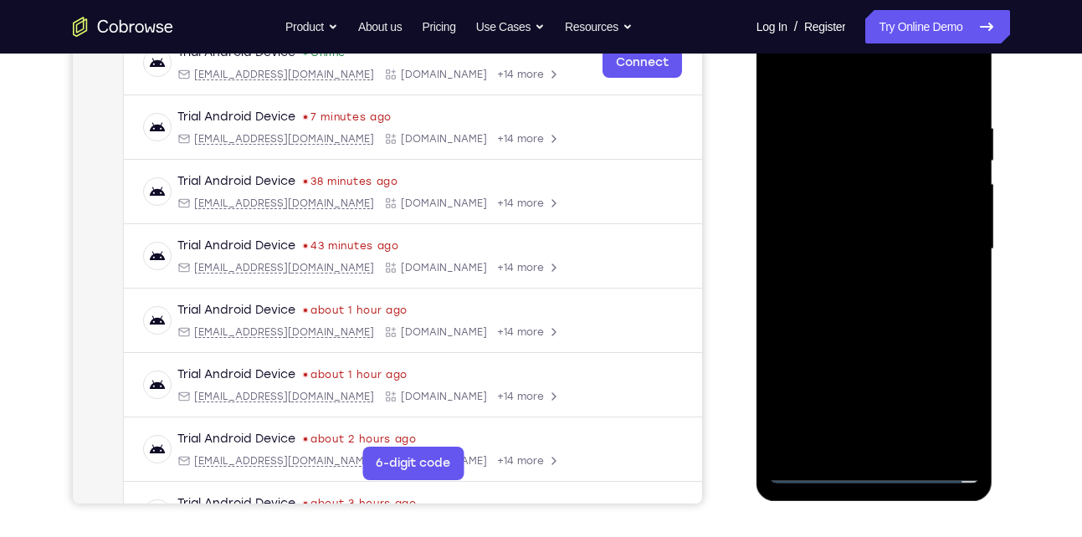
scroll to position [275, 0]
click at [851, 275] on div at bounding box center [874, 248] width 211 height 469
click at [840, 229] on div at bounding box center [874, 248] width 211 height 469
click at [837, 236] on div at bounding box center [874, 248] width 211 height 469
click at [838, 243] on div at bounding box center [874, 248] width 211 height 469
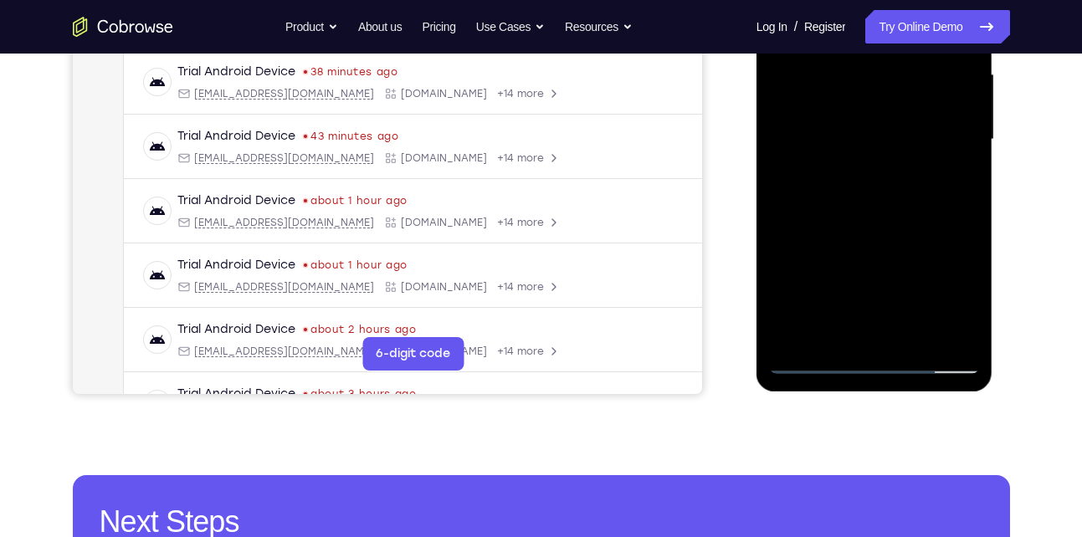
scroll to position [385, 0]
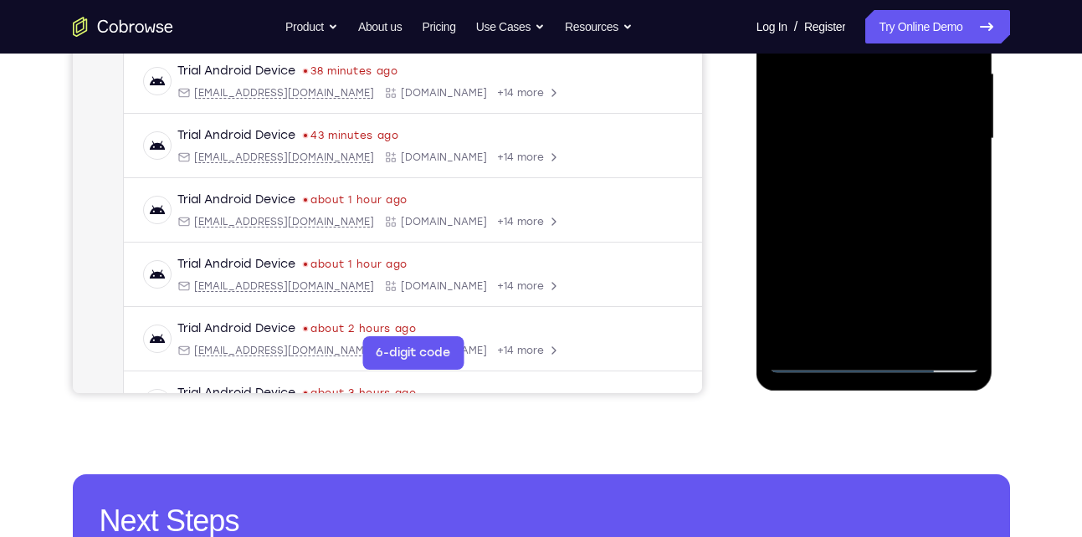
click at [872, 217] on div at bounding box center [874, 139] width 211 height 469
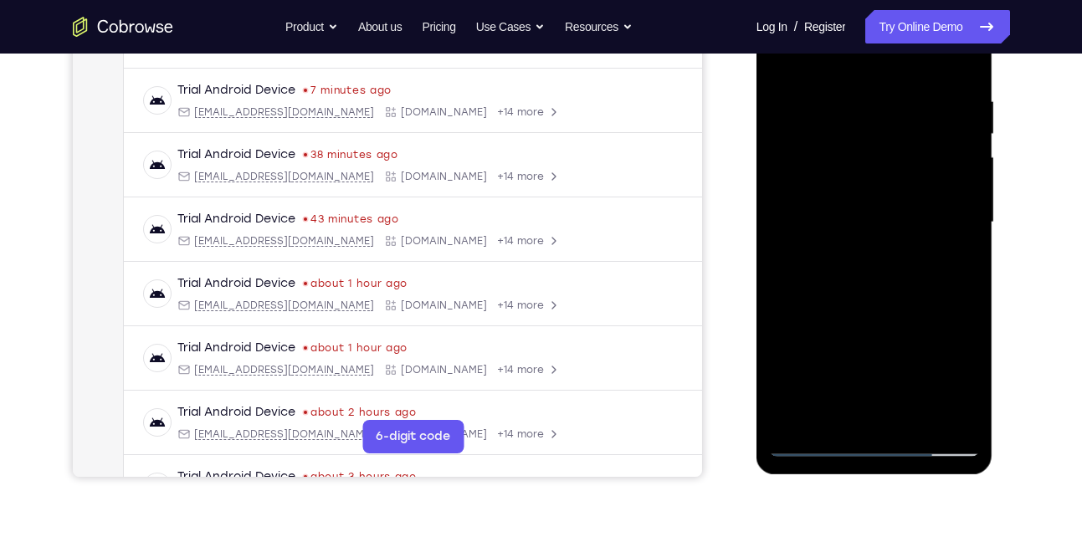
scroll to position [288, 0]
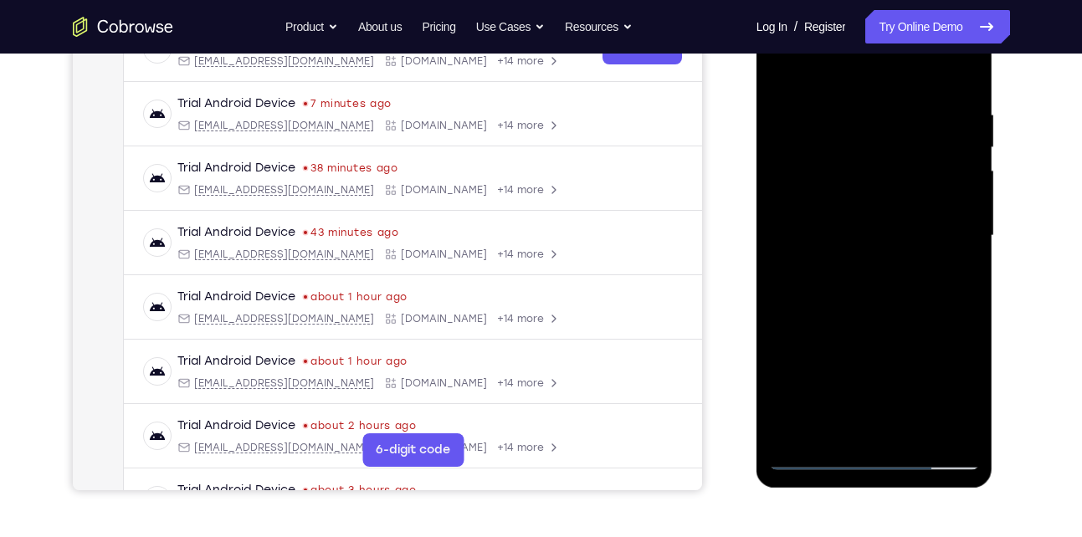
click at [856, 111] on div at bounding box center [874, 236] width 211 height 469
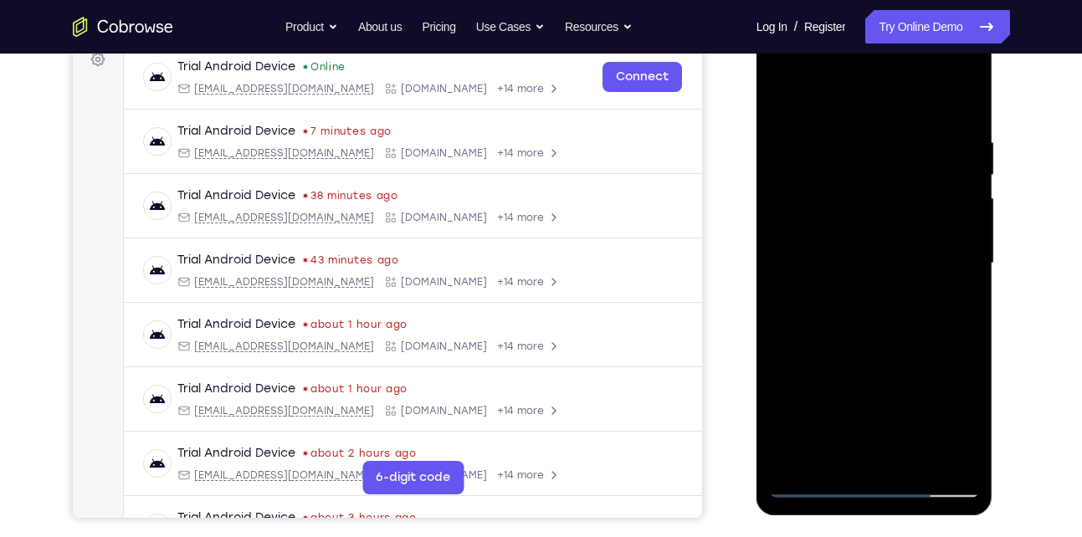
scroll to position [254, 0]
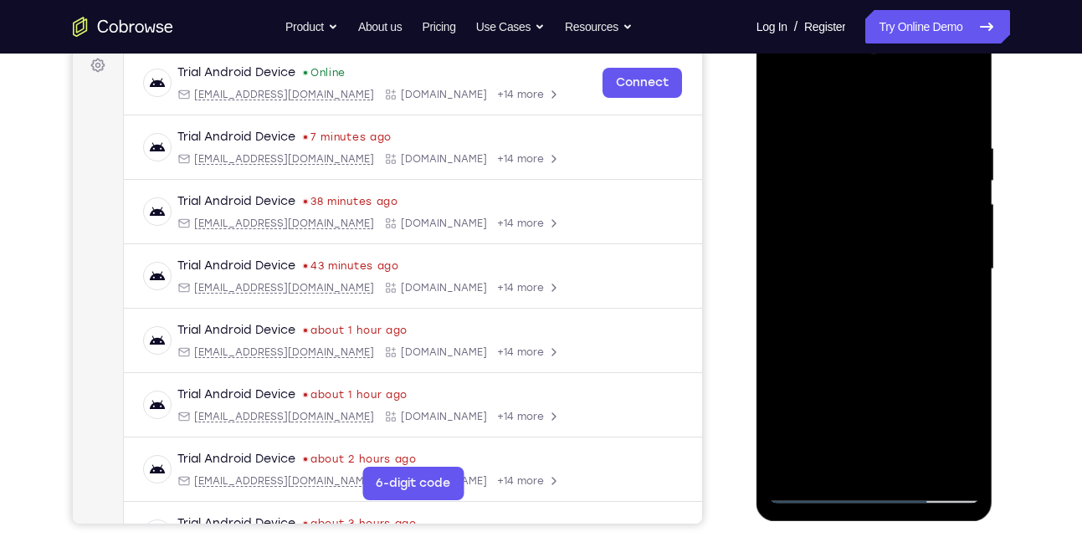
drag, startPoint x: 871, startPoint y: 110, endPoint x: 854, endPoint y: 70, distance: 43.1
click at [854, 70] on div at bounding box center [874, 269] width 211 height 469
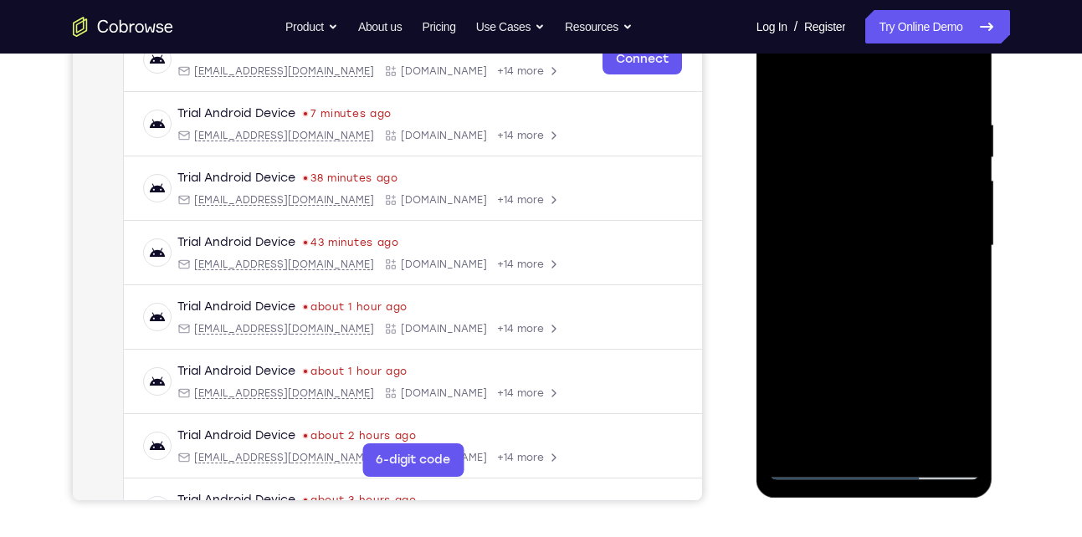
scroll to position [277, 0]
drag, startPoint x: 874, startPoint y: 92, endPoint x: 859, endPoint y: 38, distance: 56.5
click at [859, 38] on div at bounding box center [874, 247] width 211 height 469
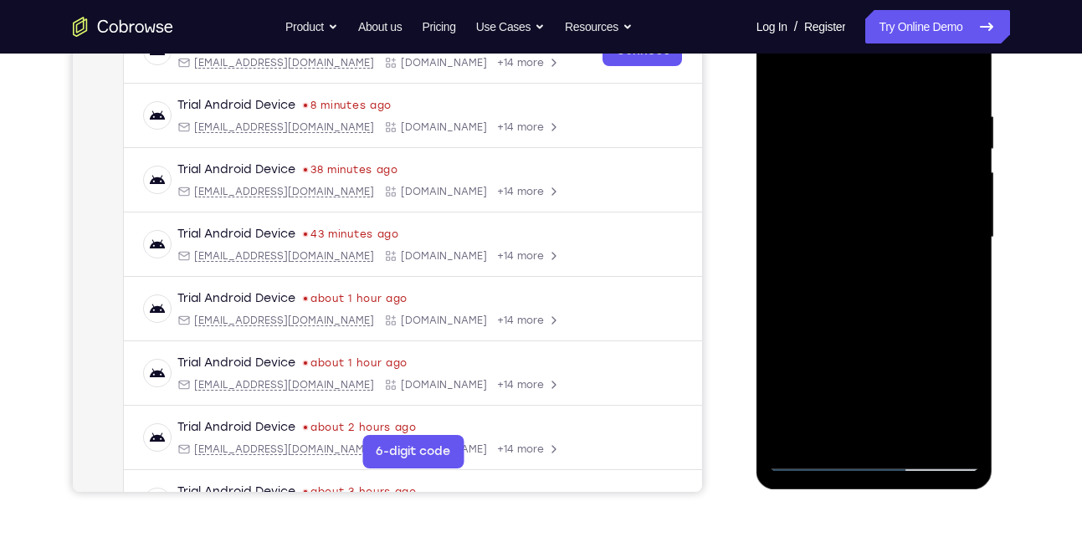
scroll to position [287, 0]
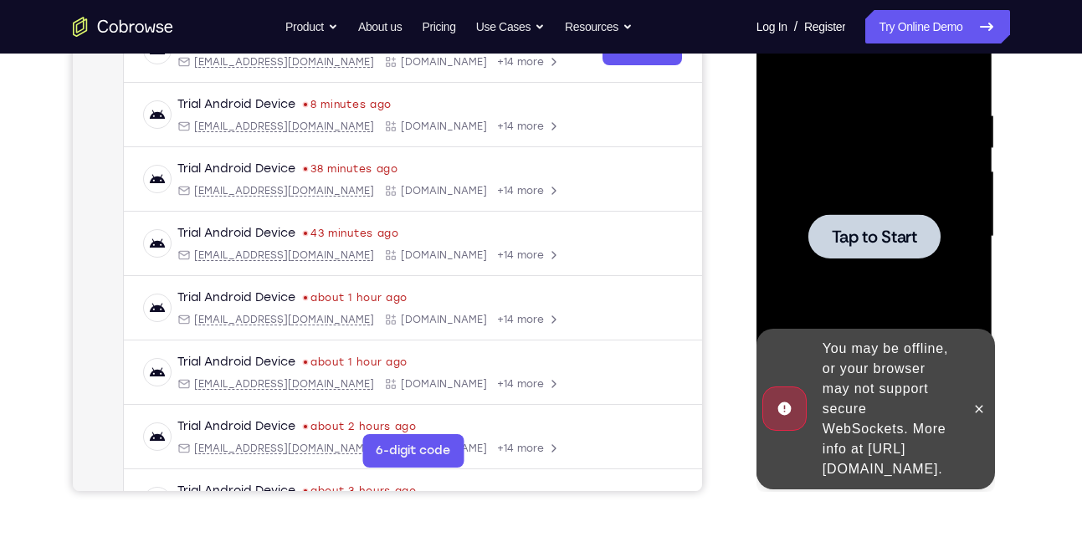
click at [809, 229] on div at bounding box center [875, 236] width 132 height 44
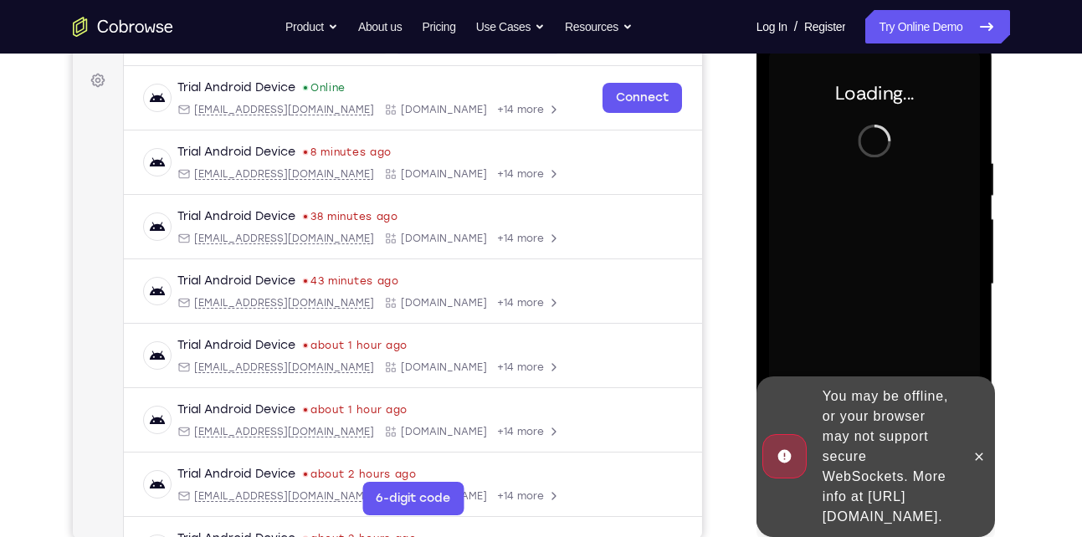
scroll to position [236, 0]
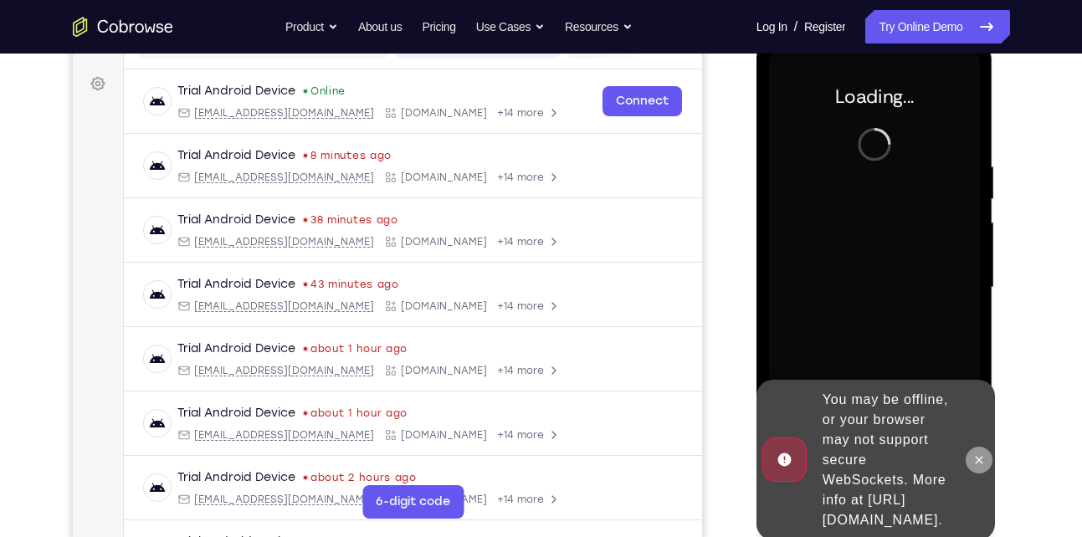
click at [978, 454] on icon at bounding box center [979, 460] width 13 height 13
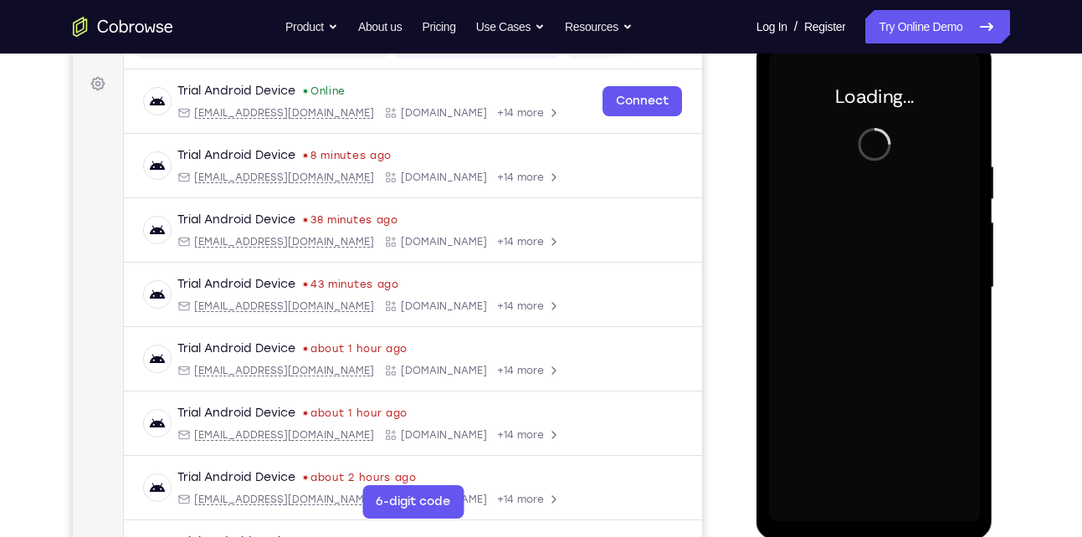
scroll to position [203, 0]
